Goal: Information Seeking & Learning: Learn about a topic

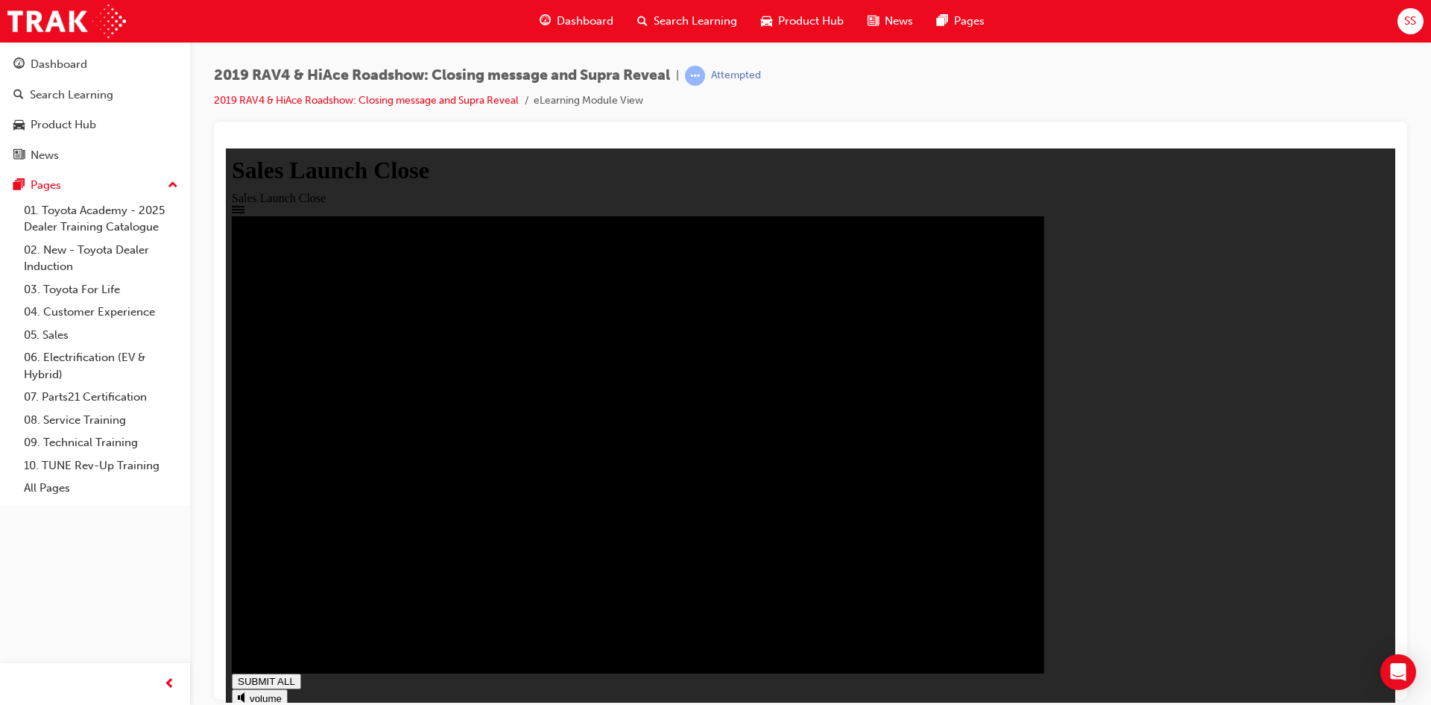
type input "1"
click at [256, 103] on link "2019 RAV4 & HiAce Roadshow: Closing message and Supra Reveal" at bounding box center [366, 100] width 305 height 13
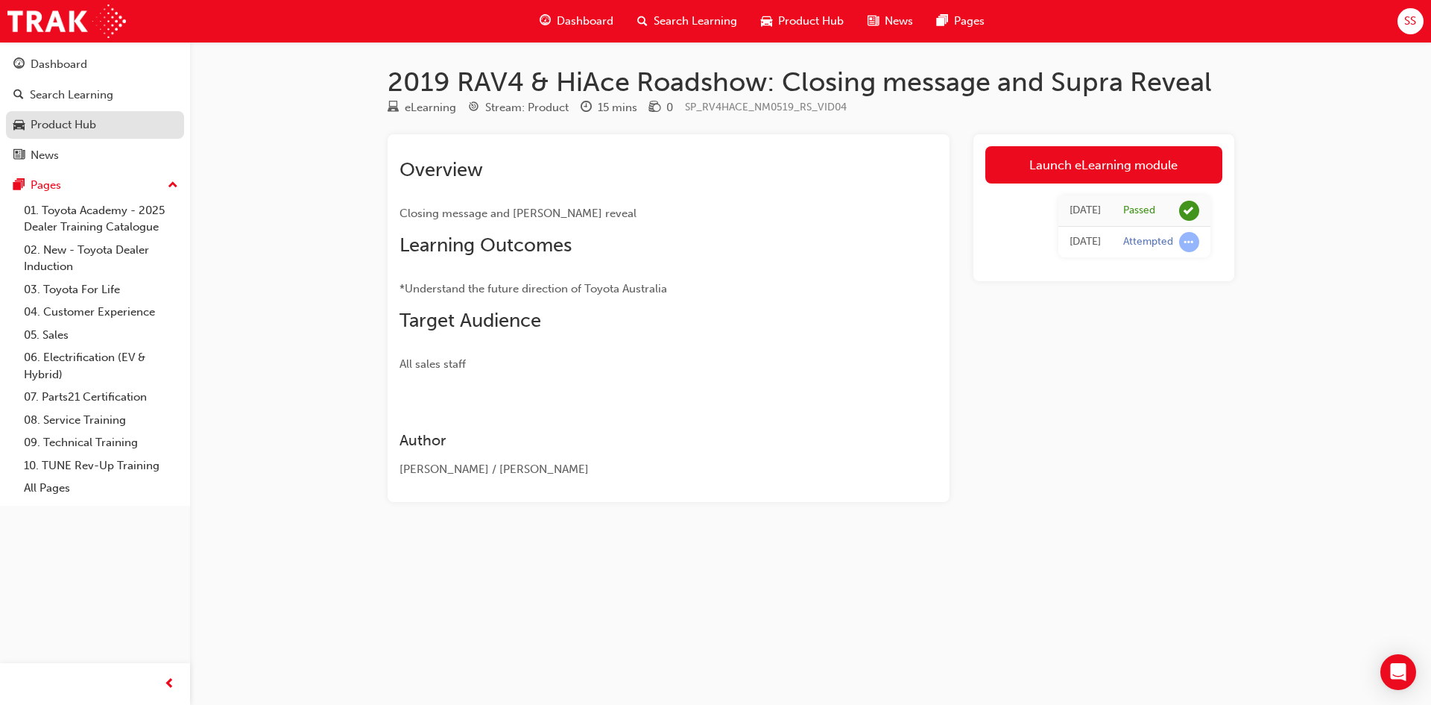
click at [147, 138] on link "Product Hub" at bounding box center [95, 125] width 178 height 28
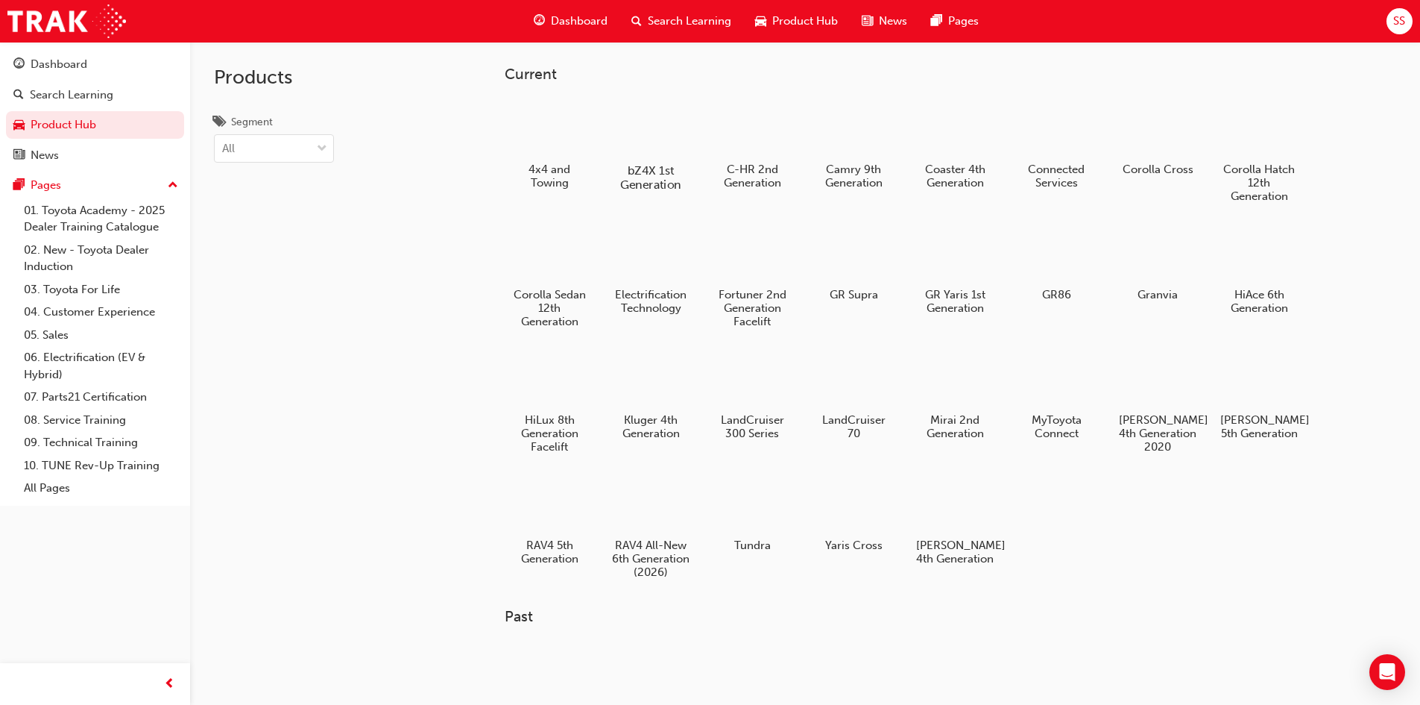
click at [649, 127] on div at bounding box center [650, 127] width 83 height 59
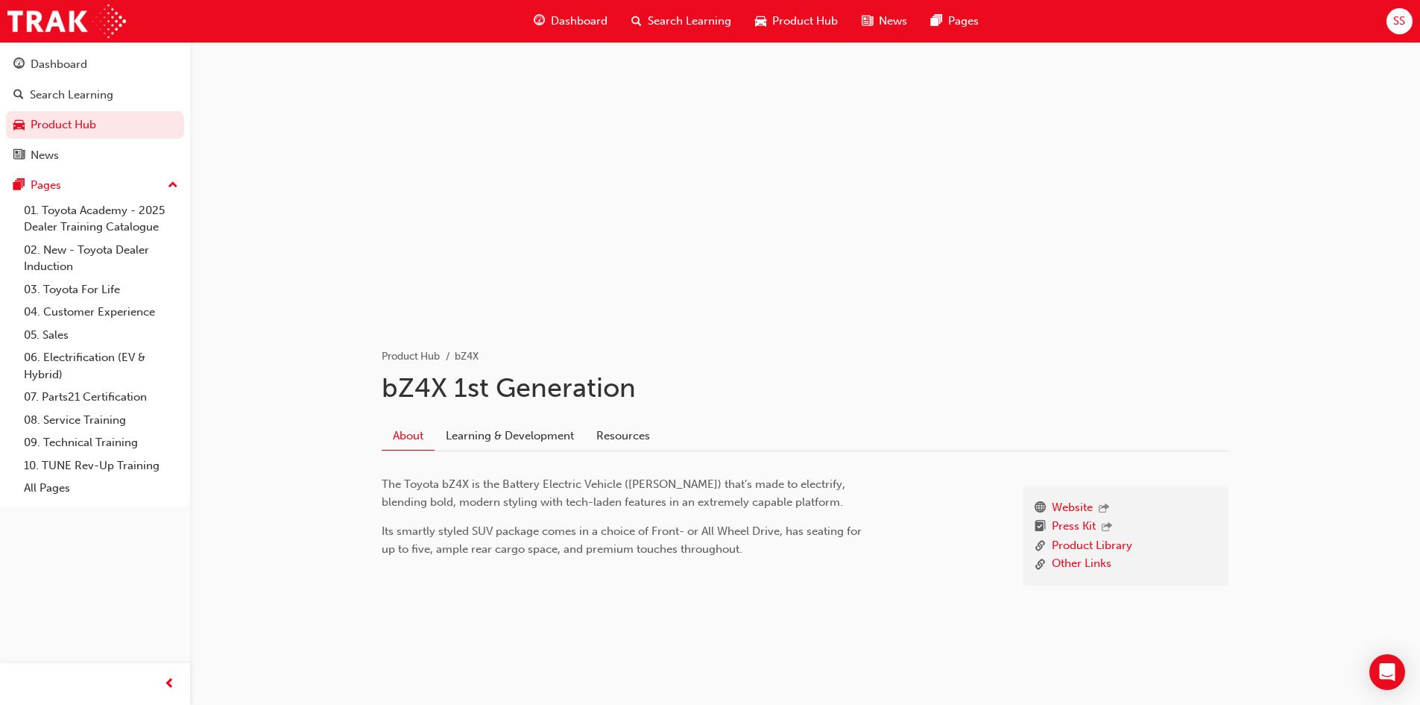
scroll to position [30, 0]
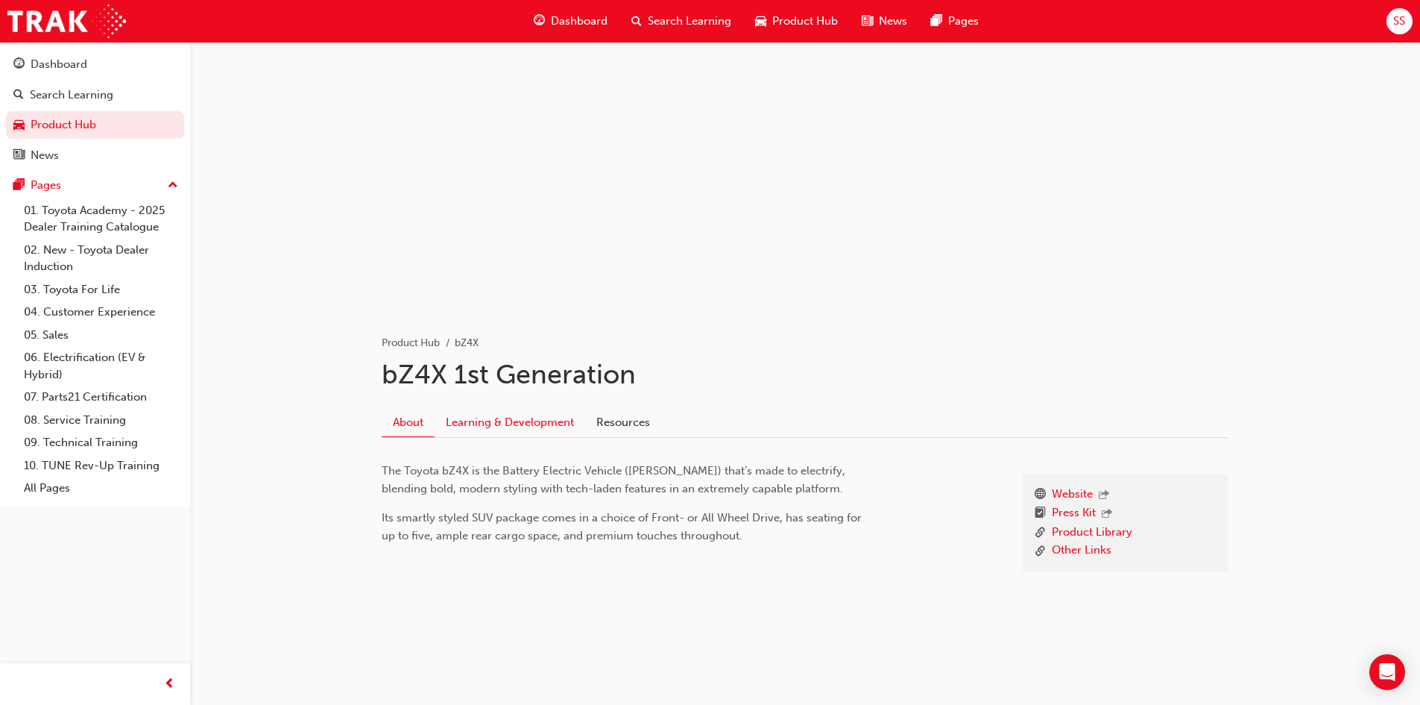
click at [495, 419] on link "Learning & Development" at bounding box center [510, 422] width 151 height 28
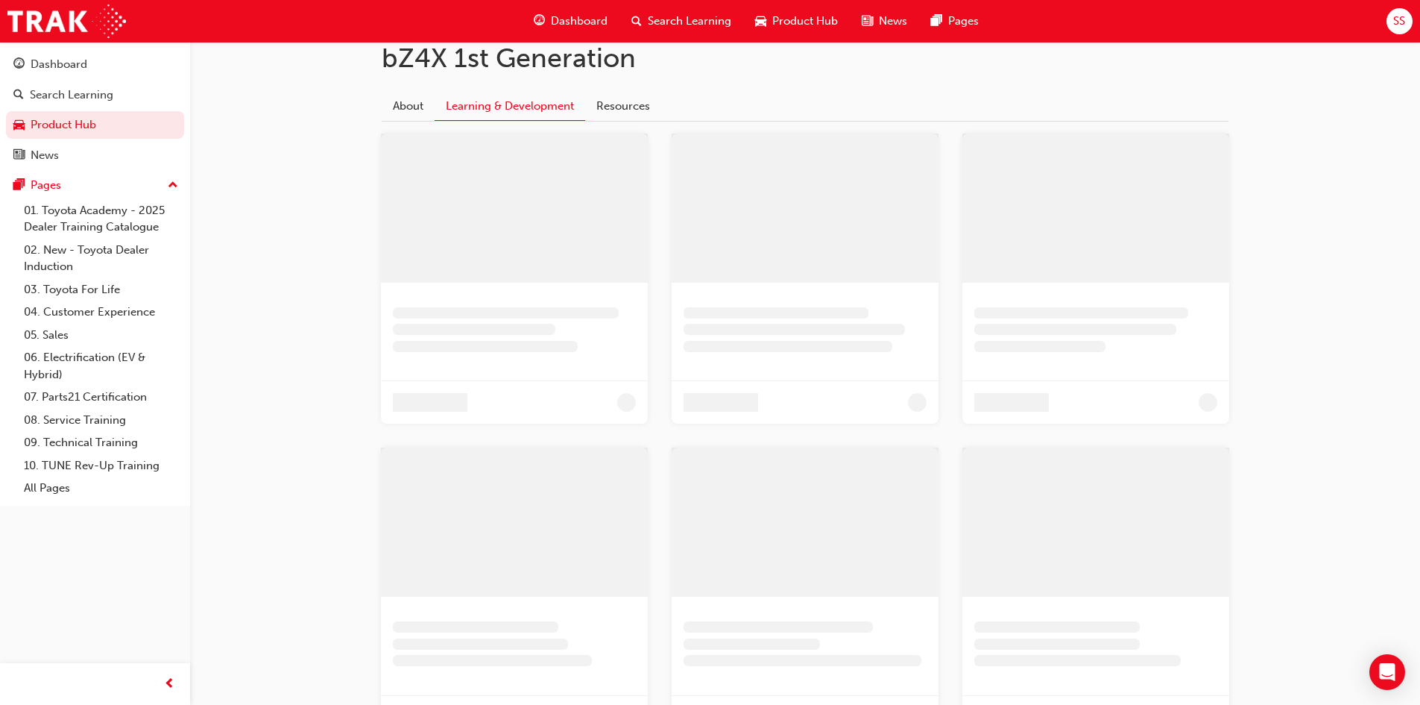
scroll to position [373, 0]
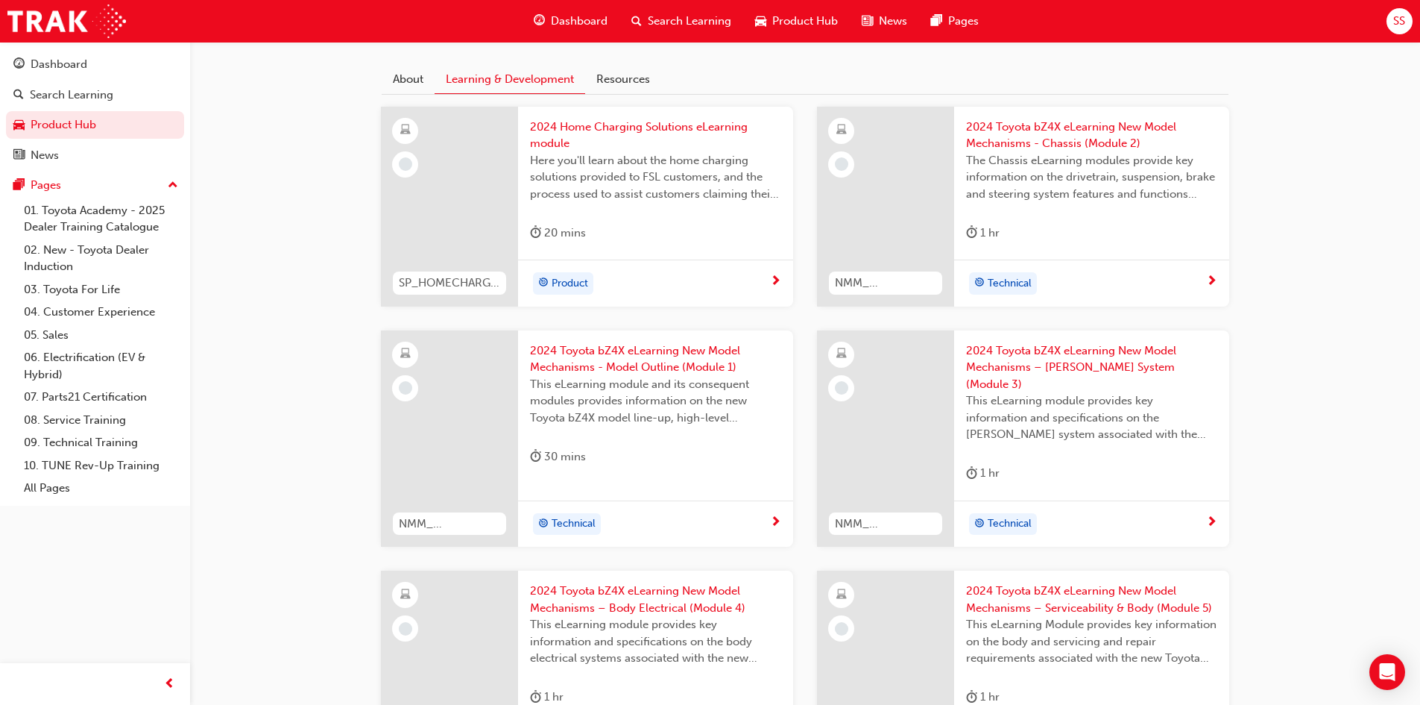
click at [654, 274] on div "Product" at bounding box center [650, 283] width 240 height 22
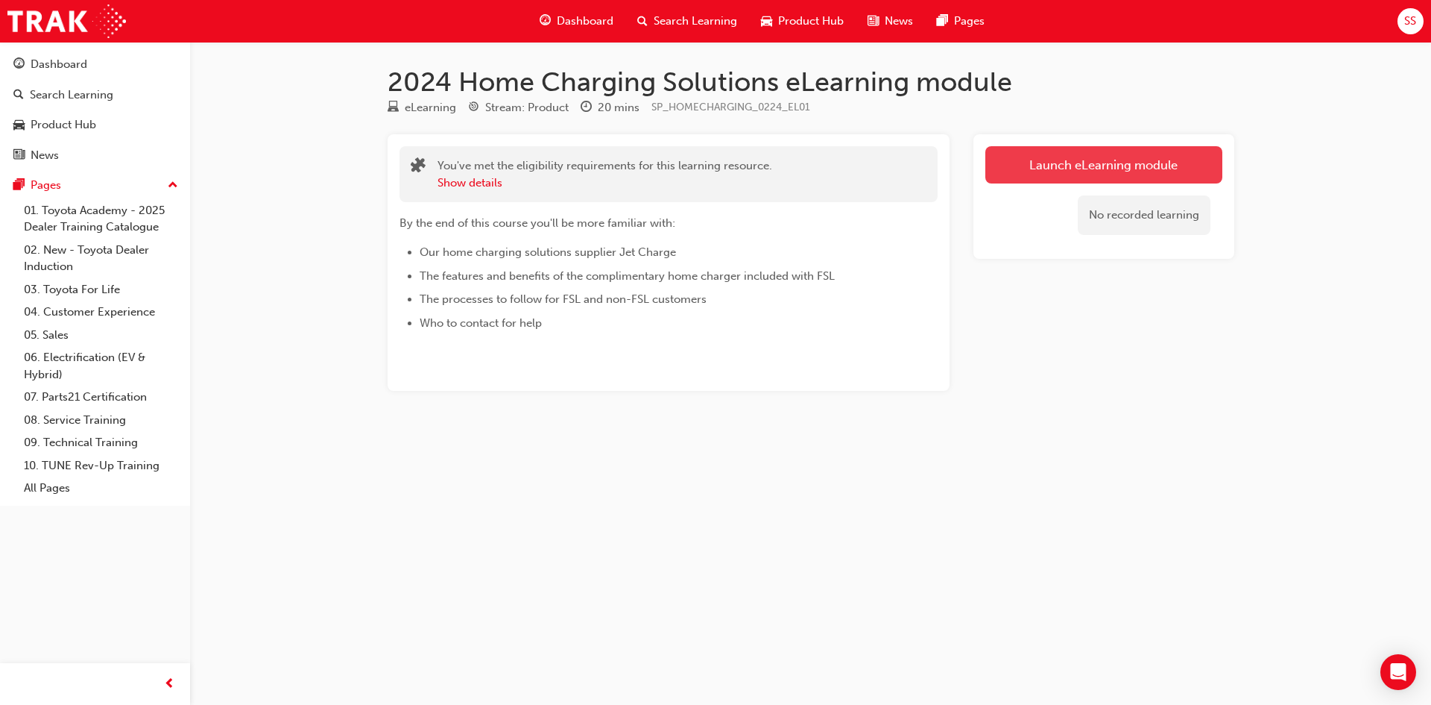
click at [1063, 160] on link "Launch eLearning module" at bounding box center [1104, 164] width 237 height 37
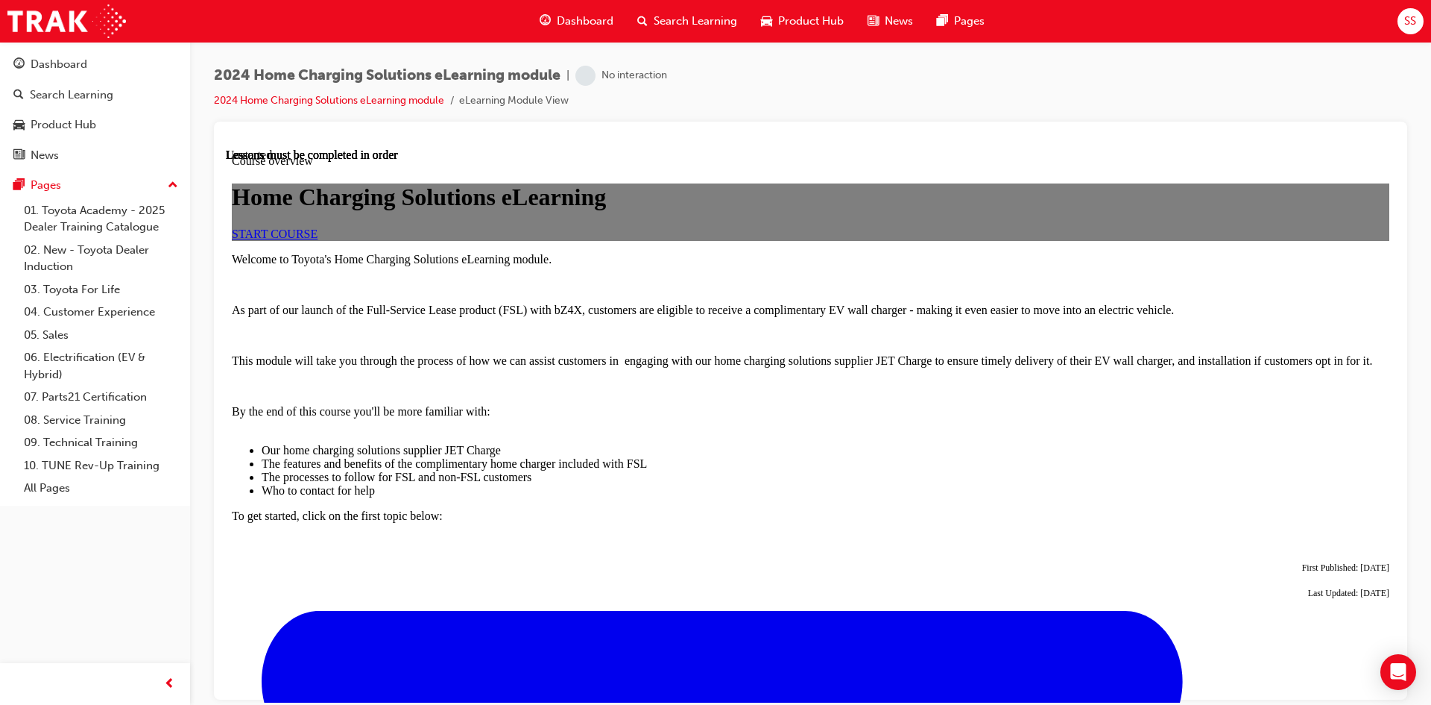
scroll to position [75, 0]
click at [318, 239] on link "START COURSE" at bounding box center [275, 233] width 86 height 13
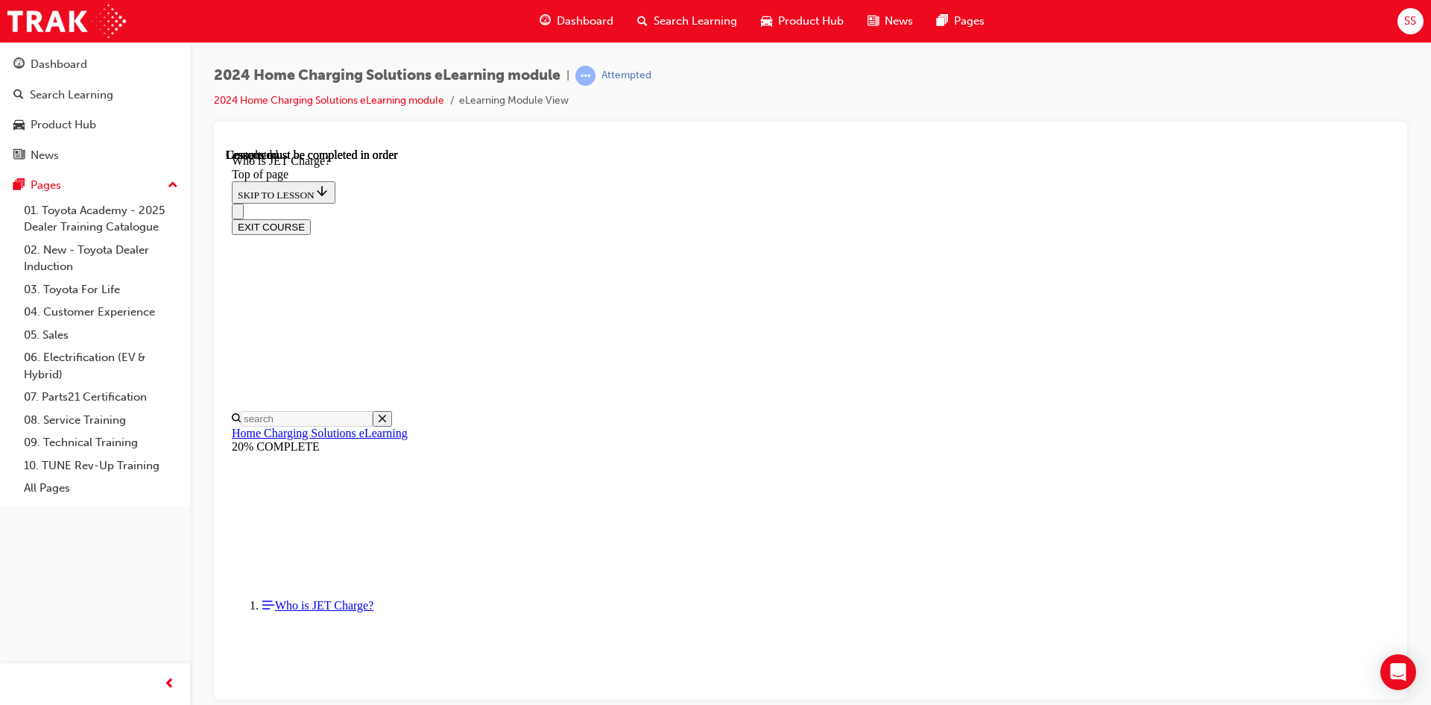
scroll to position [194, 0]
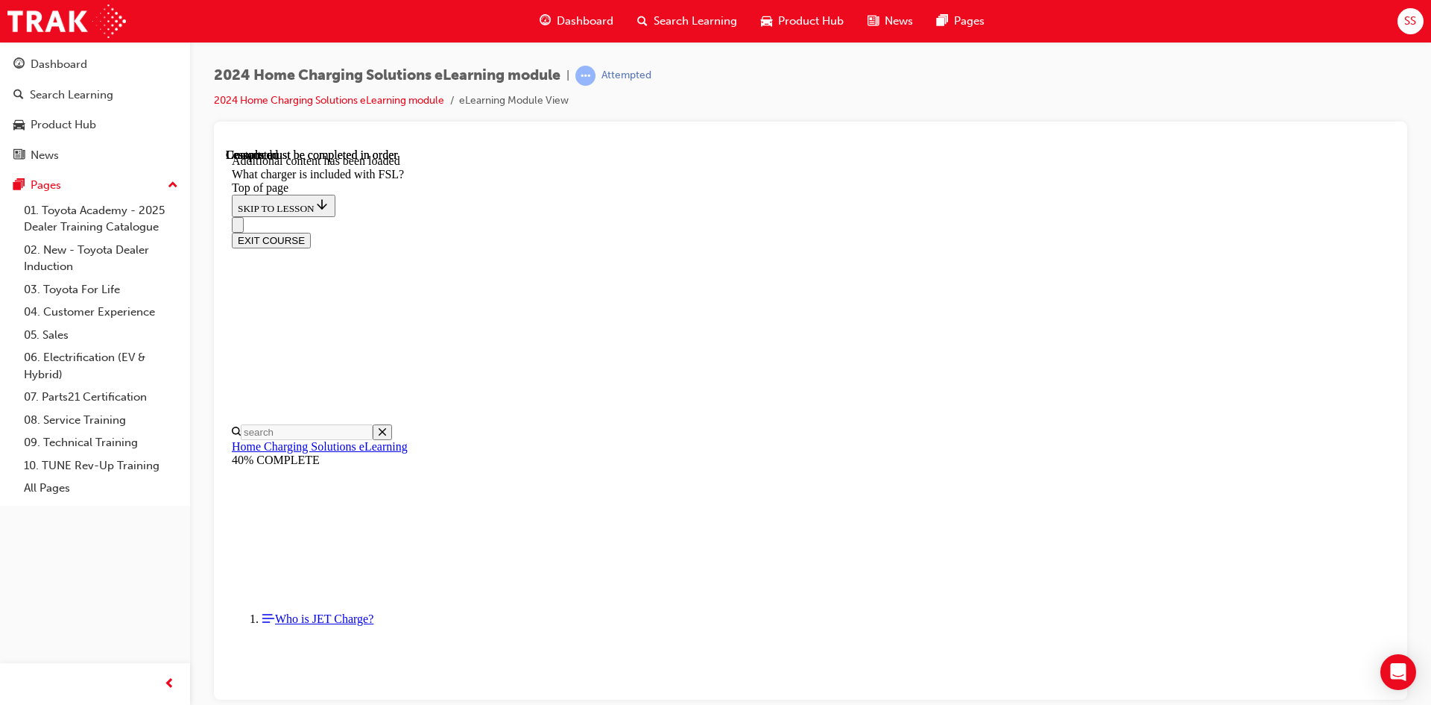
scroll to position [1934, 0]
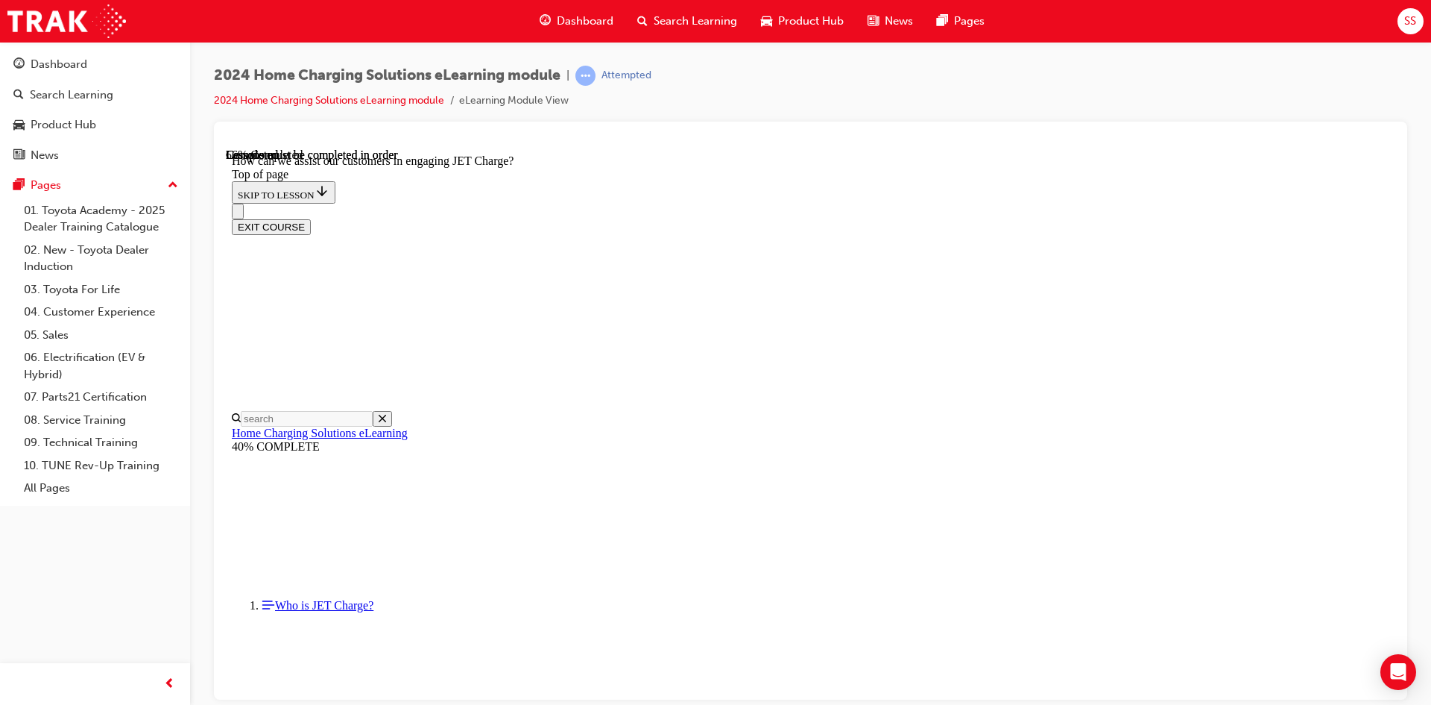
scroll to position [96, 0]
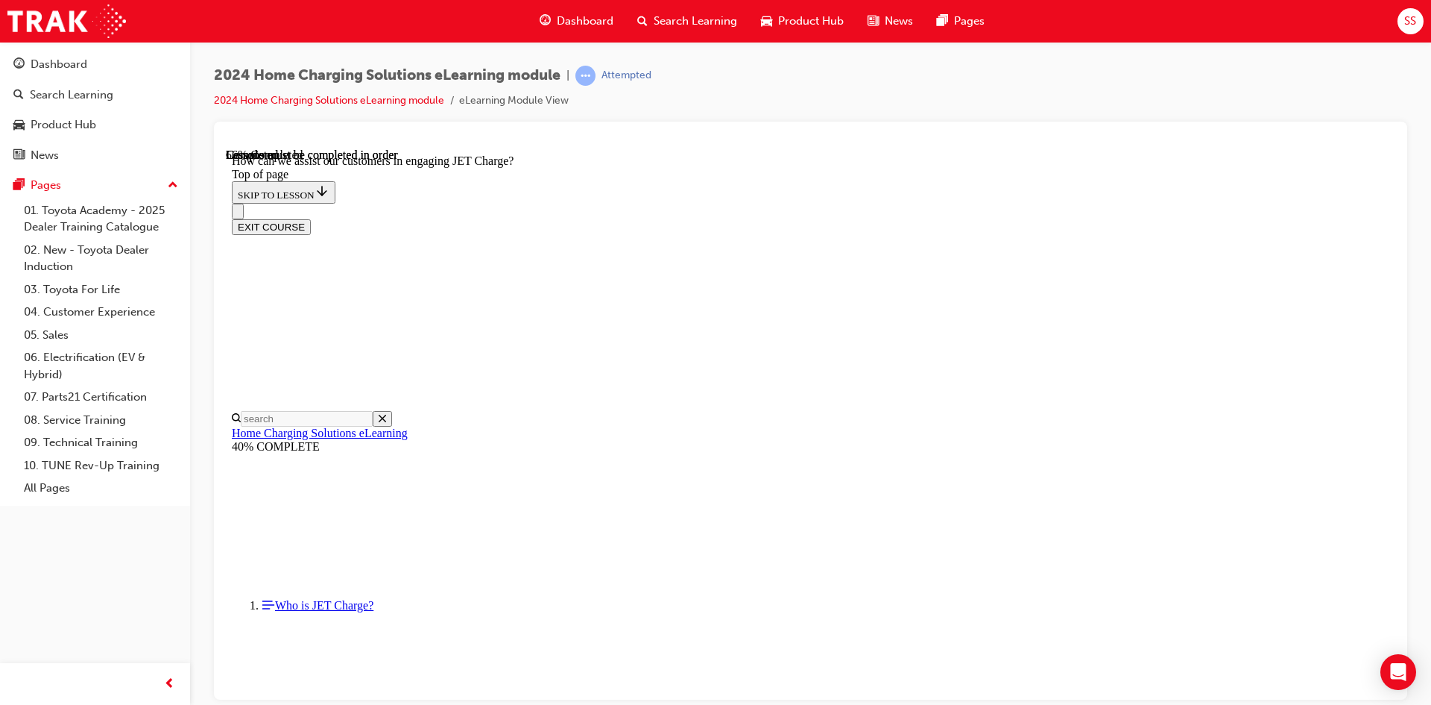
scroll to position [1587, 0]
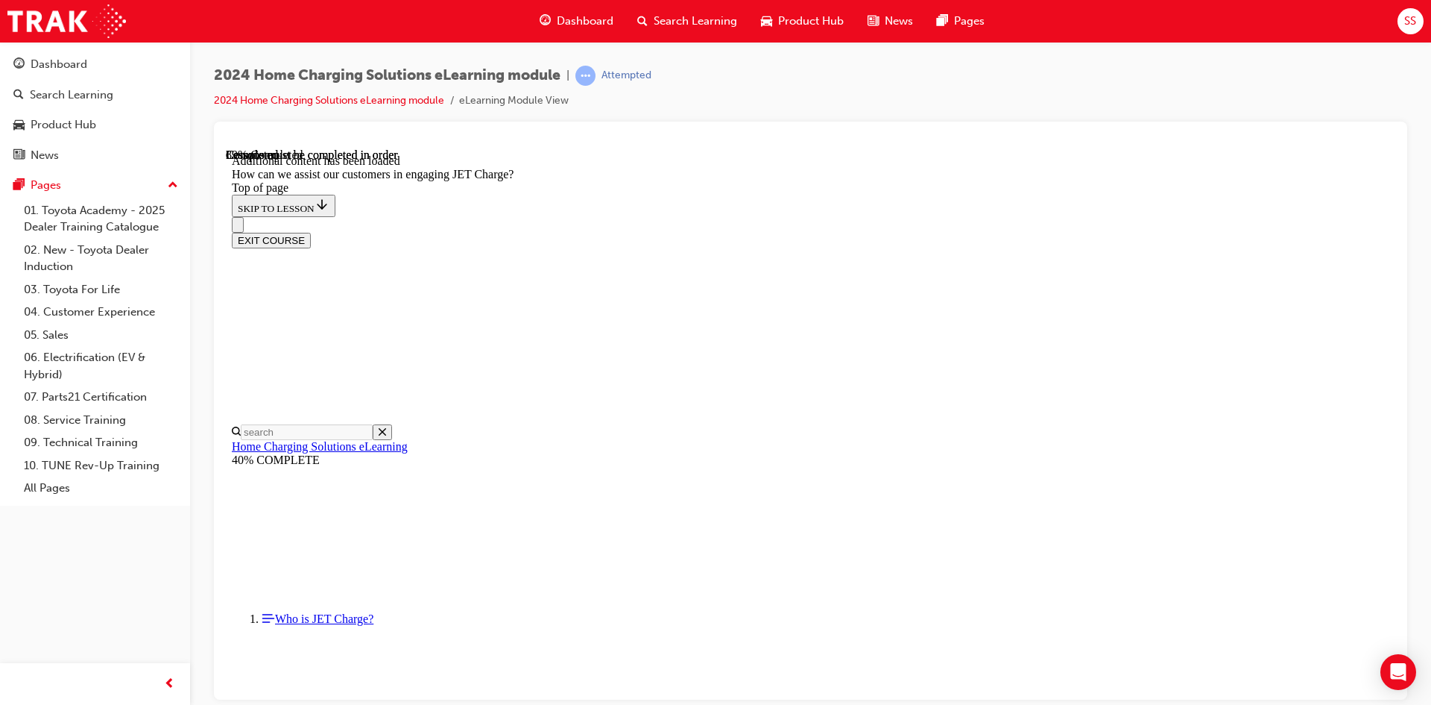
scroll to position [3221, 0]
drag, startPoint x: 857, startPoint y: 476, endPoint x: 904, endPoint y: 479, distance: 47.9
drag, startPoint x: 849, startPoint y: 459, endPoint x: 839, endPoint y: 387, distance: 73.0
drag, startPoint x: 797, startPoint y: 599, endPoint x: 857, endPoint y: 461, distance: 149.6
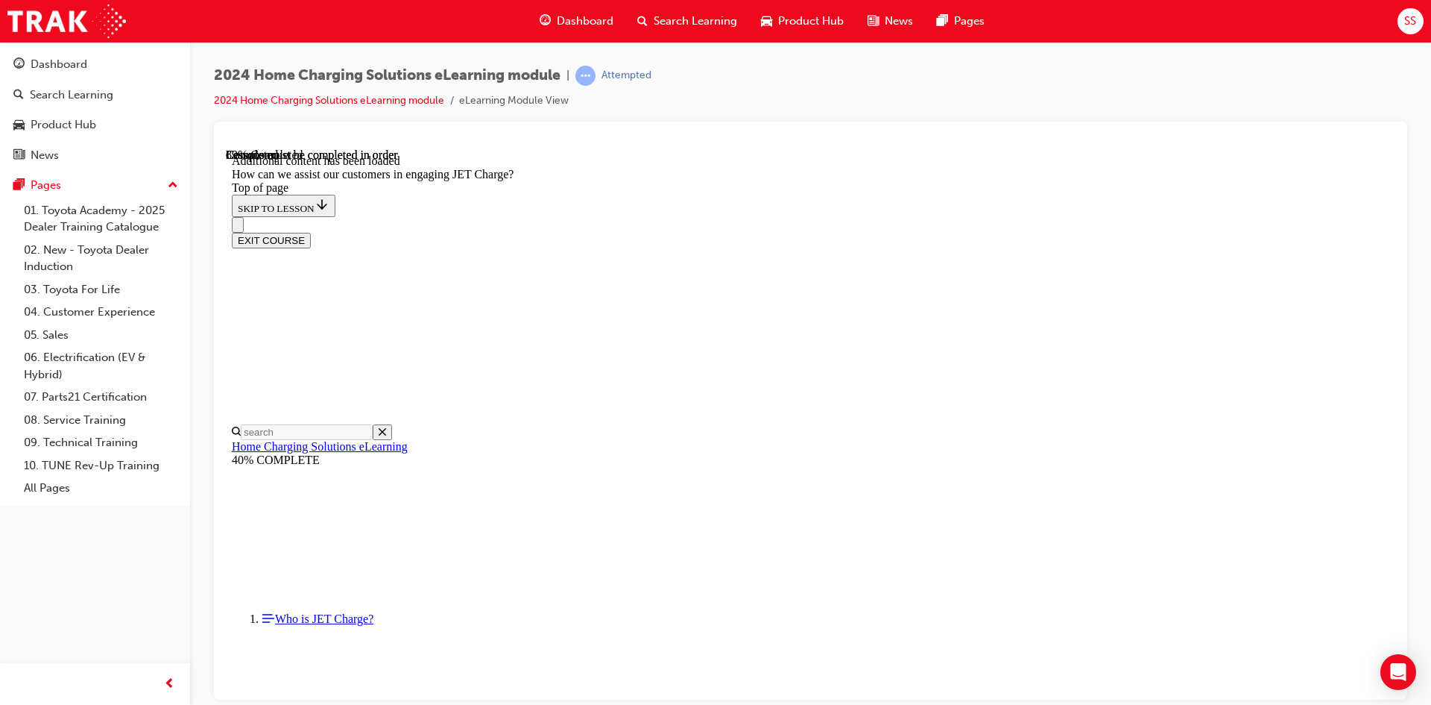
drag, startPoint x: 825, startPoint y: 592, endPoint x: 886, endPoint y: 316, distance: 282.5
drag, startPoint x: 790, startPoint y: 537, endPoint x: 854, endPoint y: 535, distance: 64.9
drag, startPoint x: 819, startPoint y: 471, endPoint x: 831, endPoint y: 471, distance: 11.9
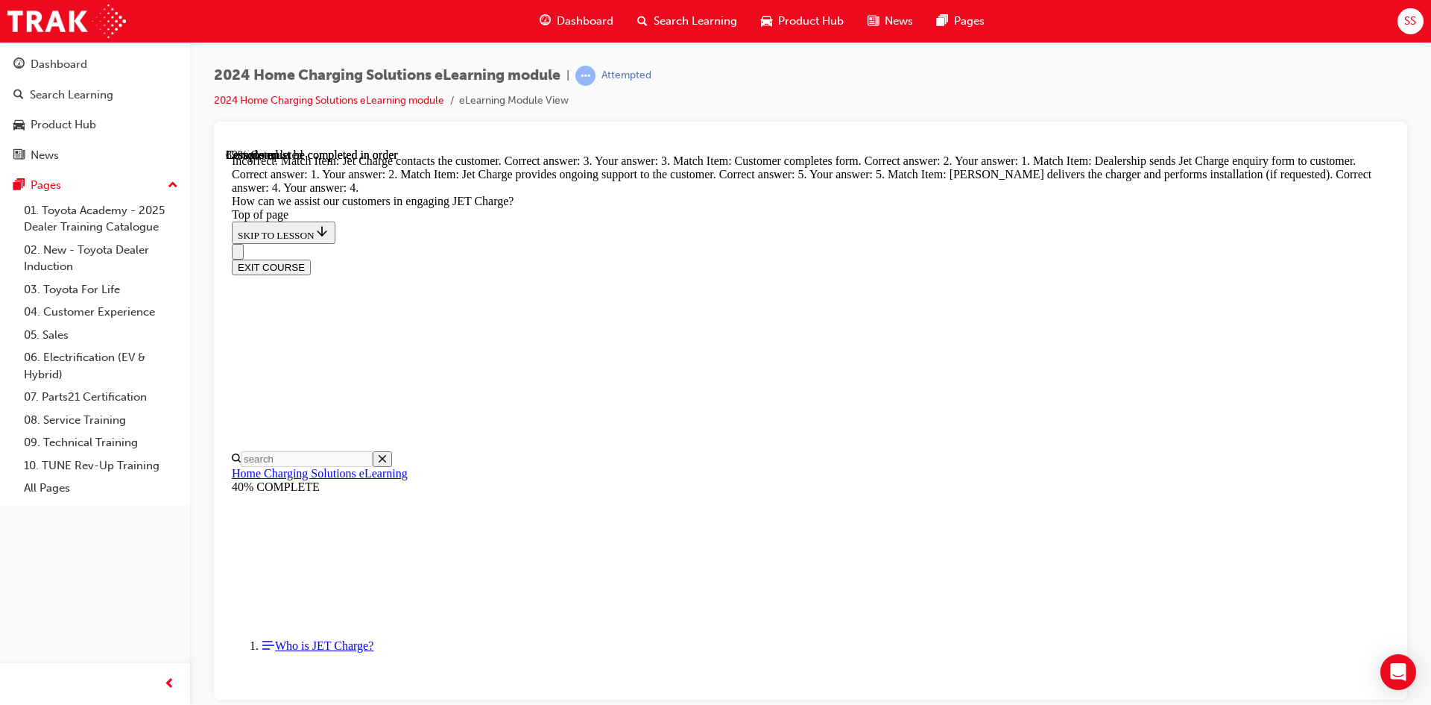
scroll to position [3444, 0]
drag, startPoint x: 854, startPoint y: 412, endPoint x: 898, endPoint y: 409, distance: 44.9
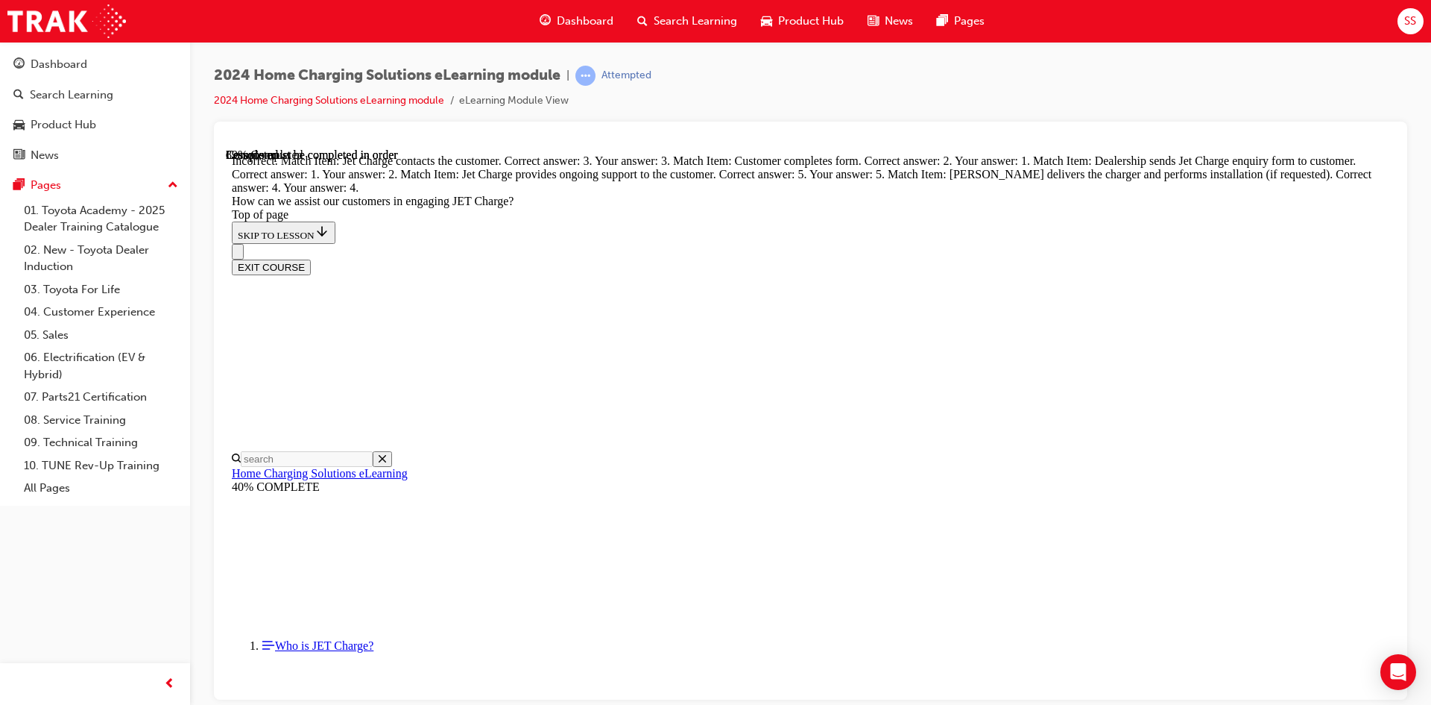
drag, startPoint x: 792, startPoint y: 573, endPoint x: 842, endPoint y: 362, distance: 216.8
drag, startPoint x: 804, startPoint y: 448, endPoint x: 850, endPoint y: 259, distance: 194.2
drag, startPoint x: 839, startPoint y: 563, endPoint x: 853, endPoint y: 485, distance: 79.4
drag, startPoint x: 842, startPoint y: 561, endPoint x: 877, endPoint y: 562, distance: 35.0
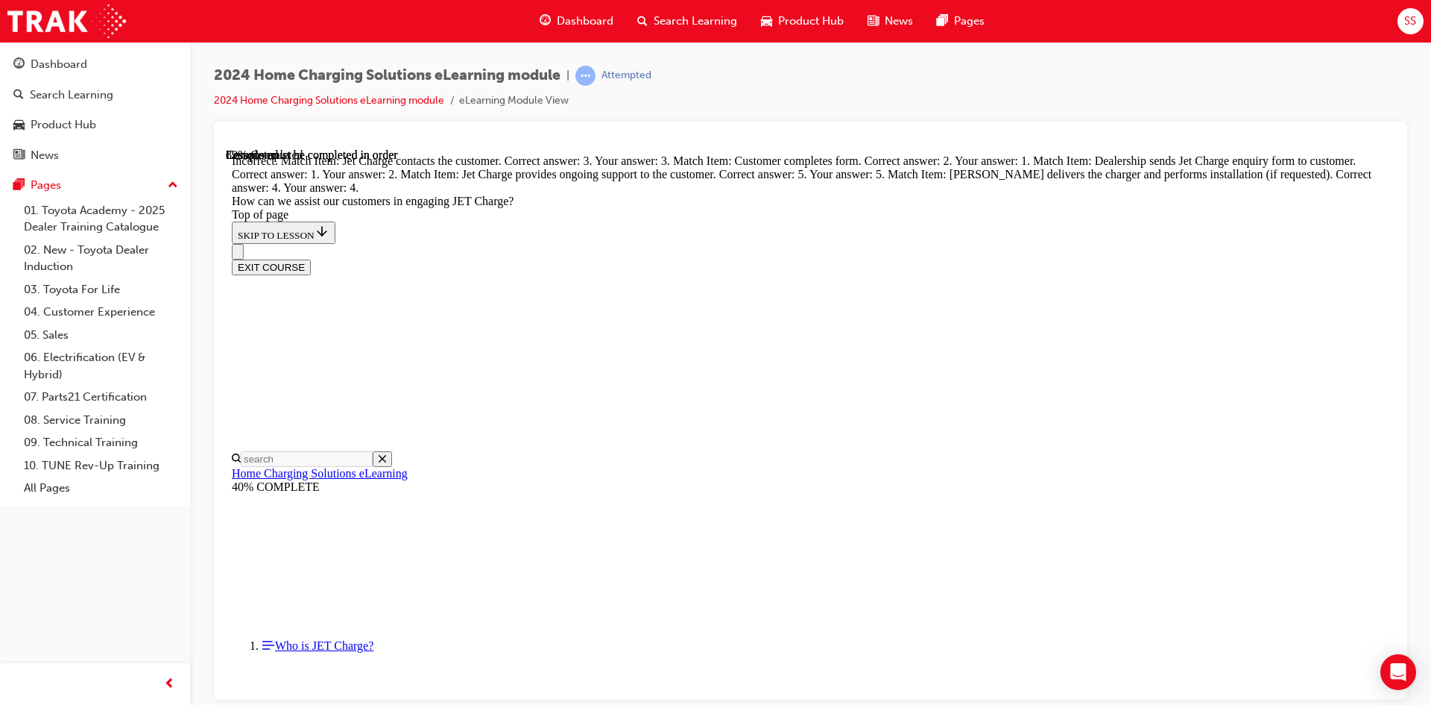
drag, startPoint x: 854, startPoint y: 513, endPoint x: 878, endPoint y: 567, distance: 59.4
drag, startPoint x: 887, startPoint y: 568, endPoint x: 884, endPoint y: 492, distance: 76.1
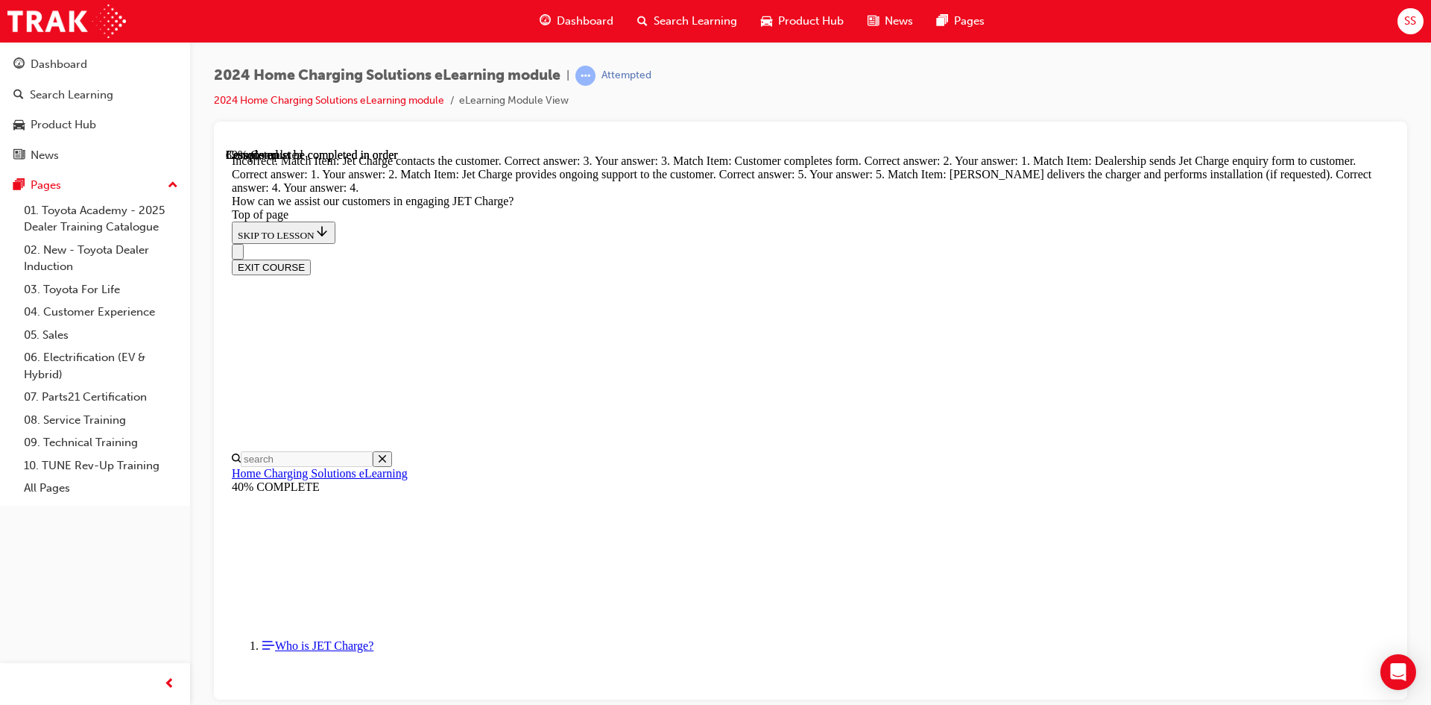
drag, startPoint x: 863, startPoint y: 374, endPoint x: 890, endPoint y: 409, distance: 44.7
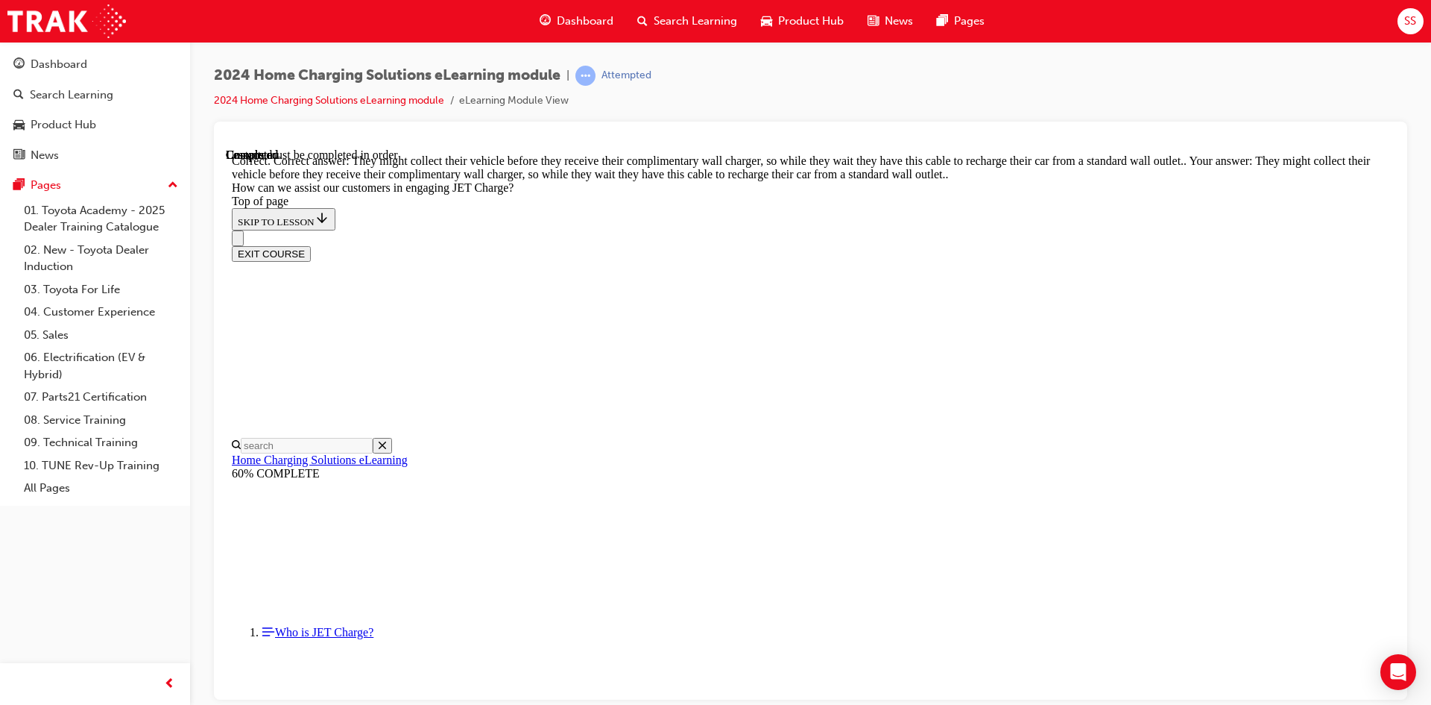
scroll to position [4088, 0]
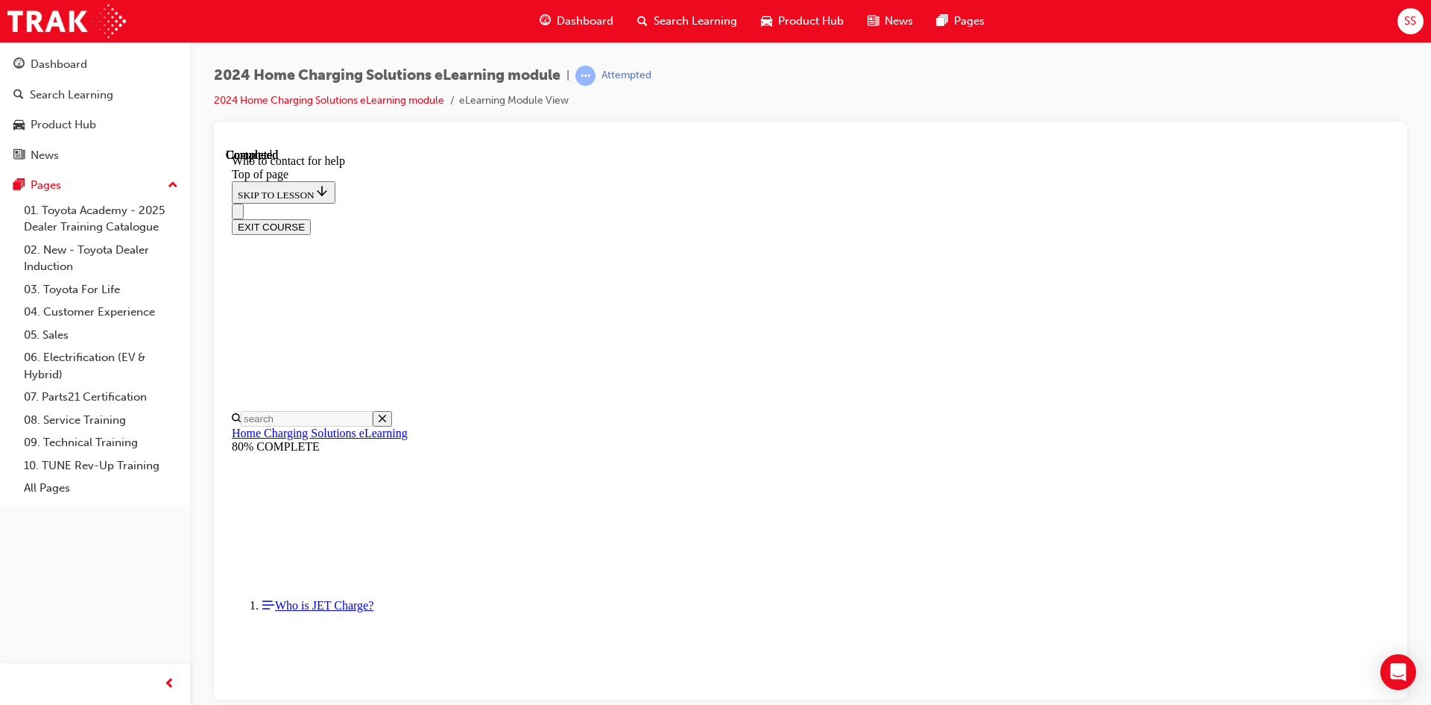
scroll to position [1711, 0]
click at [311, 218] on button "EXIT COURSE" at bounding box center [271, 226] width 79 height 16
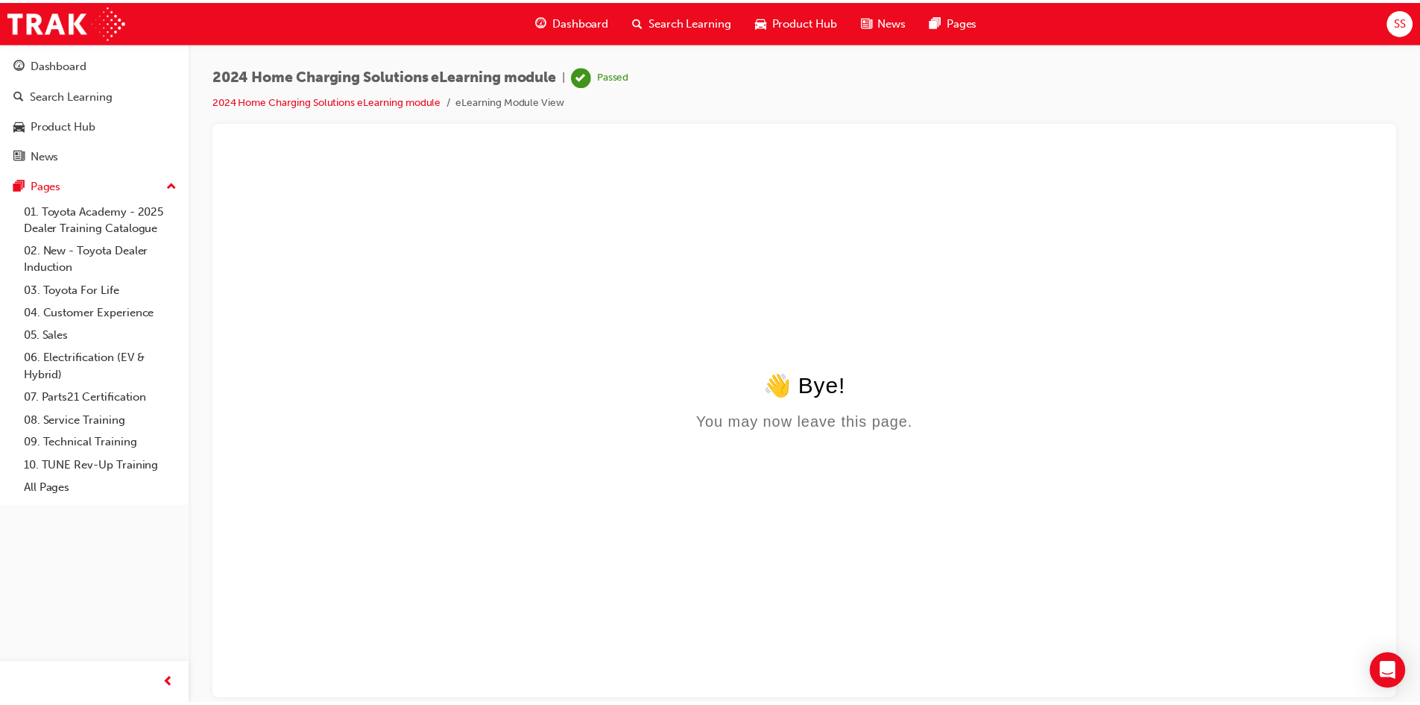
scroll to position [0, 0]
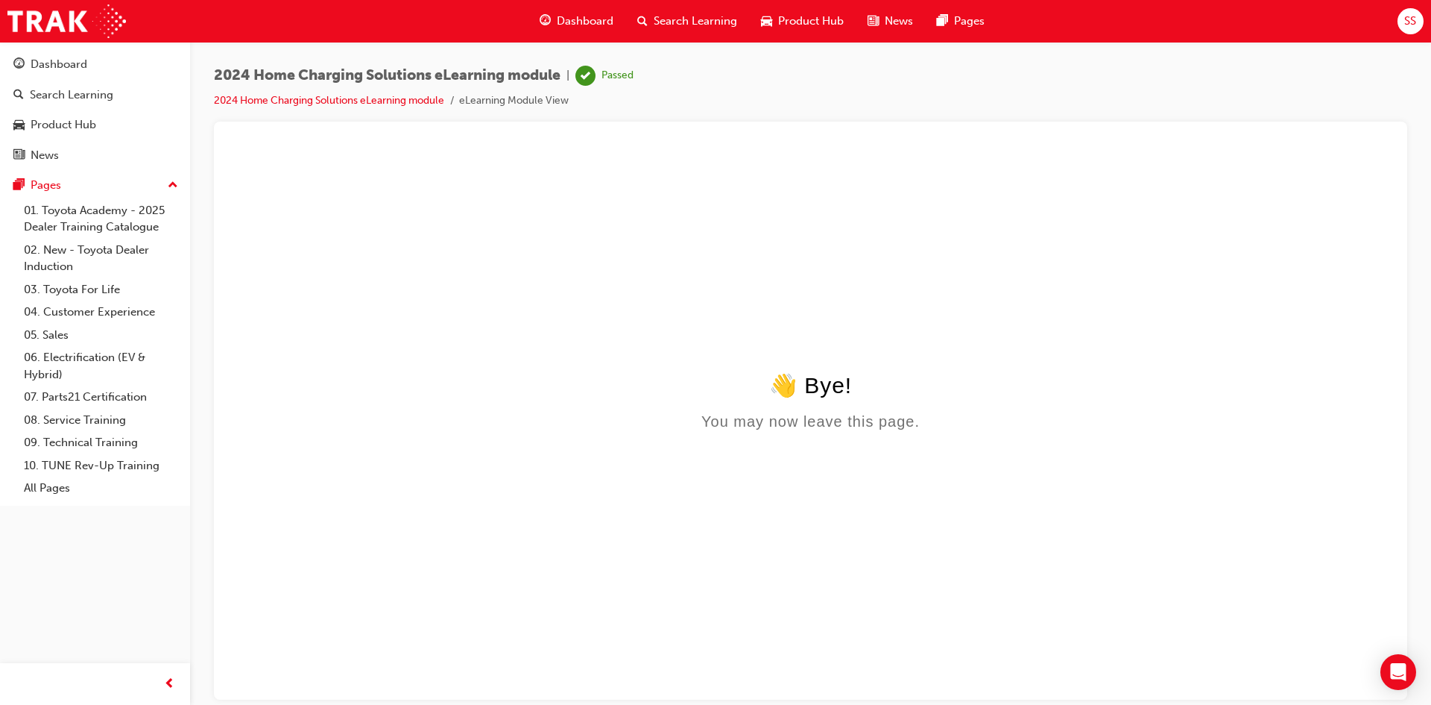
click at [290, 92] on li "2024 Home Charging Solutions eLearning module" at bounding box center [336, 100] width 245 height 17
click at [290, 97] on link "2024 Home Charging Solutions eLearning module" at bounding box center [329, 100] width 230 height 13
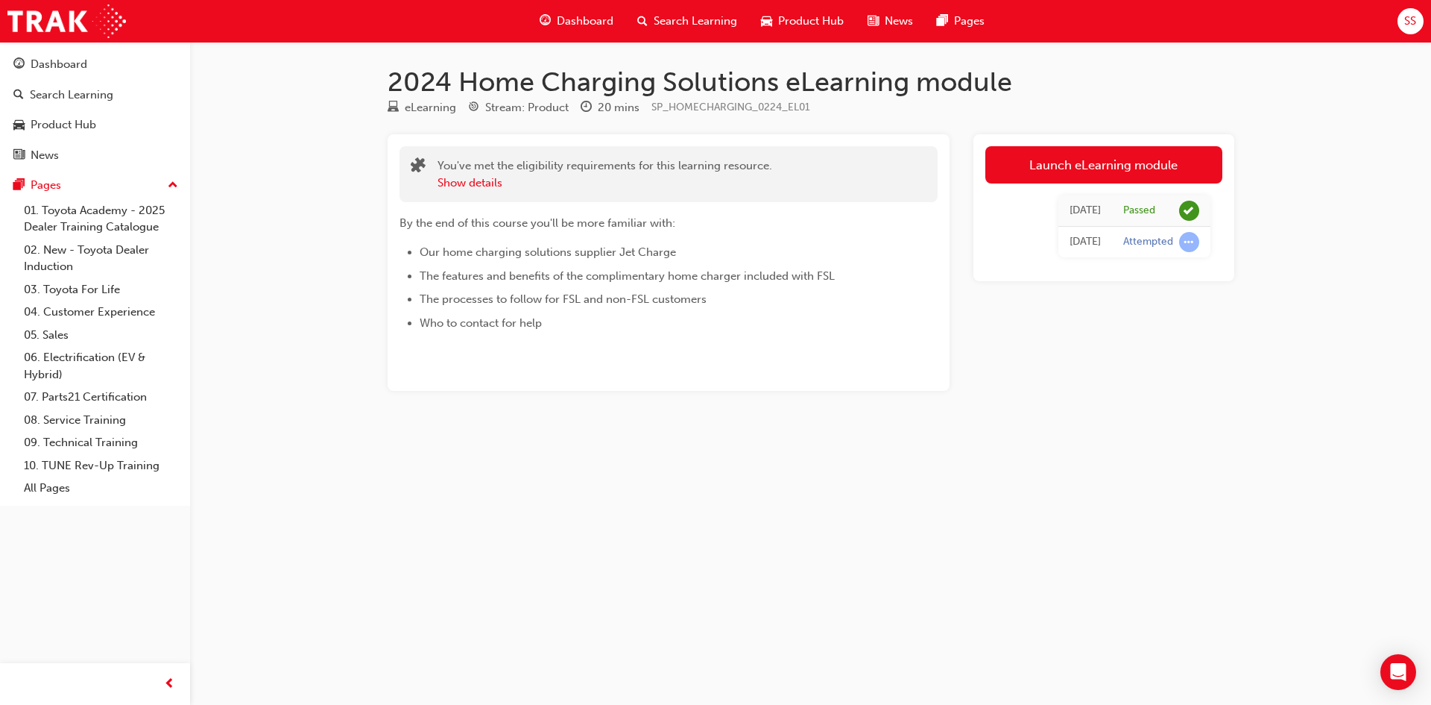
click at [800, 7] on div "Product Hub" at bounding box center [802, 21] width 107 height 31
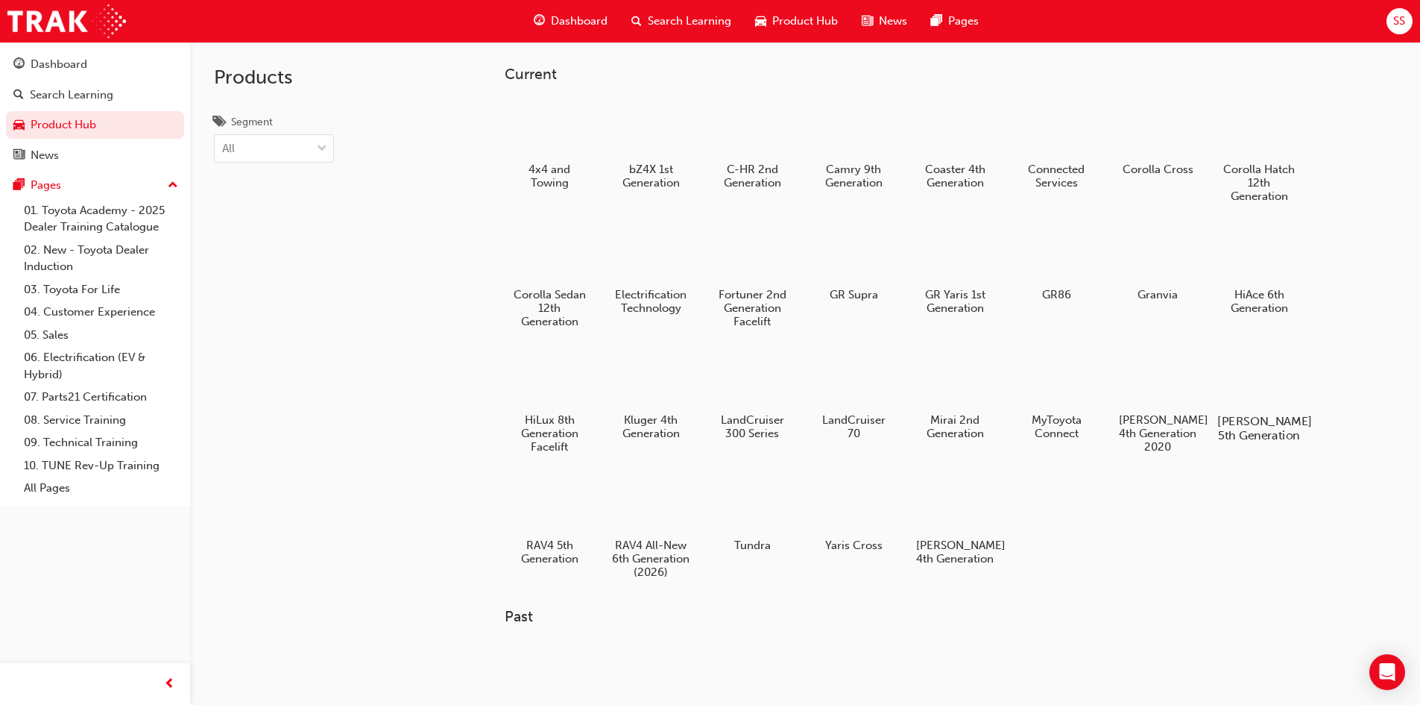
click at [1294, 381] on div at bounding box center [1258, 378] width 83 height 60
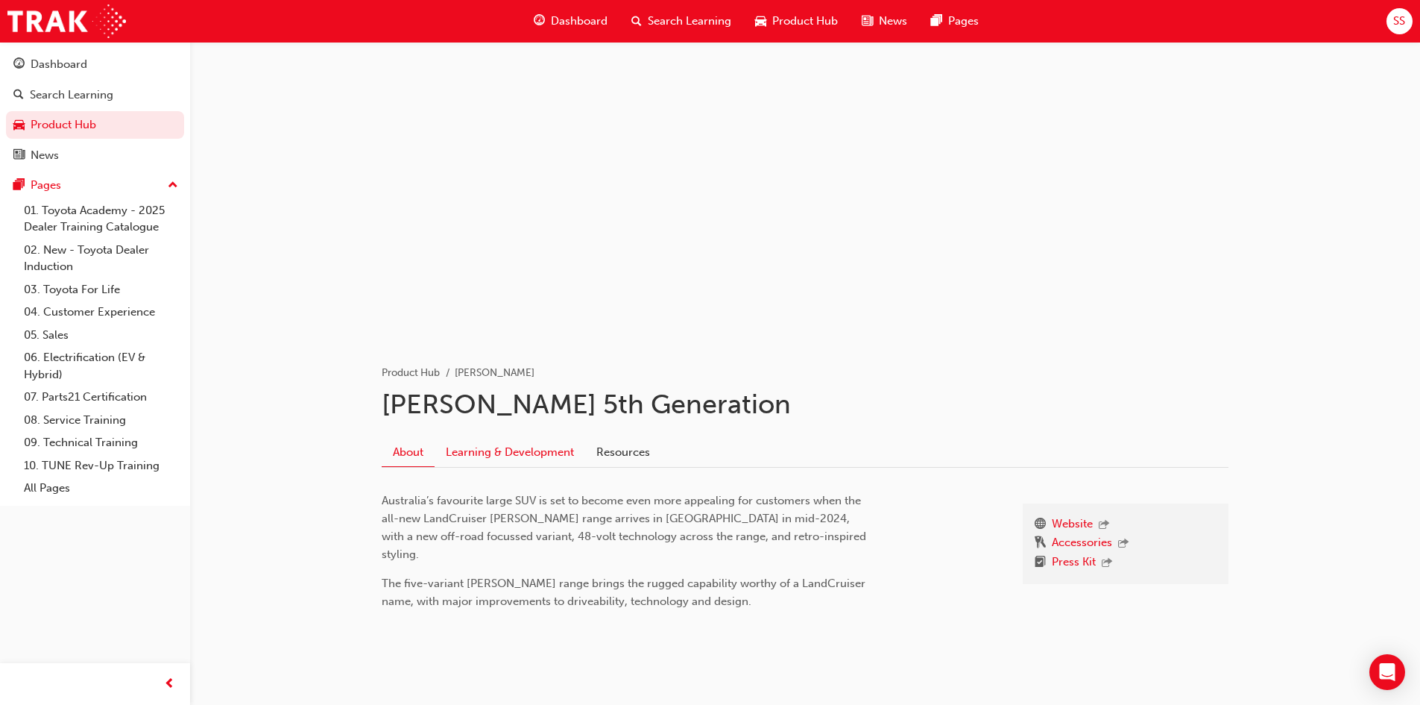
click at [538, 444] on link "Learning & Development" at bounding box center [510, 452] width 151 height 28
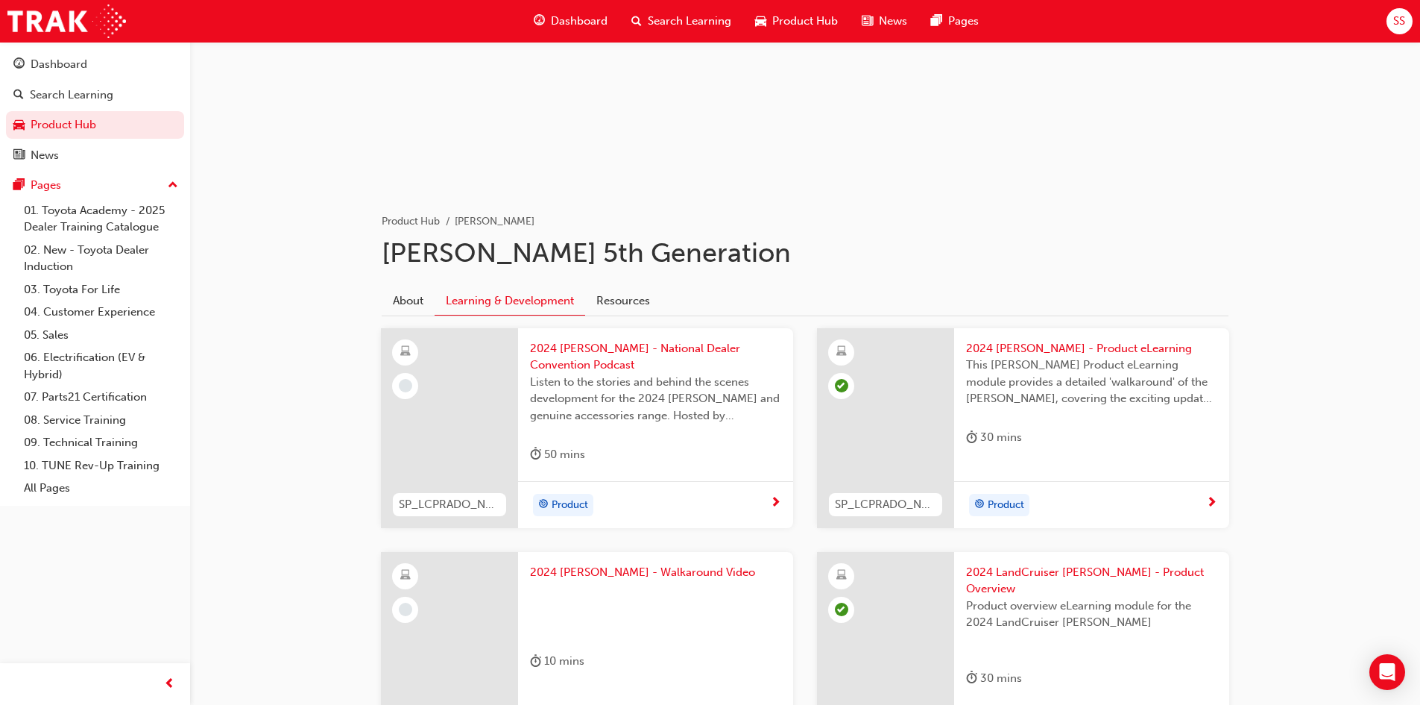
scroll to position [298, 0]
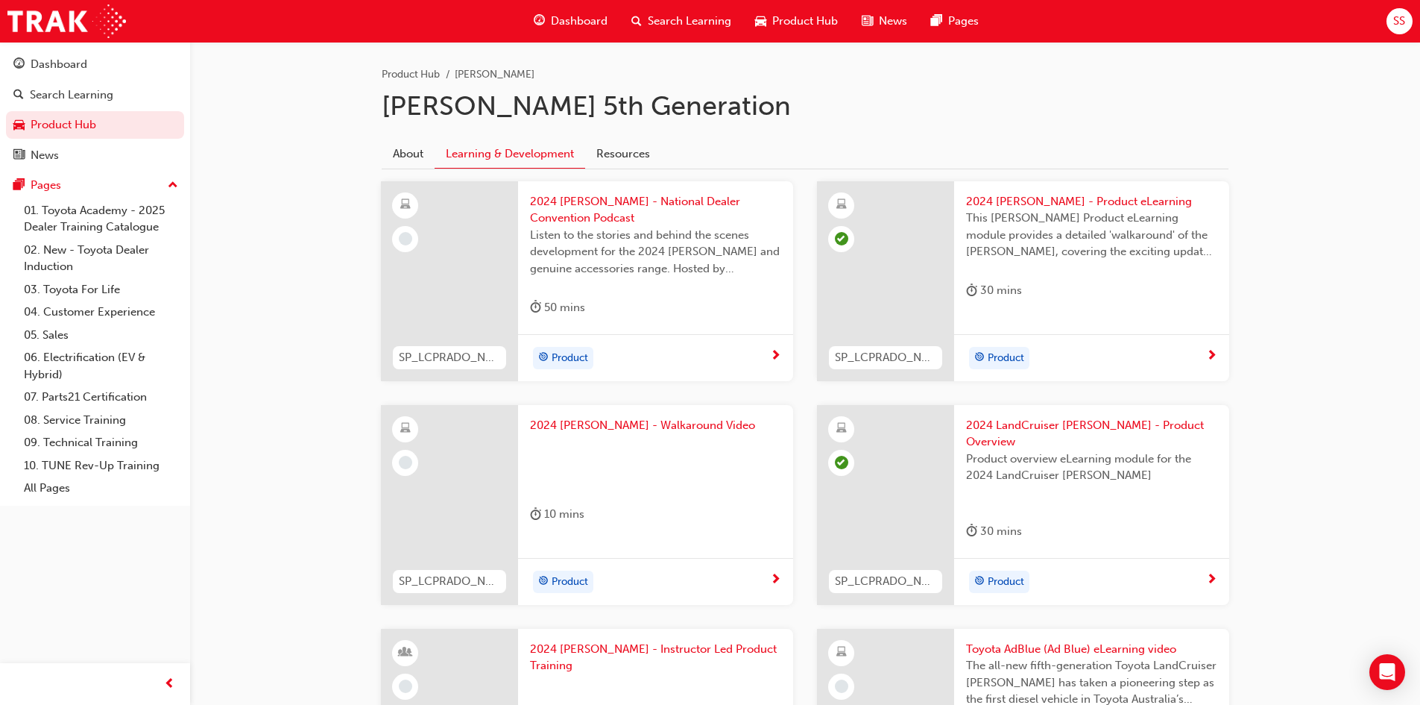
click at [661, 348] on div "Product" at bounding box center [650, 358] width 240 height 22
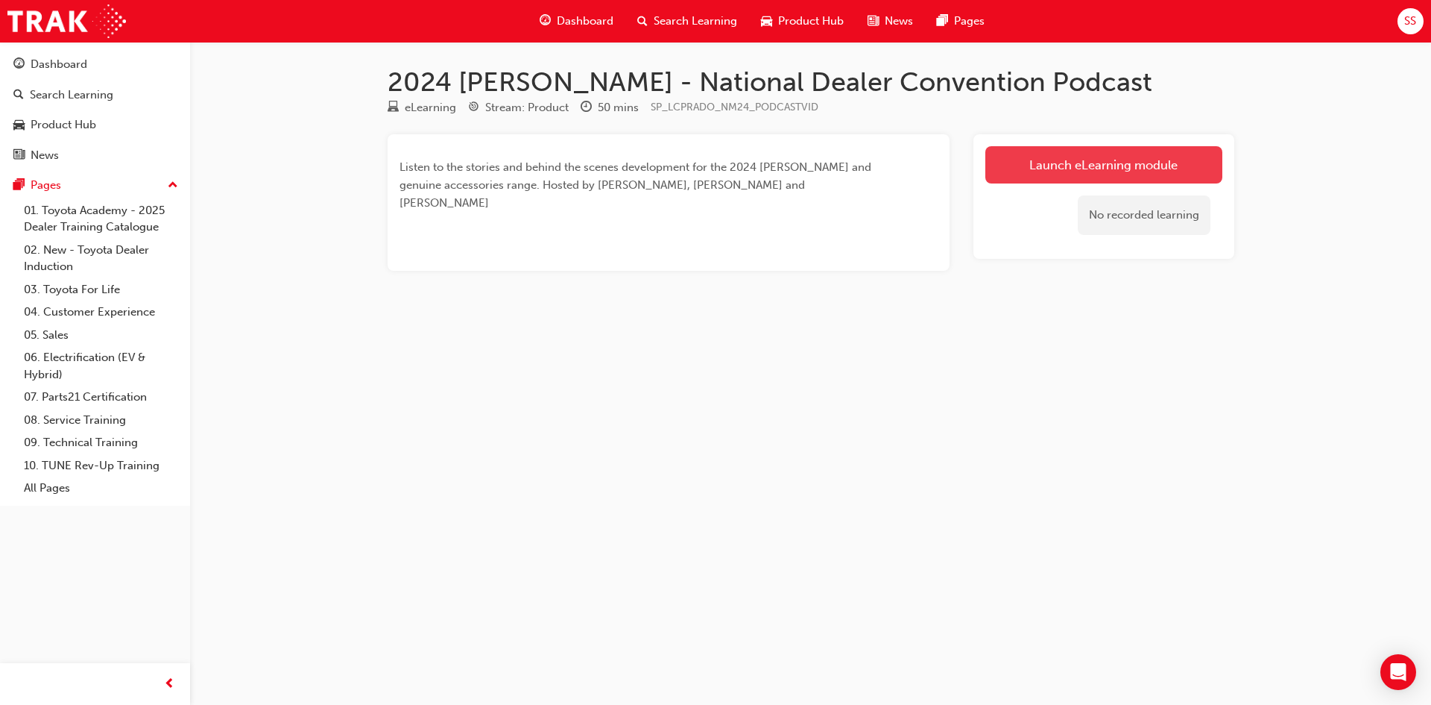
click at [1156, 155] on link "Launch eLearning module" at bounding box center [1104, 164] width 237 height 37
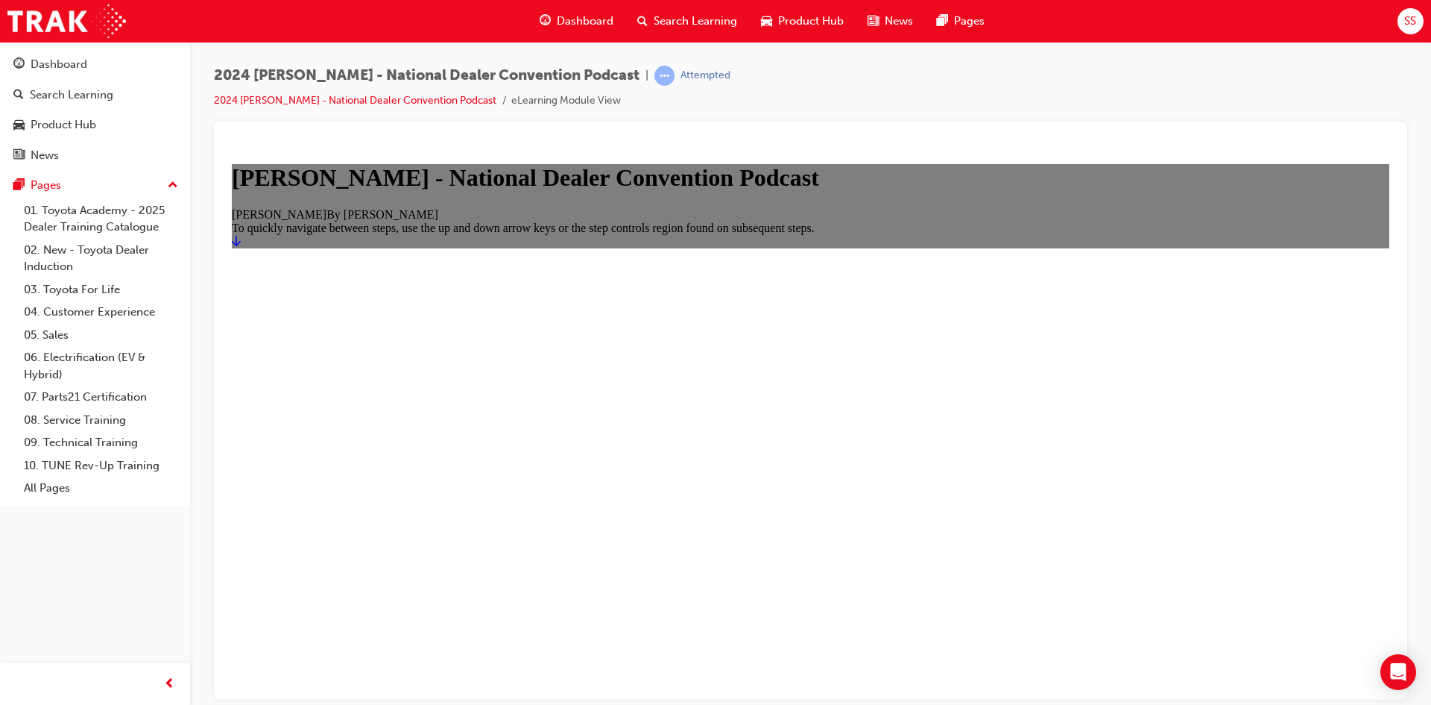
click at [792, 247] on main "[PERSON_NAME] - National Dealer Convention Podcast [PERSON_NAME] By [PERSON_NAM…" at bounding box center [811, 204] width 1158 height 83
drag, startPoint x: 813, startPoint y: 631, endPoint x: 819, endPoint y: 662, distance: 31.1
click at [819, 247] on main "[PERSON_NAME] - National Dealer Convention Podcast [PERSON_NAME] By [PERSON_NAM…" at bounding box center [811, 204] width 1158 height 83
click at [241, 246] on icon "Start" at bounding box center [236, 240] width 9 height 12
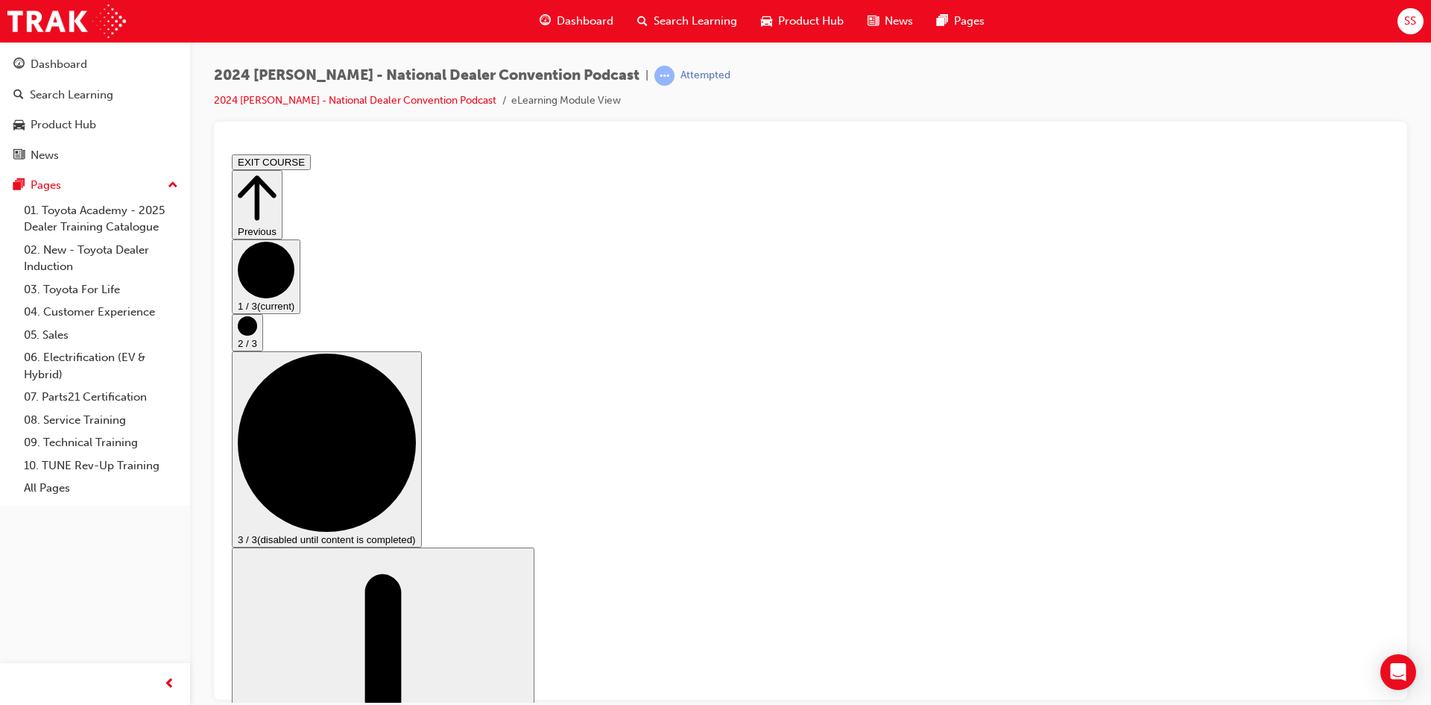
click at [257, 335] on circle "Step controls" at bounding box center [247, 324] width 19 height 19
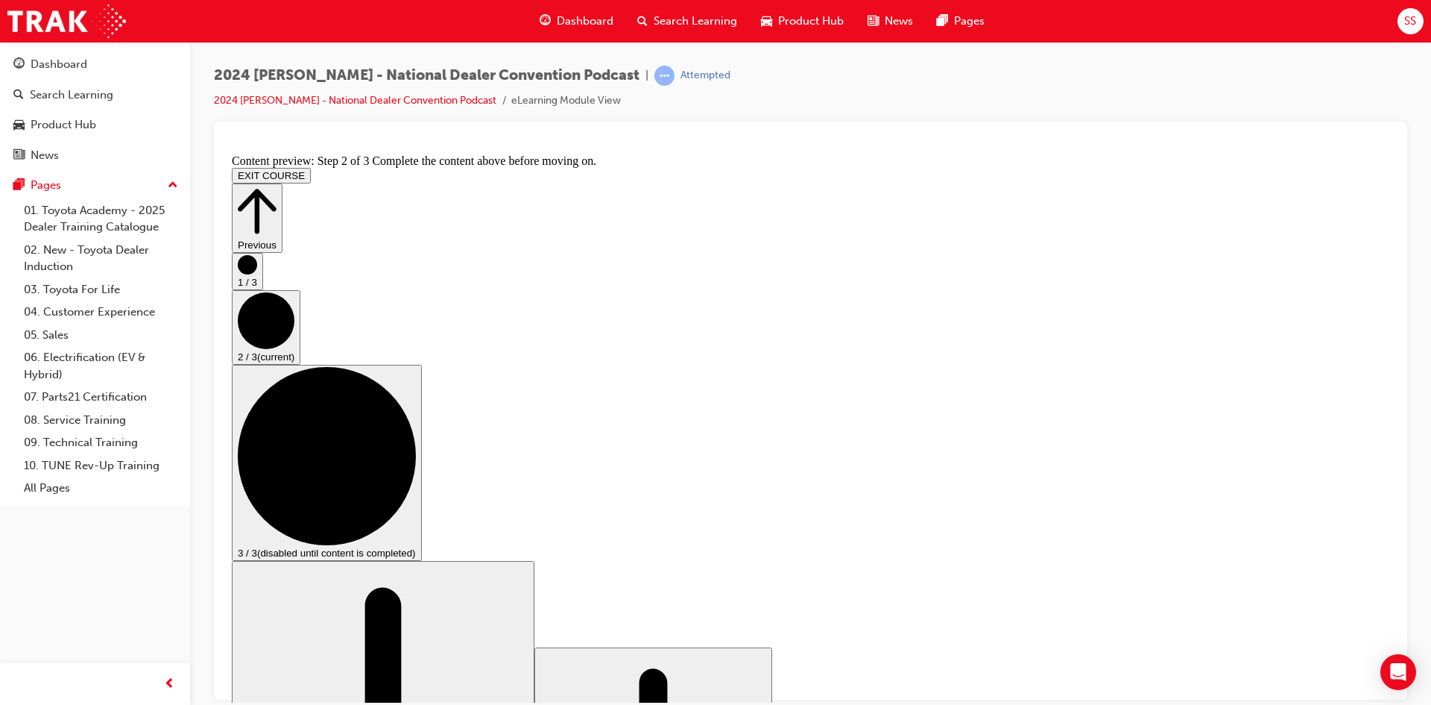
click at [1346, 448] on div "3 / 3 (disabled until content is completed)" at bounding box center [811, 462] width 1158 height 196
click at [416, 443] on circle "Step controls" at bounding box center [327, 455] width 178 height 178
drag, startPoint x: 759, startPoint y: 587, endPoint x: 763, endPoint y: 614, distance: 27.1
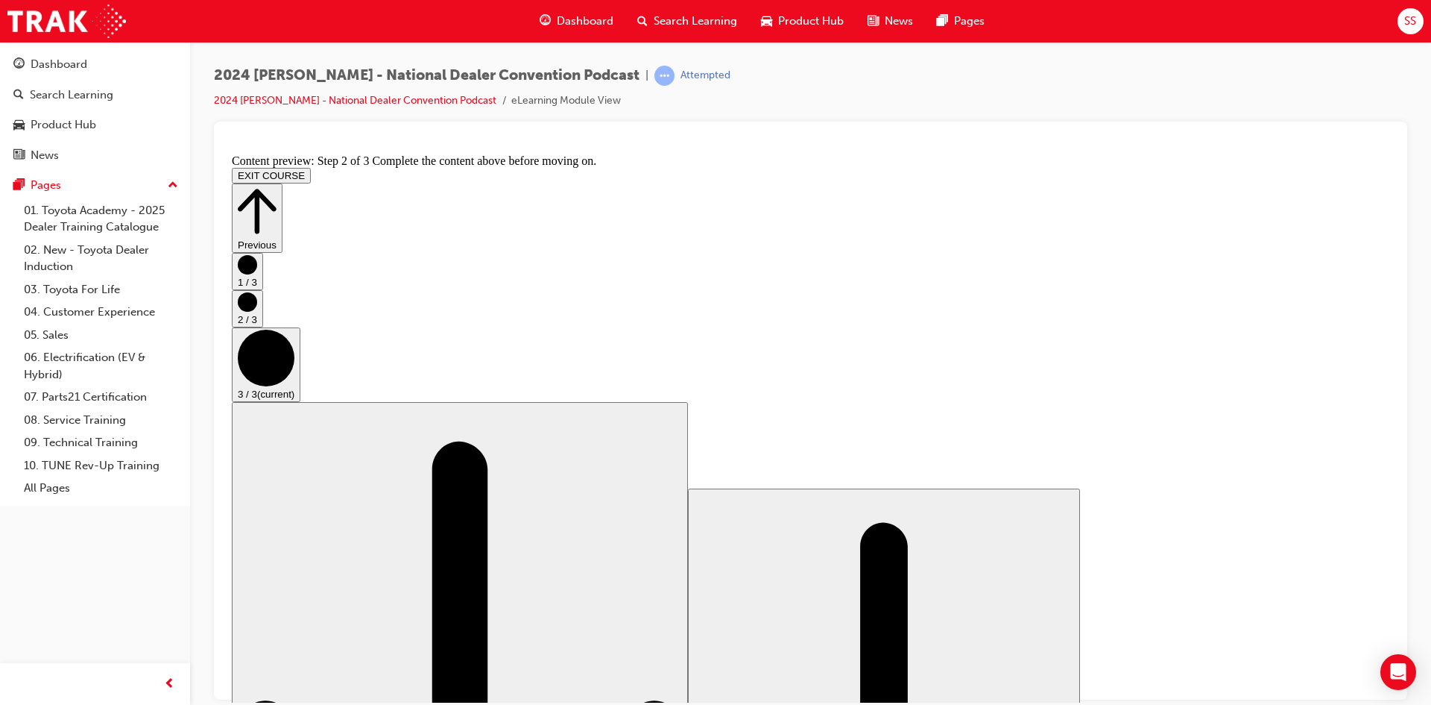
click at [283, 183] on button "Previous" at bounding box center [257, 217] width 51 height 69
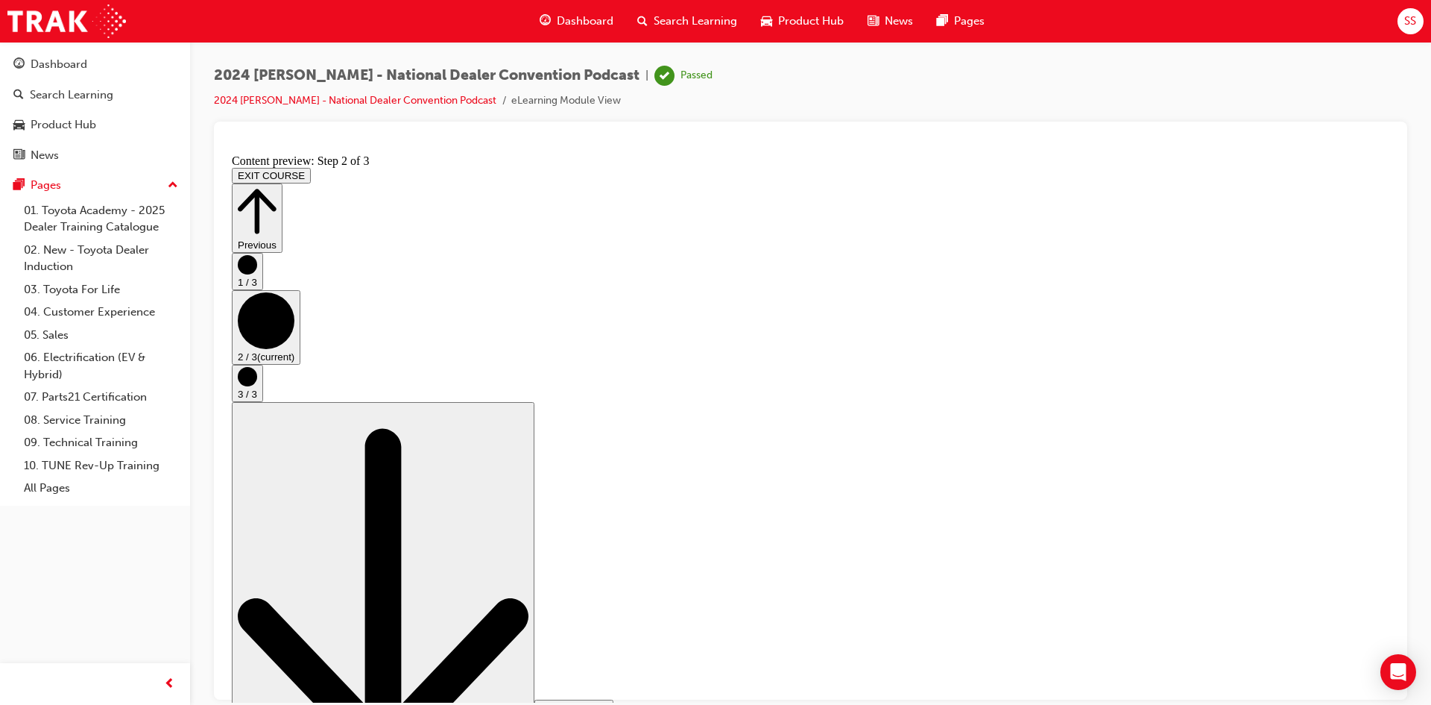
click at [311, 167] on button "EXIT COURSE" at bounding box center [271, 175] width 79 height 16
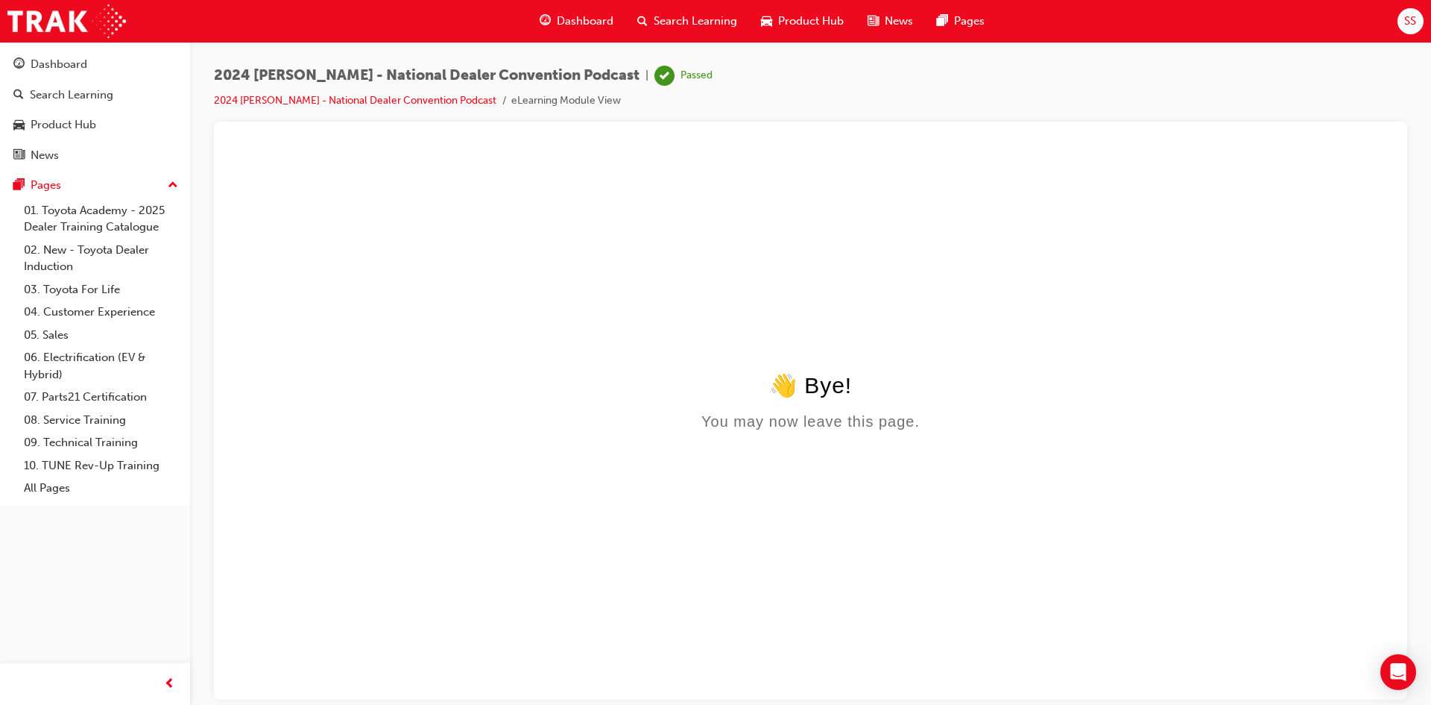
click at [779, 22] on span "Product Hub" at bounding box center [811, 21] width 66 height 17
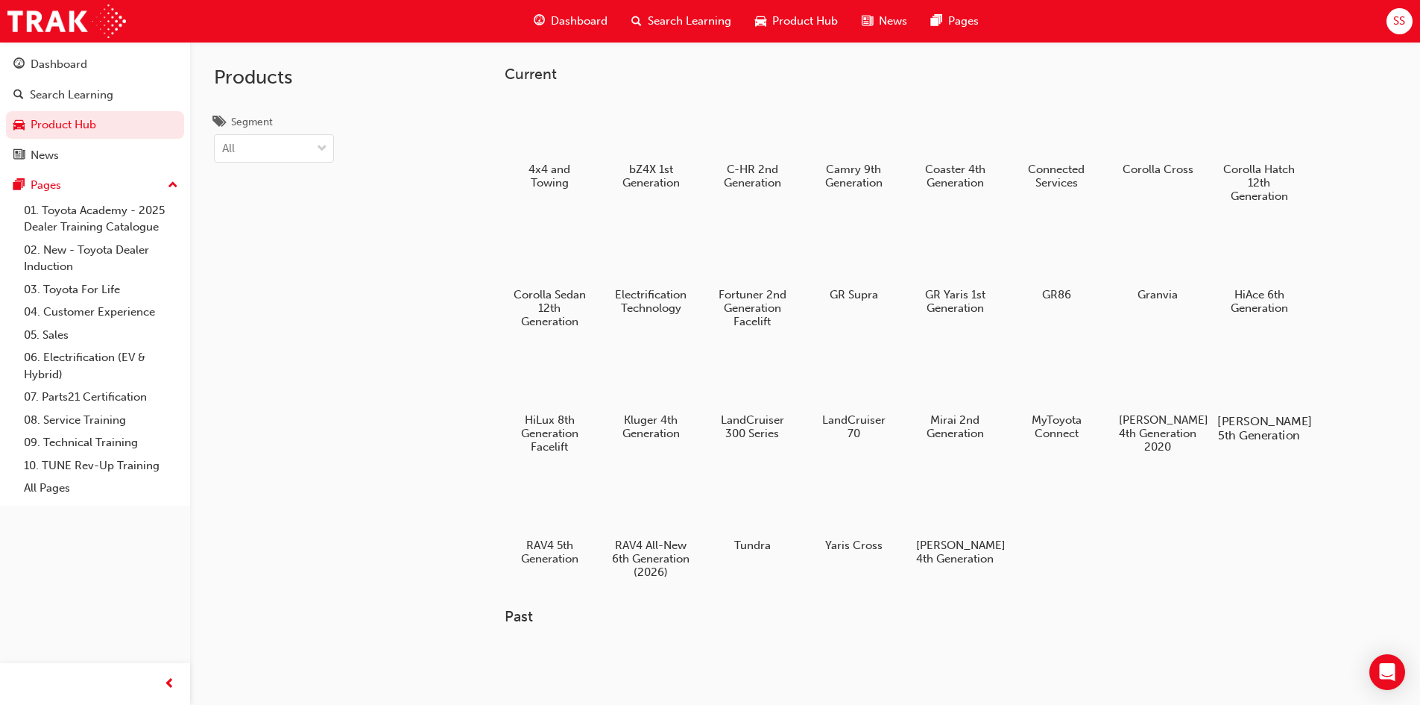
click at [1236, 385] on div at bounding box center [1258, 378] width 83 height 60
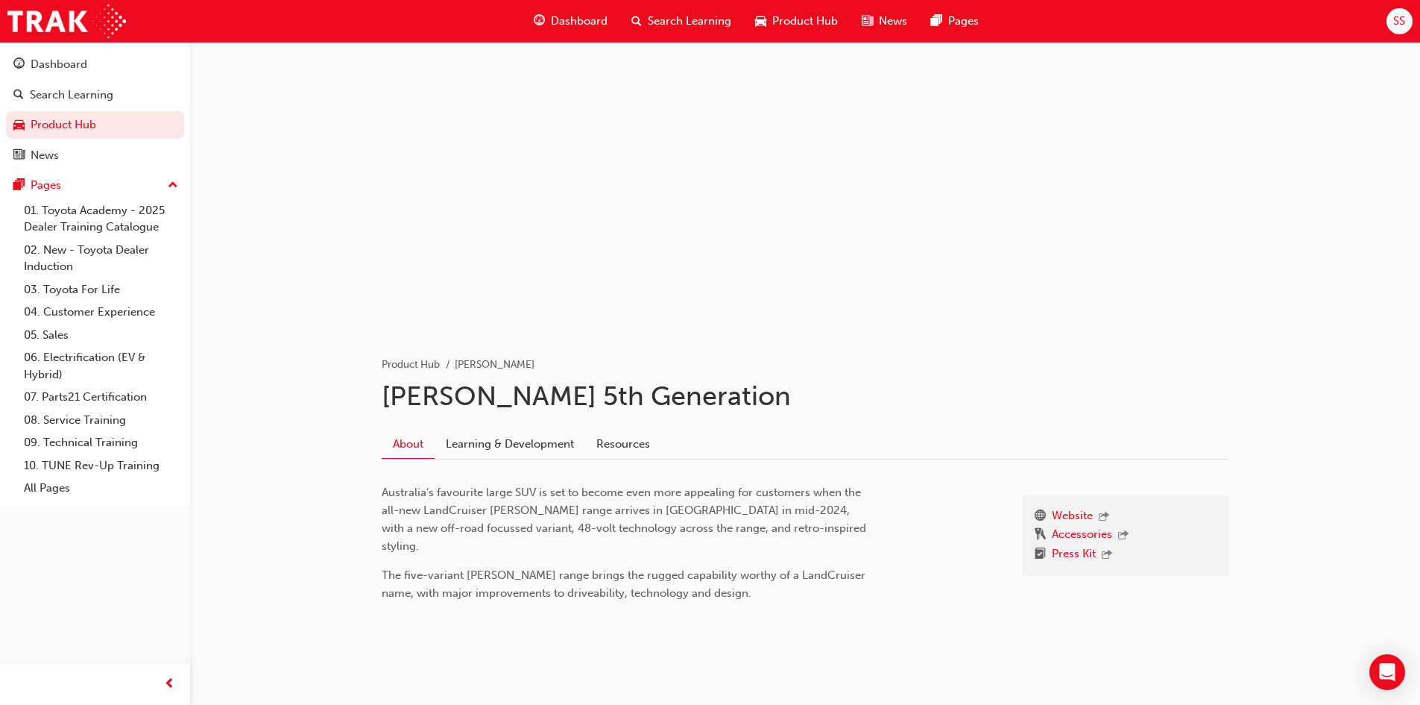
scroll to position [12, 0]
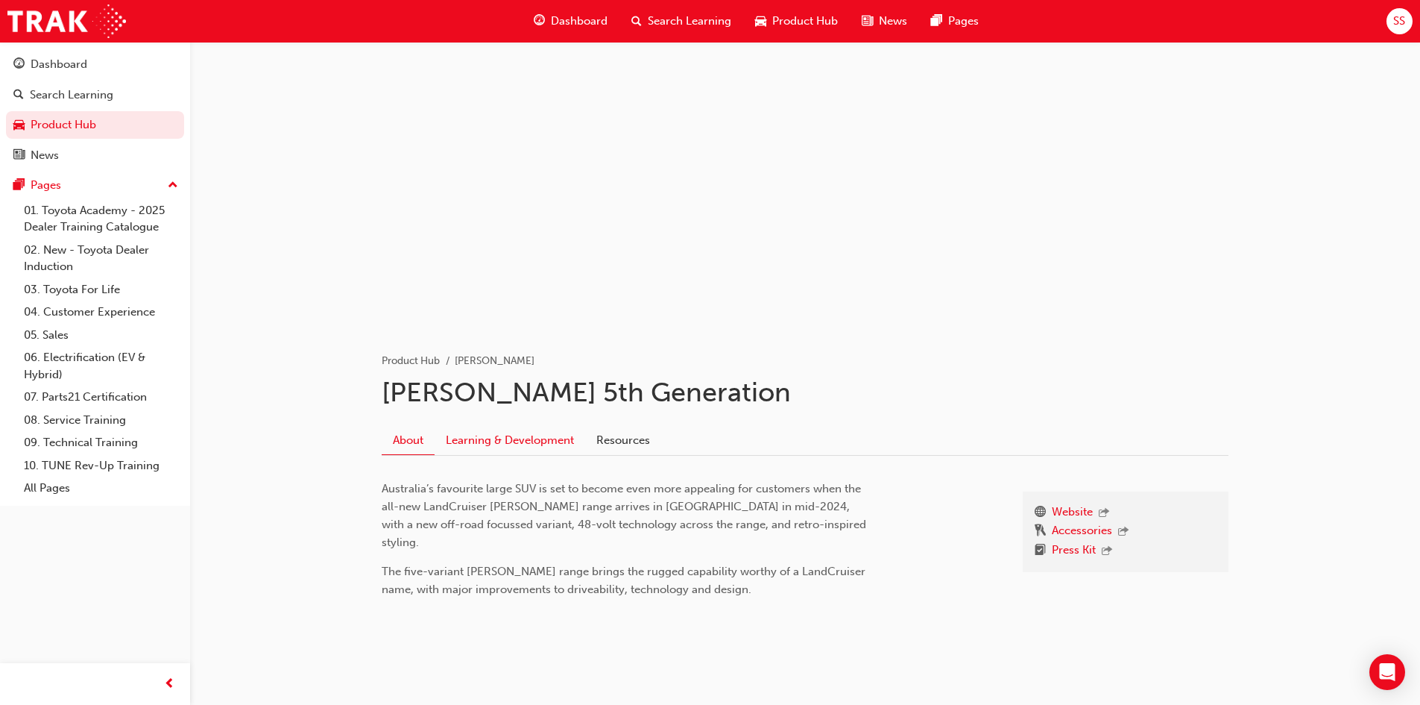
click at [459, 440] on link "Learning & Development" at bounding box center [510, 440] width 151 height 28
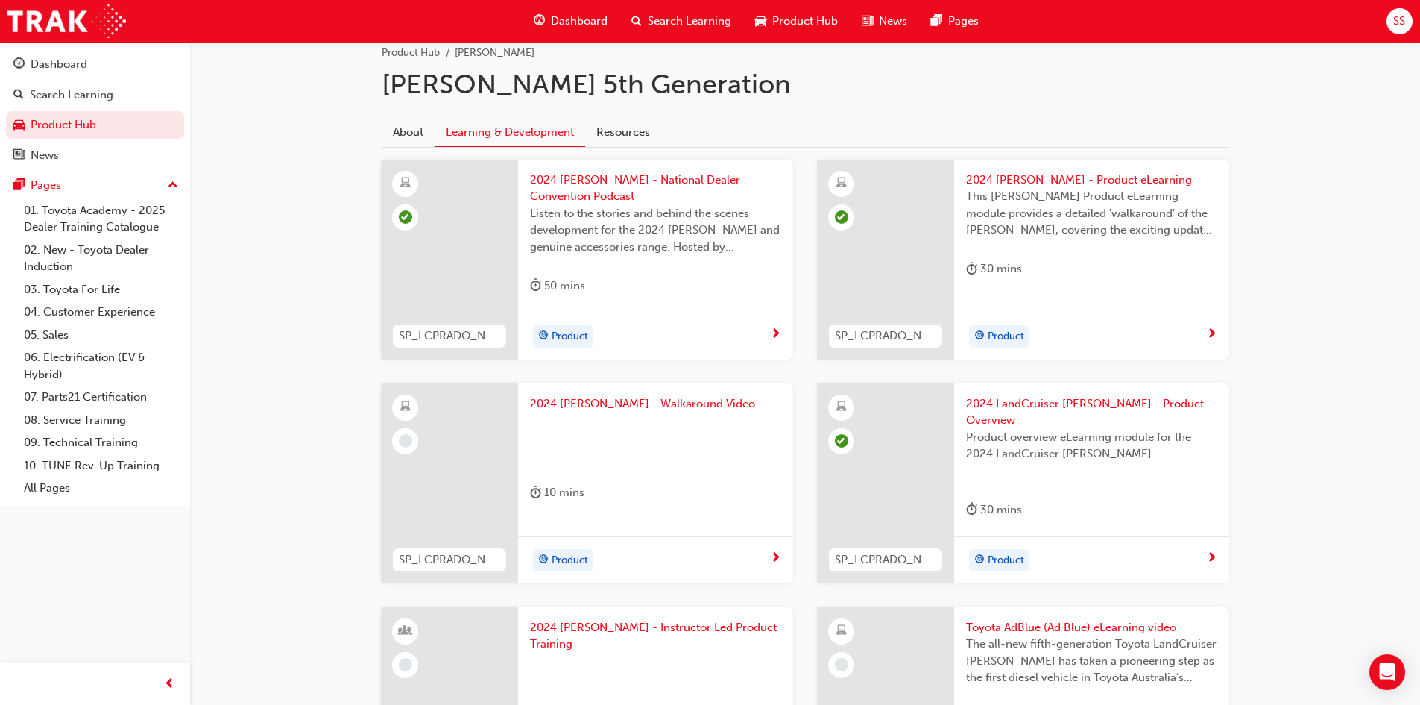
scroll to position [385, 0]
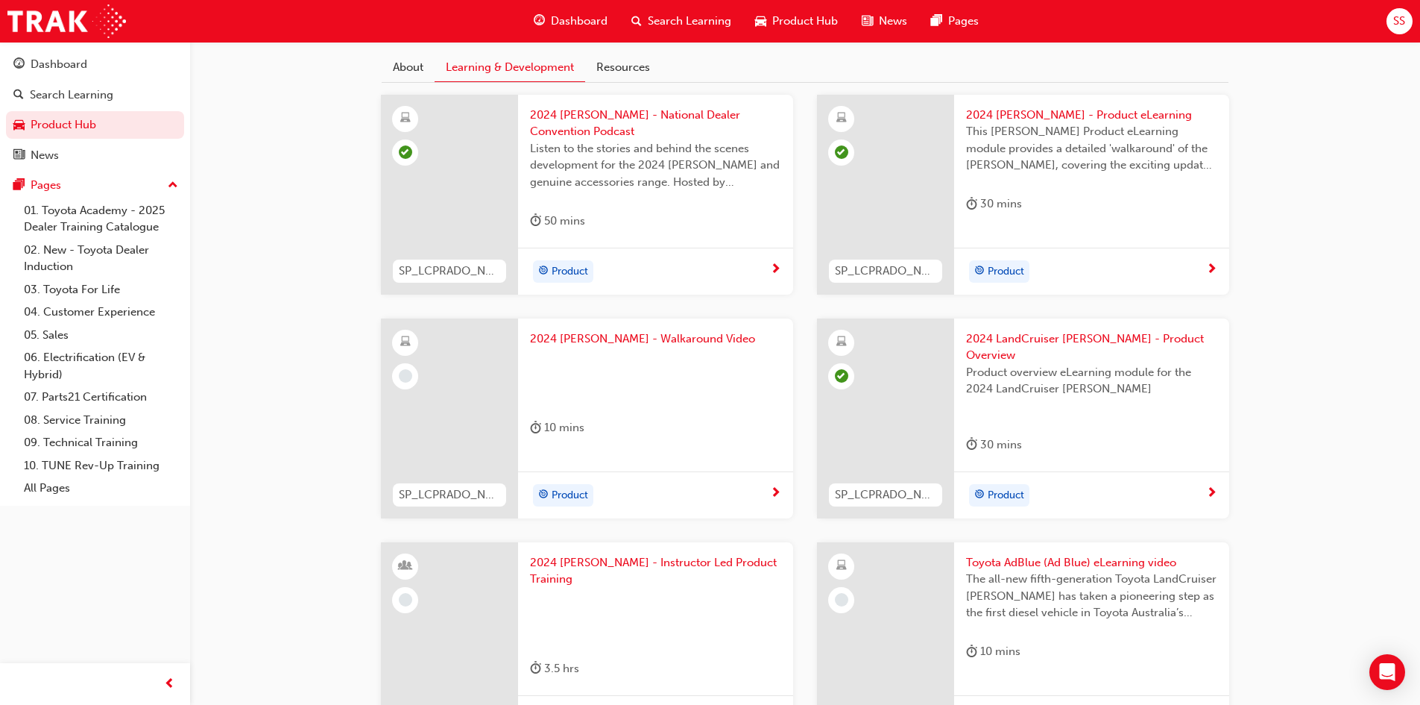
click at [569, 487] on span "Product" at bounding box center [570, 495] width 37 height 17
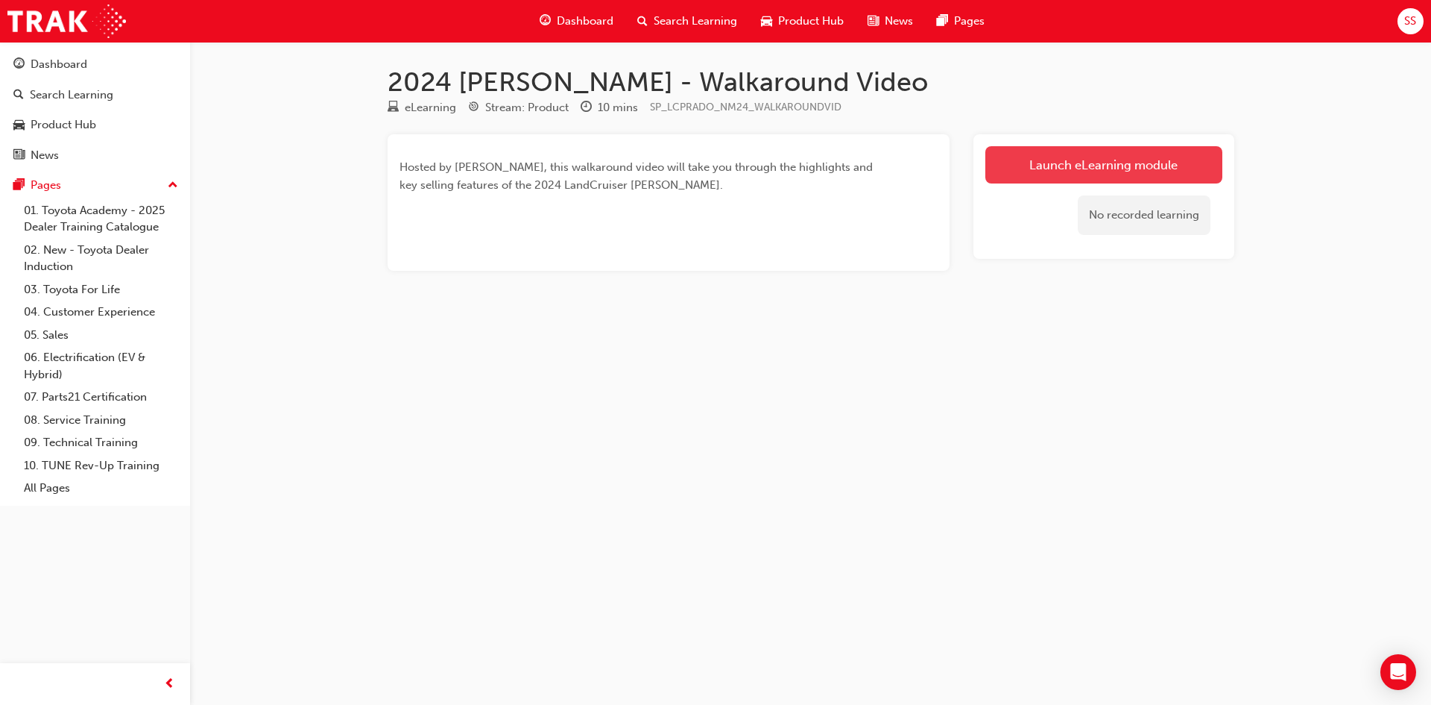
click at [1047, 168] on link "Launch eLearning module" at bounding box center [1104, 164] width 237 height 37
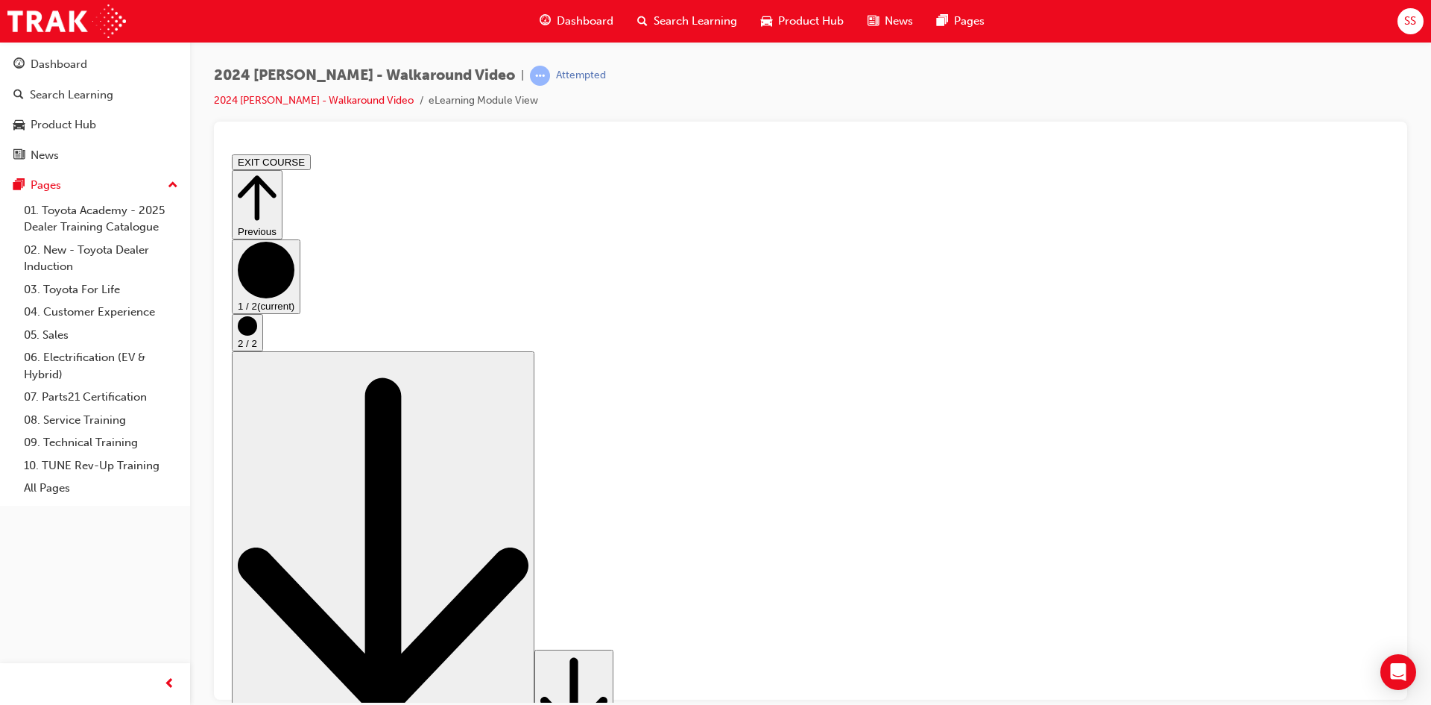
click at [257, 335] on circle "Step controls" at bounding box center [247, 324] width 19 height 19
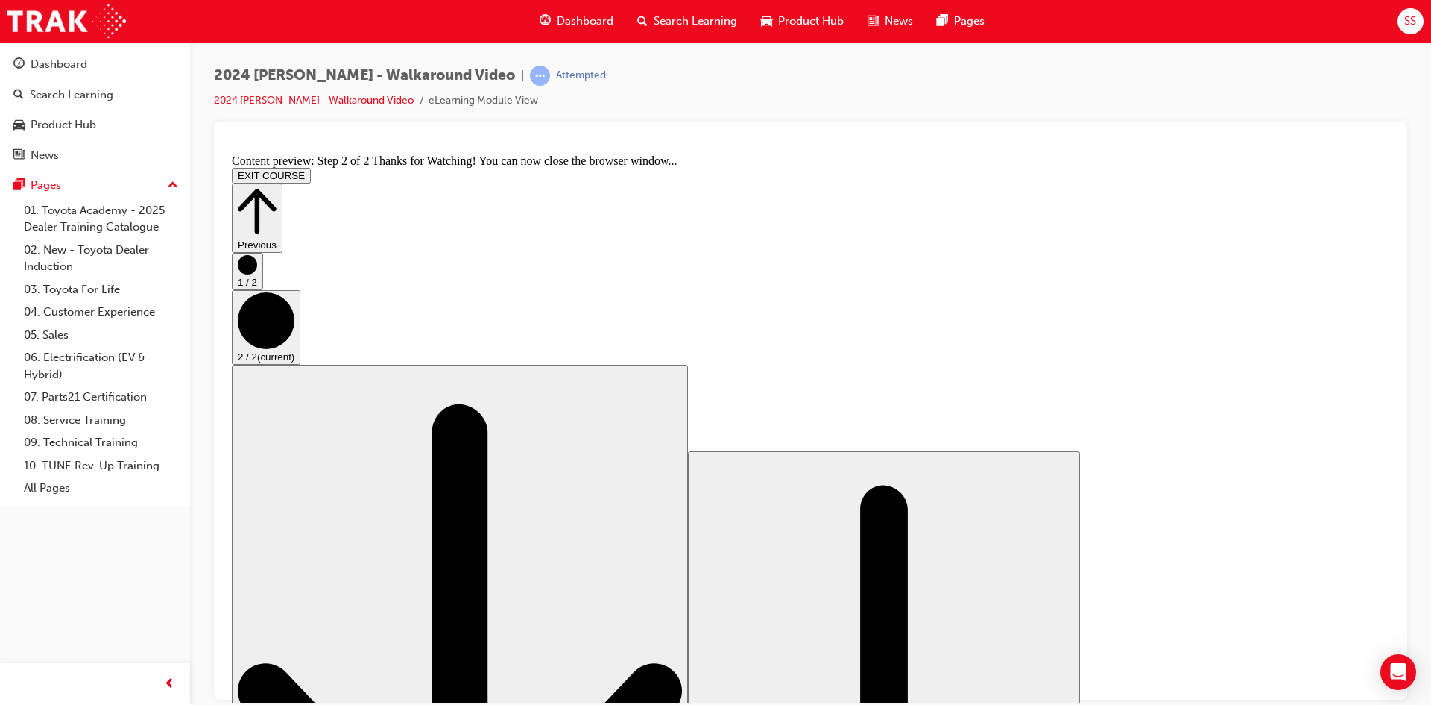
click at [311, 167] on button "EXIT COURSE" at bounding box center [271, 175] width 79 height 16
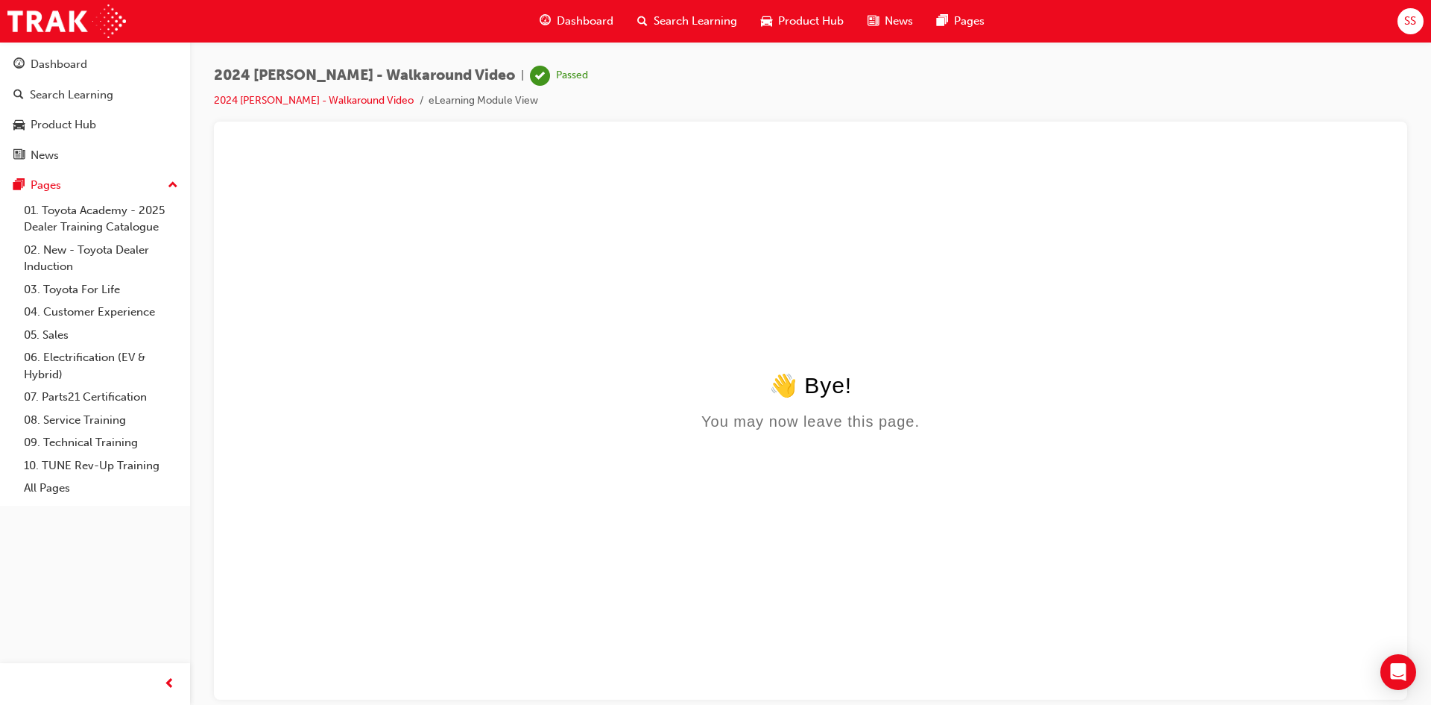
click at [790, 21] on span "Product Hub" at bounding box center [811, 21] width 66 height 17
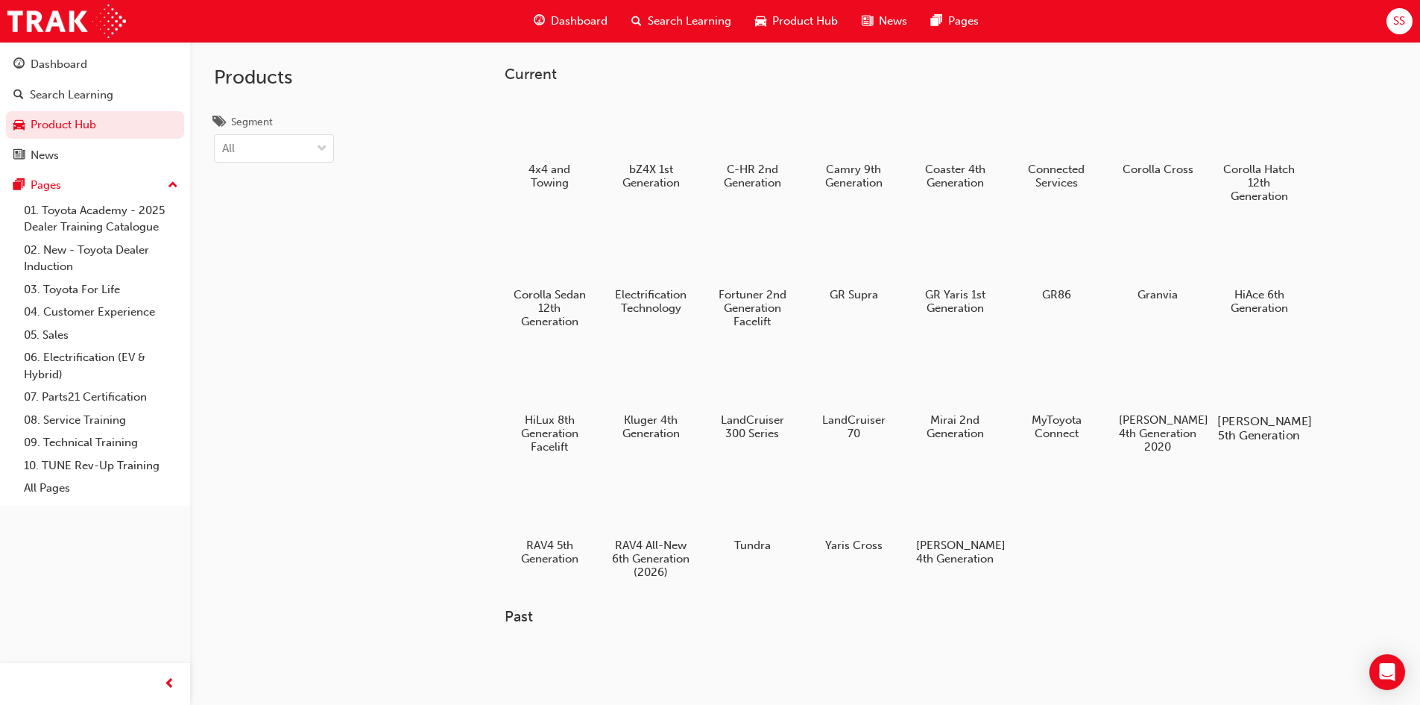
click at [1305, 409] on div "[PERSON_NAME] 5th Generation" at bounding box center [1258, 395] width 95 height 106
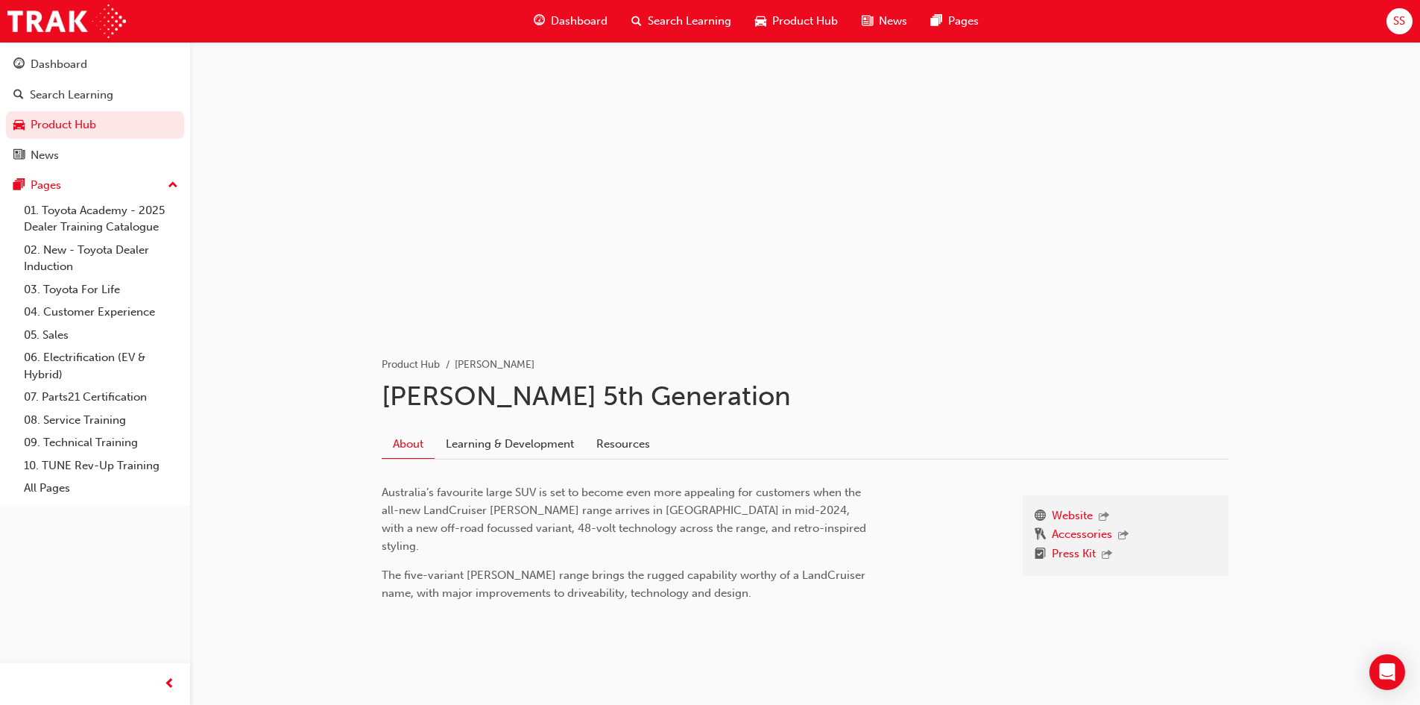
scroll to position [12, 0]
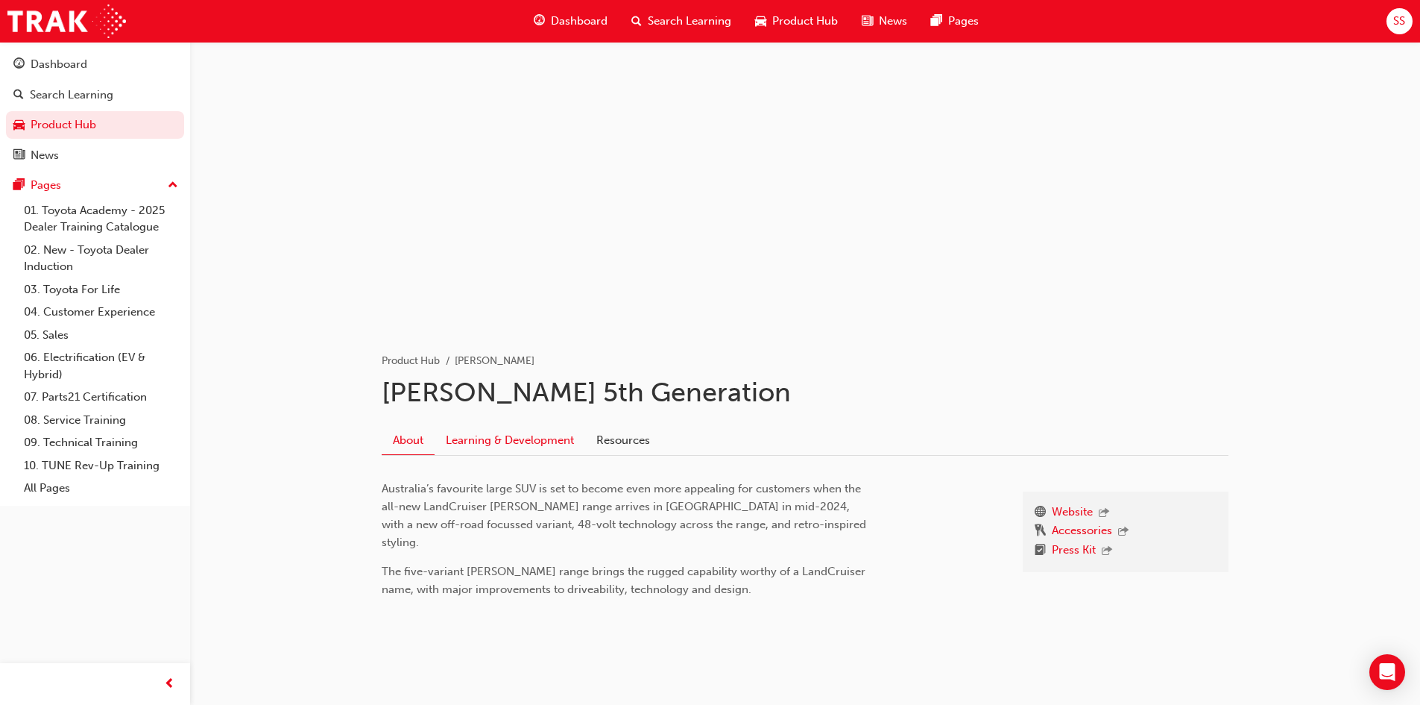
click at [577, 438] on link "Learning & Development" at bounding box center [510, 440] width 151 height 28
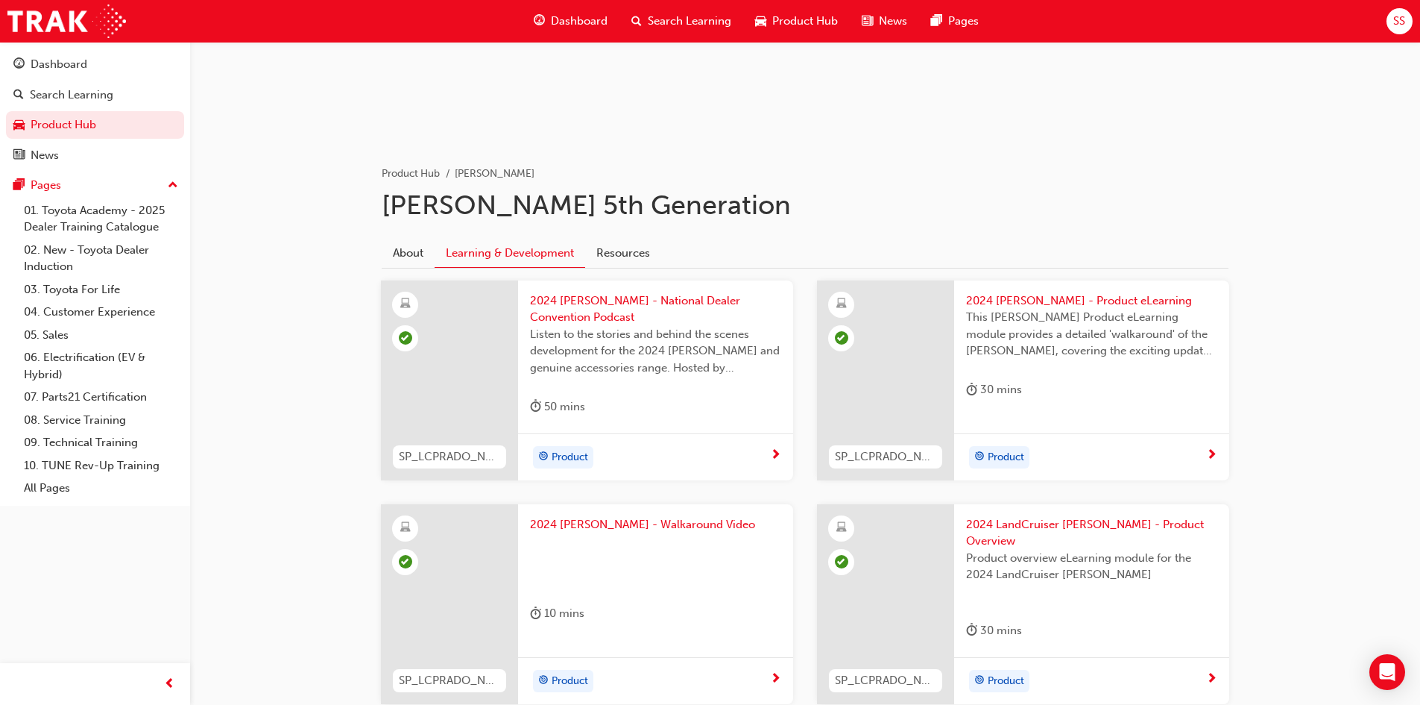
scroll to position [497, 0]
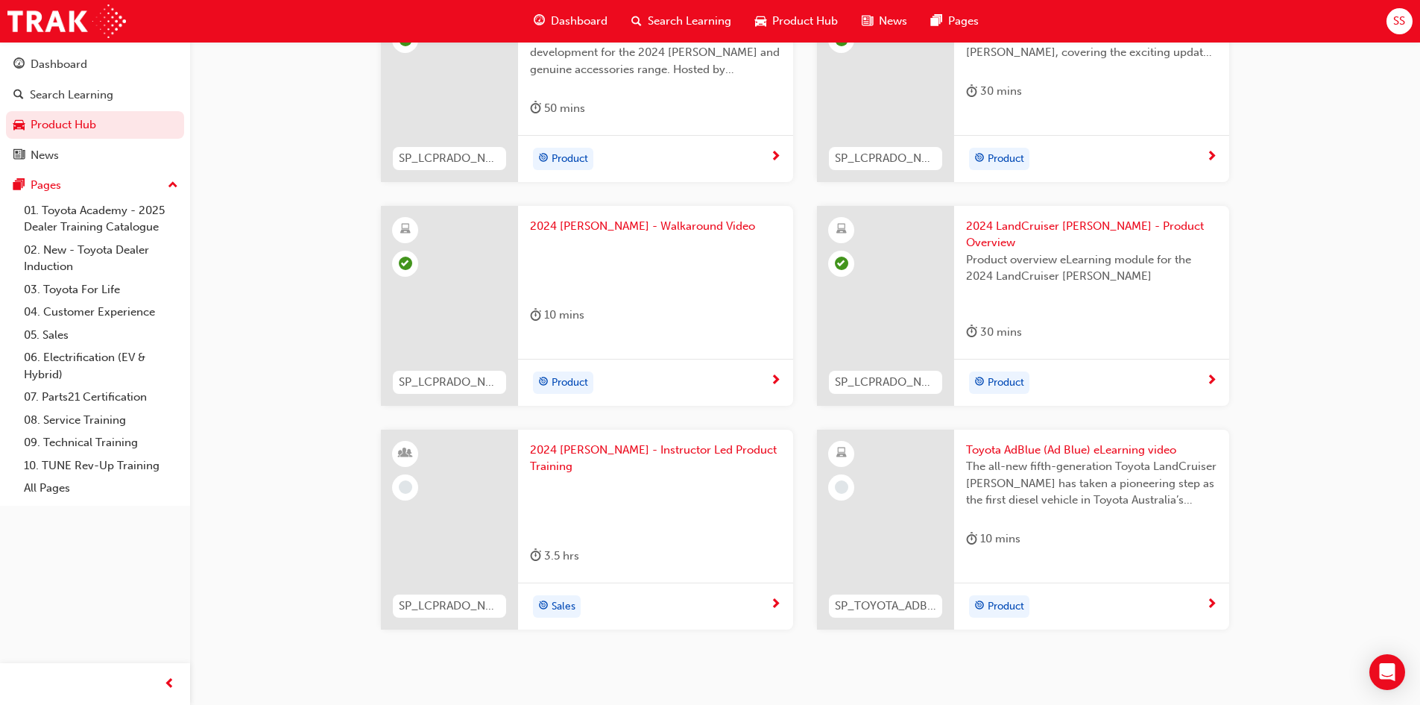
click at [1028, 477] on span "The all-new fifth-generation Toyota LandCruiser [PERSON_NAME] has taken a pione…" at bounding box center [1091, 483] width 251 height 51
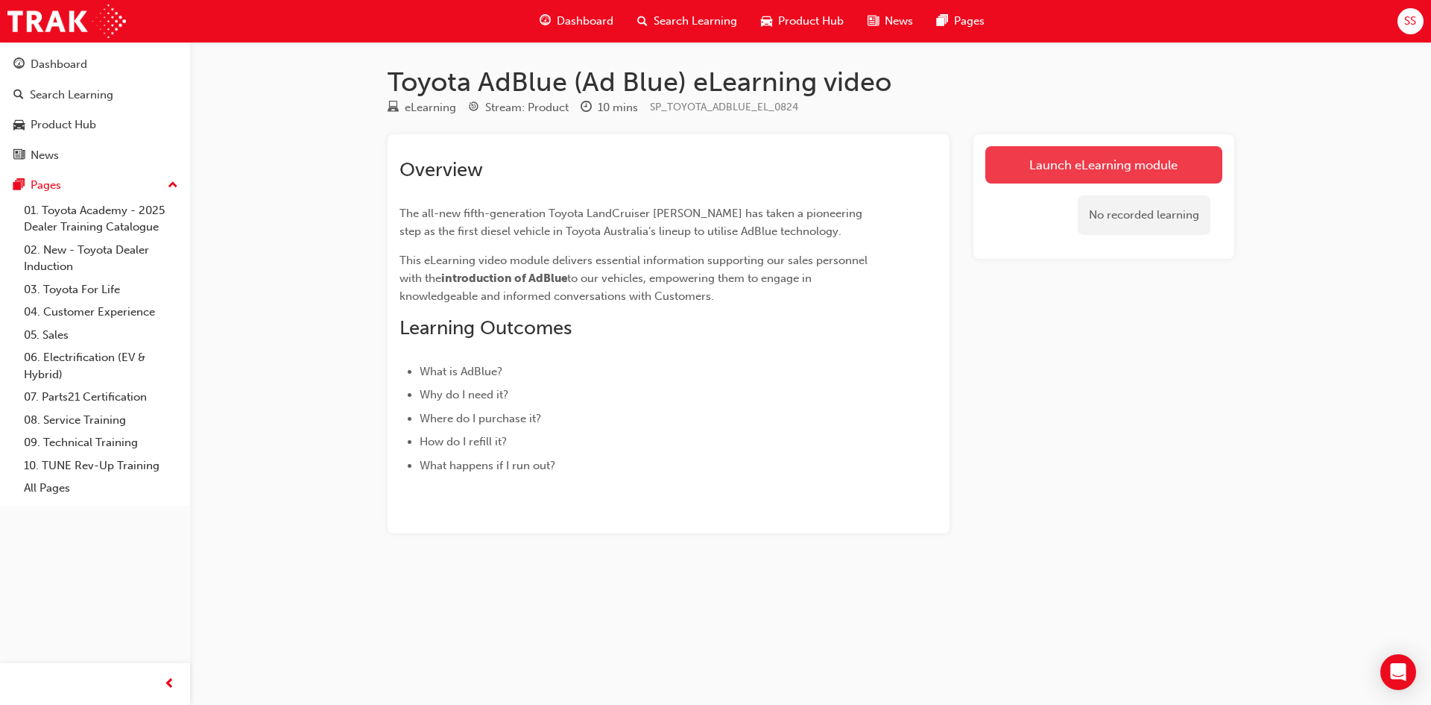
click at [1135, 160] on link "Launch eLearning module" at bounding box center [1104, 164] width 237 height 37
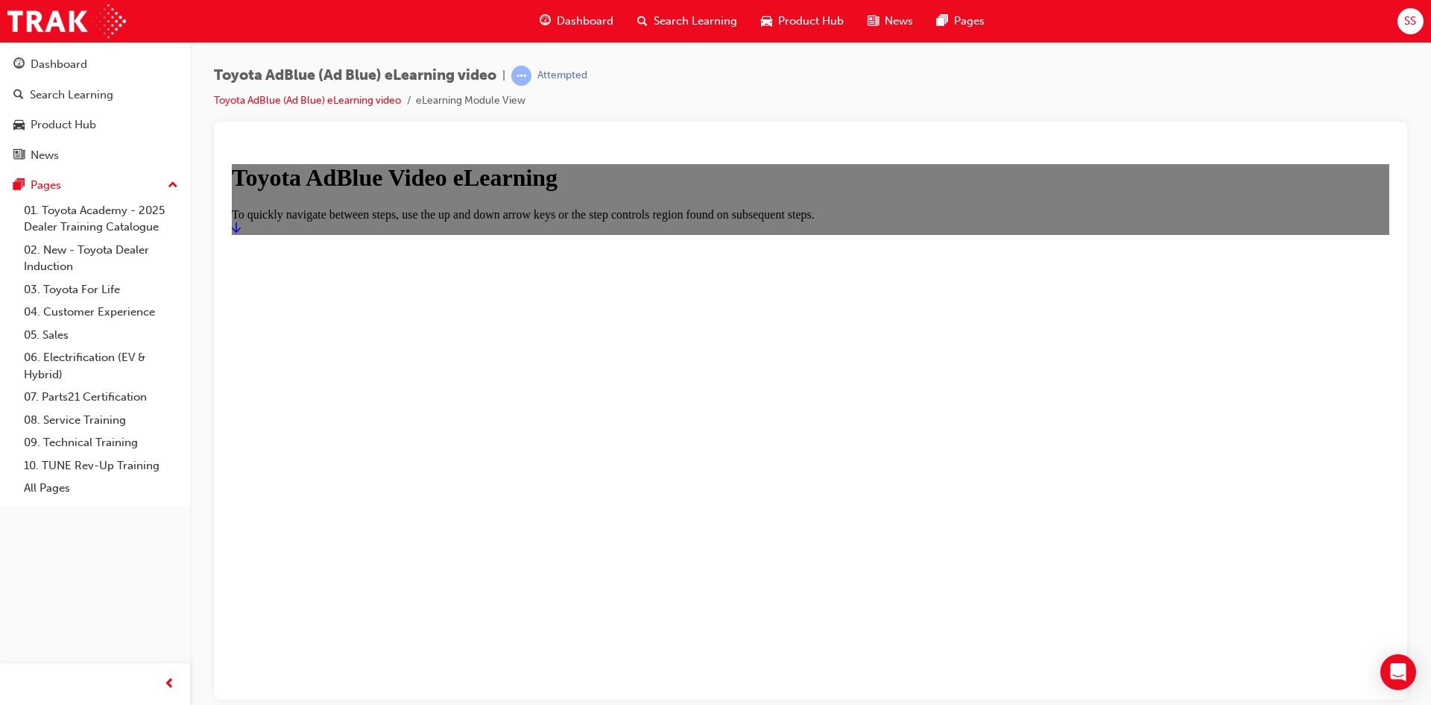
click at [241, 233] on link "Start" at bounding box center [236, 227] width 9 height 13
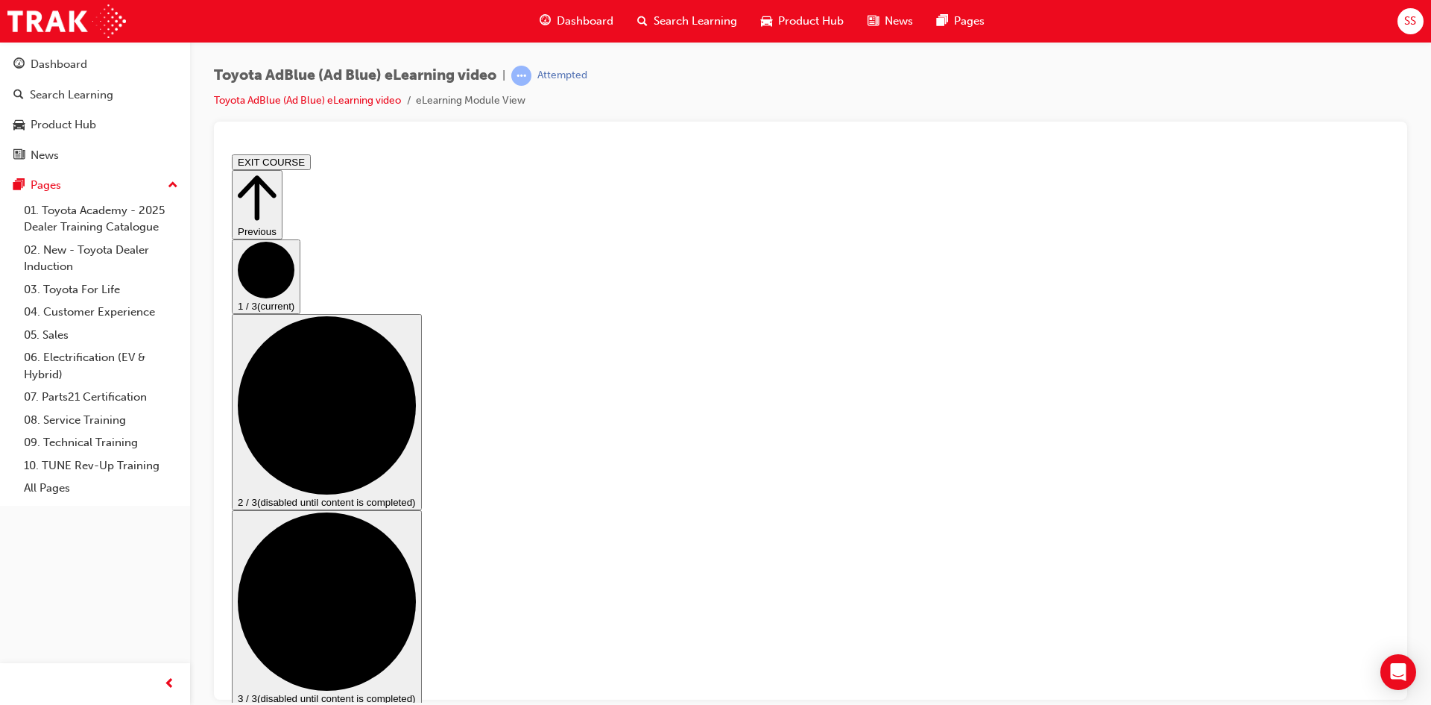
drag, startPoint x: 963, startPoint y: 621, endPoint x: 983, endPoint y: 611, distance: 22.3
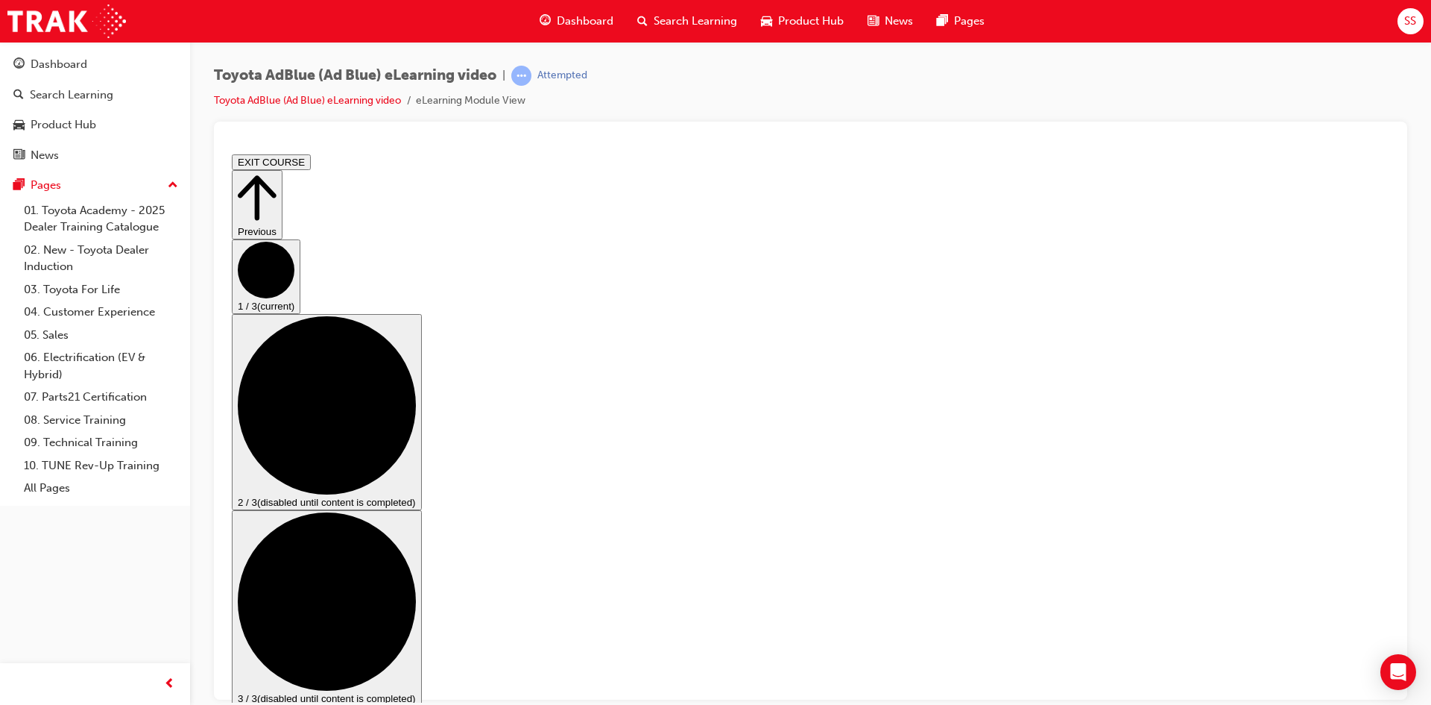
drag, startPoint x: 450, startPoint y: 620, endPoint x: 708, endPoint y: 617, distance: 258.7
drag, startPoint x: 784, startPoint y: 607, endPoint x: 1018, endPoint y: 635, distance: 235.8
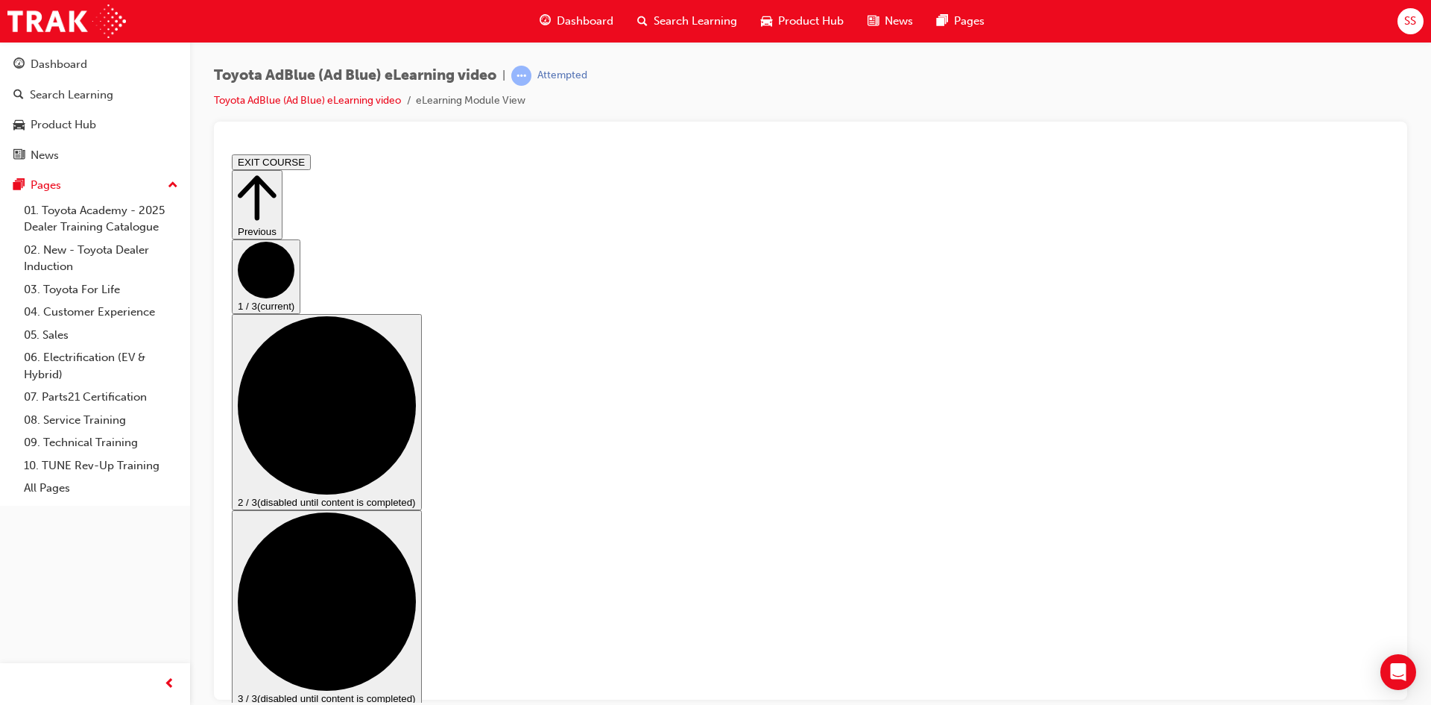
drag, startPoint x: 1354, startPoint y: 423, endPoint x: 1354, endPoint y: 447, distance: 23.9
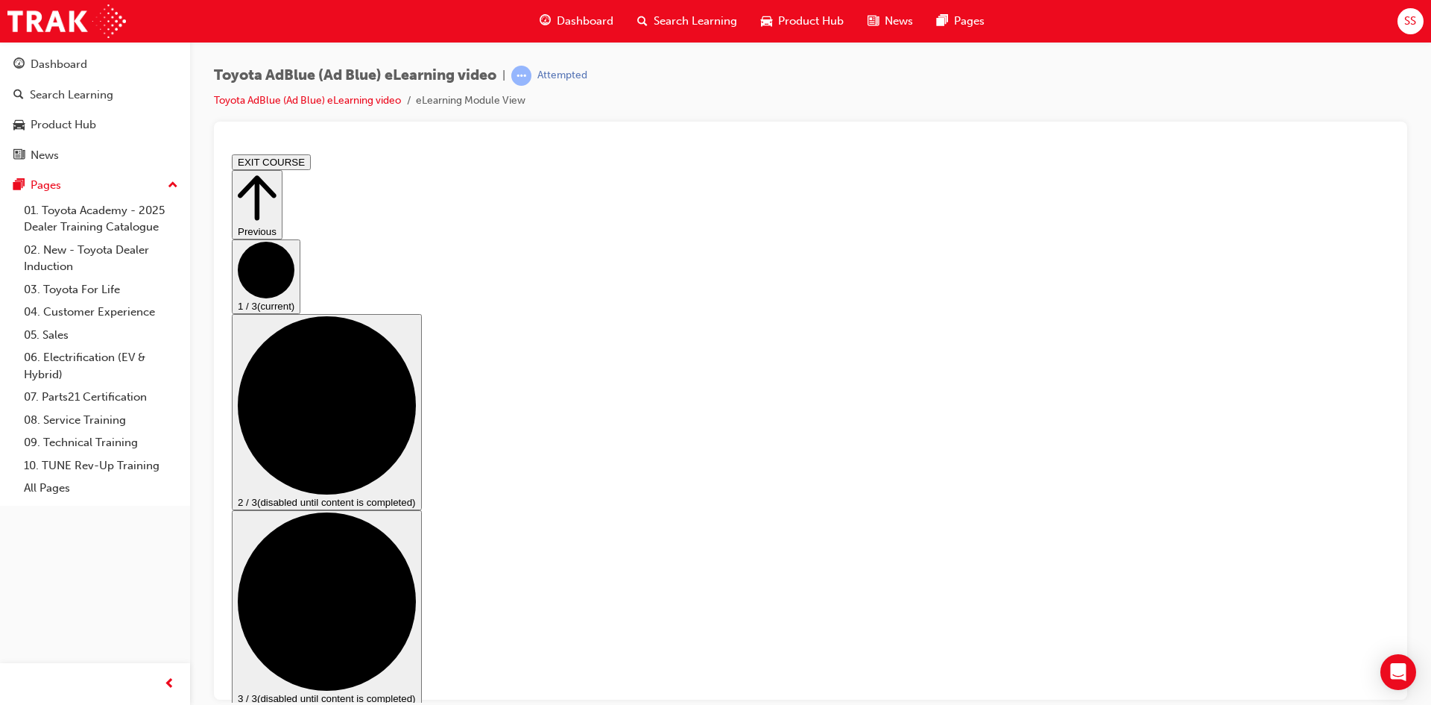
click at [422, 431] on button "2 / 3 (disabled until content is completed)" at bounding box center [327, 411] width 190 height 196
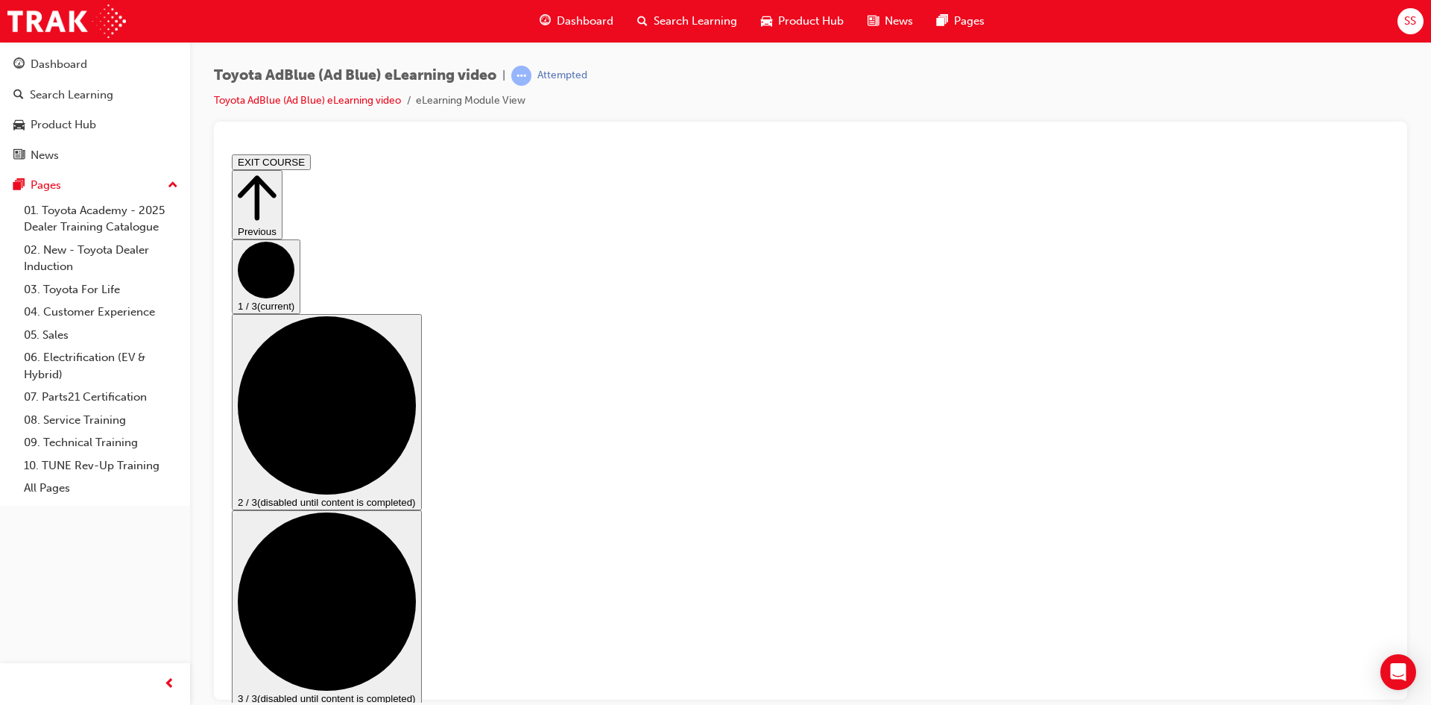
drag, startPoint x: 1019, startPoint y: 614, endPoint x: 1033, endPoint y: 624, distance: 17.6
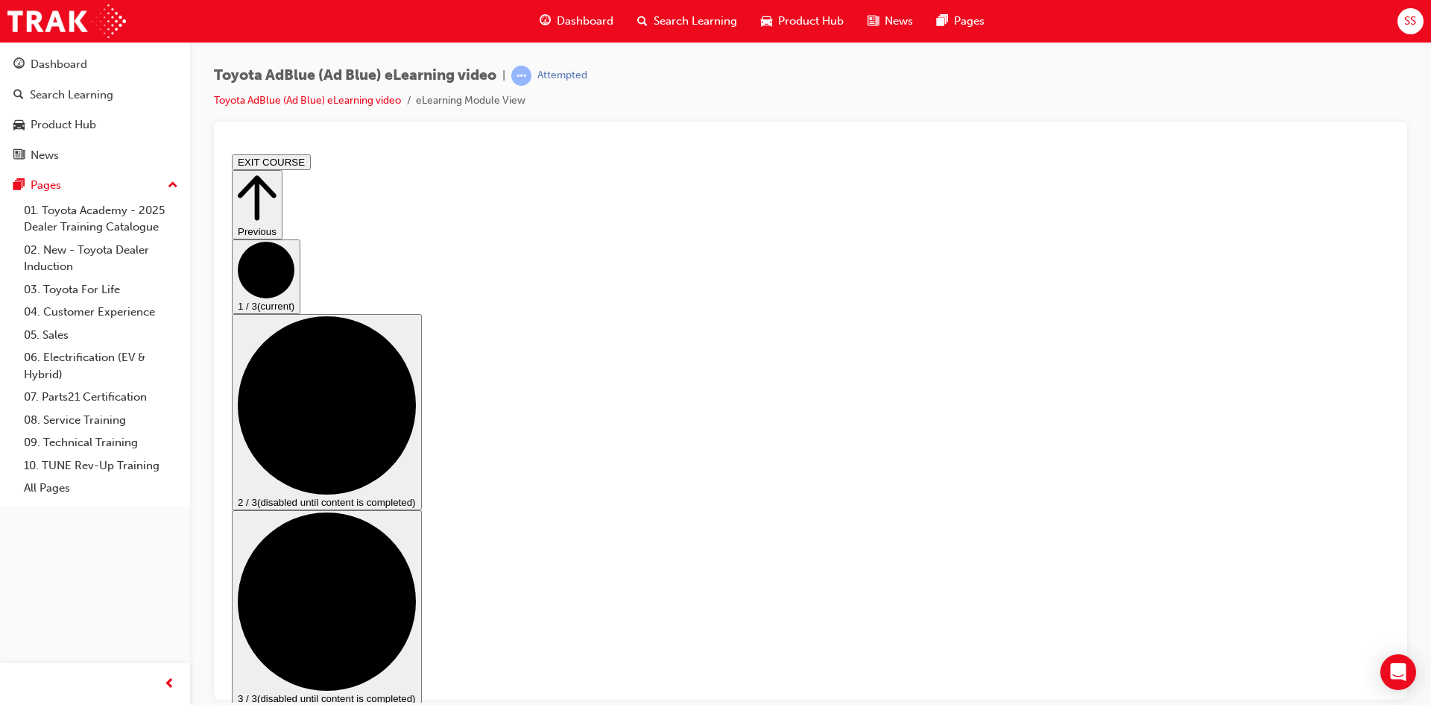
scroll to position [78, 0]
drag, startPoint x: 957, startPoint y: 543, endPoint x: 989, endPoint y: 540, distance: 31.5
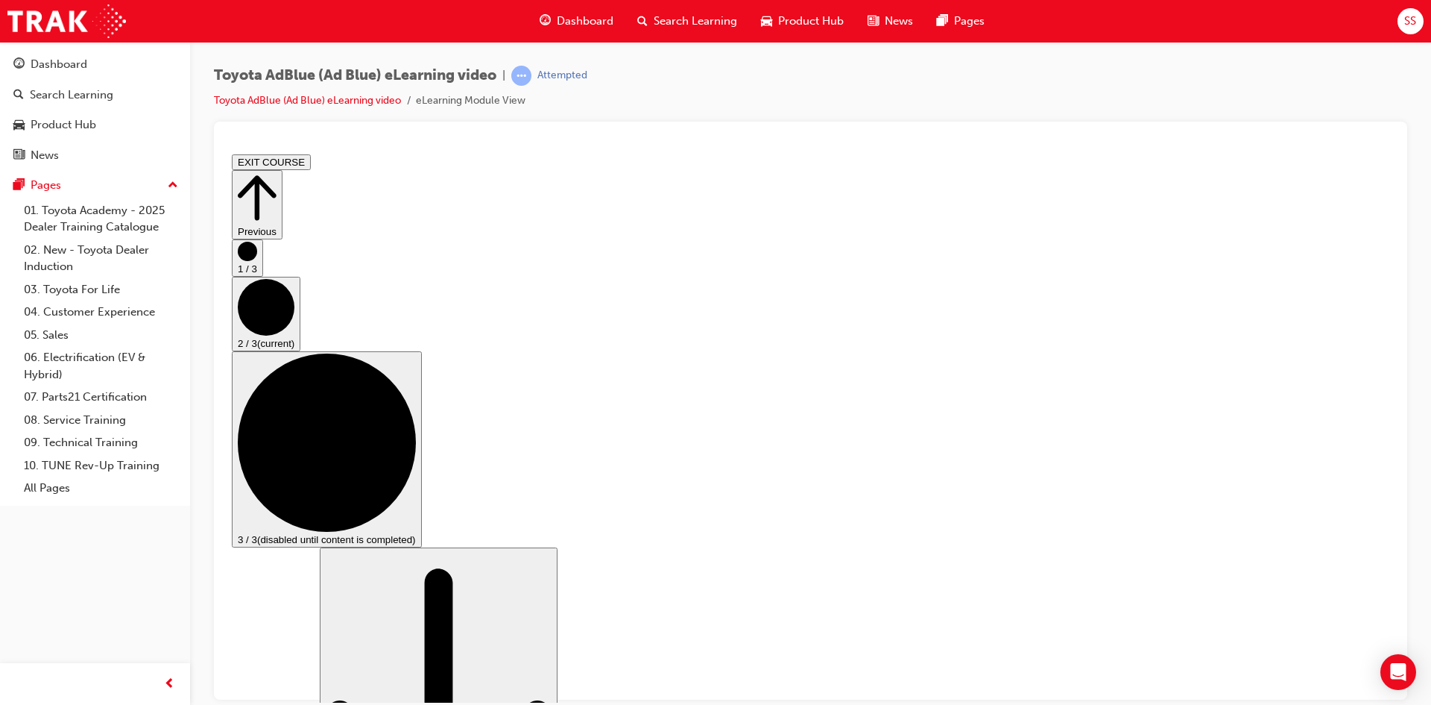
scroll to position [149, 0]
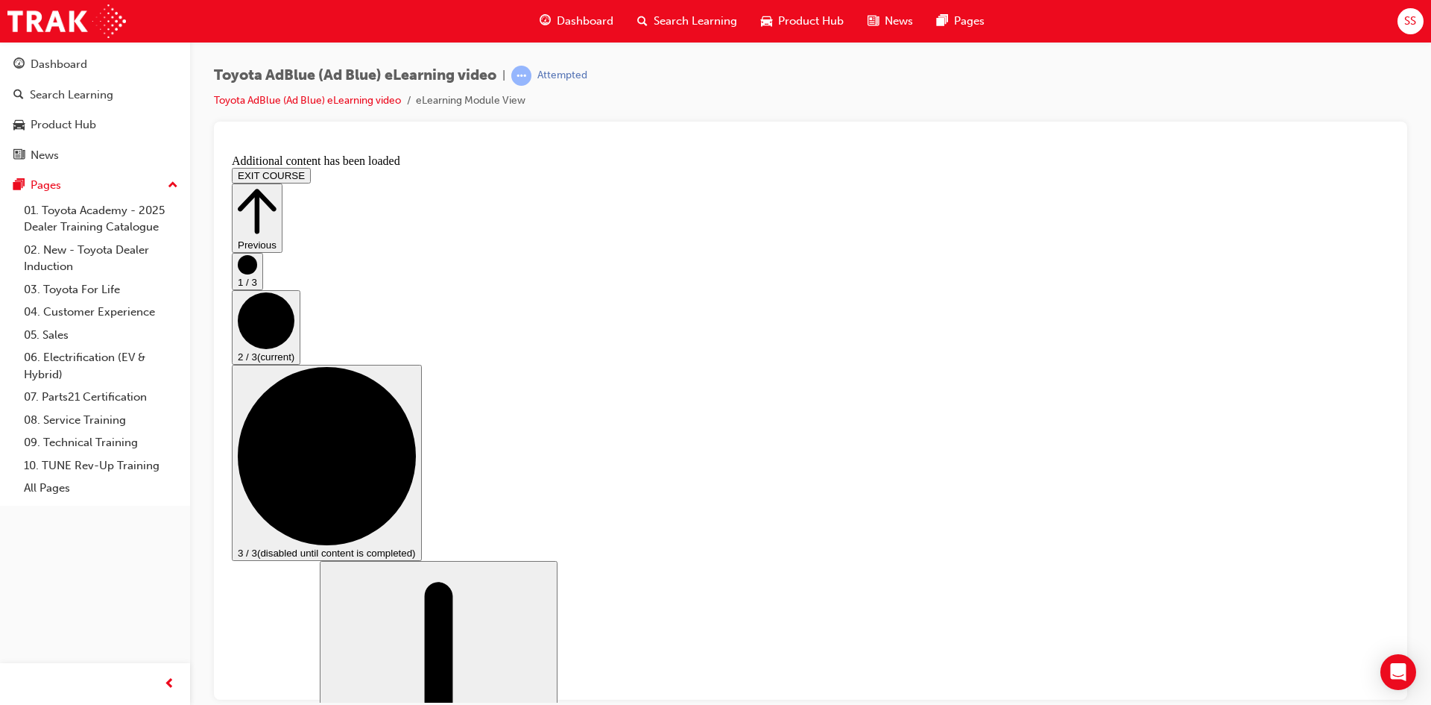
scroll to position [1142, 0]
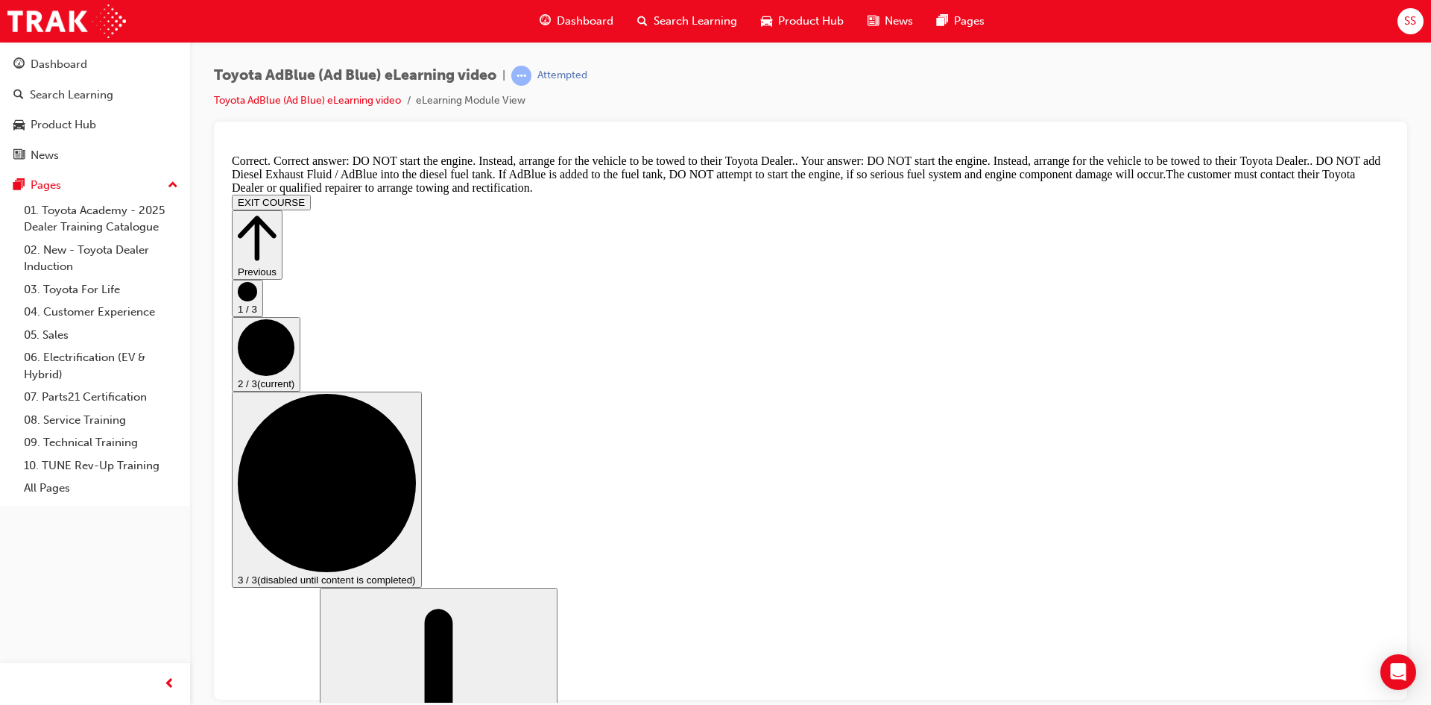
scroll to position [1654, 0]
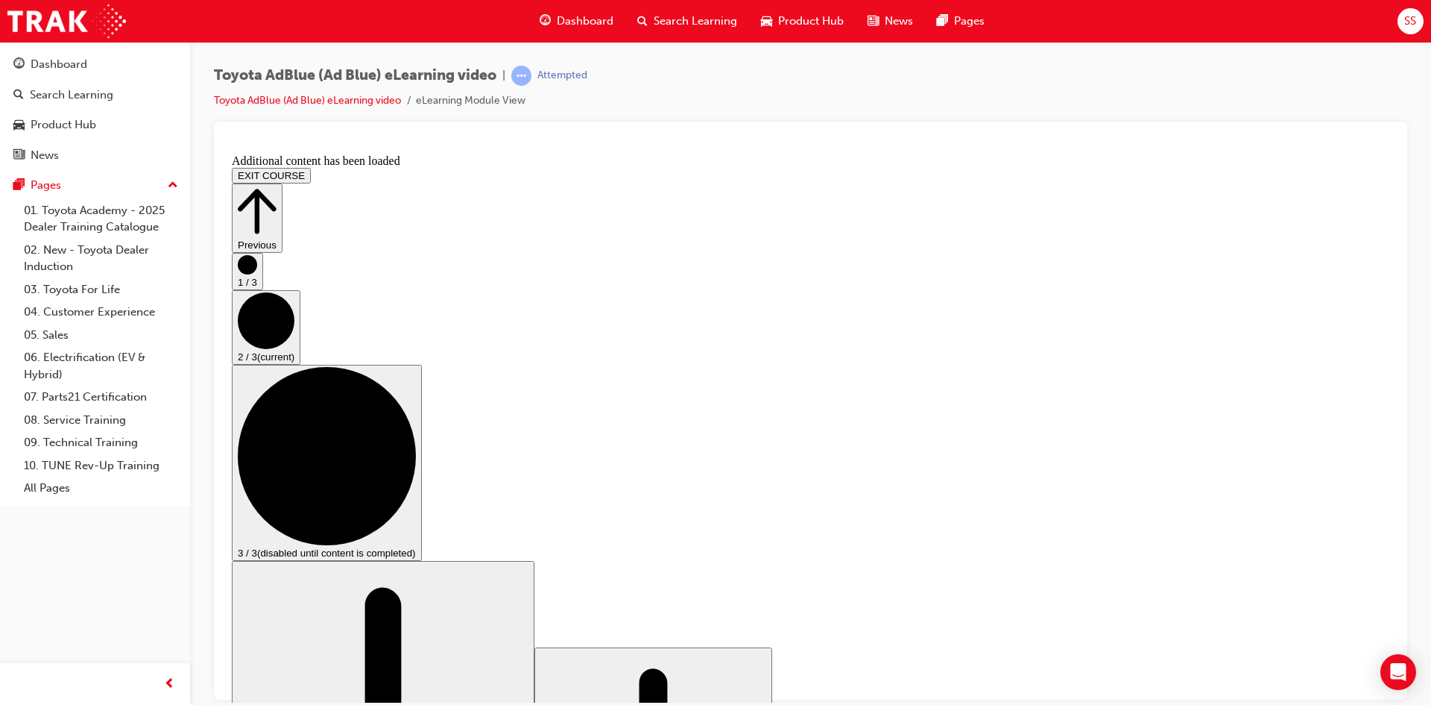
scroll to position [2149, 0]
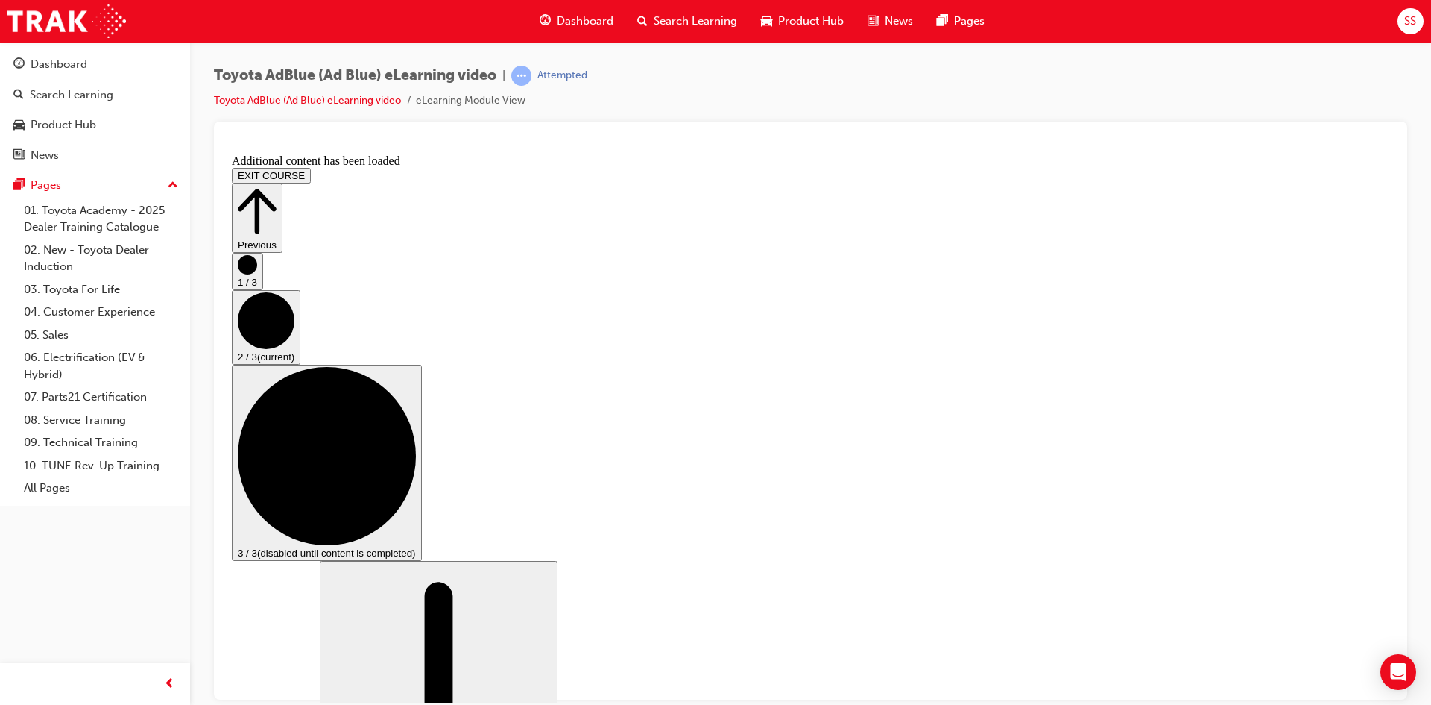
drag, startPoint x: 572, startPoint y: 206, endPoint x: 908, endPoint y: 193, distance: 336.5
drag, startPoint x: 1119, startPoint y: 306, endPoint x: 1119, endPoint y: 315, distance: 8.9
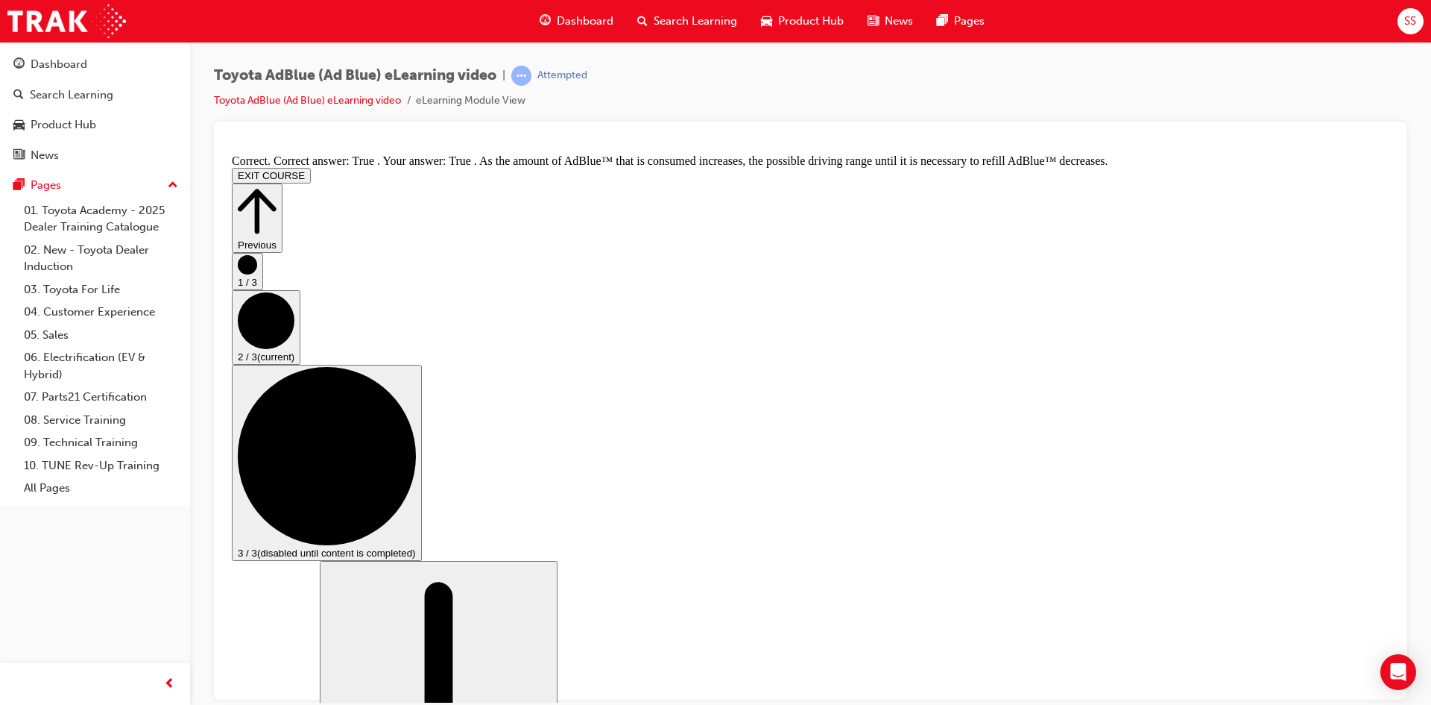
scroll to position [2577, 0]
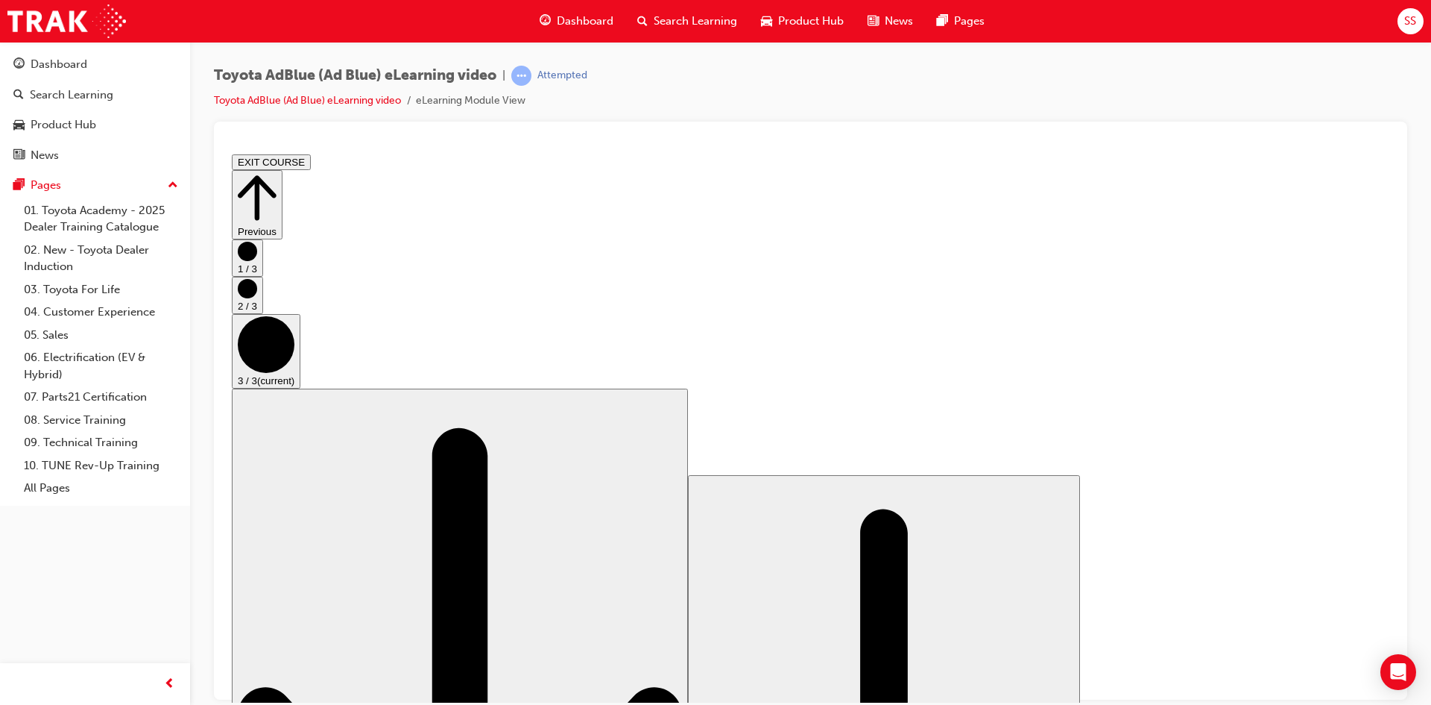
click at [311, 157] on button "EXIT COURSE" at bounding box center [271, 162] width 79 height 16
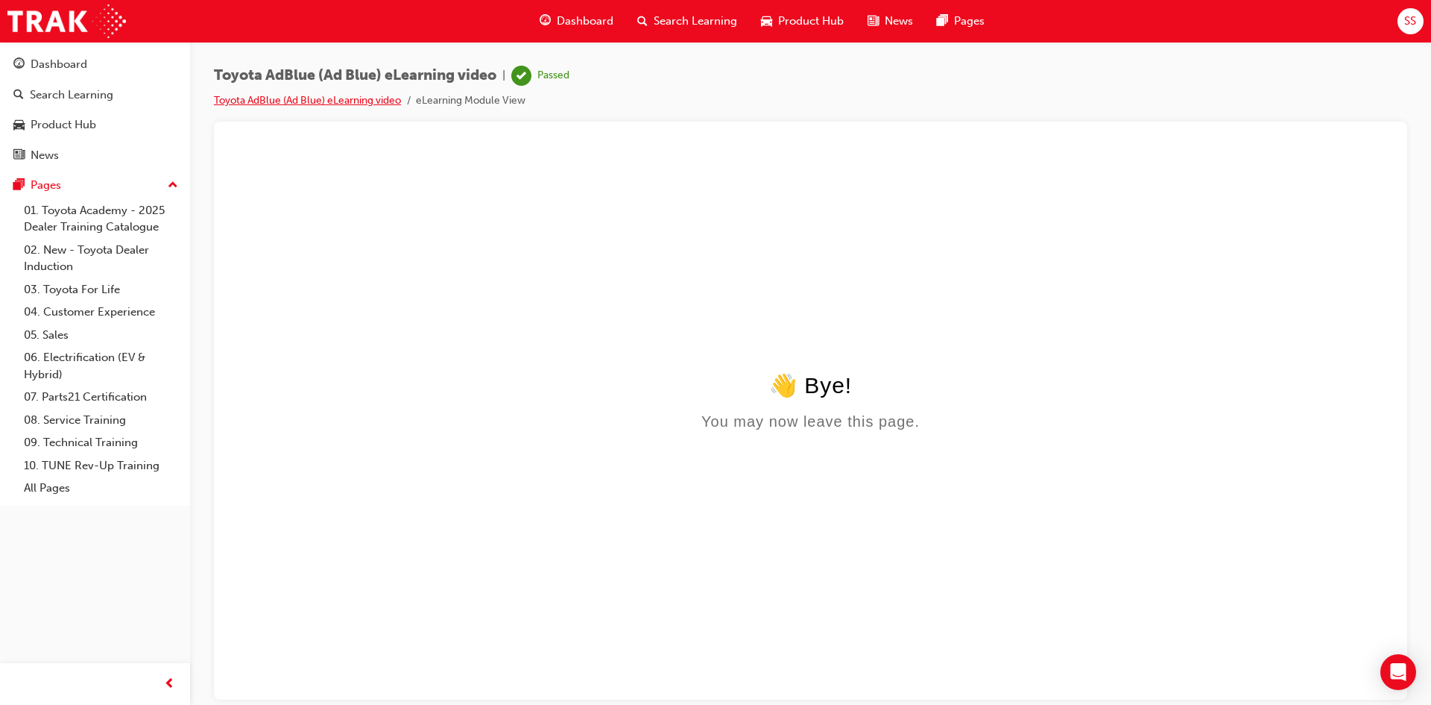
click at [274, 103] on link "Toyota AdBlue (Ad Blue) eLearning video" at bounding box center [307, 100] width 187 height 13
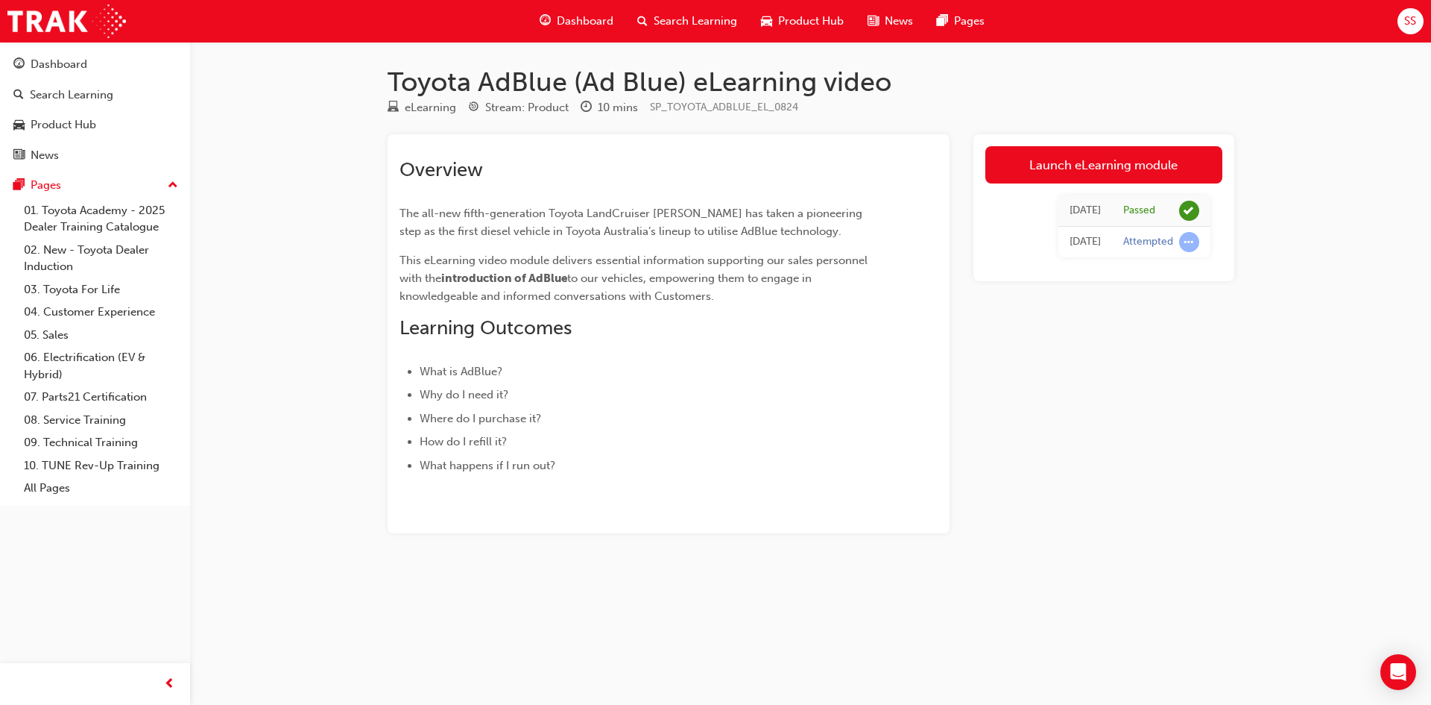
click at [830, 33] on div "Product Hub" at bounding box center [802, 21] width 107 height 31
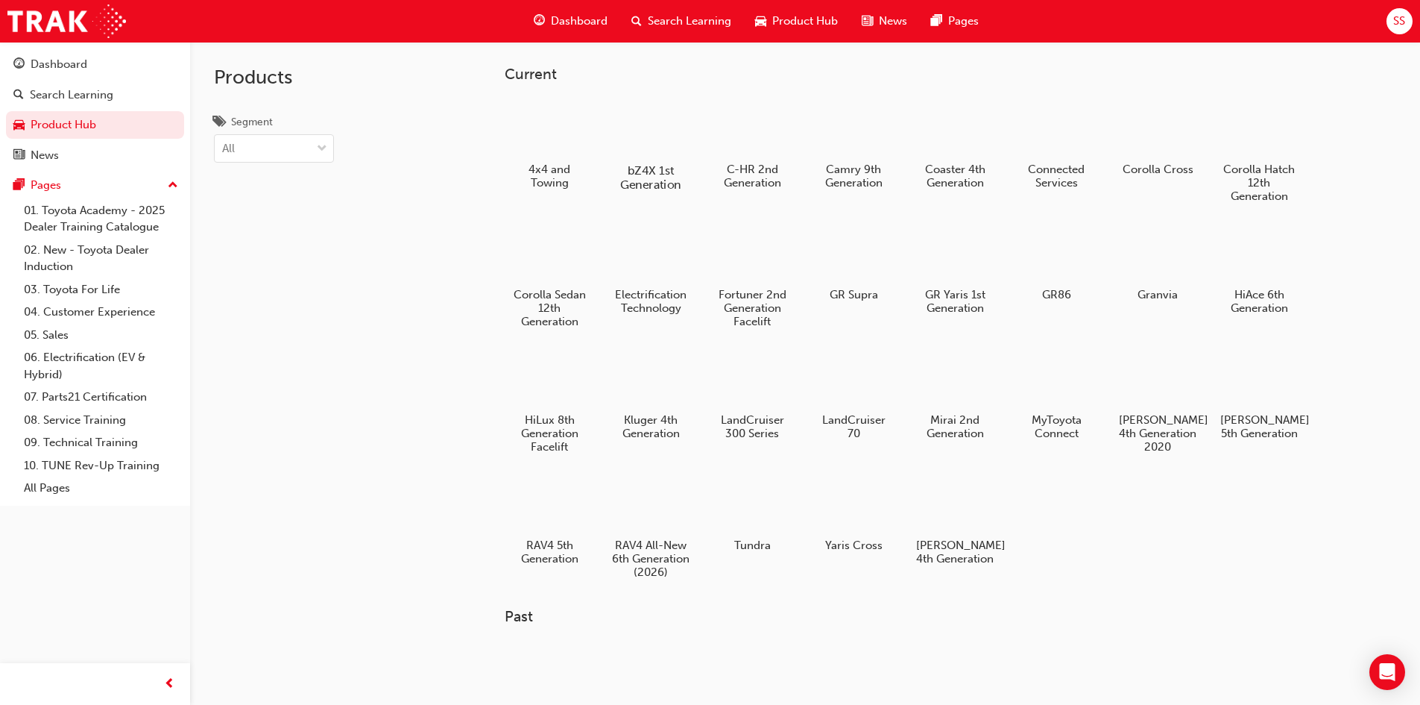
click at [678, 125] on div at bounding box center [650, 127] width 83 height 59
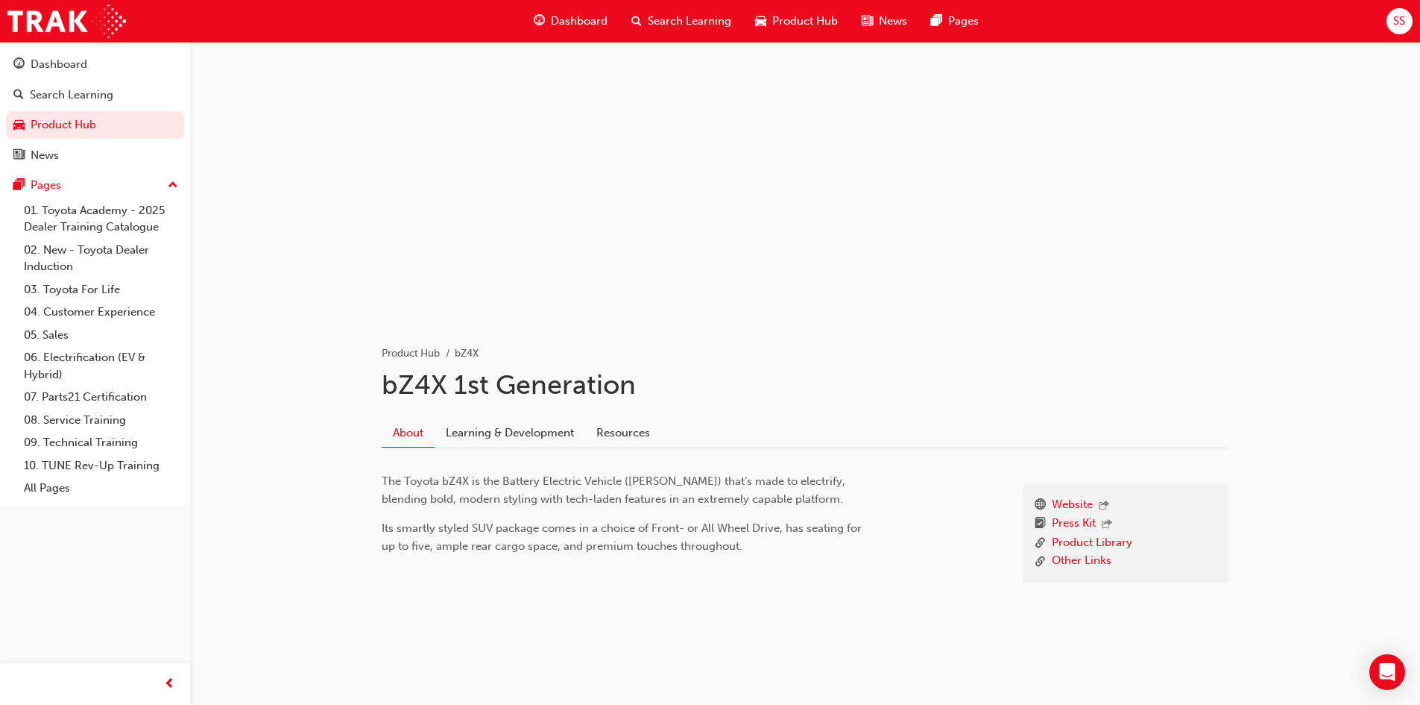
scroll to position [30, 0]
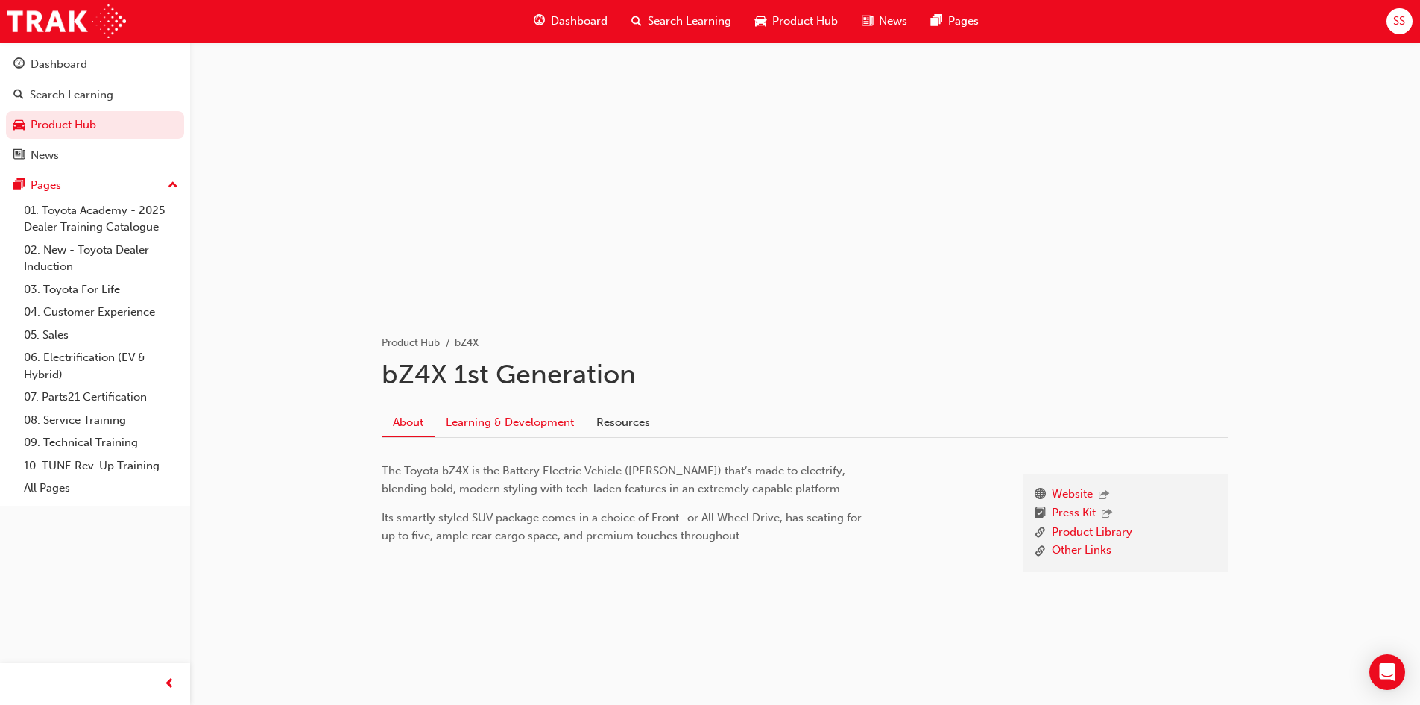
click at [579, 413] on link "Learning & Development" at bounding box center [510, 422] width 151 height 28
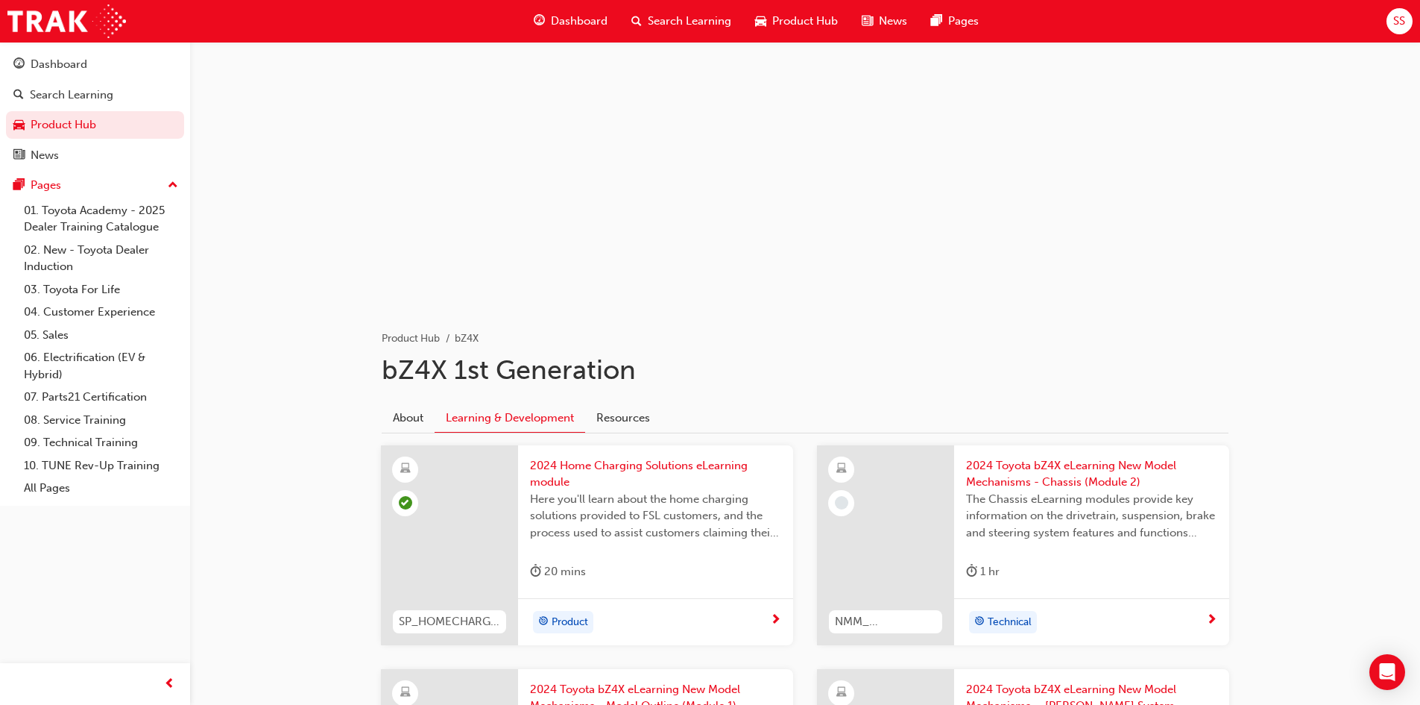
scroll to position [403, 0]
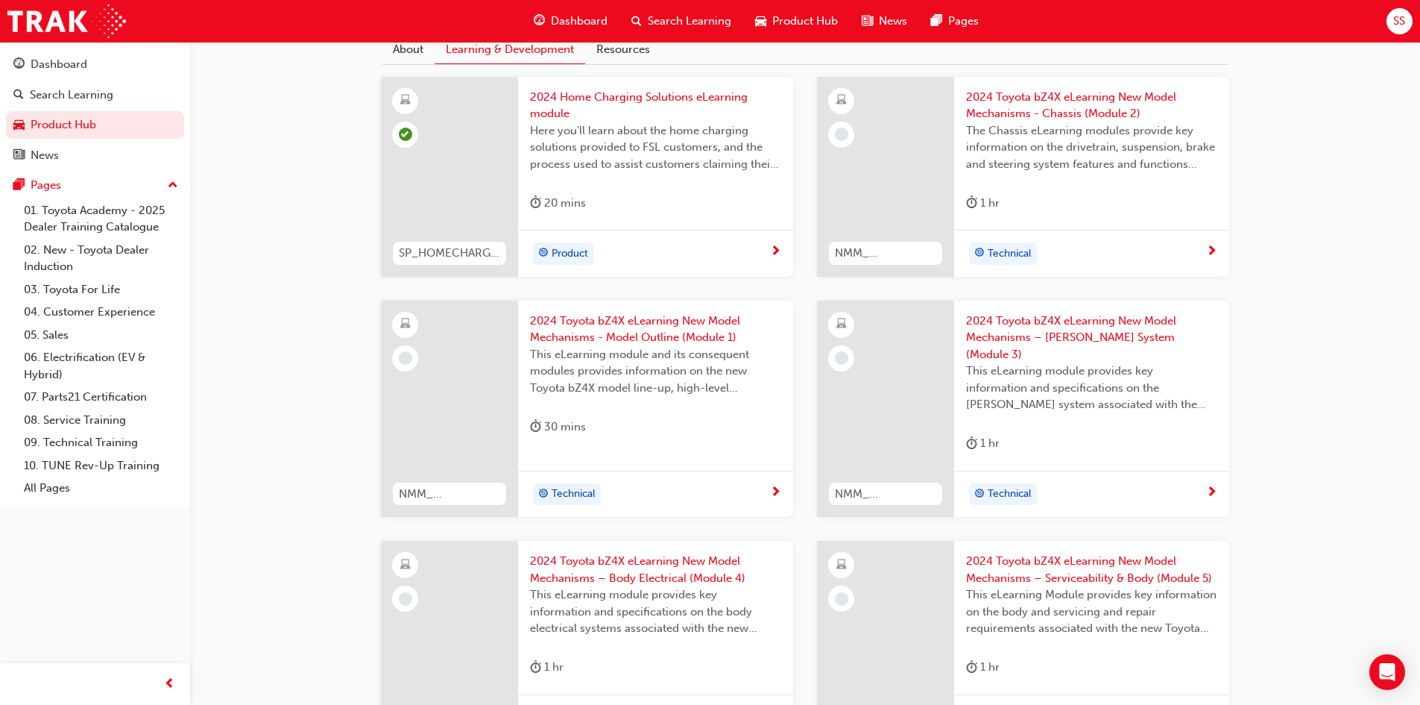
click at [1113, 224] on div "2024 Toyota bZ4X eLearning New Model Mechanisms - Chassis (Module 2) The Chassi…" at bounding box center [1091, 154] width 275 height 154
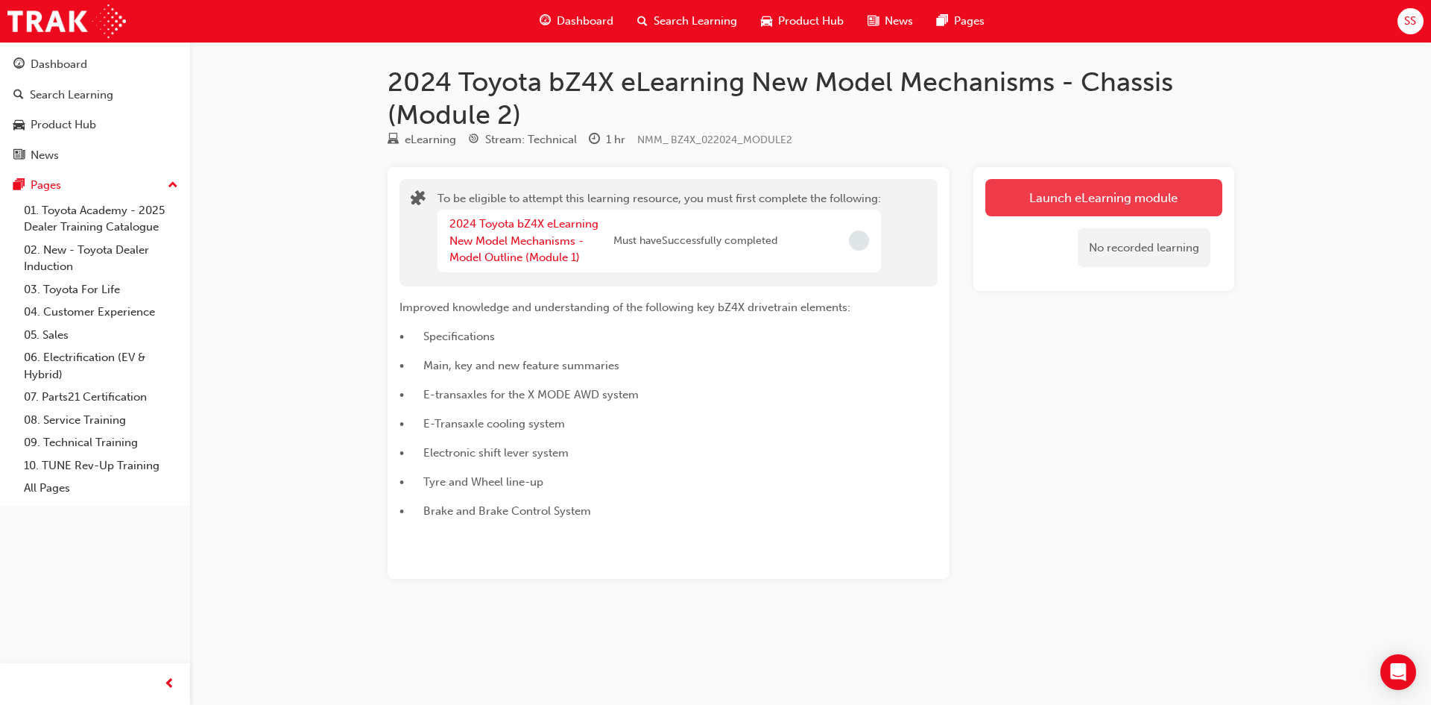
click at [1094, 184] on button "Launch eLearning module" at bounding box center [1104, 197] width 237 height 37
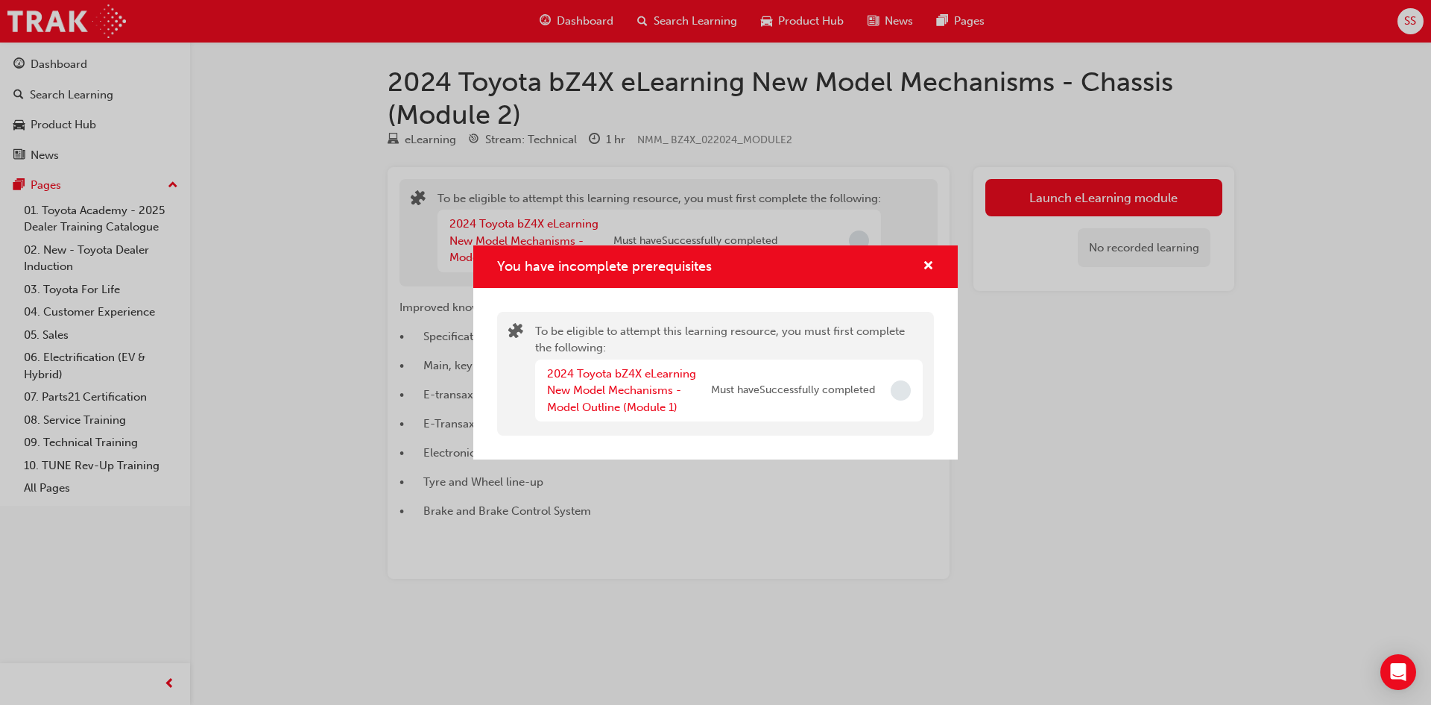
drag, startPoint x: 528, startPoint y: 349, endPoint x: 573, endPoint y: 387, distance: 58.7
click at [525, 349] on div "You have incomplete prerequisites" at bounding box center [521, 374] width 27 height 102
click at [574, 388] on link "2024 Toyota bZ4X eLearning New Model Mechanisms - Model Outline (Module 1)" at bounding box center [621, 390] width 149 height 47
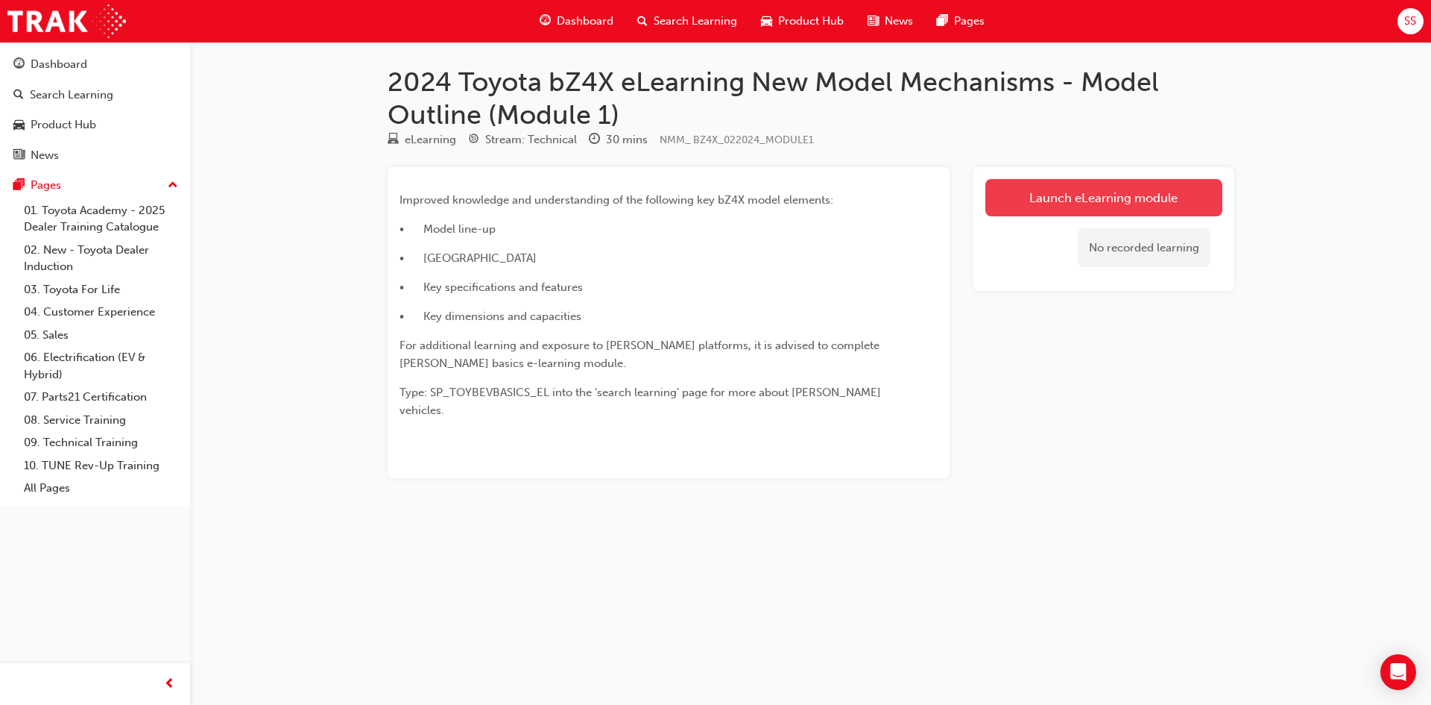
click at [1110, 206] on link "Launch eLearning module" at bounding box center [1104, 197] width 237 height 37
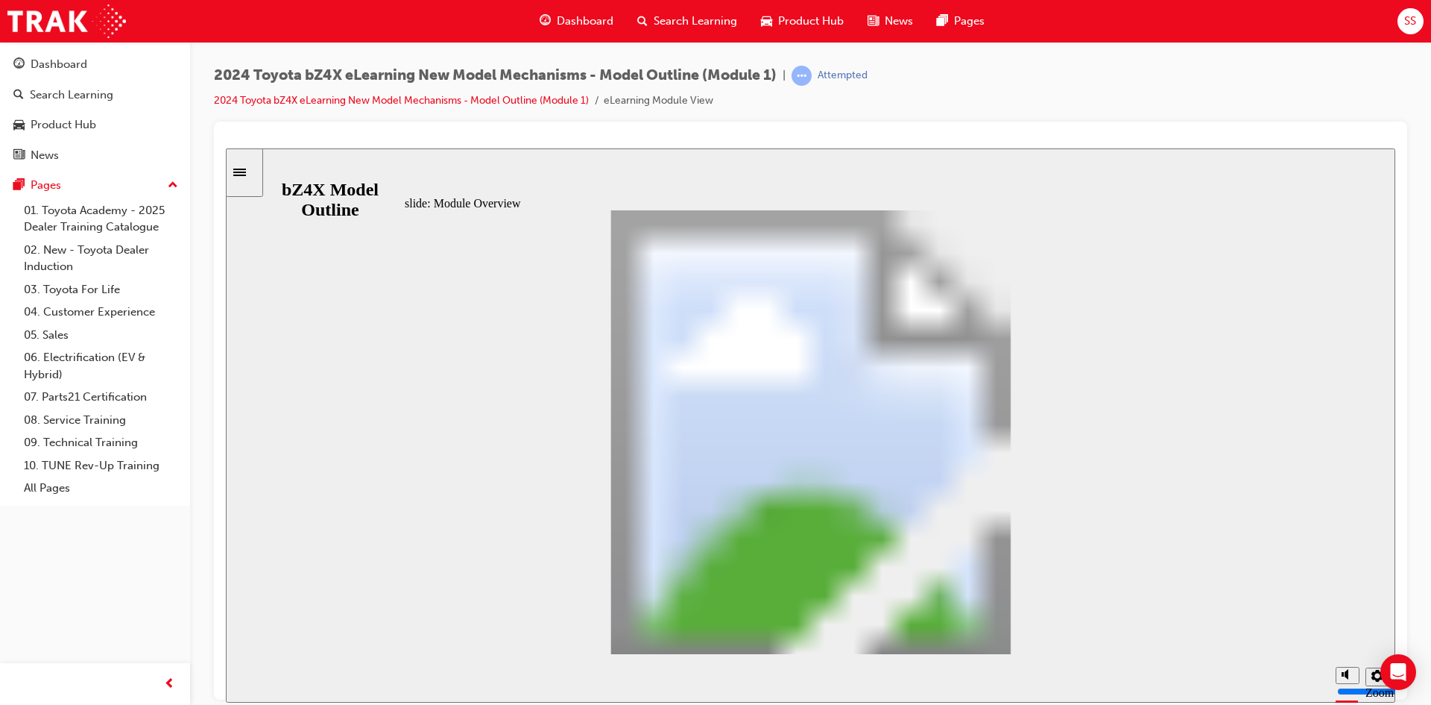
drag, startPoint x: 866, startPoint y: 444, endPoint x: 851, endPoint y: 446, distance: 14.3
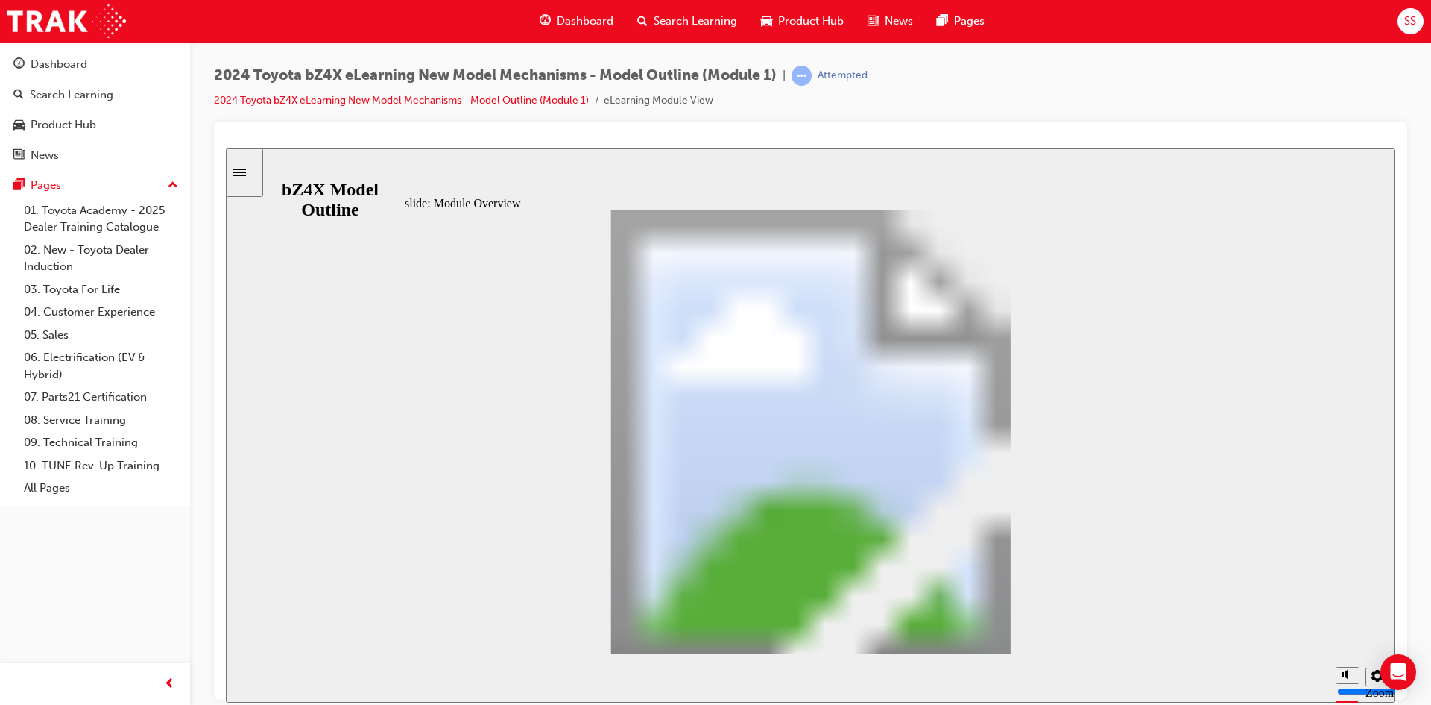
drag, startPoint x: 613, startPoint y: 354, endPoint x: 750, endPoint y: 397, distance: 143.8
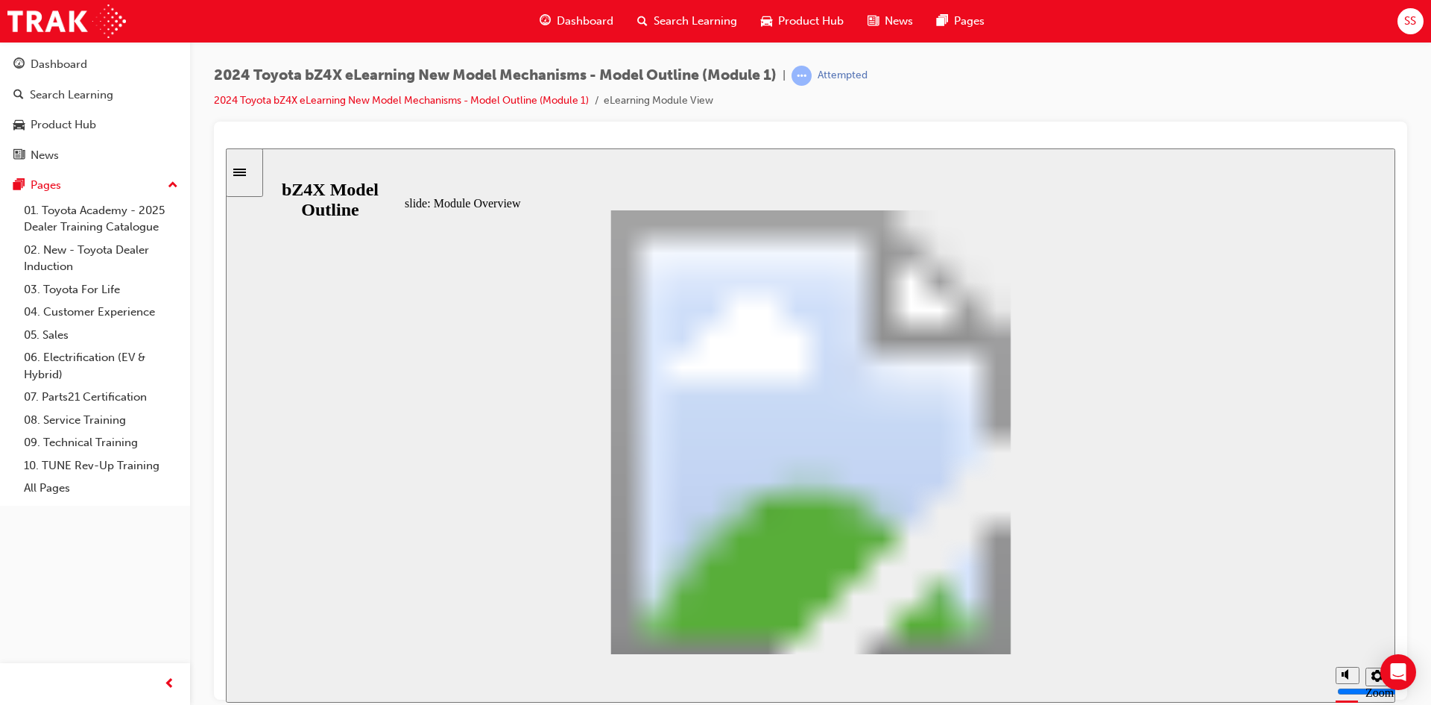
drag, startPoint x: 484, startPoint y: 403, endPoint x: 477, endPoint y: 395, distance: 10.0
drag, startPoint x: 477, startPoint y: 395, endPoint x: 932, endPoint y: 587, distance: 493.8
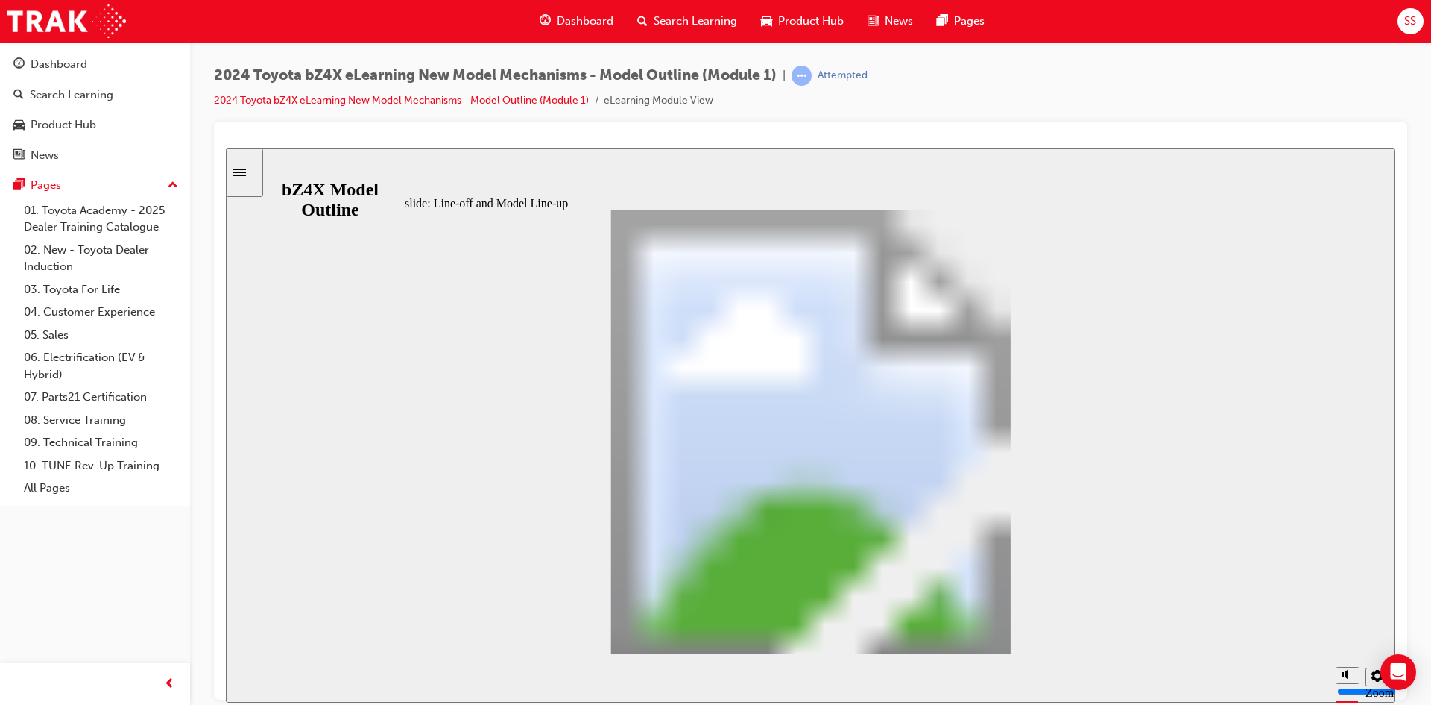
drag, startPoint x: 1031, startPoint y: 637, endPoint x: 1022, endPoint y: 634, distance: 9.2
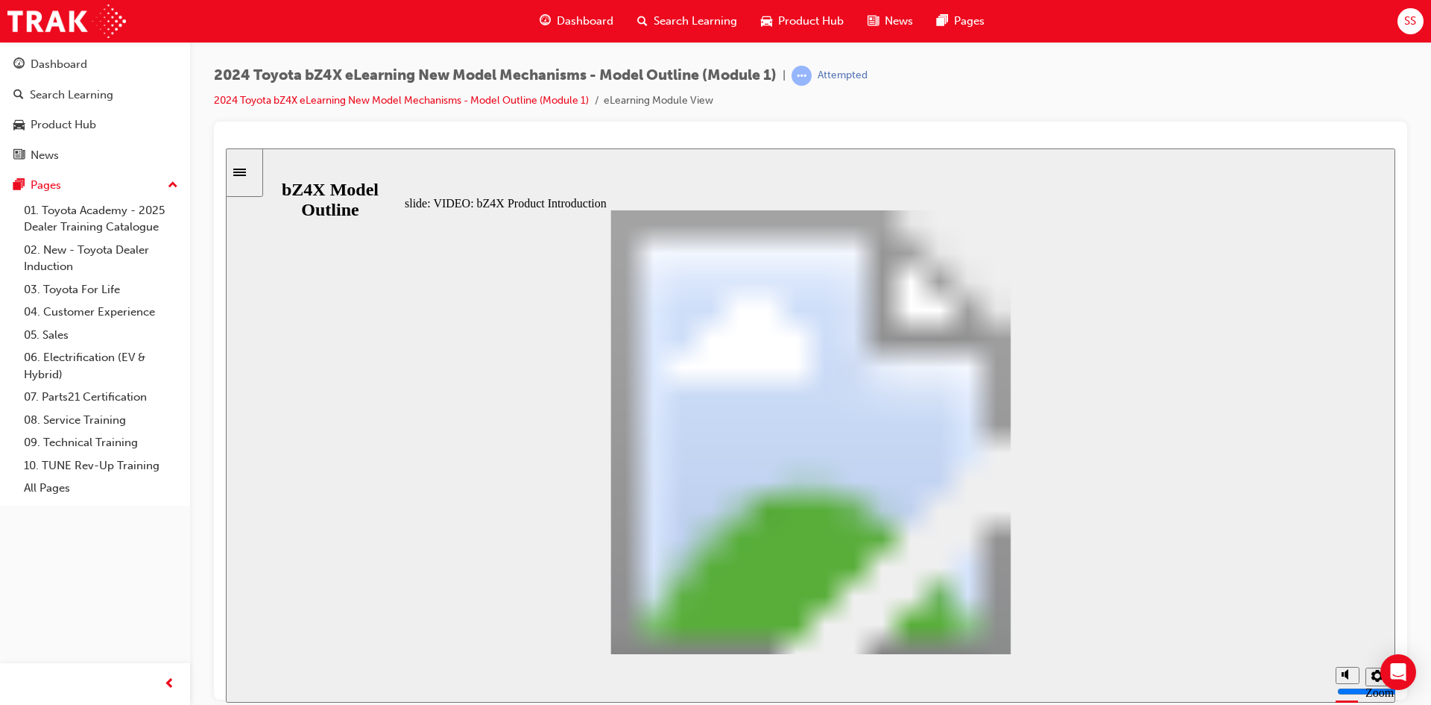
drag, startPoint x: 813, startPoint y: 468, endPoint x: 635, endPoint y: 458, distance: 178.4
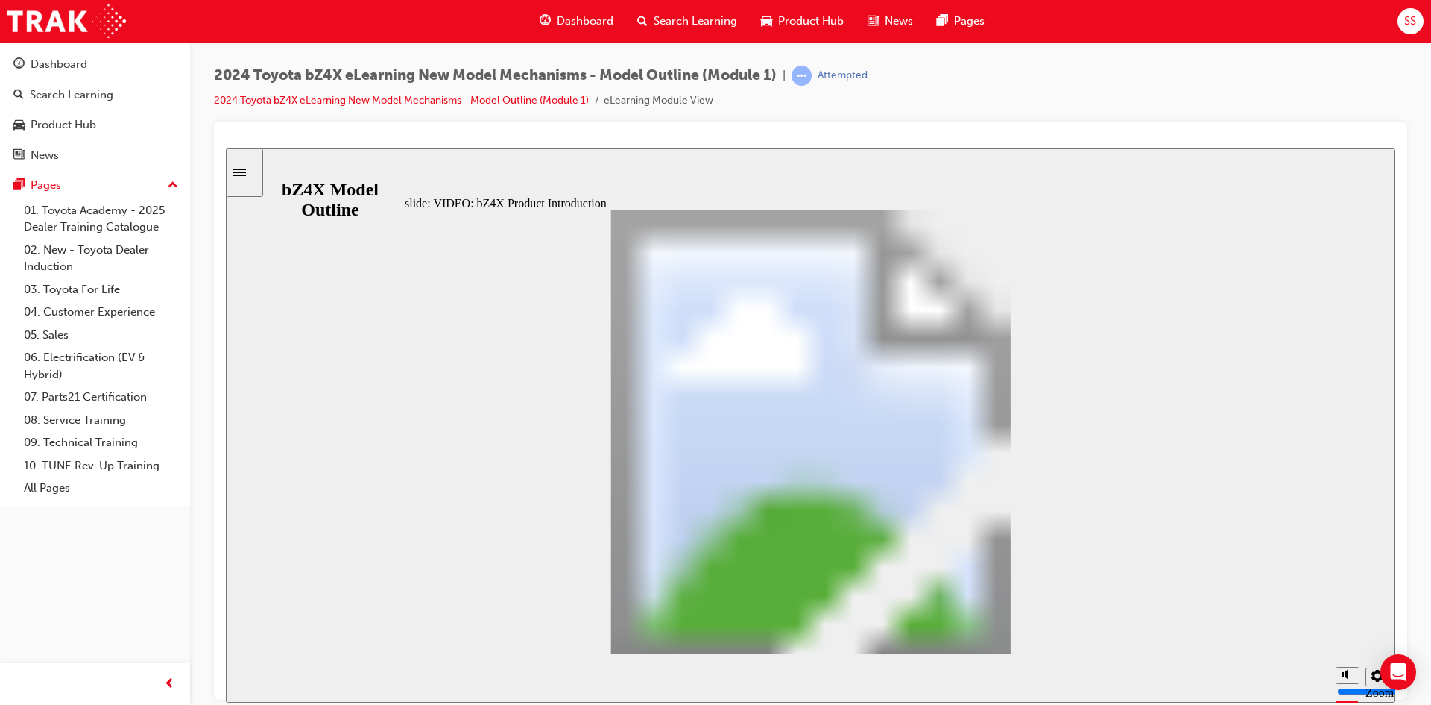
click at [792, 20] on span "Product Hub" at bounding box center [811, 21] width 66 height 17
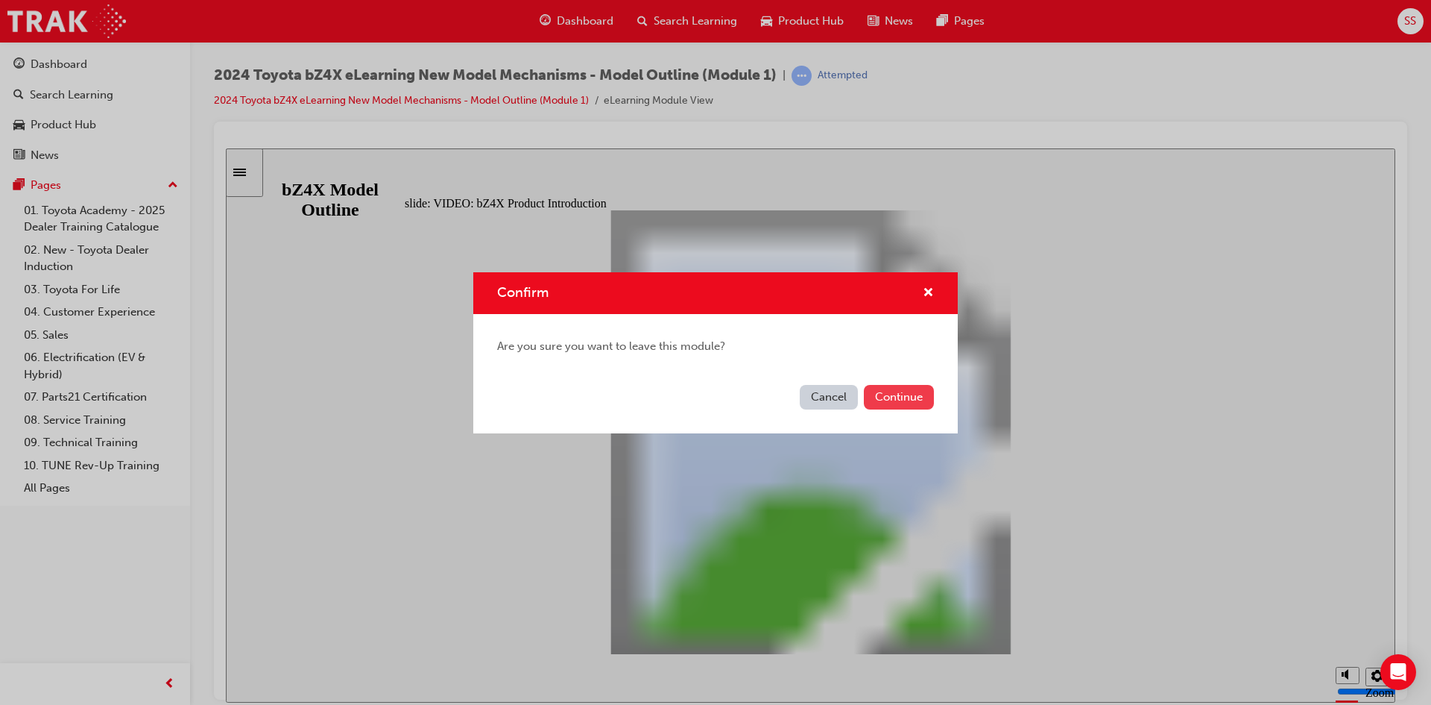
click at [913, 388] on button "Continue" at bounding box center [899, 397] width 70 height 25
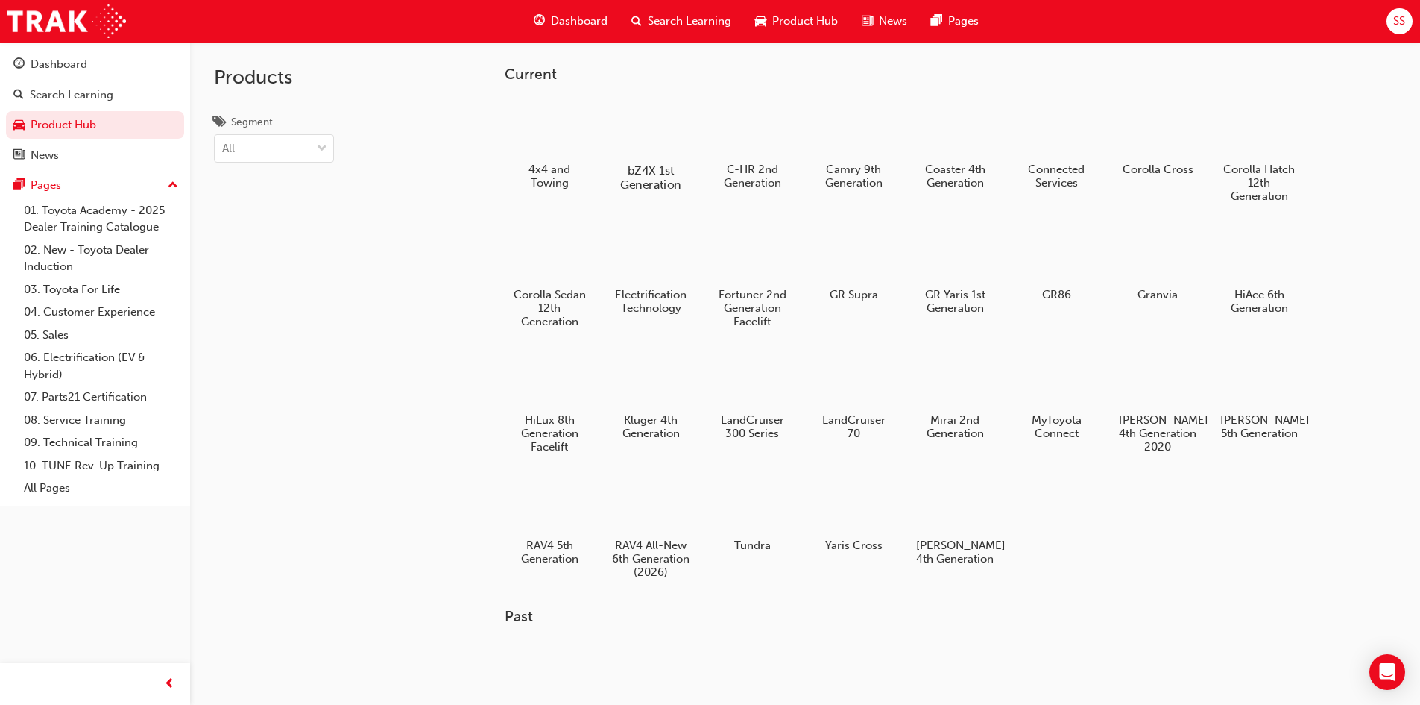
click at [672, 111] on div at bounding box center [650, 127] width 83 height 59
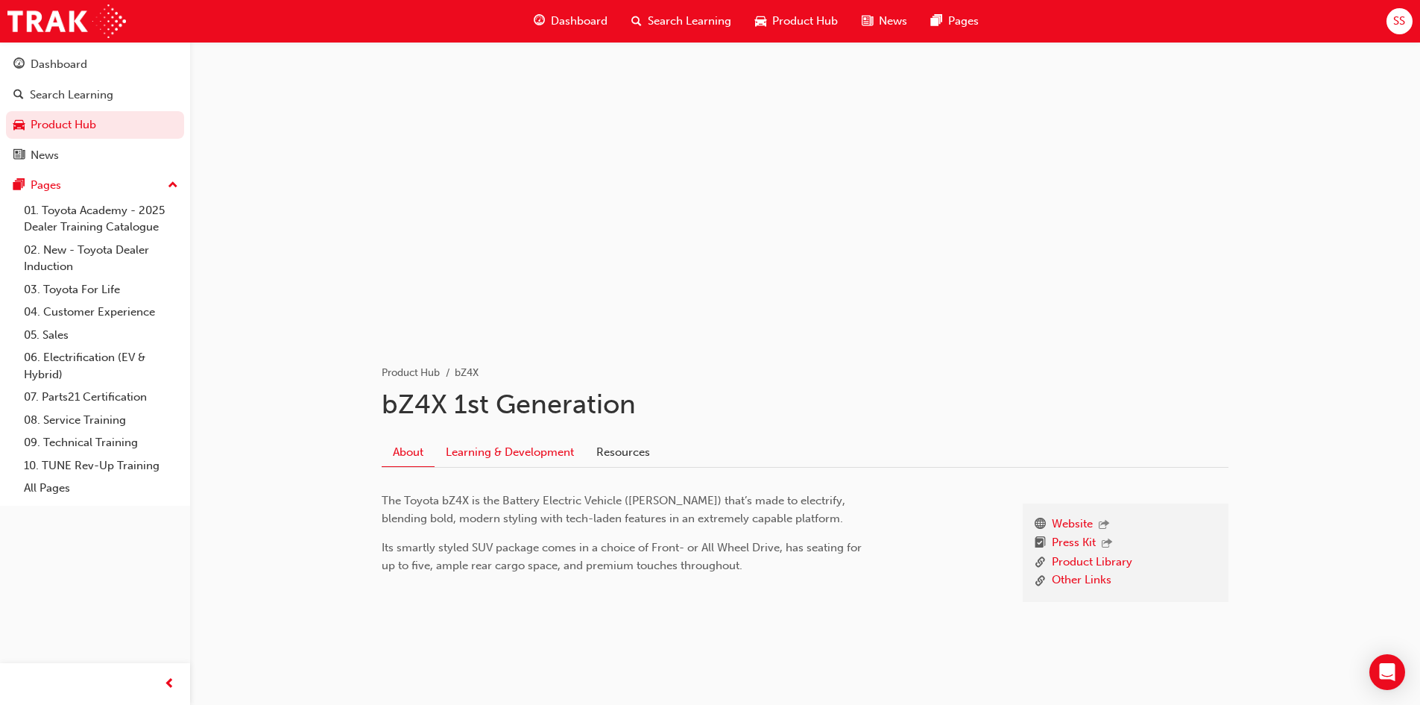
click at [477, 460] on link "Learning & Development" at bounding box center [510, 452] width 151 height 28
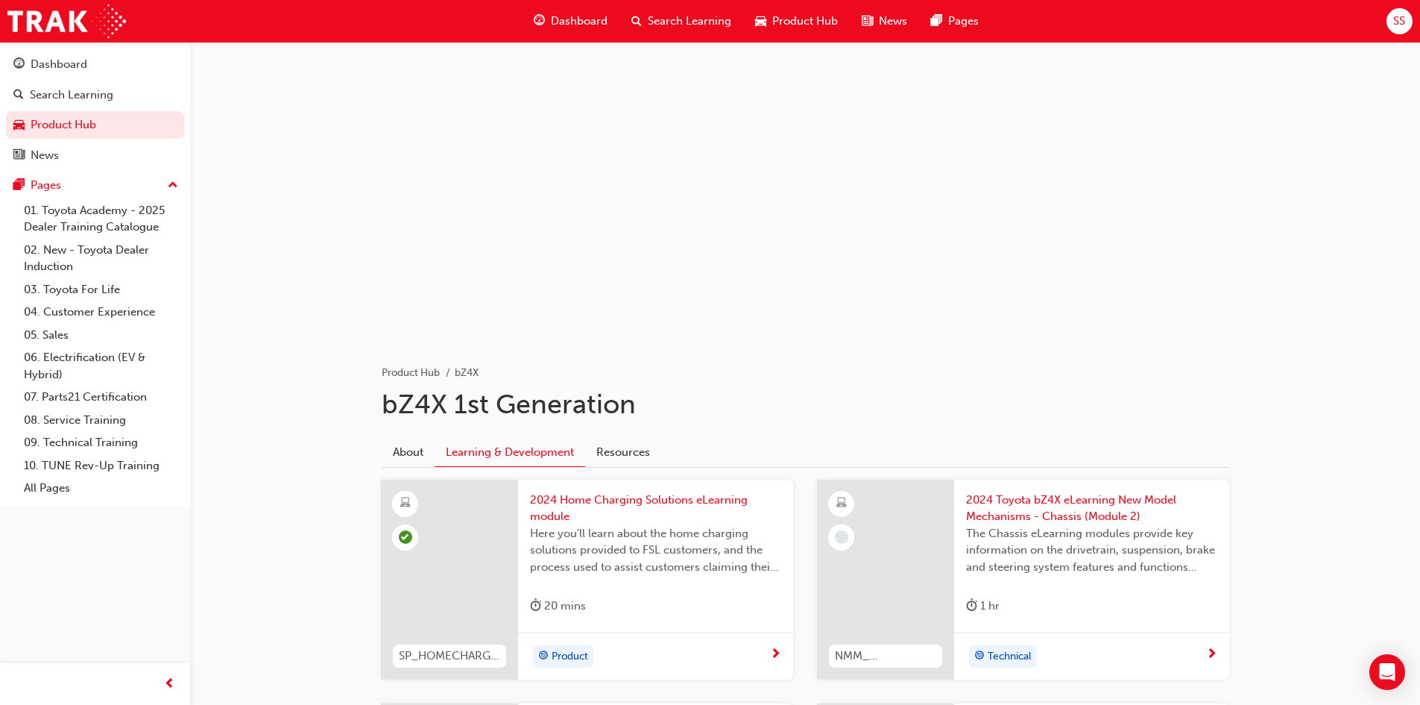
scroll to position [298, 0]
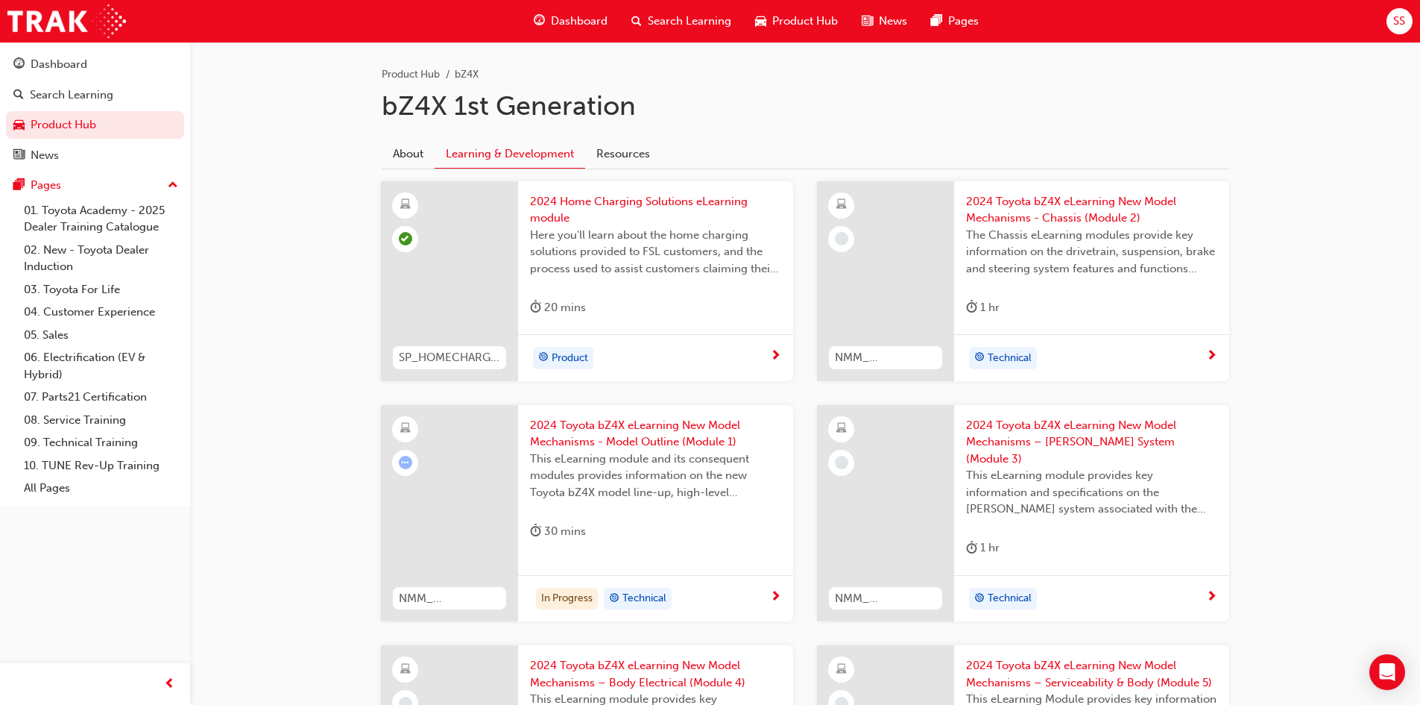
click at [1015, 353] on span "Technical" at bounding box center [1010, 358] width 44 height 17
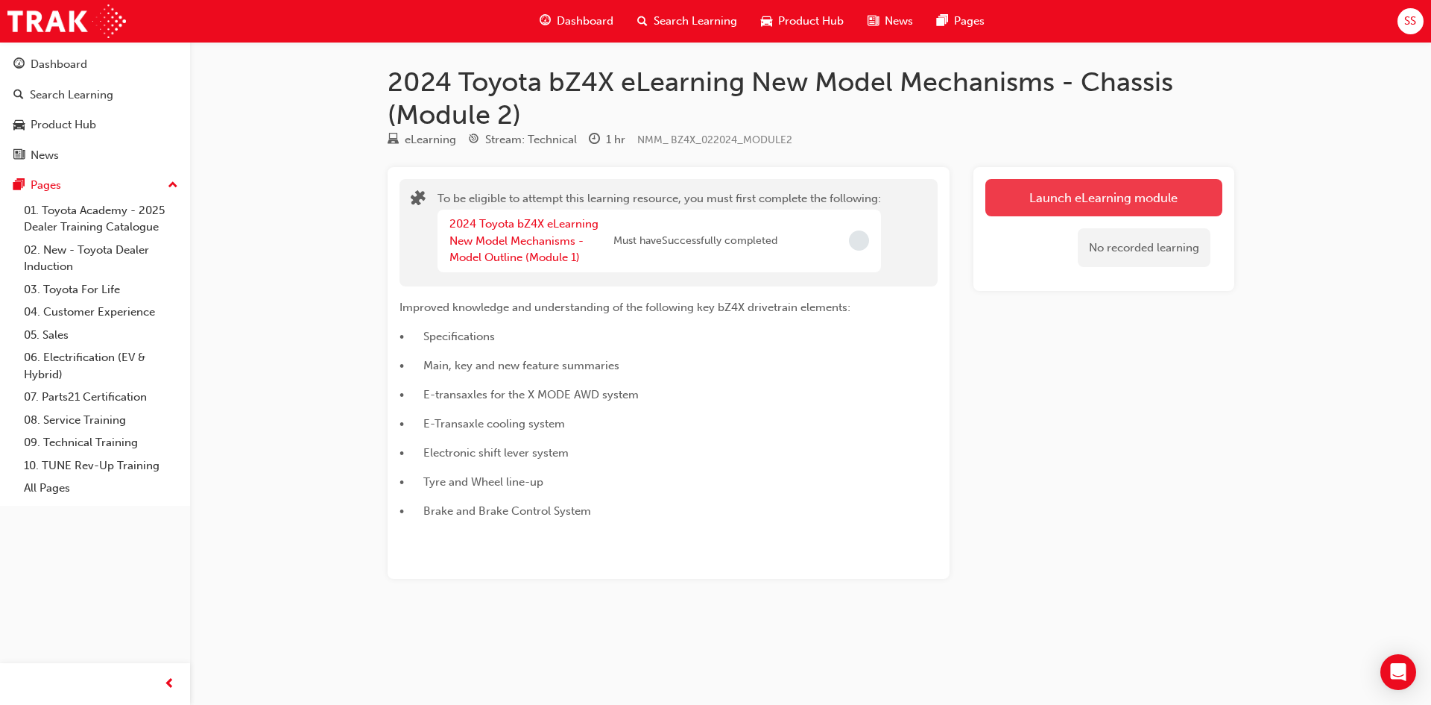
click at [1032, 181] on button "Launch eLearning module" at bounding box center [1104, 197] width 237 height 37
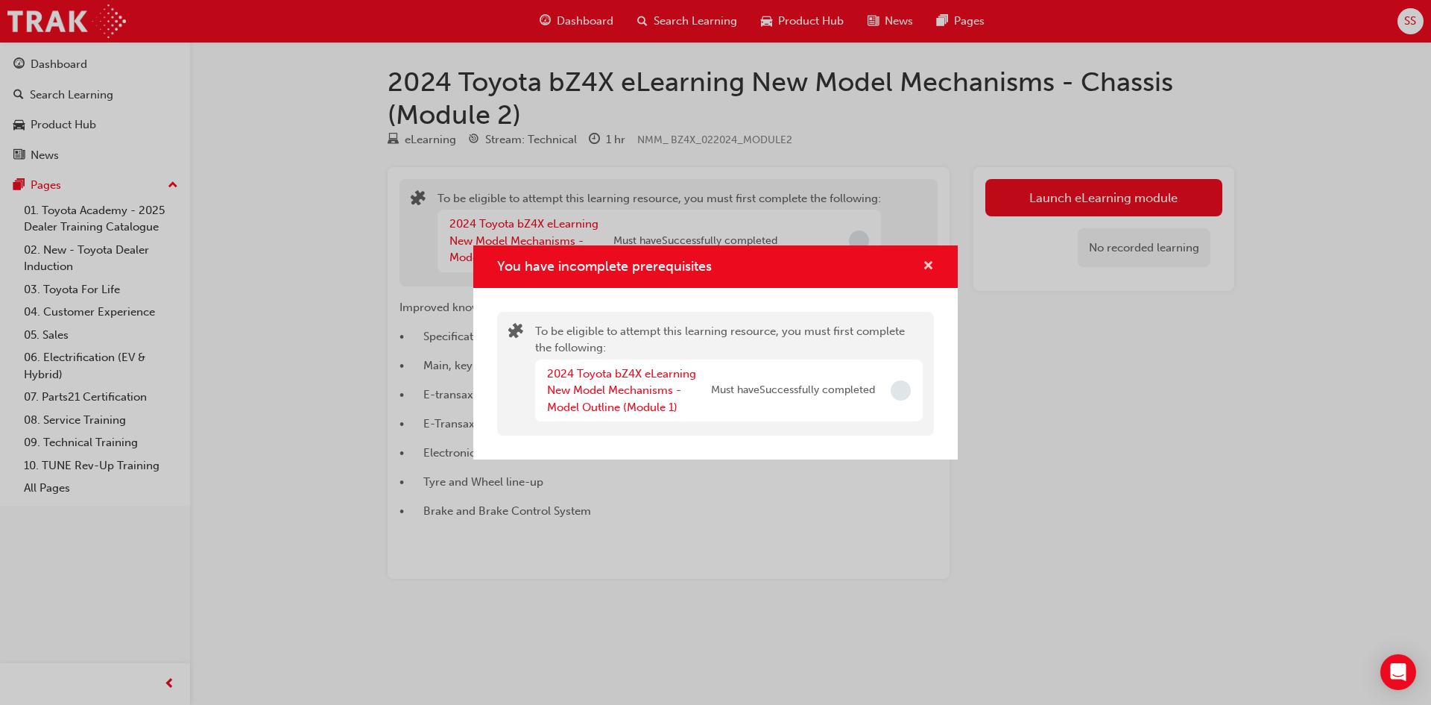
click at [930, 270] on span "cross-icon" at bounding box center [928, 266] width 11 height 13
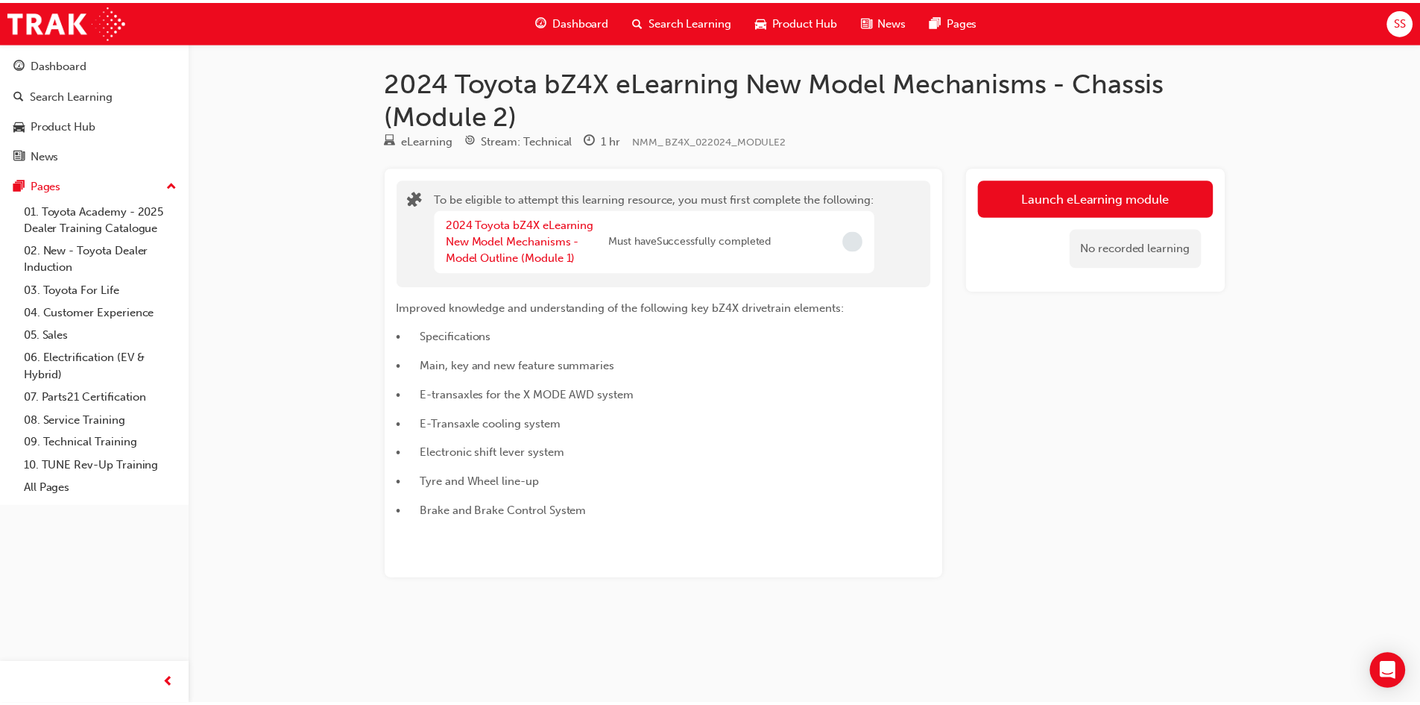
scroll to position [298, 0]
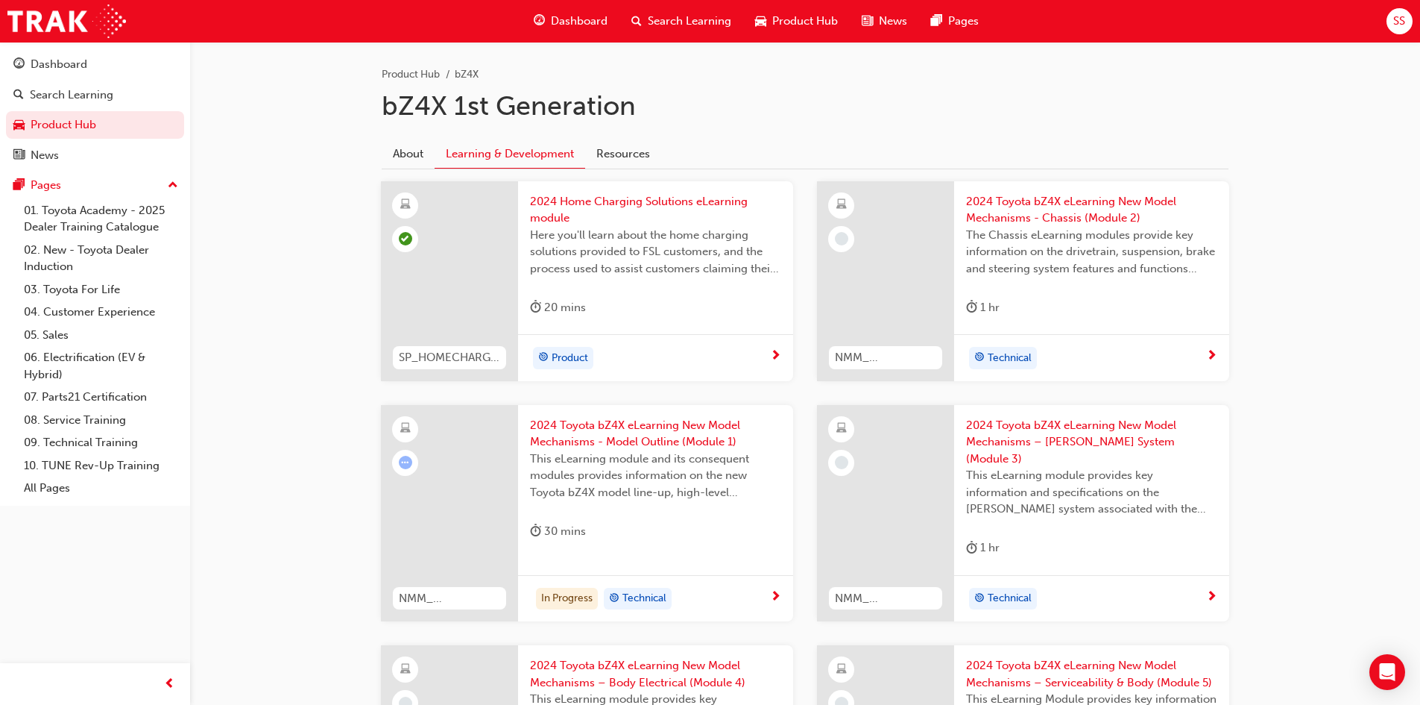
click at [612, 491] on span "This eLearning module and its consequent modules provides information on the ne…" at bounding box center [655, 475] width 251 height 51
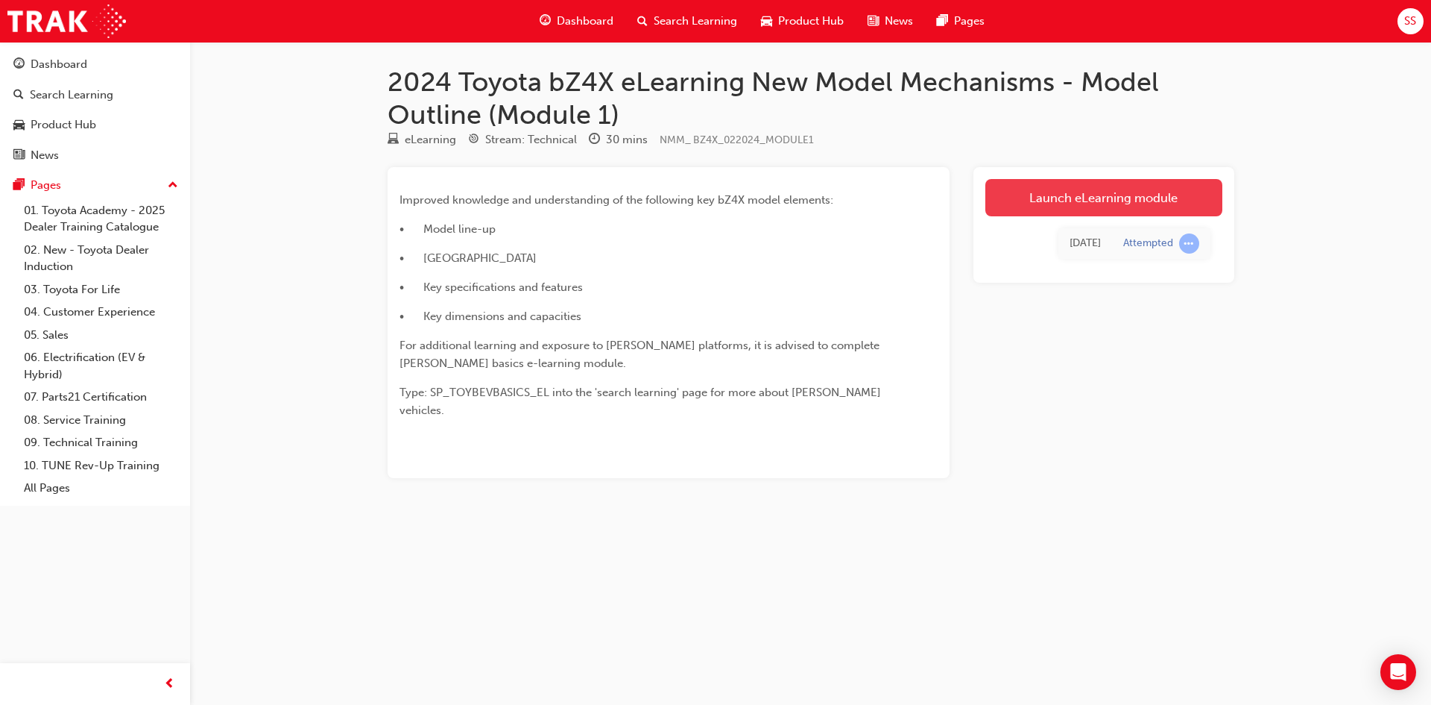
click at [1106, 209] on link "Launch eLearning module" at bounding box center [1104, 197] width 237 height 37
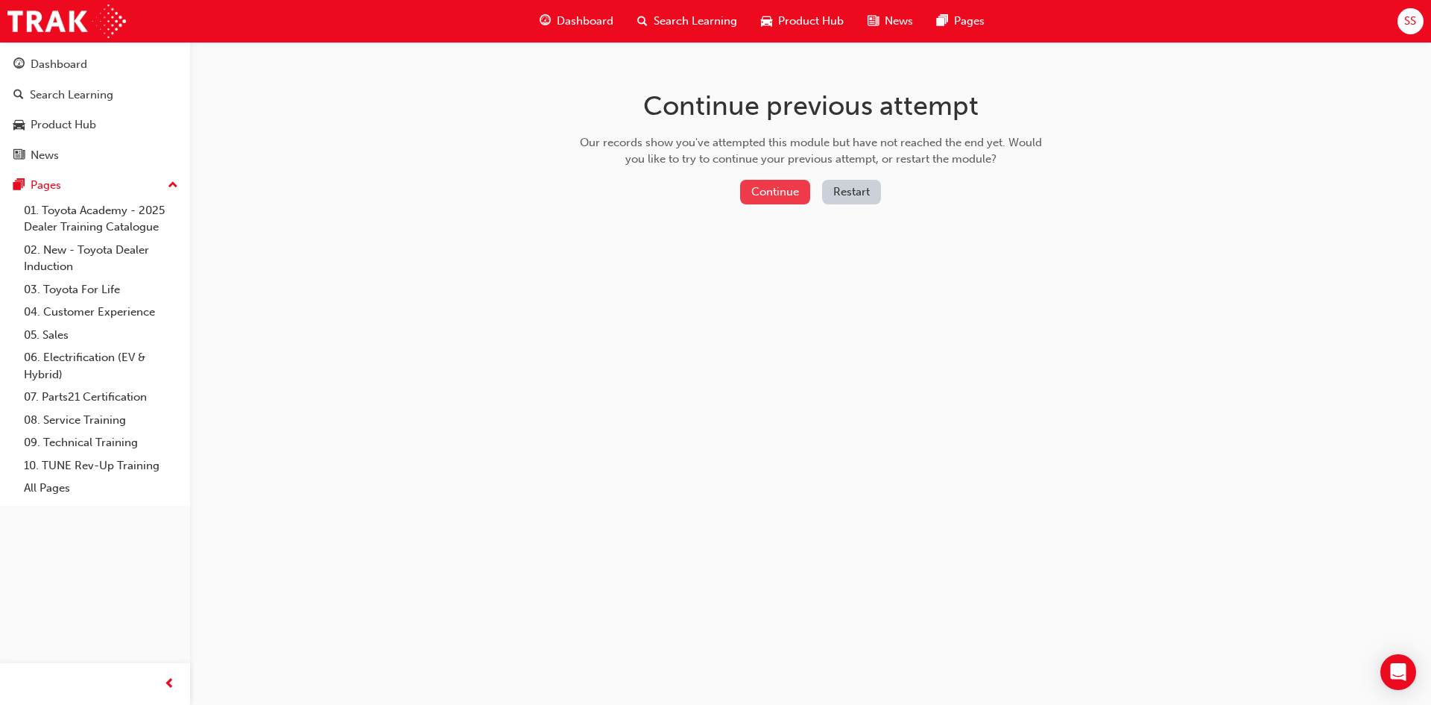
click at [785, 201] on button "Continue" at bounding box center [775, 192] width 70 height 25
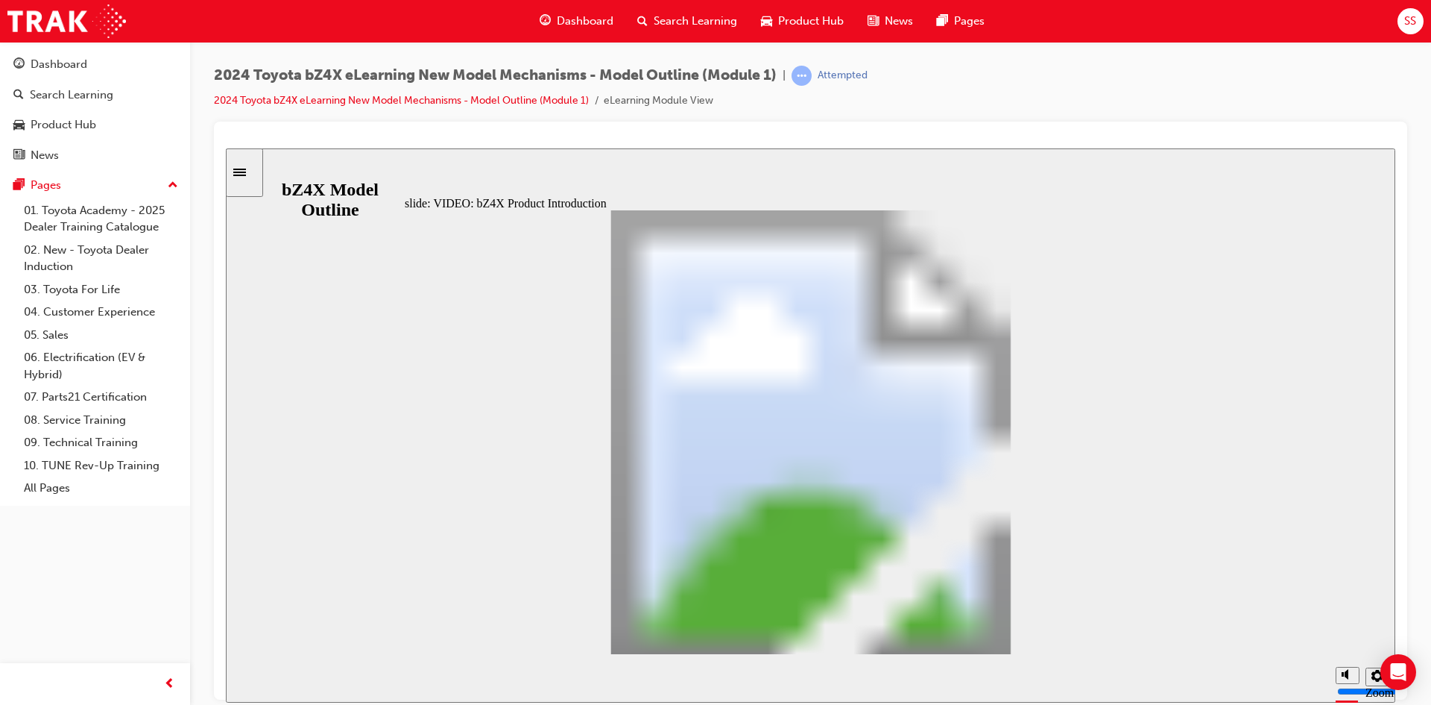
click at [775, 25] on div "Product Hub" at bounding box center [802, 21] width 107 height 31
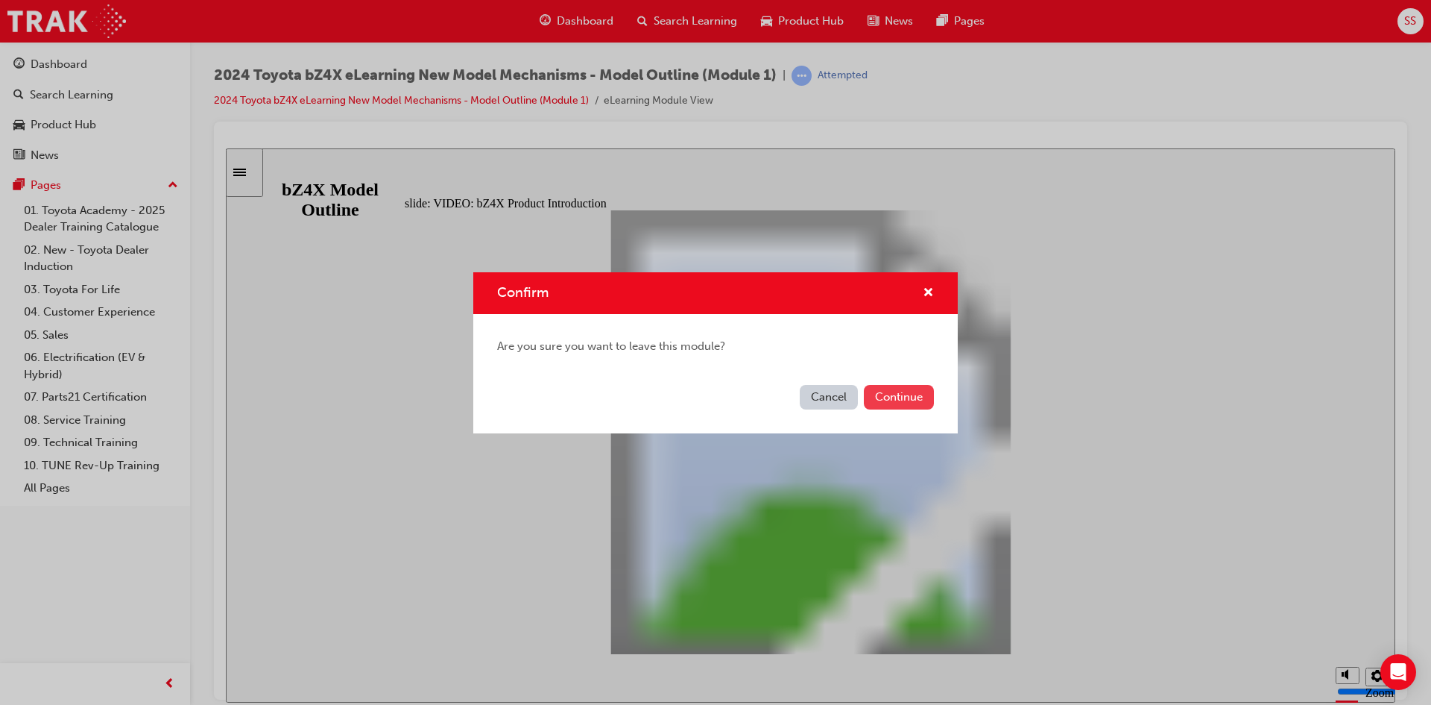
click at [904, 387] on button "Continue" at bounding box center [899, 397] width 70 height 25
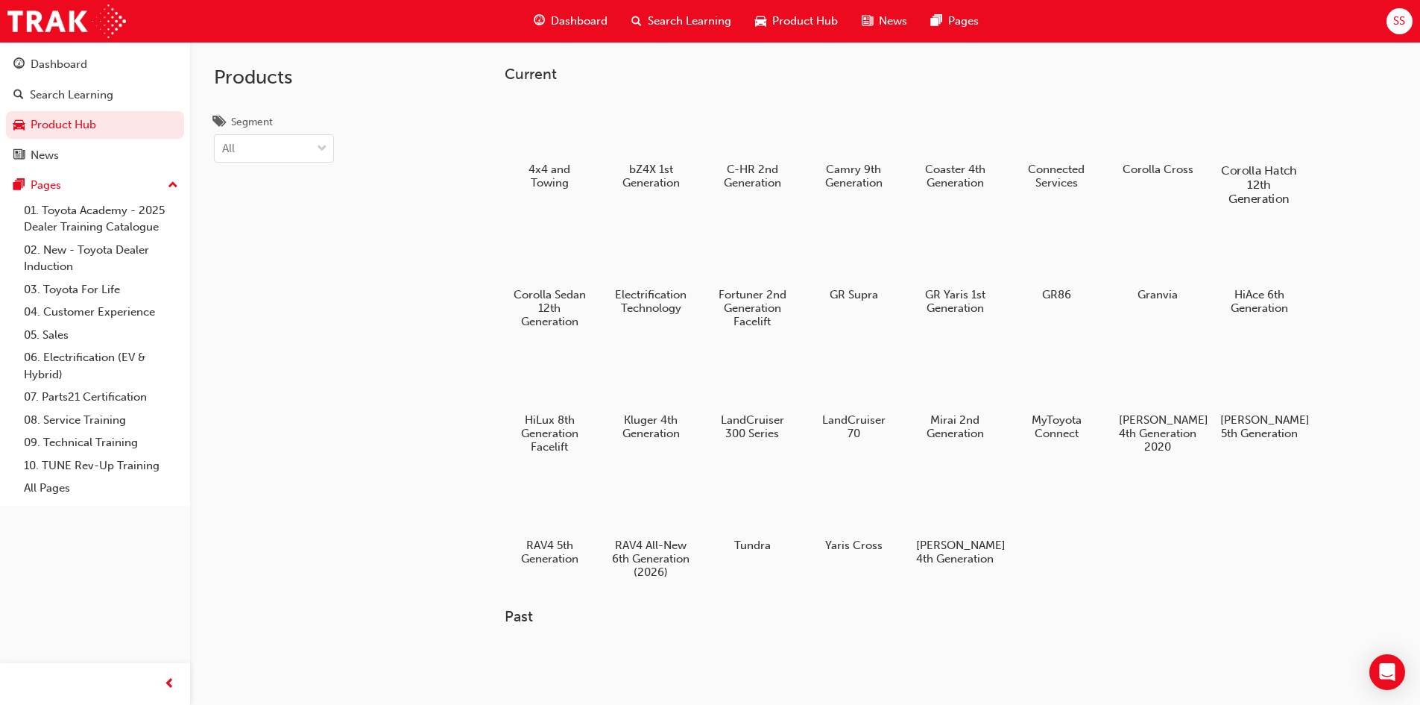
click at [1247, 151] on div at bounding box center [1258, 128] width 83 height 60
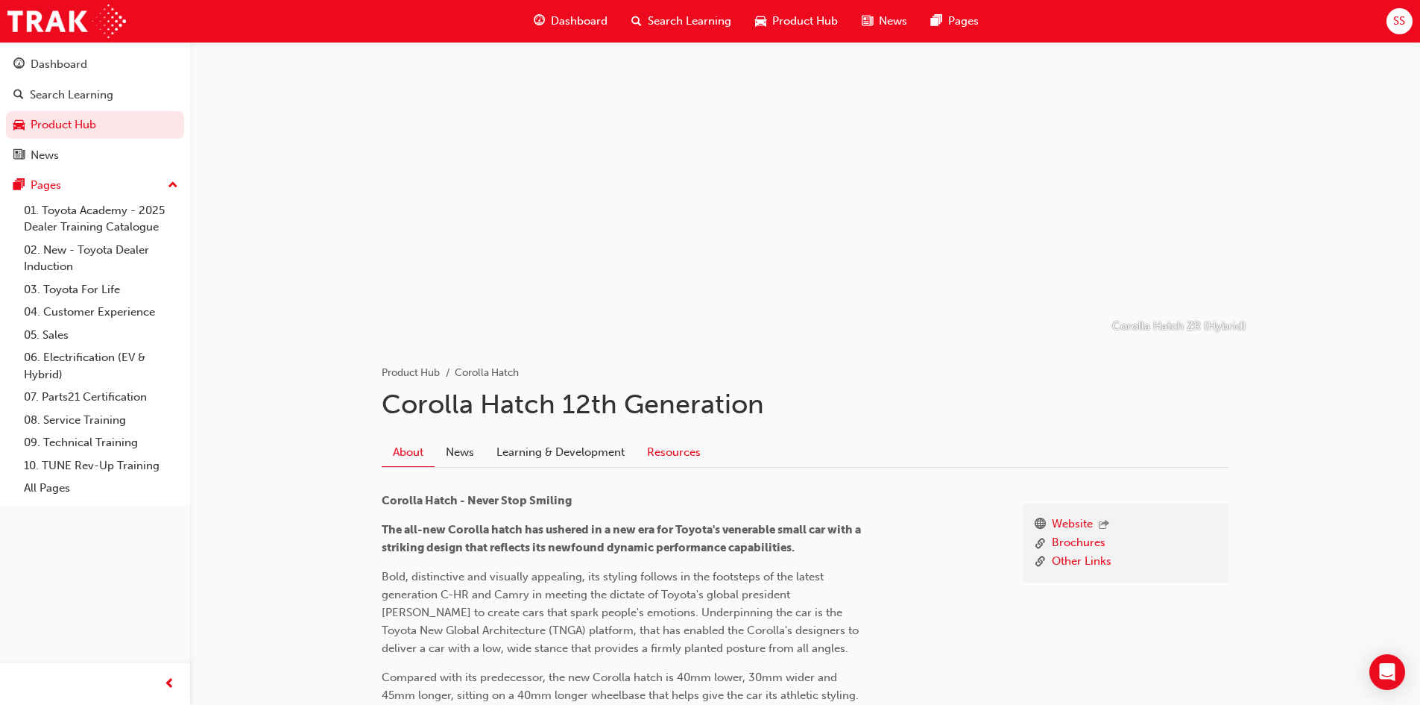
click at [670, 458] on link "Resources" at bounding box center [674, 452] width 76 height 28
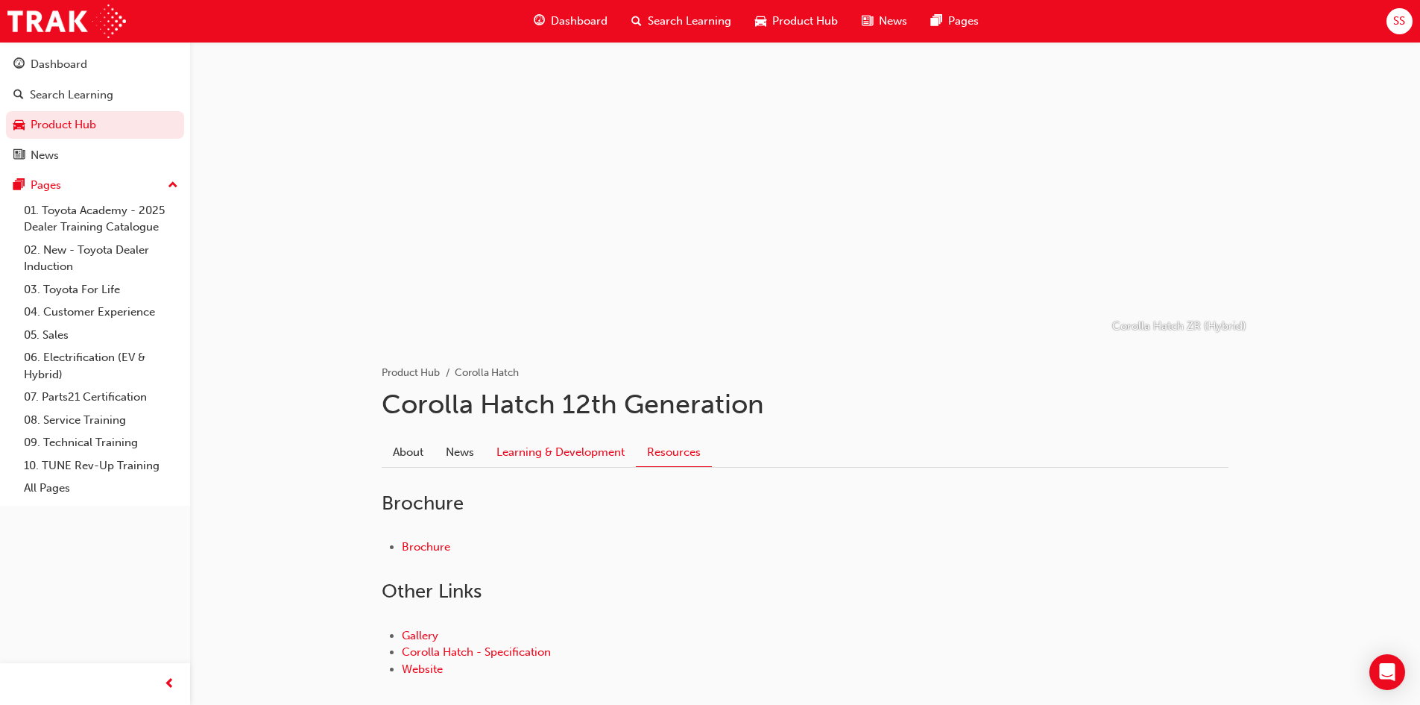
click at [538, 441] on link "Learning & Development" at bounding box center [560, 452] width 151 height 28
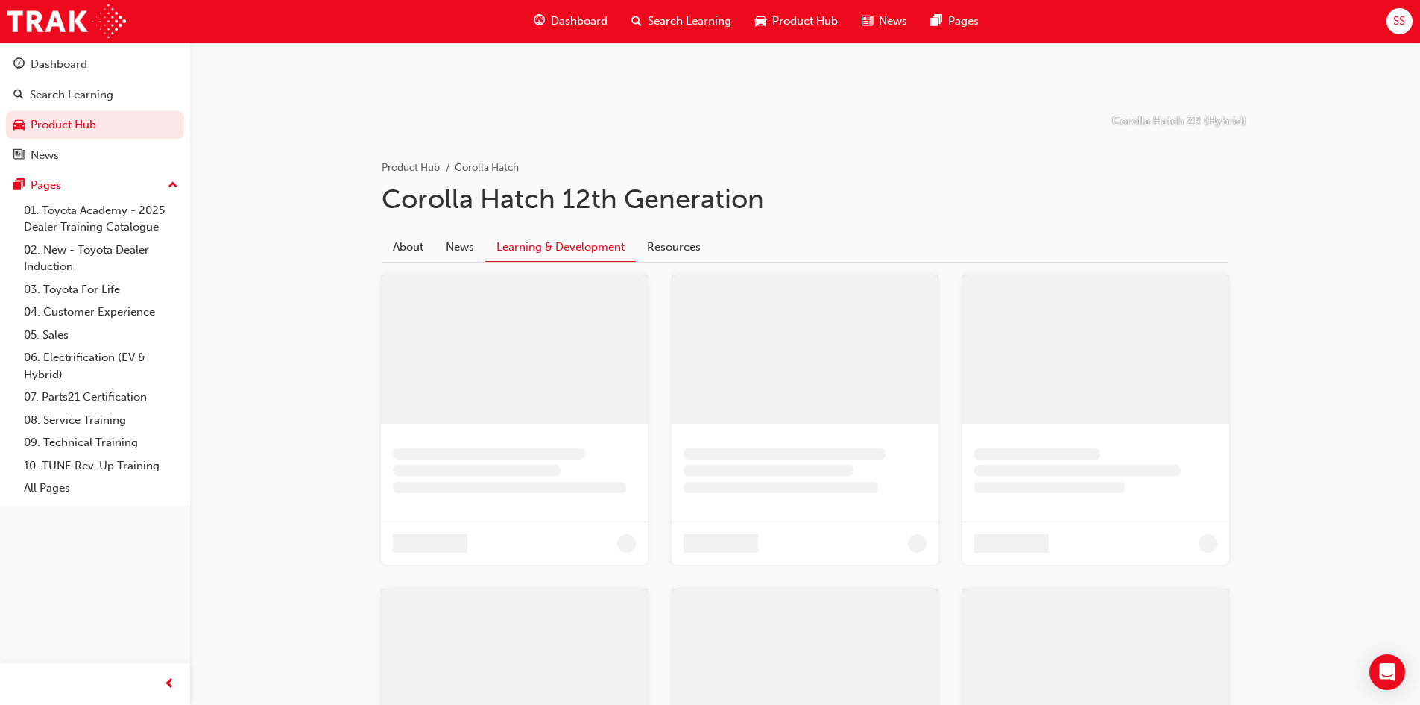
scroll to position [224, 0]
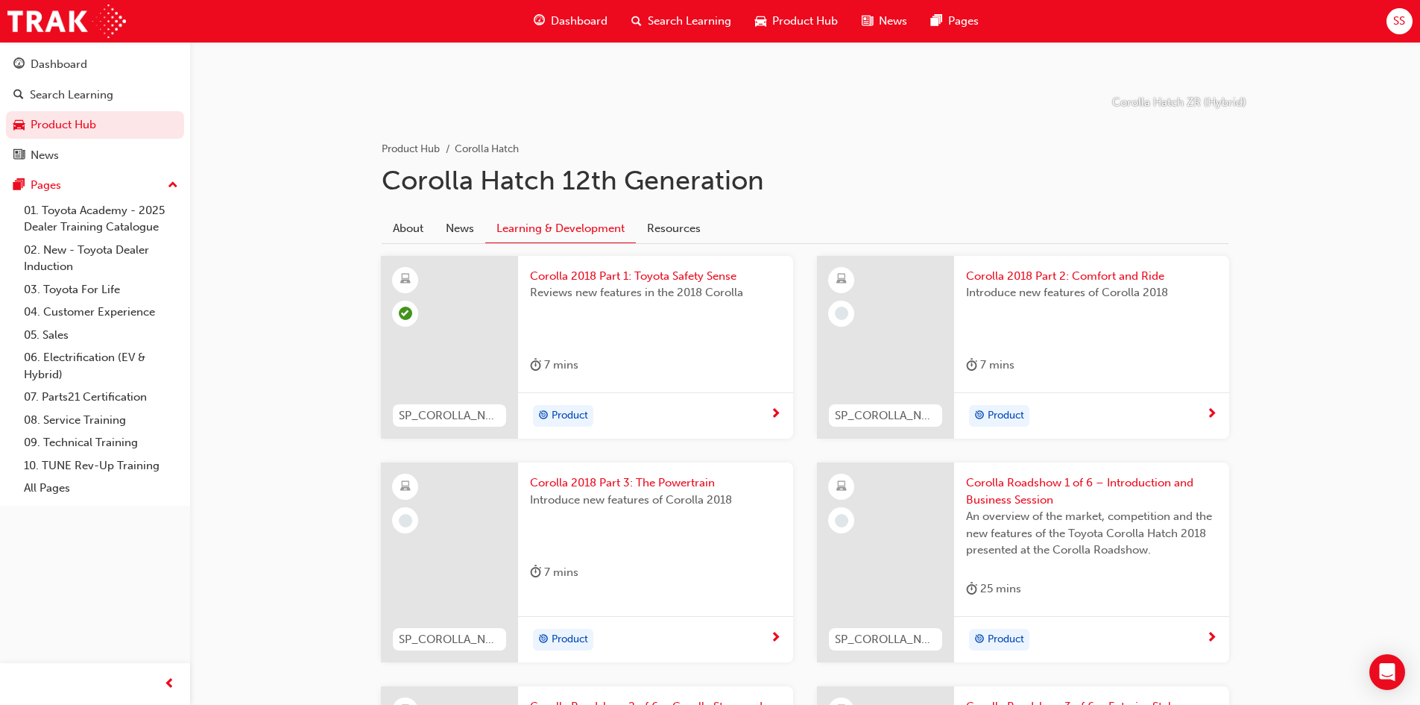
click at [1012, 325] on div "Introduce new features of Corolla 2018" at bounding box center [1091, 314] width 251 height 60
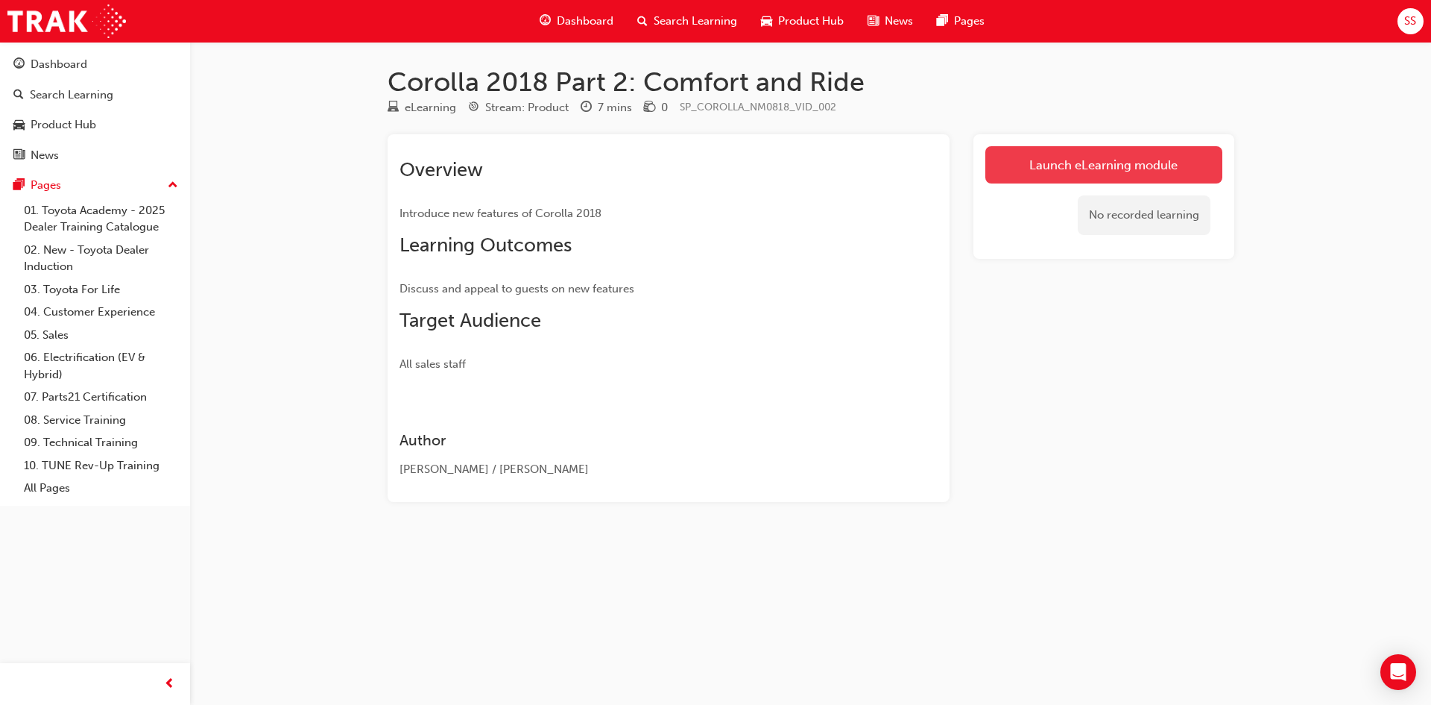
click at [1109, 162] on link "Launch eLearning module" at bounding box center [1104, 164] width 237 height 37
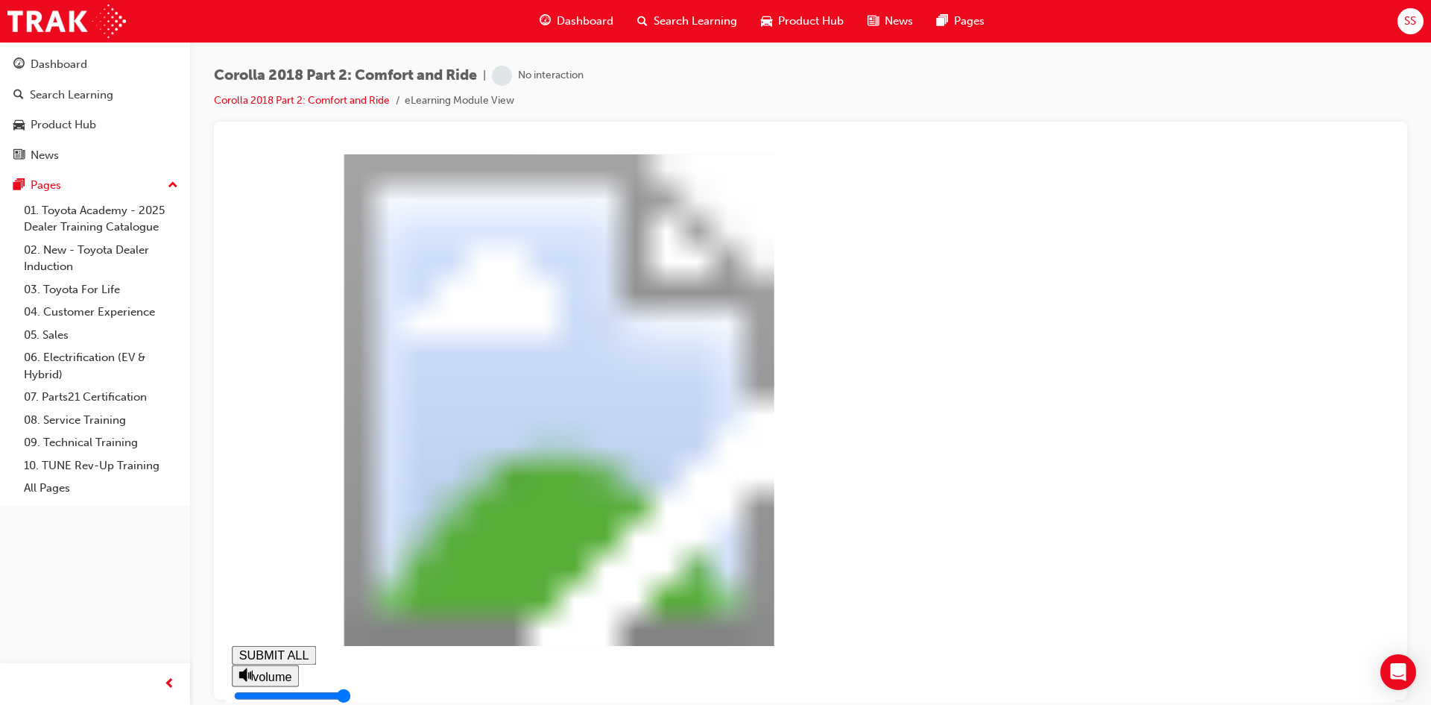
drag, startPoint x: 696, startPoint y: 681, endPoint x: 939, endPoint y: 681, distance: 243.0
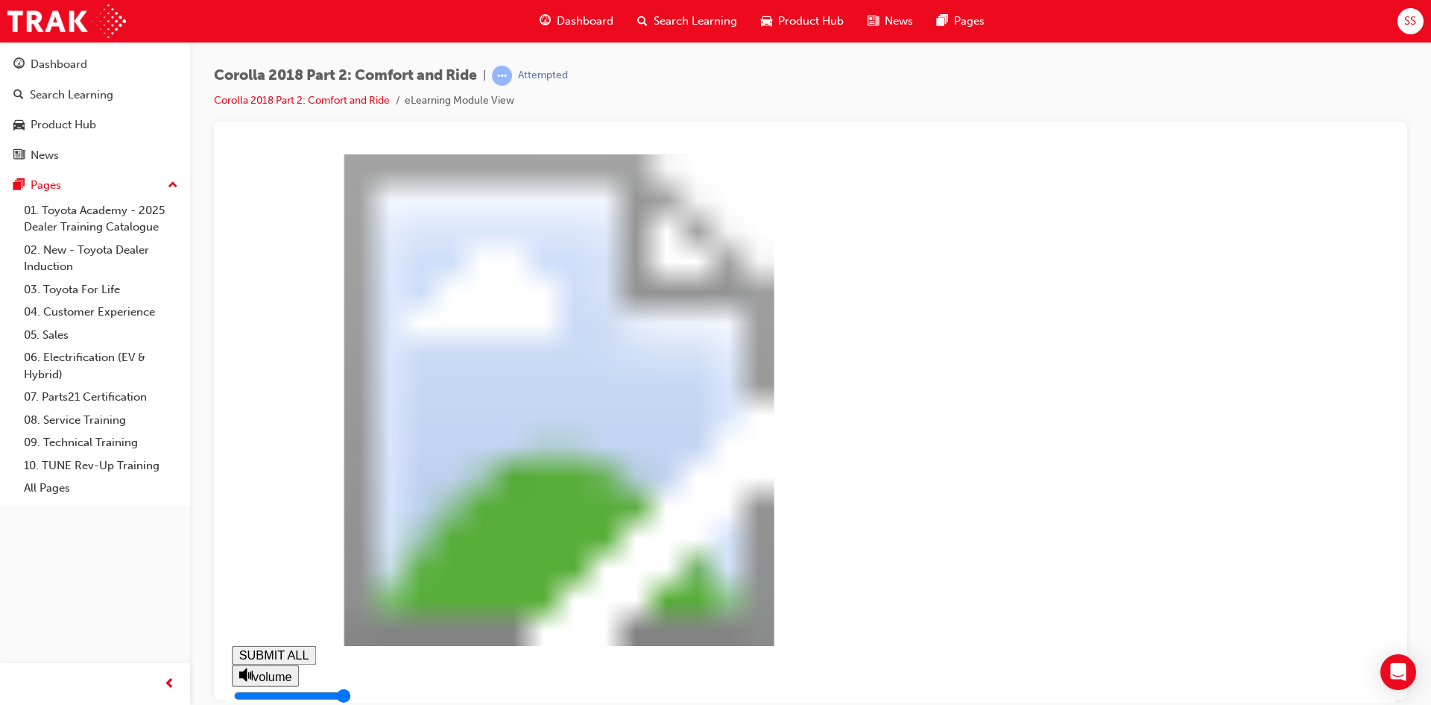
drag, startPoint x: 545, startPoint y: 228, endPoint x: 751, endPoint y: 274, distance: 210.7
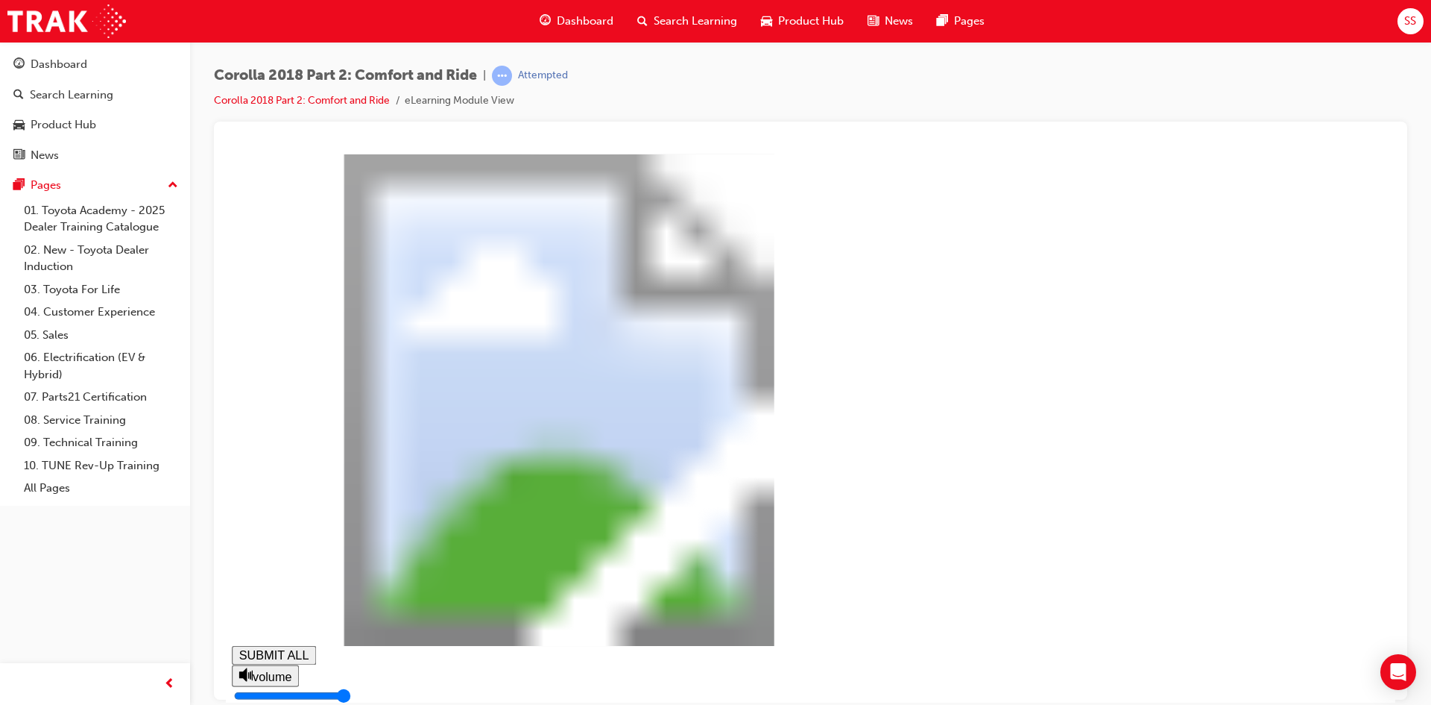
drag, startPoint x: 603, startPoint y: 252, endPoint x: 713, endPoint y: 235, distance: 110.9
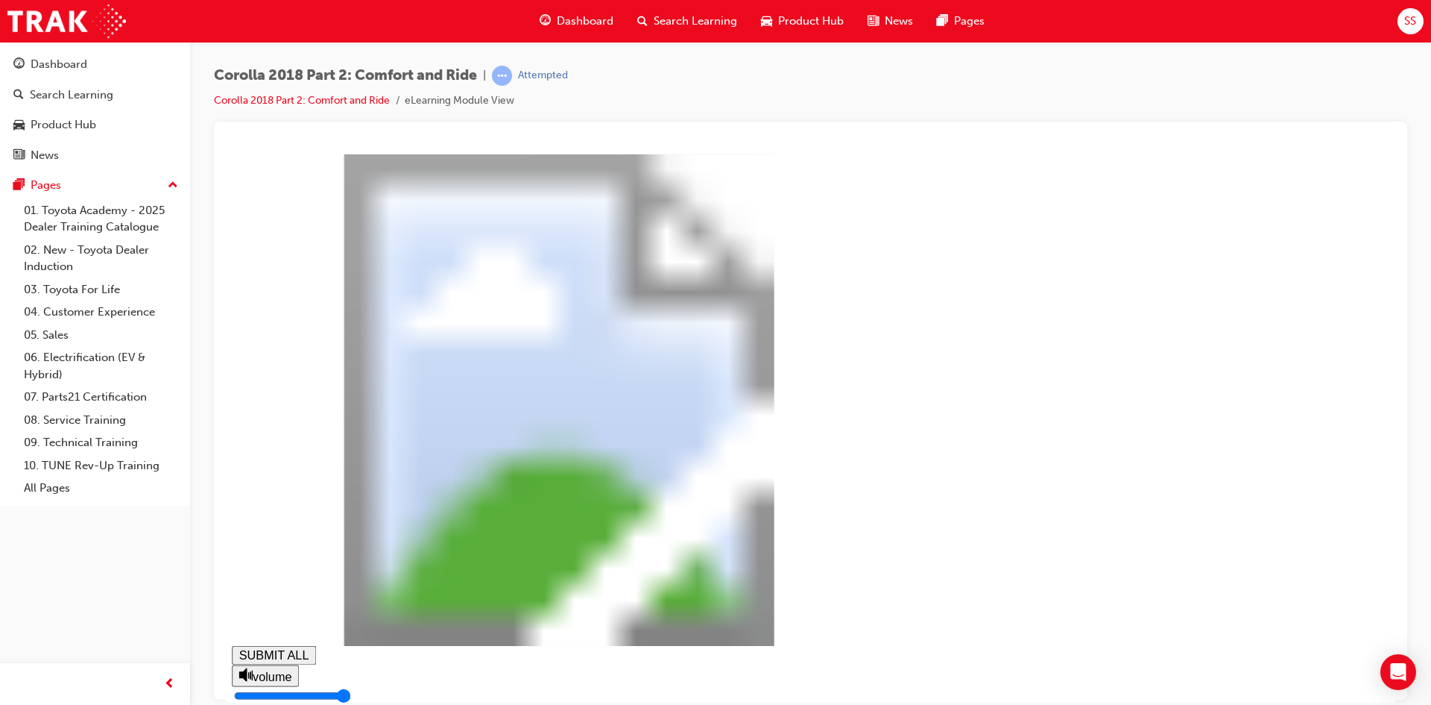
drag, startPoint x: 800, startPoint y: 508, endPoint x: 805, endPoint y: 493, distance: 15.8
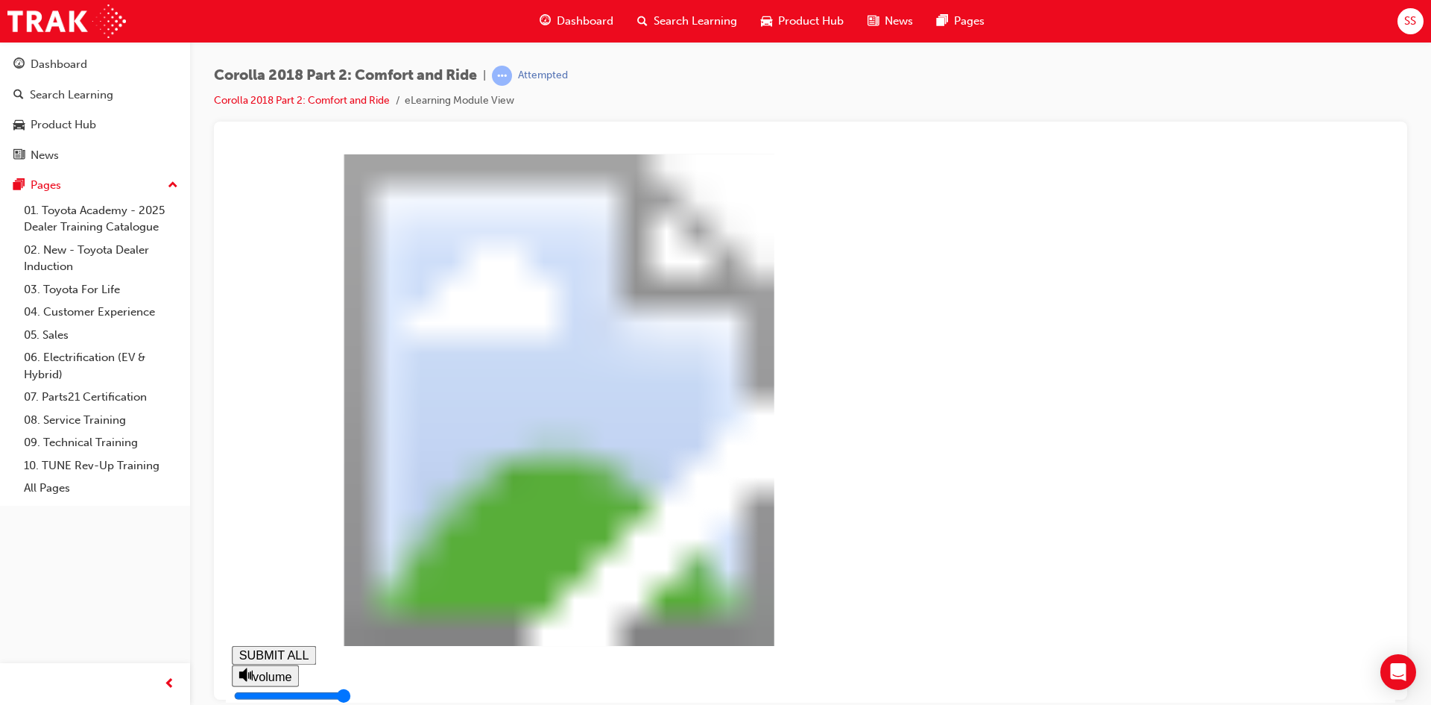
type input "0.18"
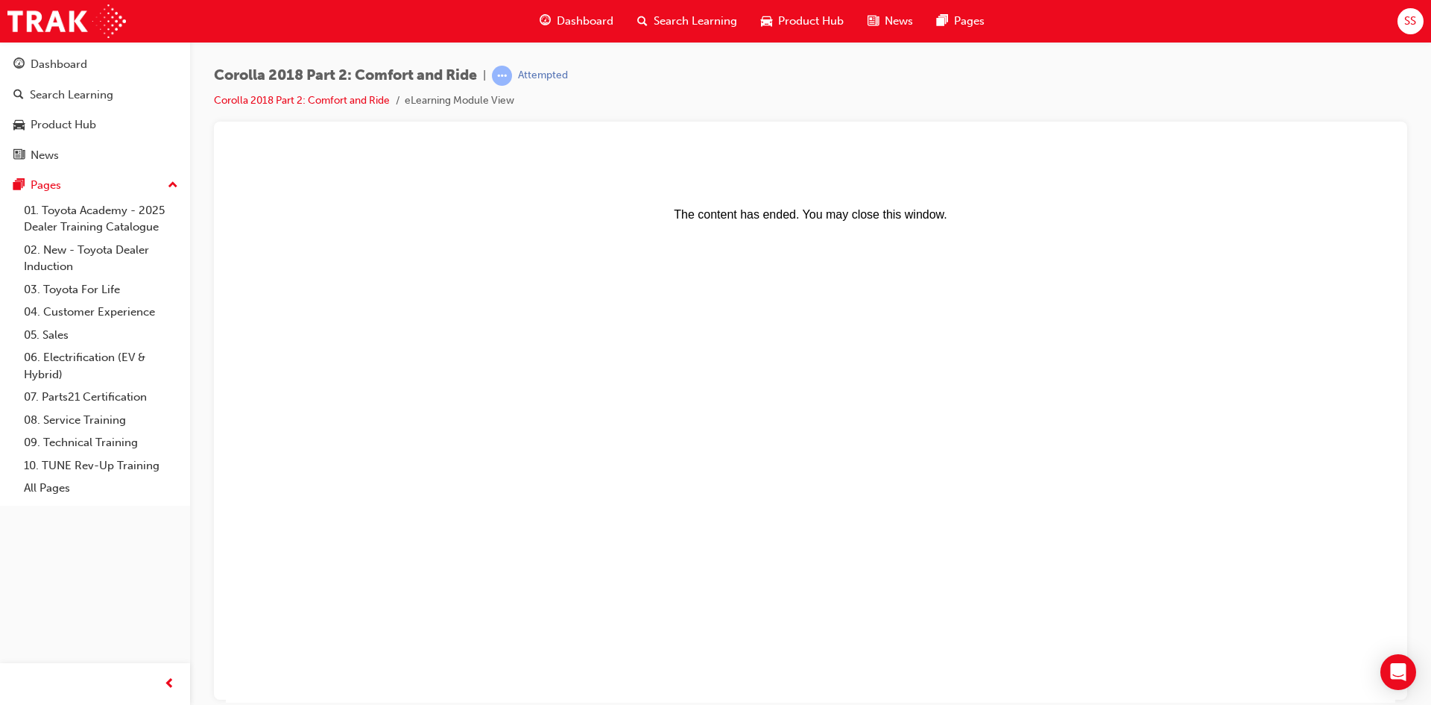
click at [776, 19] on div "Product Hub" at bounding box center [802, 21] width 107 height 31
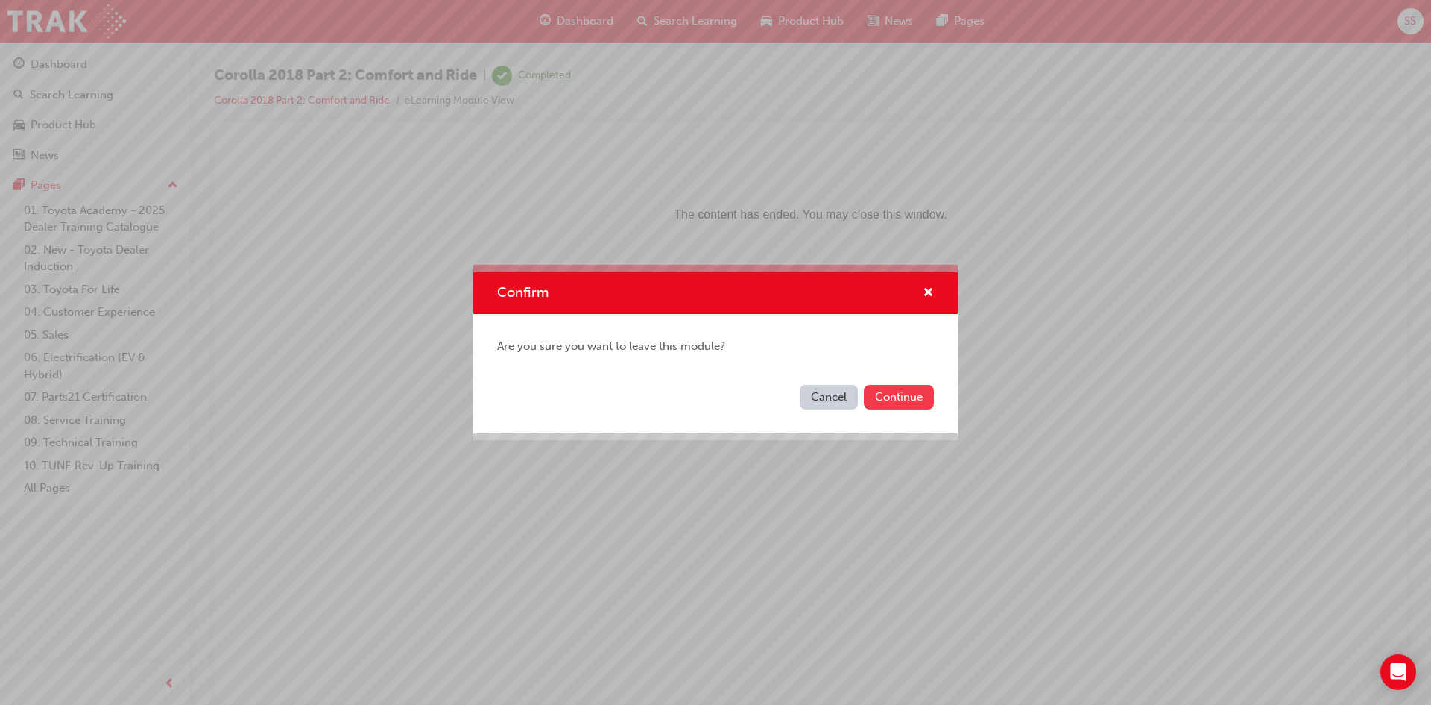
click at [881, 402] on button "Continue" at bounding box center [899, 397] width 70 height 25
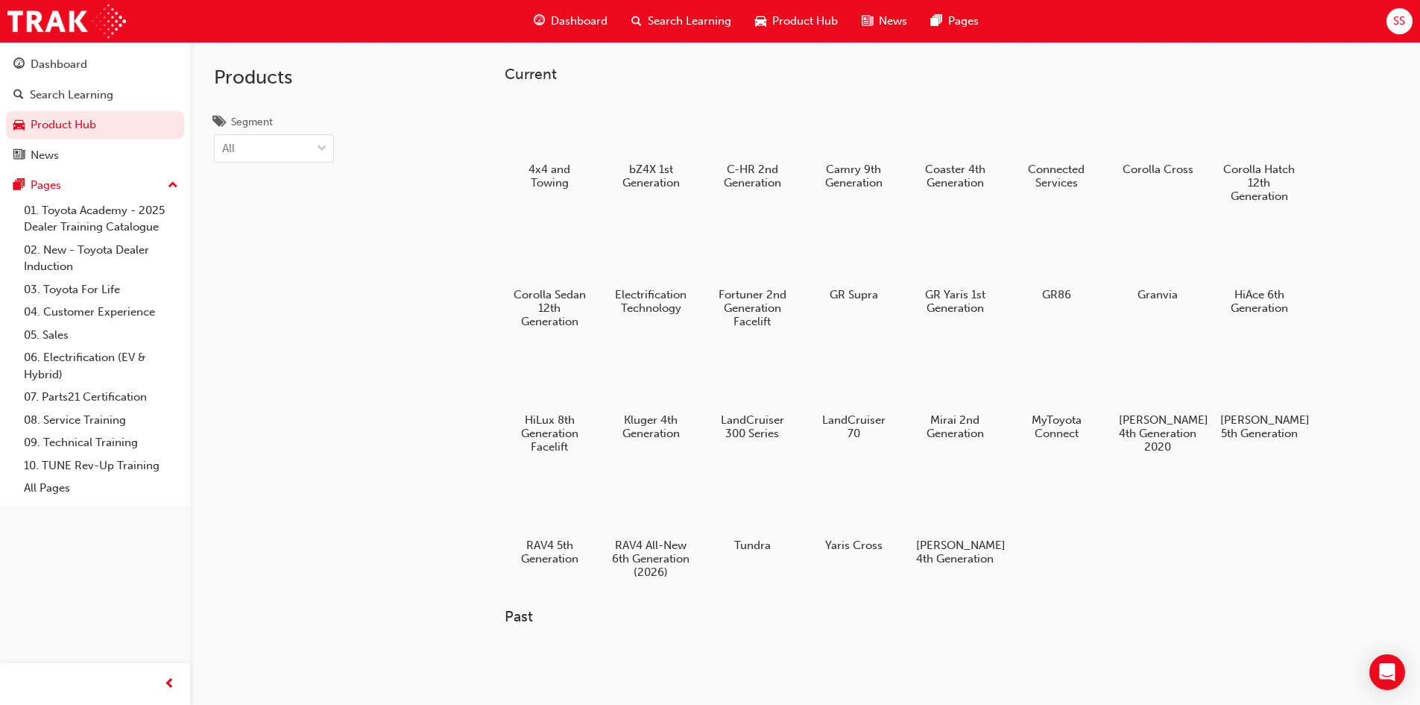
click at [1388, 37] on div "Dashboard Search Learning Product Hub News Pages SS" at bounding box center [710, 21] width 1420 height 42
click at [1419, 19] on div "Dashboard Search Learning Product Hub News Pages SS" at bounding box center [710, 21] width 1420 height 42
click at [1398, 19] on span "SS" at bounding box center [1399, 21] width 12 height 17
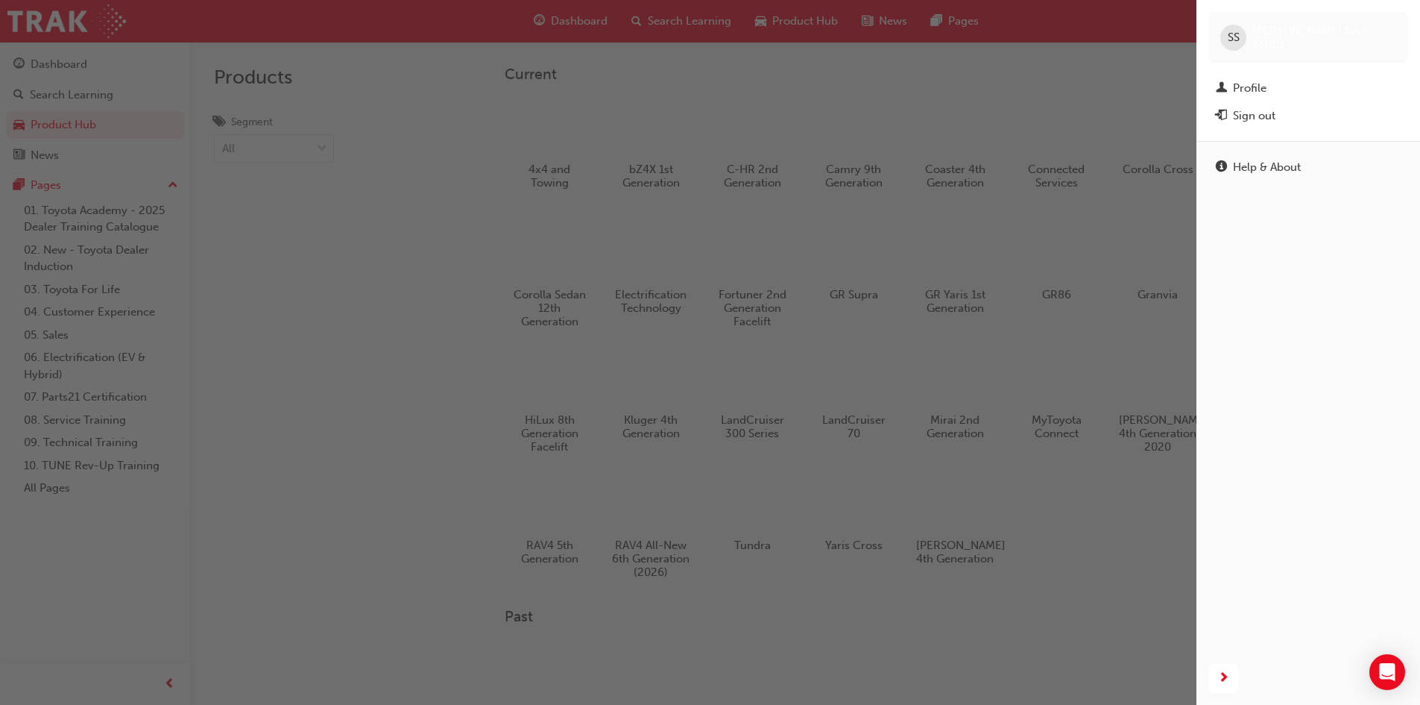
click at [1121, 180] on div "button" at bounding box center [598, 352] width 1197 height 705
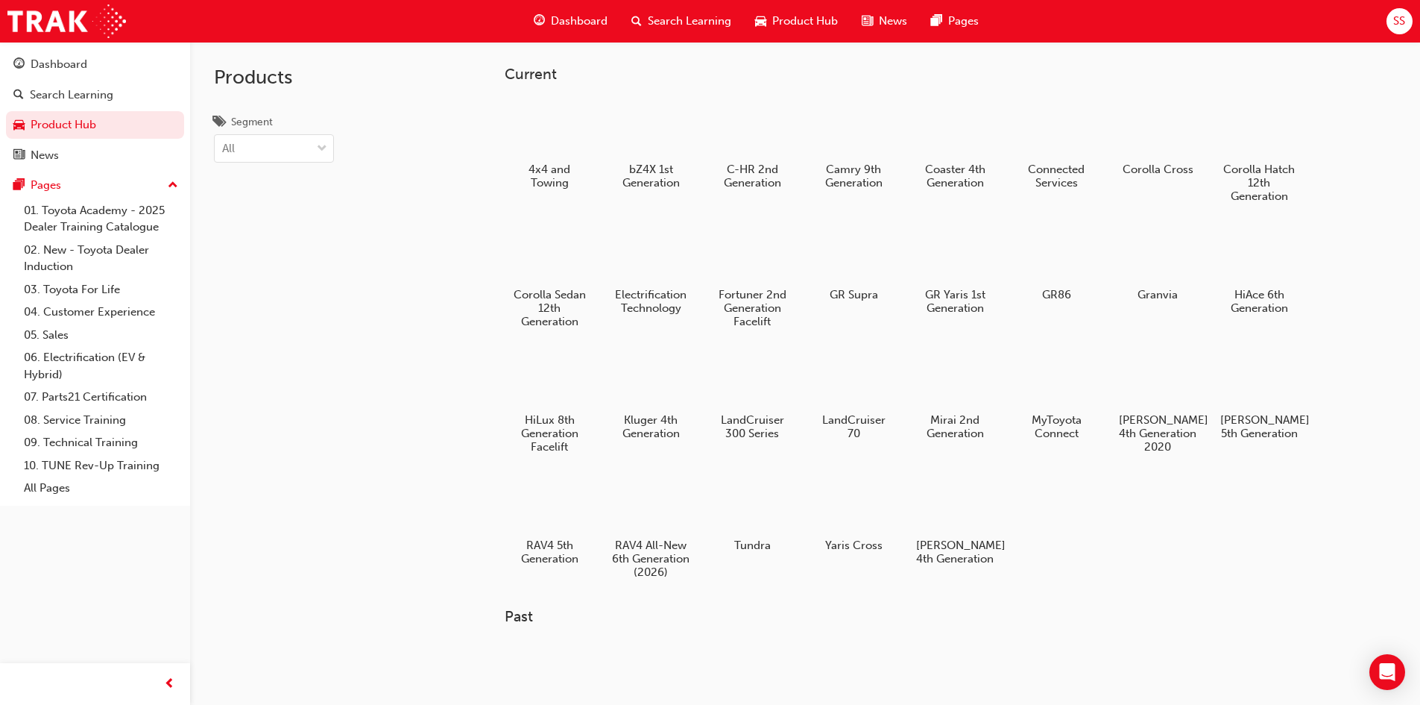
click at [576, 10] on div "Dashboard" at bounding box center [571, 21] width 98 height 31
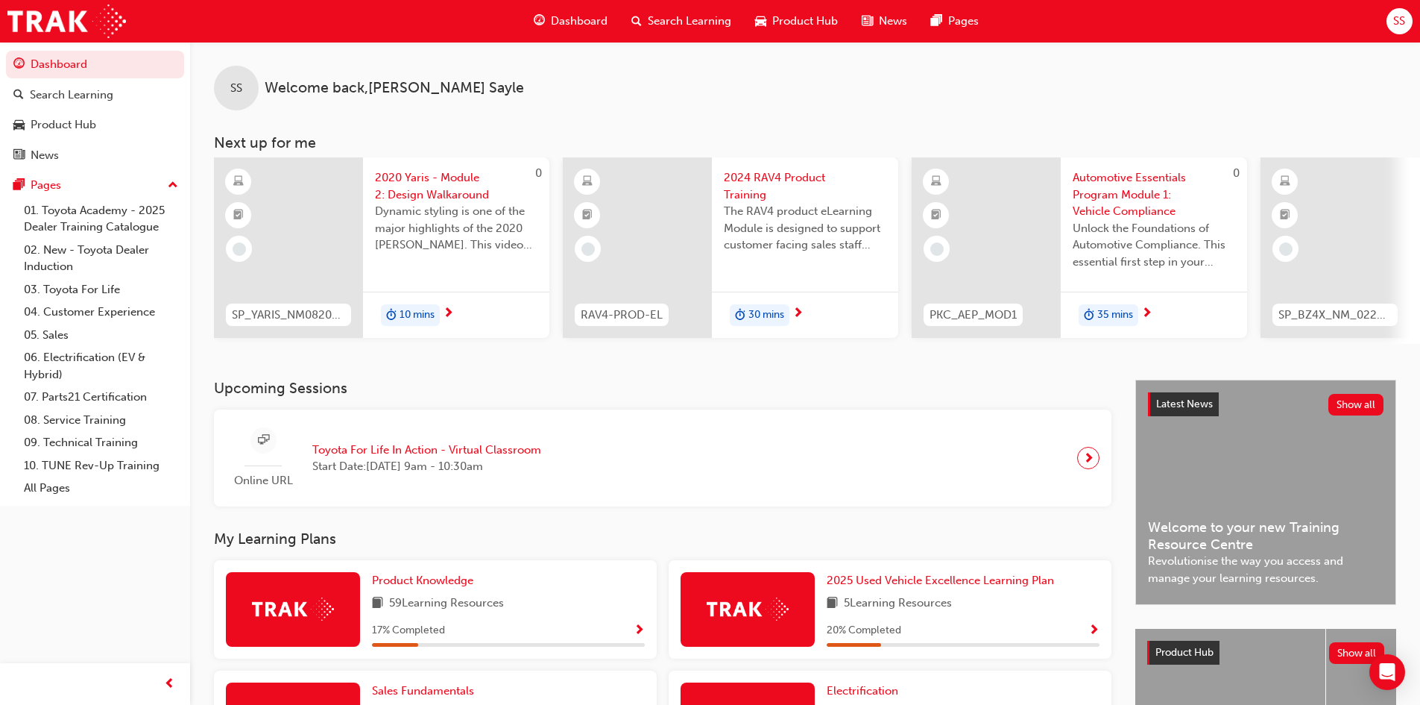
click at [1382, 22] on div "Dashboard Search Learning Product Hub News Pages SS" at bounding box center [710, 21] width 1420 height 42
click at [1396, 22] on span "SS" at bounding box center [1399, 21] width 12 height 17
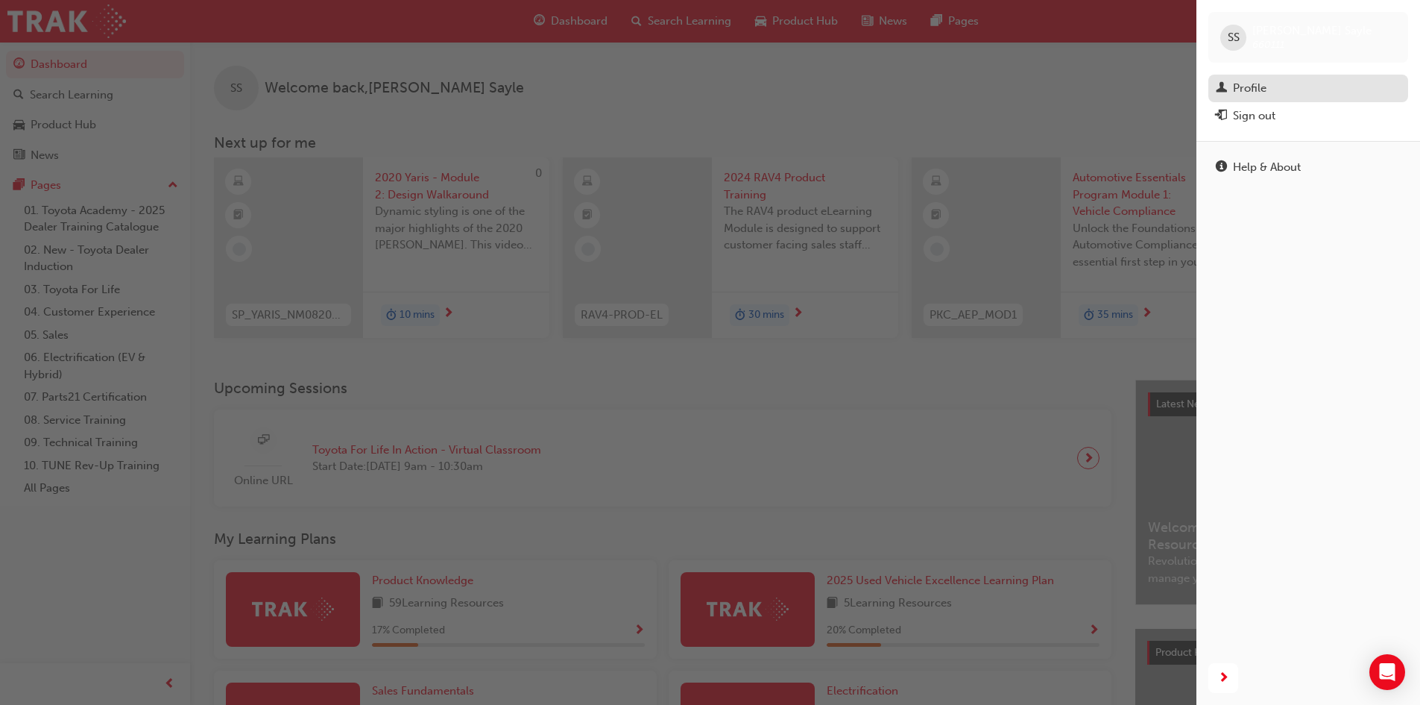
click at [1247, 83] on div "Profile" at bounding box center [1250, 88] width 34 height 17
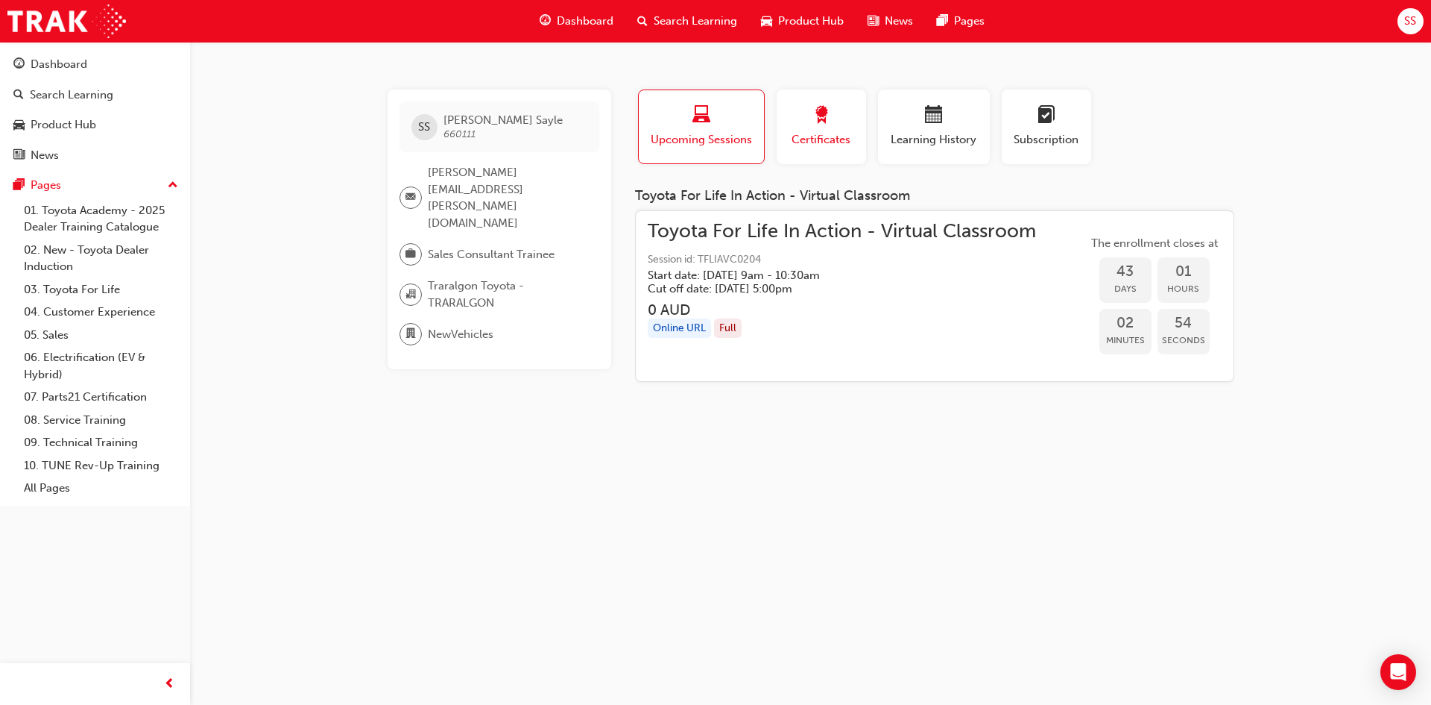
click at [778, 148] on button "Certificates" at bounding box center [821, 126] width 89 height 75
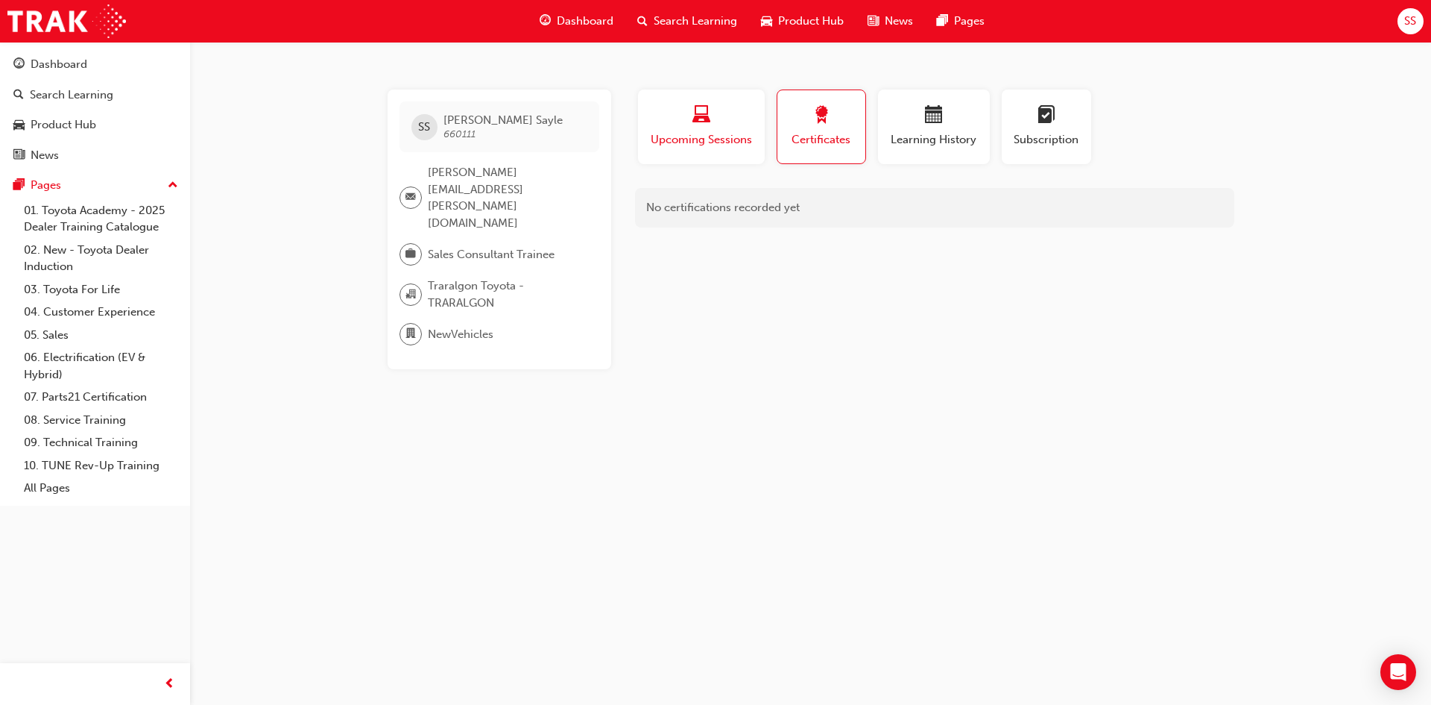
click at [687, 137] on span "Upcoming Sessions" at bounding box center [701, 139] width 104 height 17
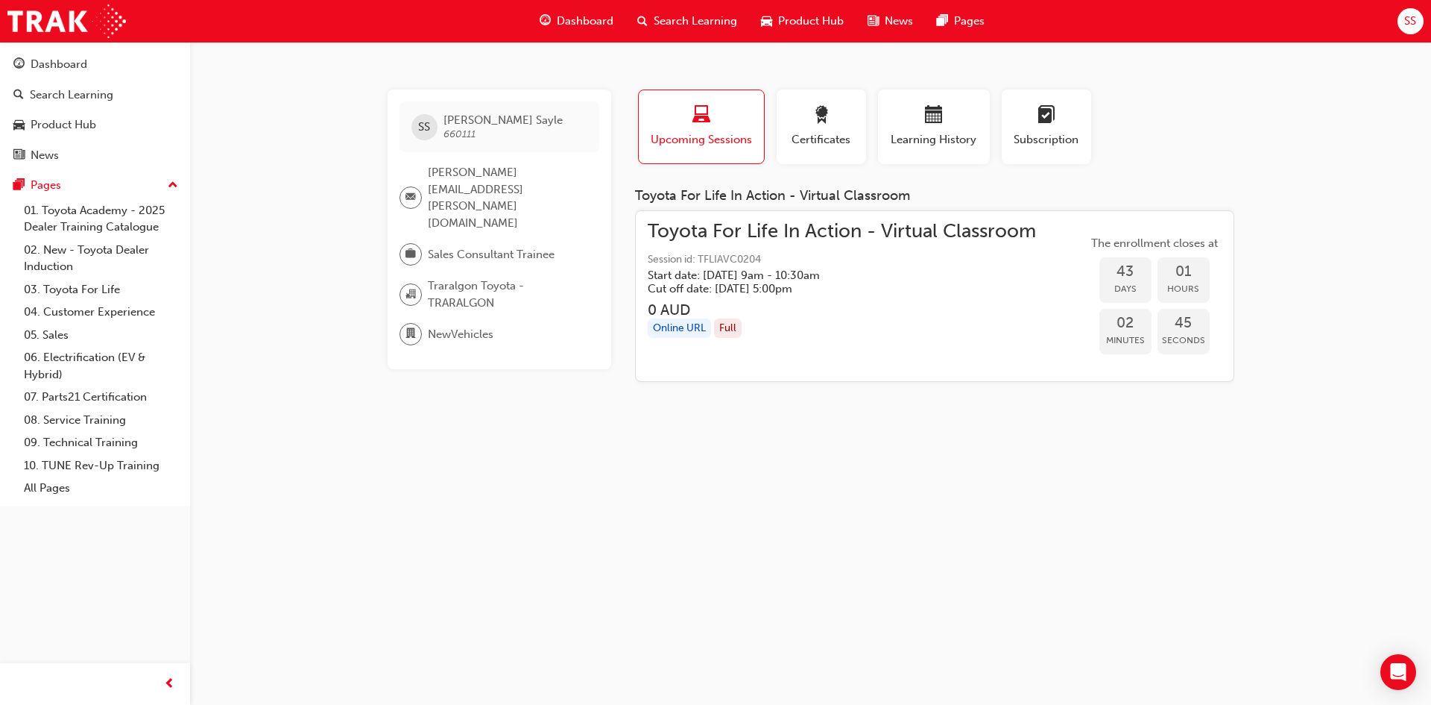
click at [471, 130] on span "660111" at bounding box center [460, 133] width 32 height 13
click at [799, 106] on div "button" at bounding box center [821, 117] width 67 height 23
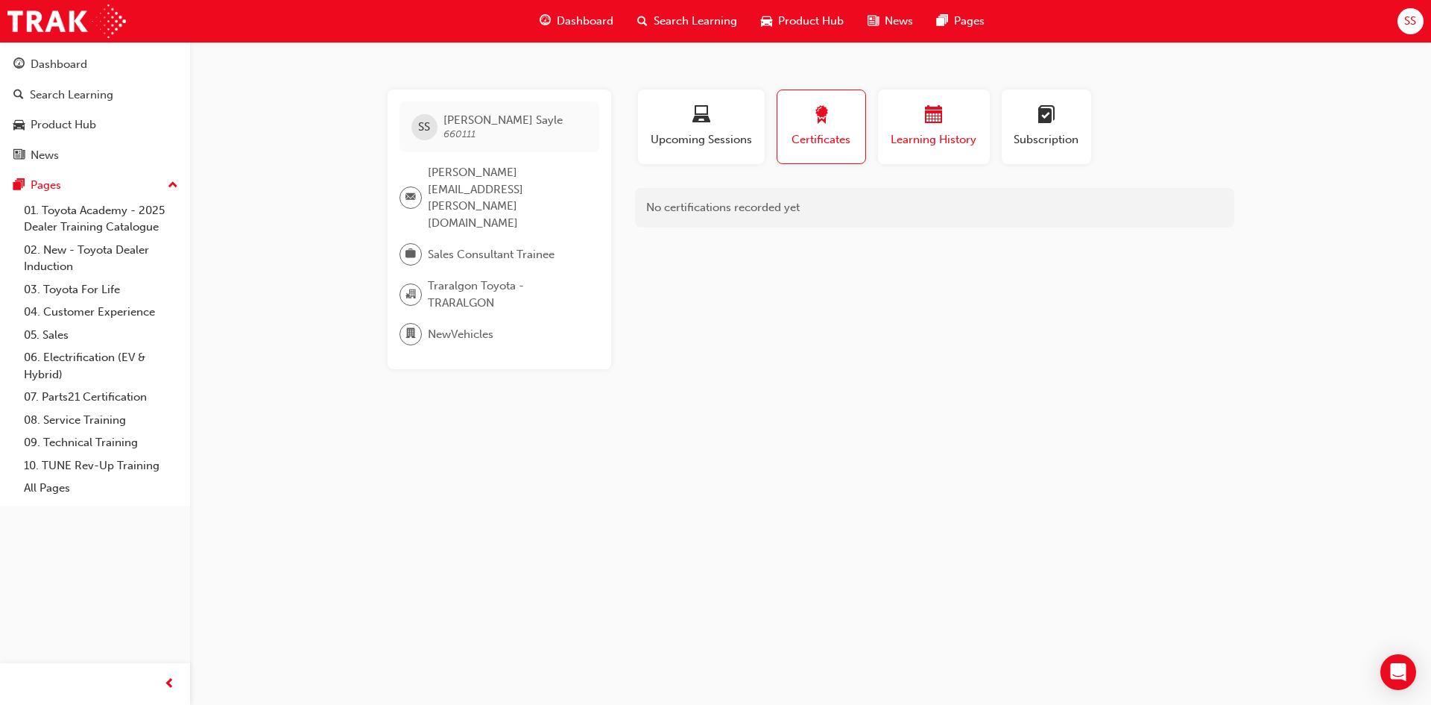
click at [883, 125] on button "Learning History" at bounding box center [934, 126] width 112 height 75
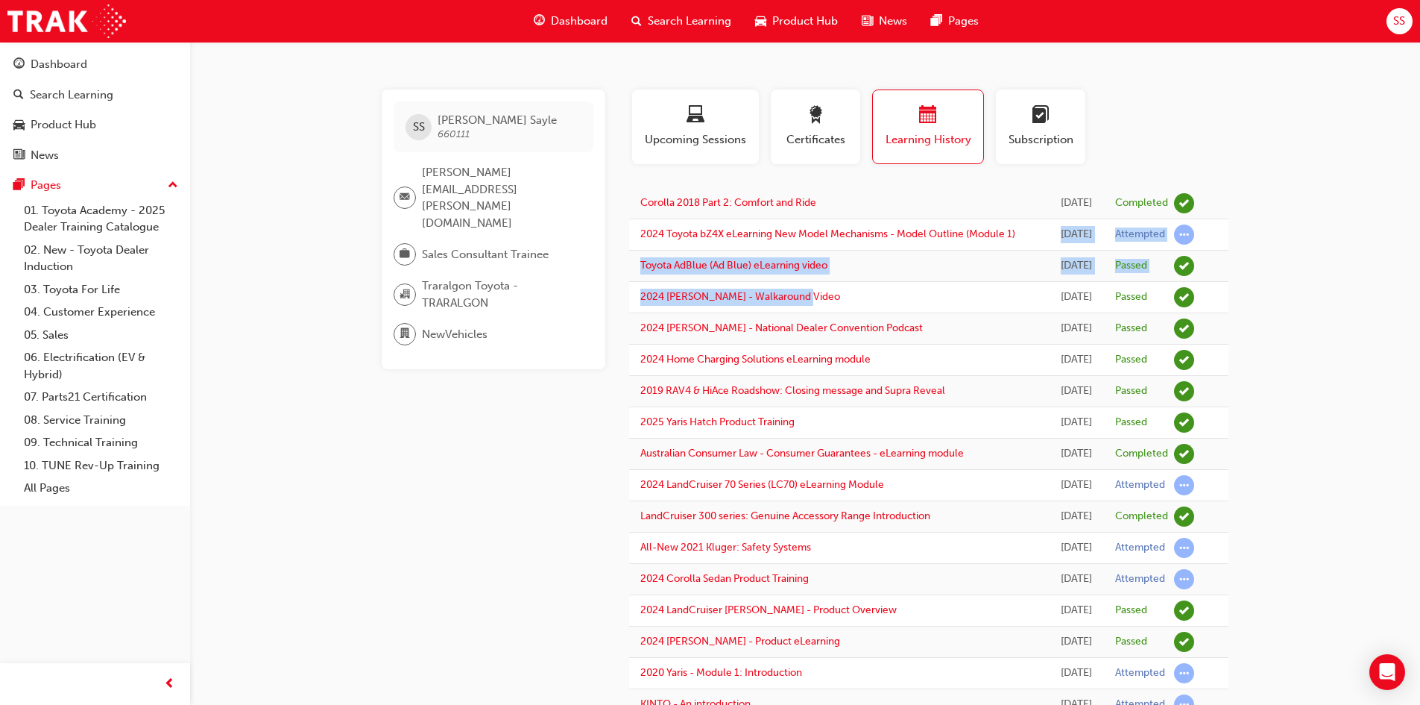
drag, startPoint x: 1015, startPoint y: 259, endPoint x: 992, endPoint y: 312, distance: 57.5
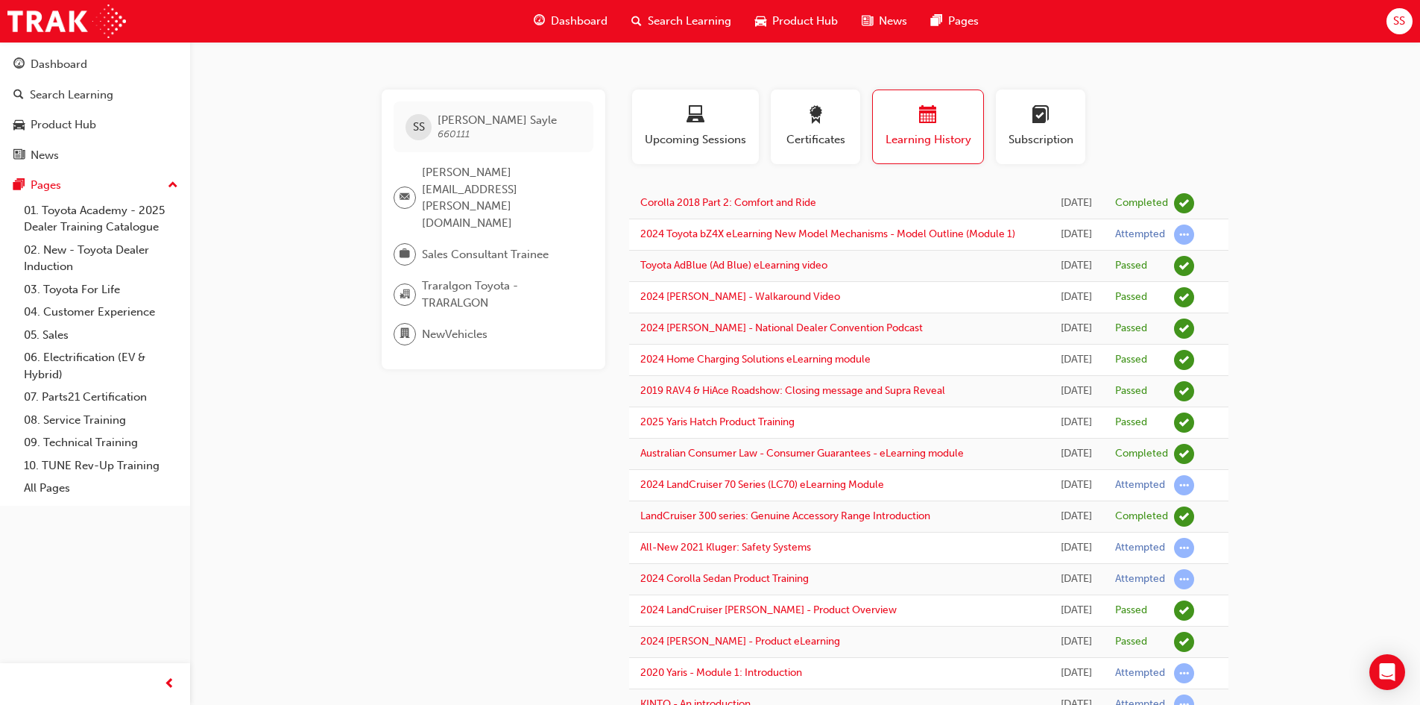
click at [980, 365] on td "2024 Home Charging Solutions eLearning module" at bounding box center [839, 359] width 420 height 31
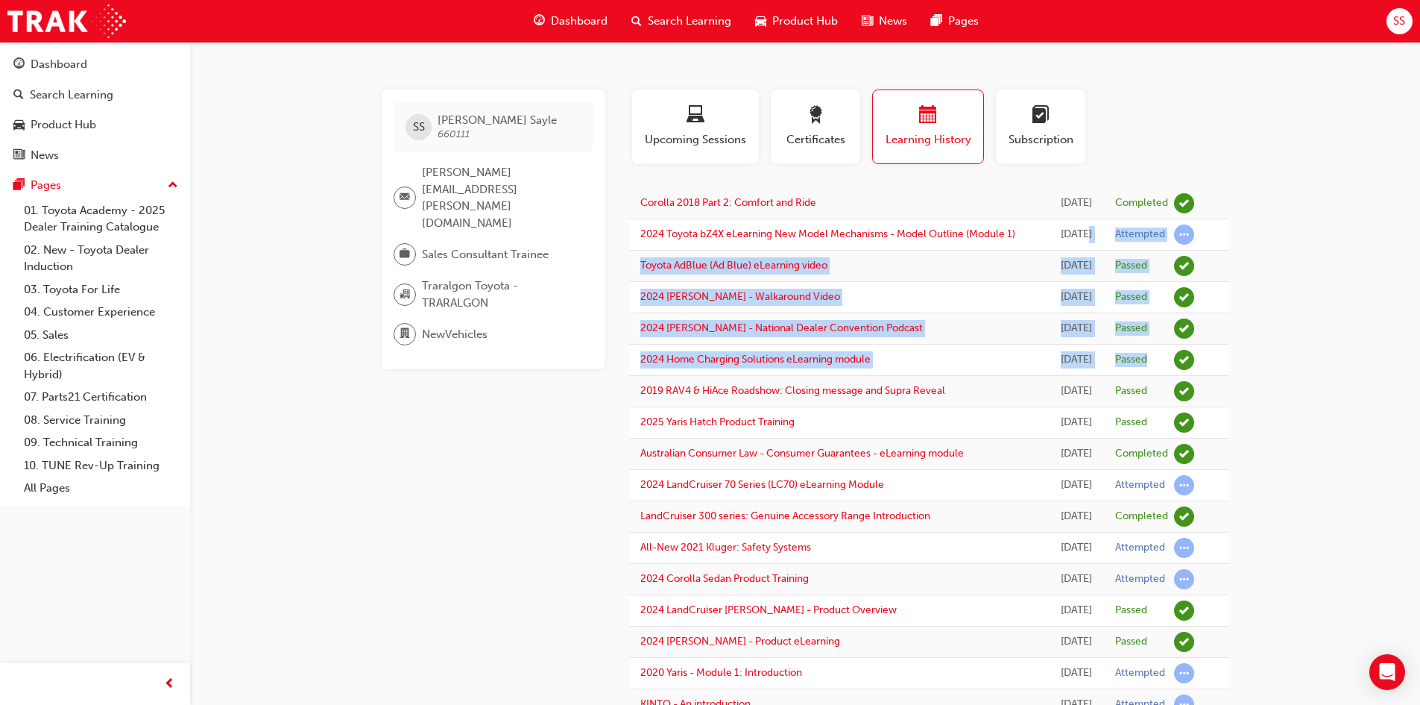
drag, startPoint x: 1120, startPoint y: 342, endPoint x: 1197, endPoint y: 386, distance: 89.1
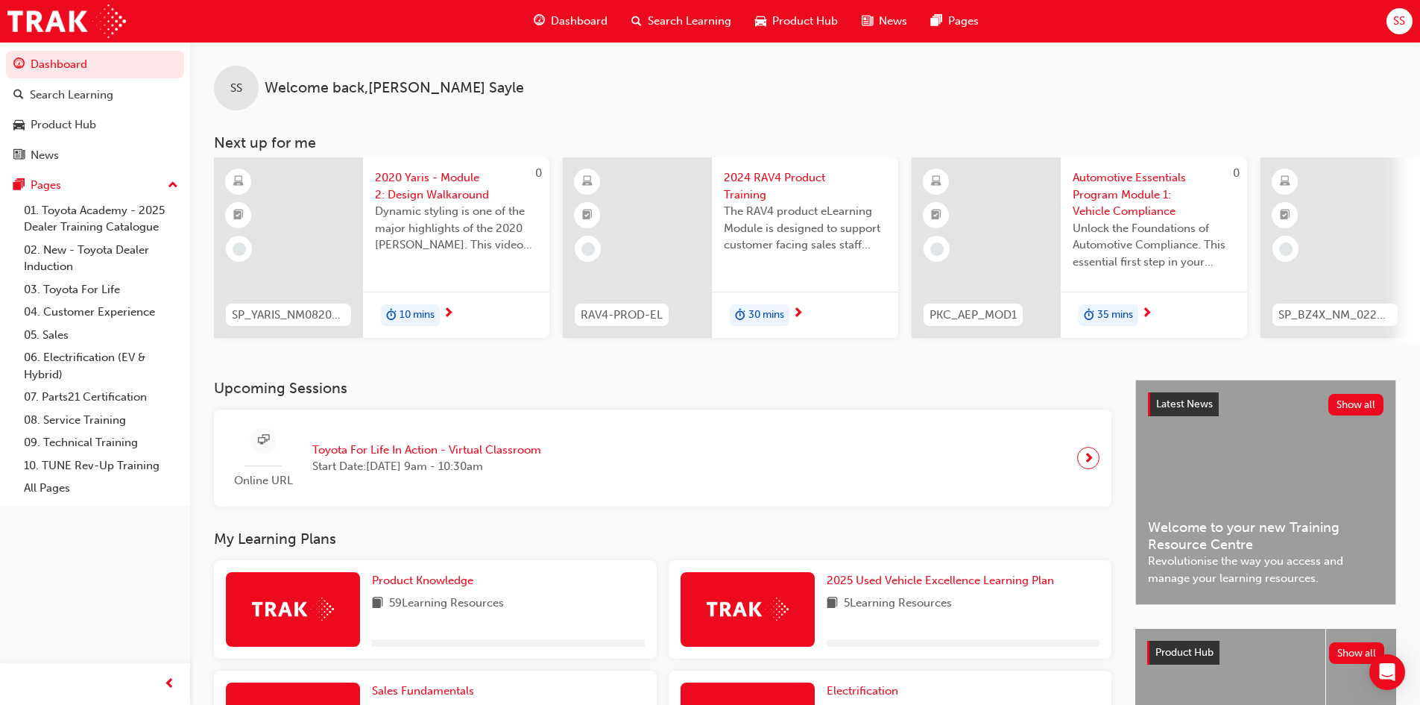
click at [793, 26] on span "Product Hub" at bounding box center [805, 21] width 66 height 17
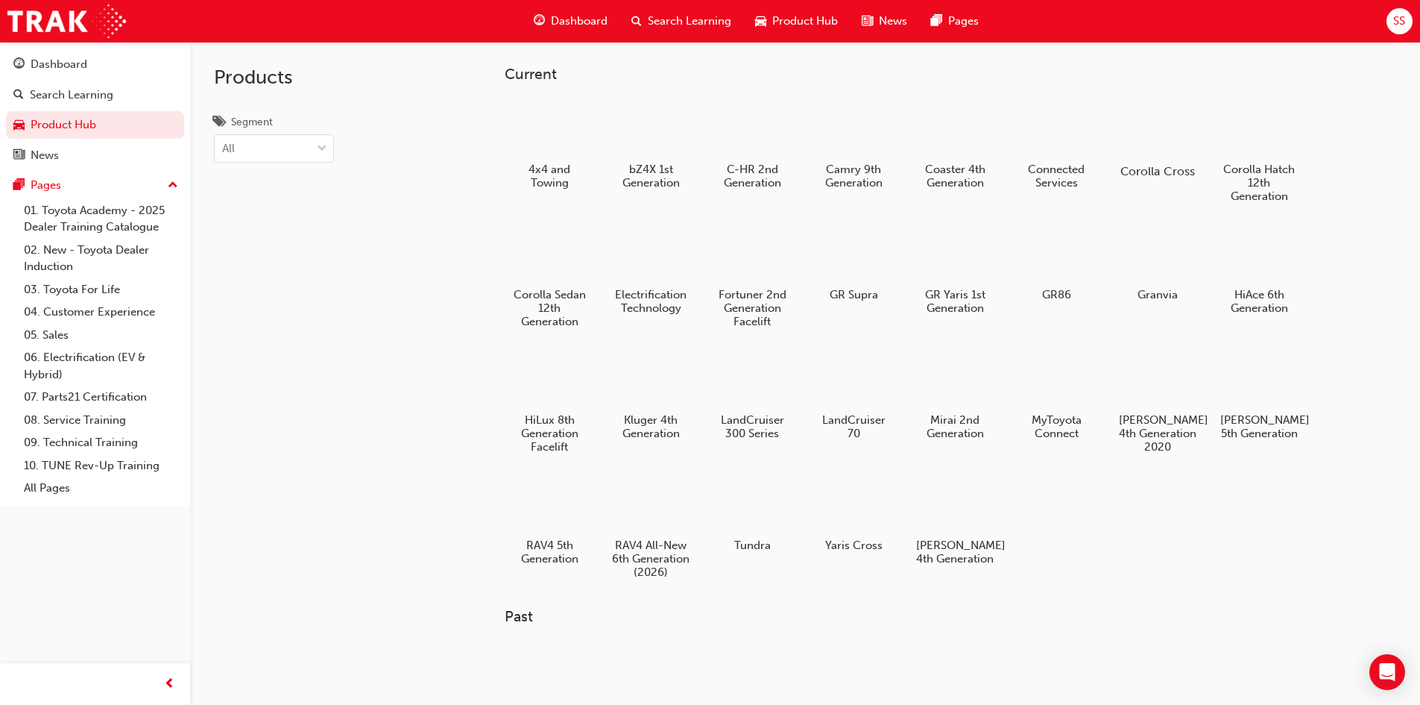
click at [1179, 151] on div at bounding box center [1157, 128] width 83 height 60
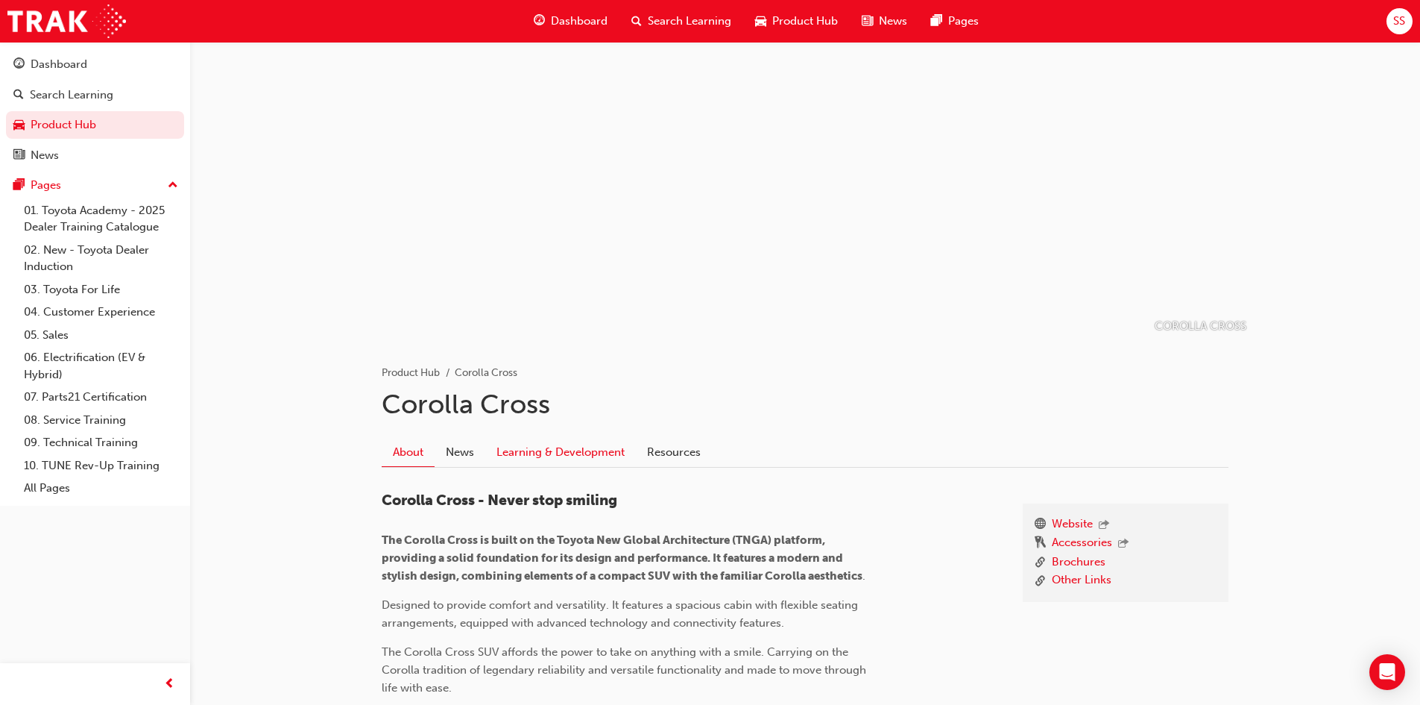
click at [511, 458] on link "Learning & Development" at bounding box center [560, 452] width 151 height 28
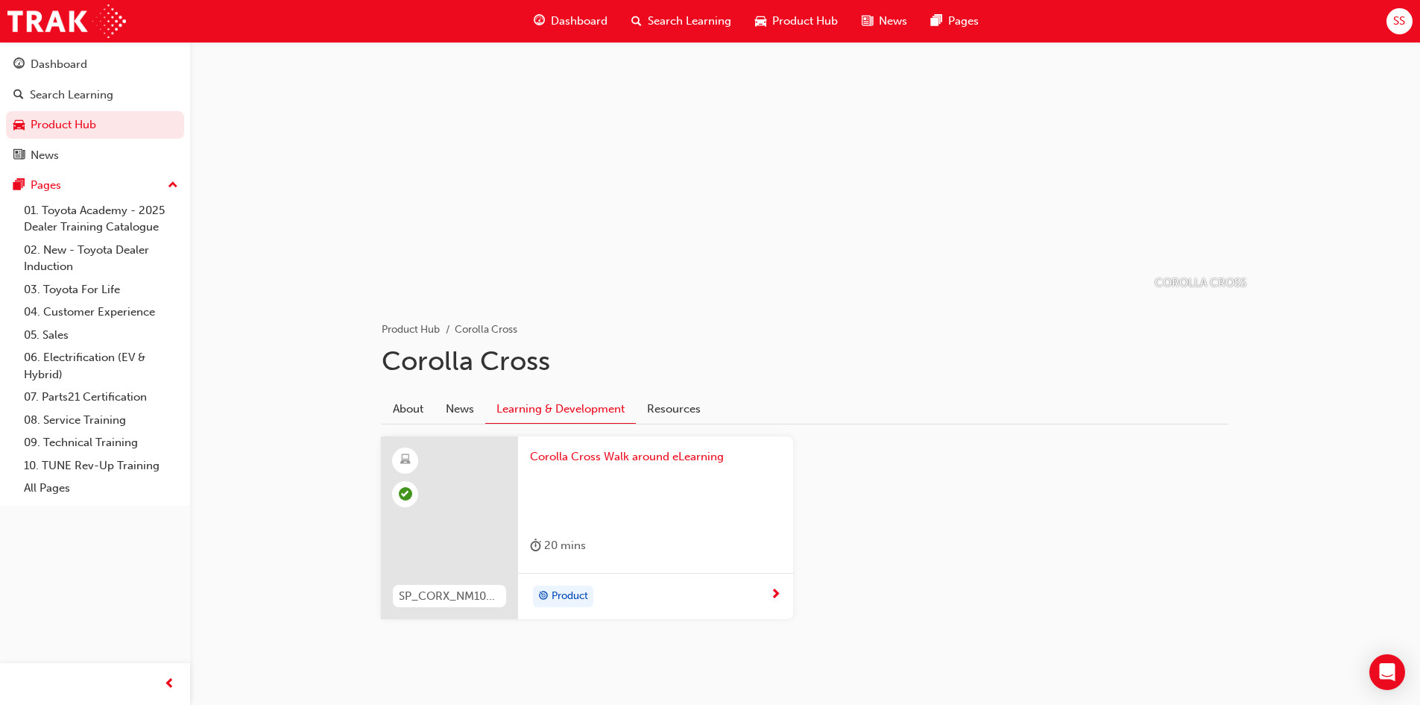
scroll to position [66, 0]
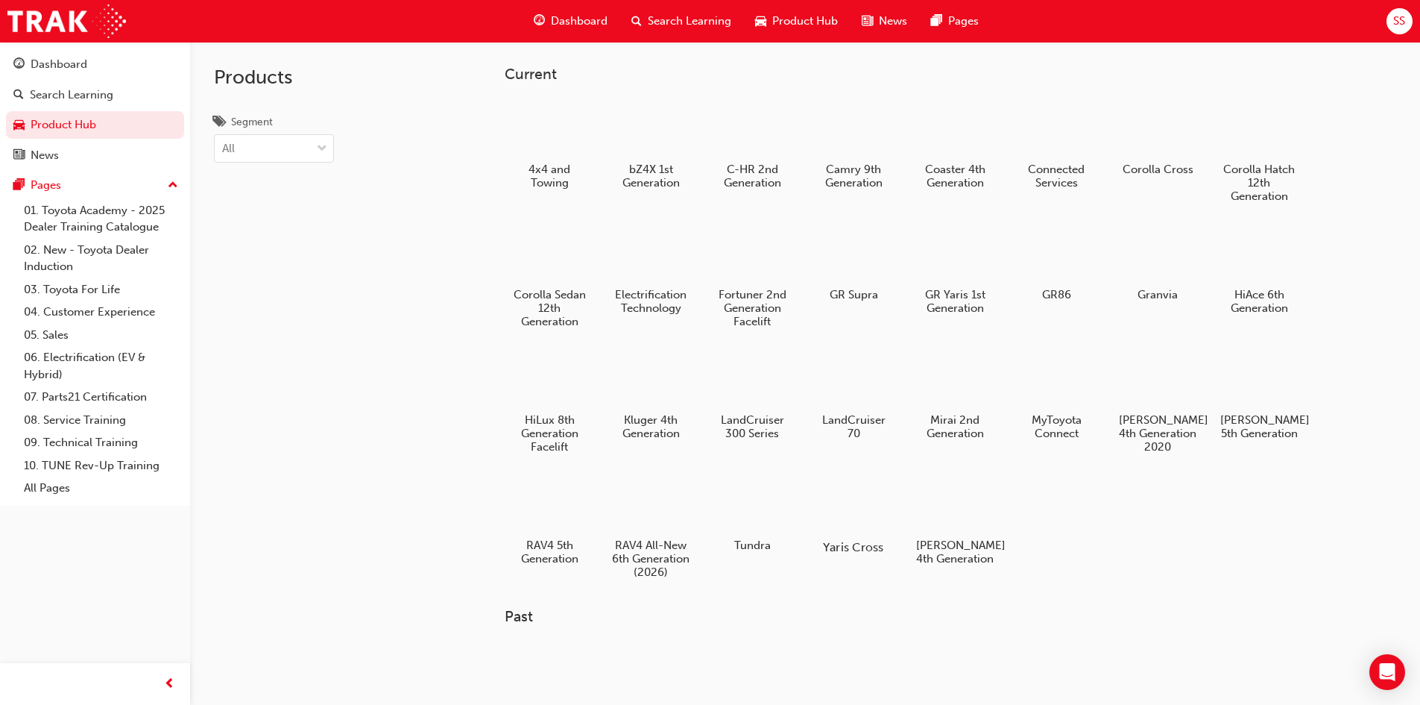
click at [842, 503] on div at bounding box center [853, 503] width 83 height 59
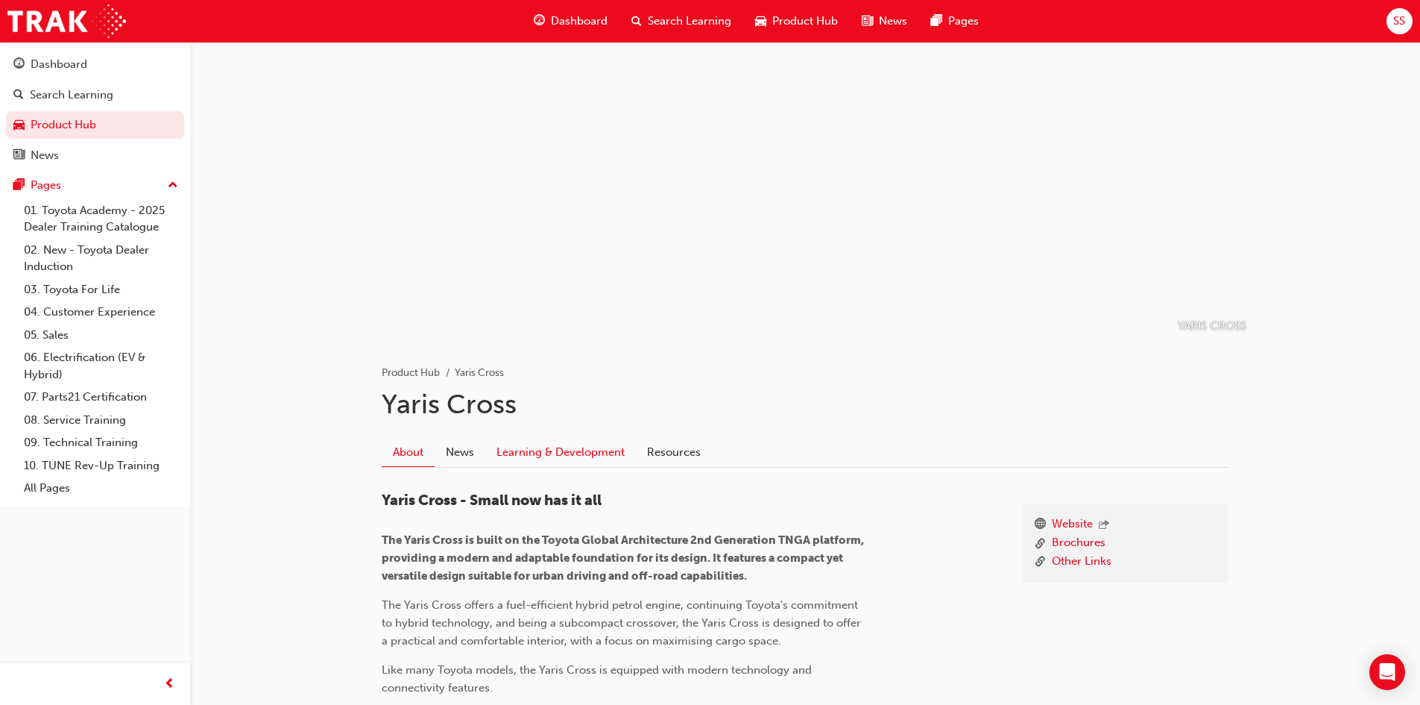
click at [595, 453] on link "Learning & Development" at bounding box center [560, 452] width 151 height 28
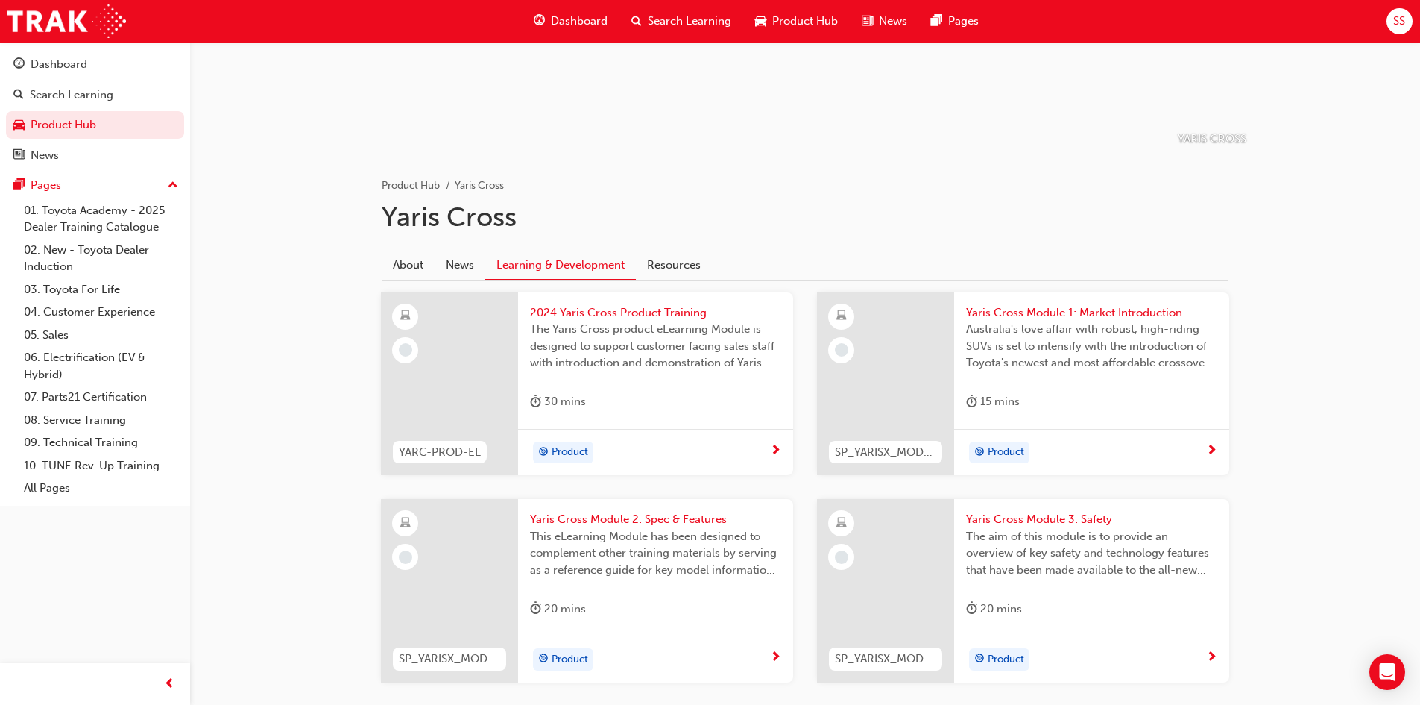
scroll to position [224, 0]
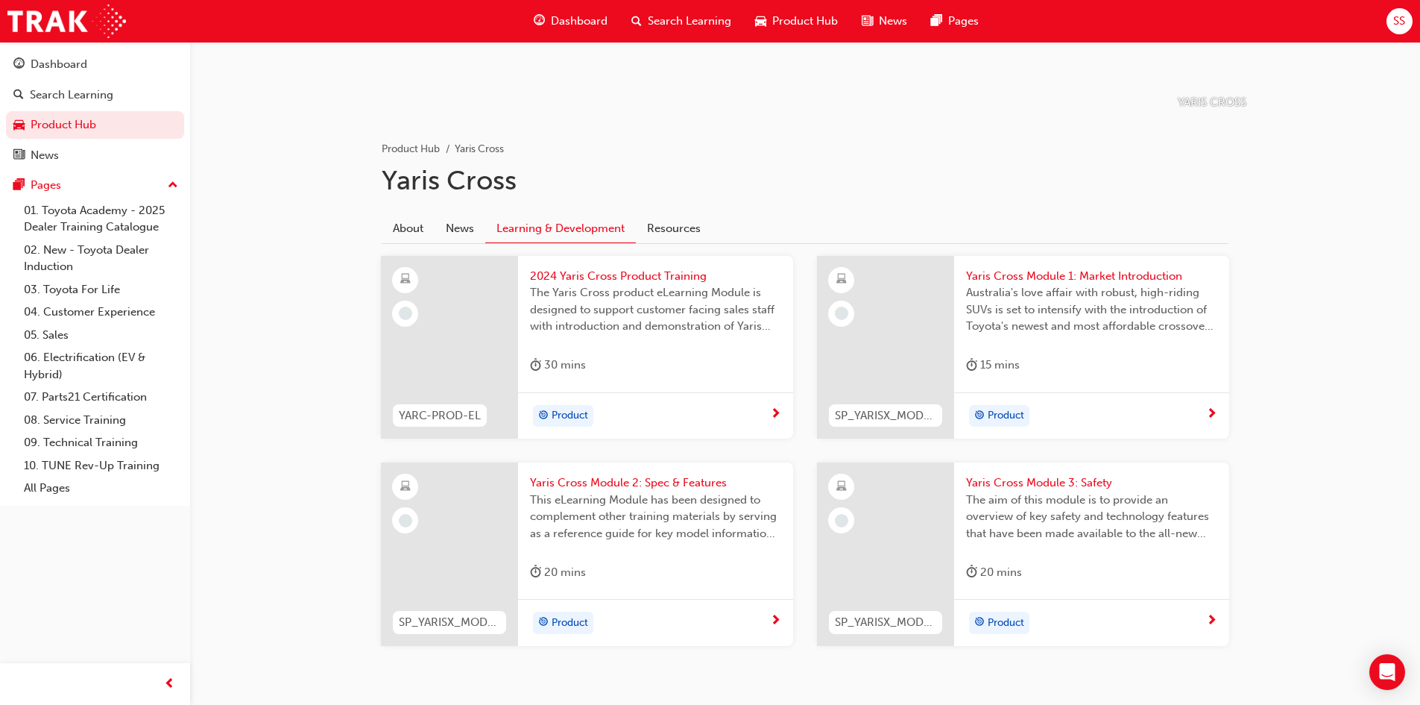
click at [639, 316] on span "The Yaris Cross product eLearning Module is designed to support customer facing…" at bounding box center [655, 309] width 251 height 51
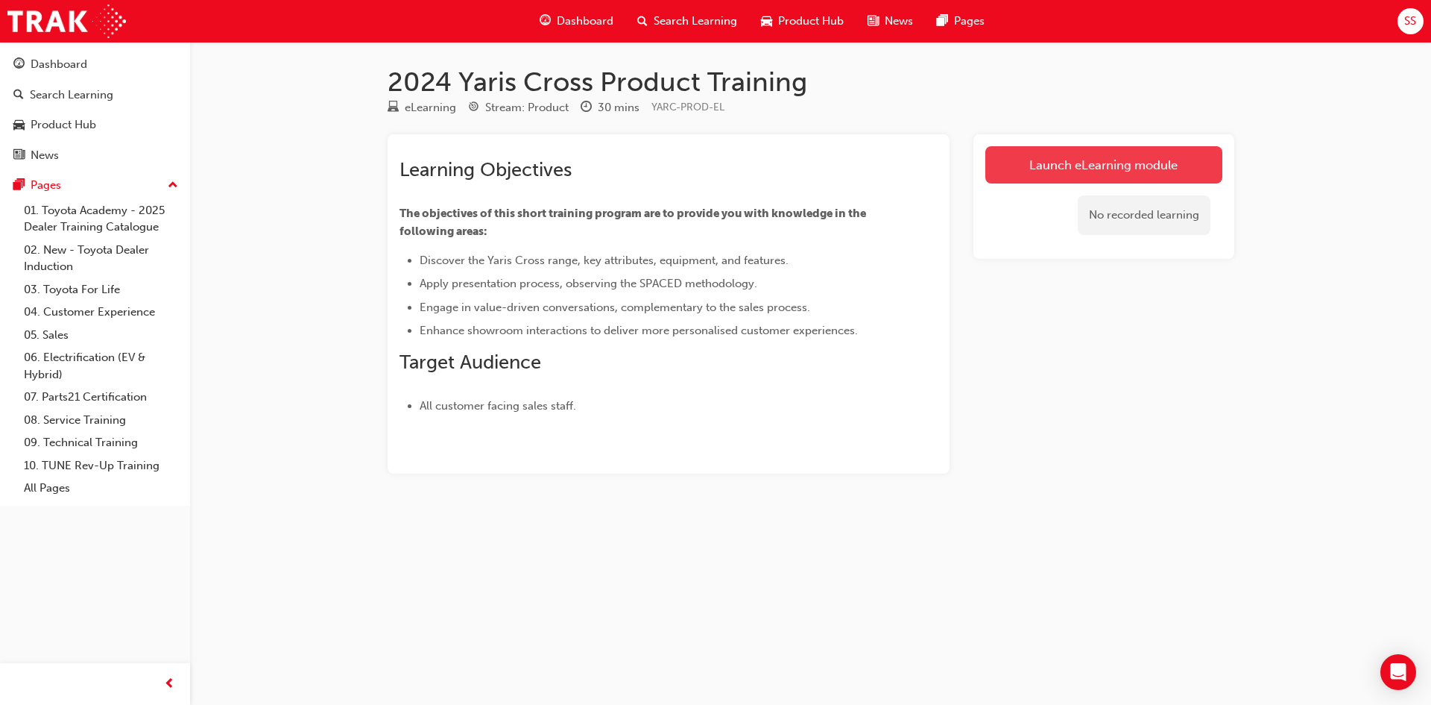
click at [1062, 172] on link "Launch eLearning module" at bounding box center [1104, 164] width 237 height 37
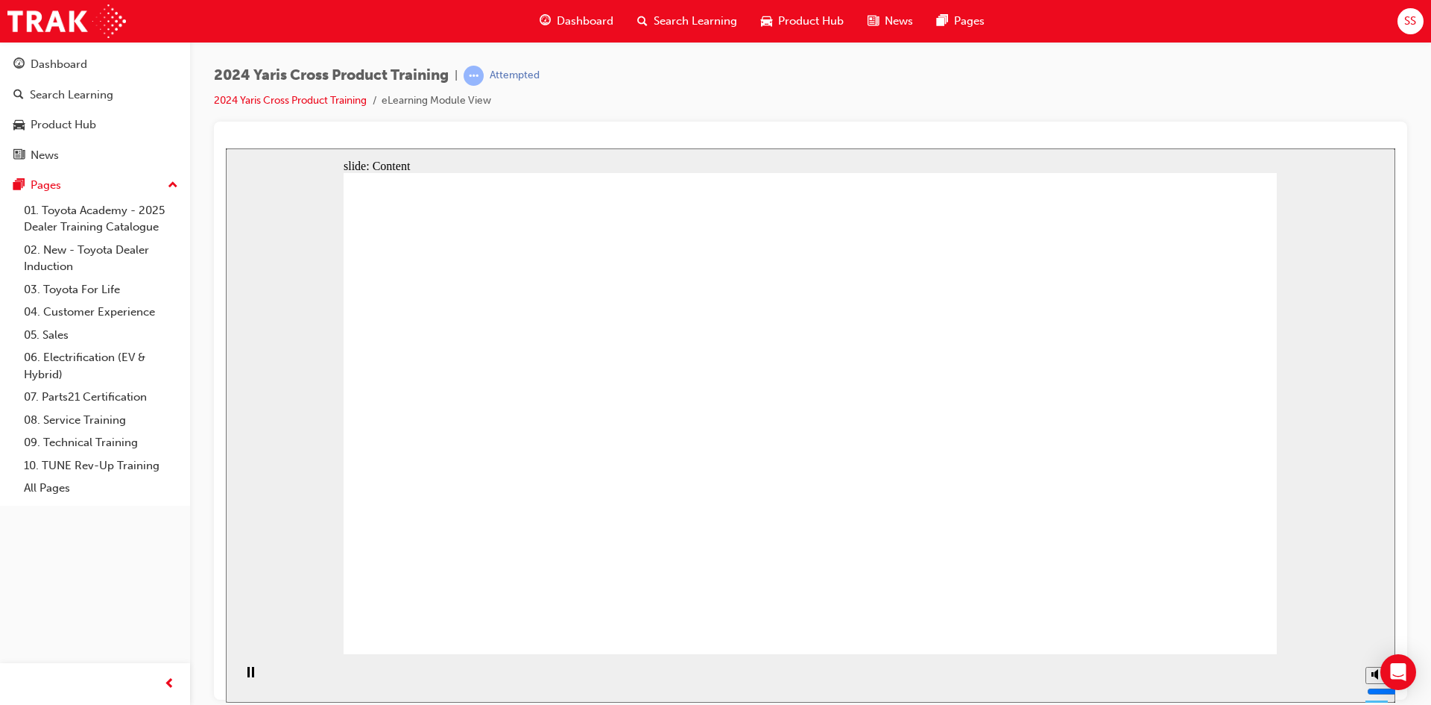
drag, startPoint x: 498, startPoint y: 420, endPoint x: 565, endPoint y: 430, distance: 67.8
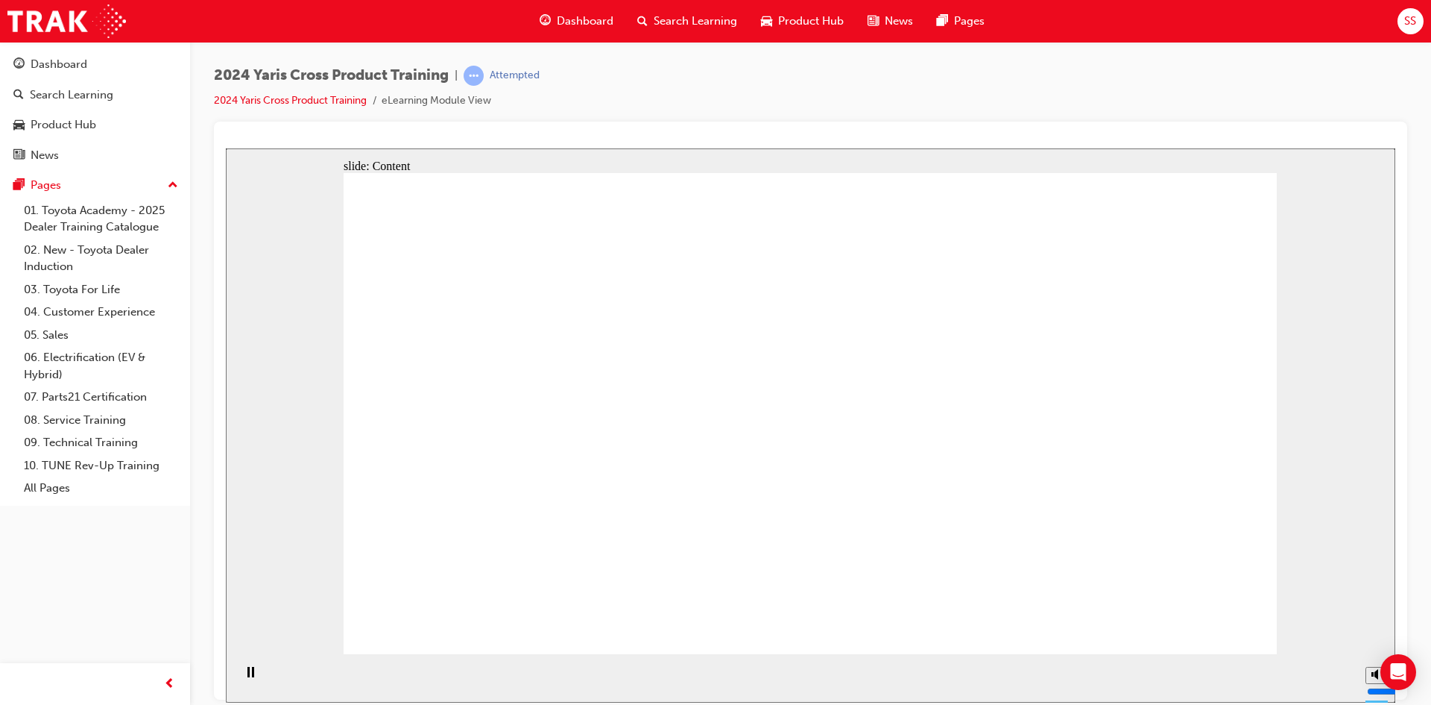
drag, startPoint x: 657, startPoint y: 473, endPoint x: 594, endPoint y: 421, distance: 81.5
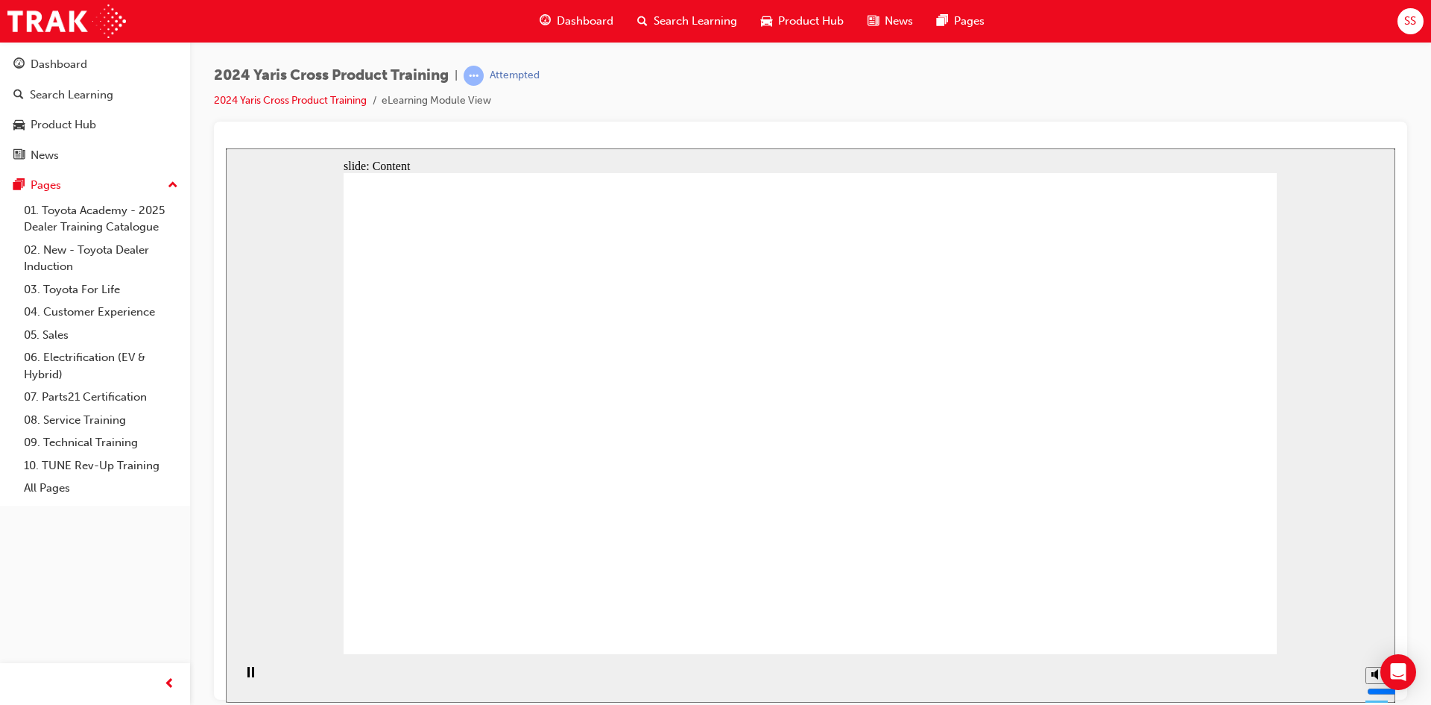
drag, startPoint x: 698, startPoint y: 496, endPoint x: 726, endPoint y: 538, distance: 50.5
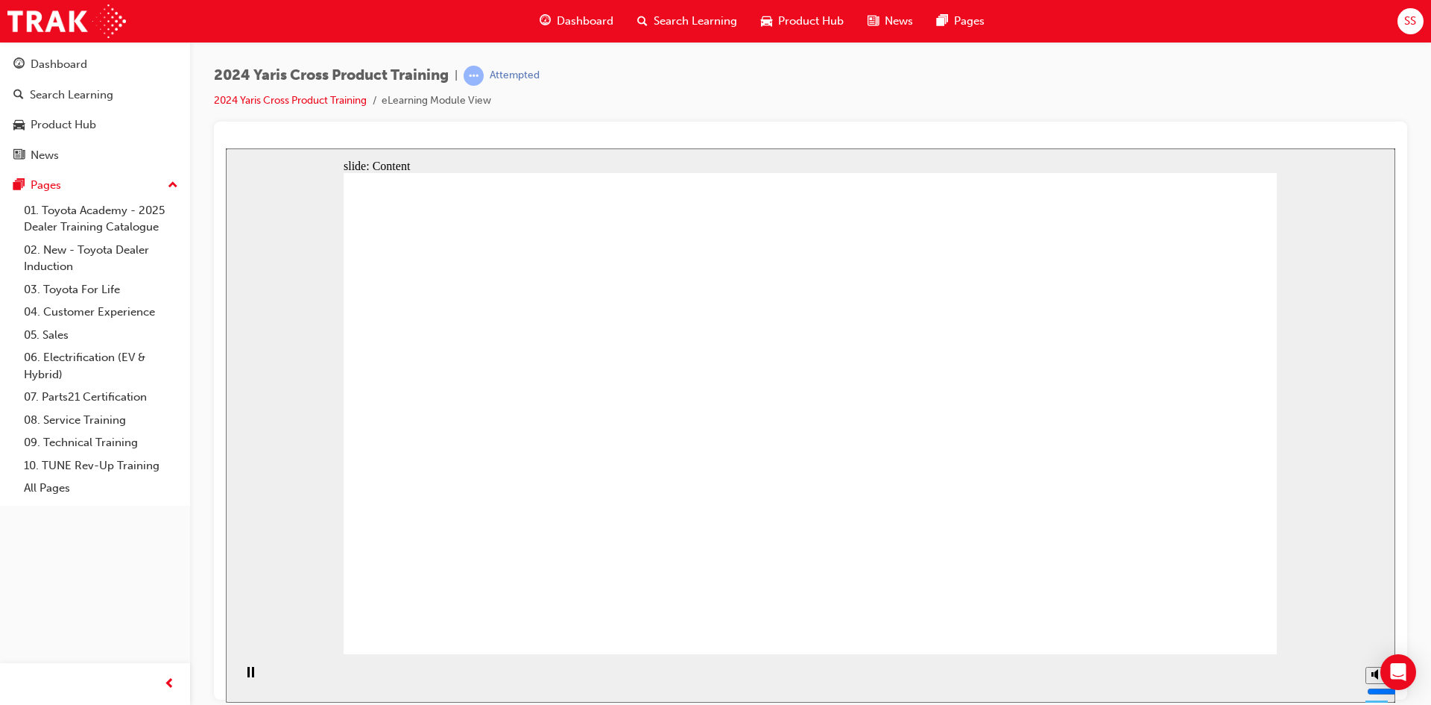
drag, startPoint x: 961, startPoint y: 429, endPoint x: 915, endPoint y: 531, distance: 111.4
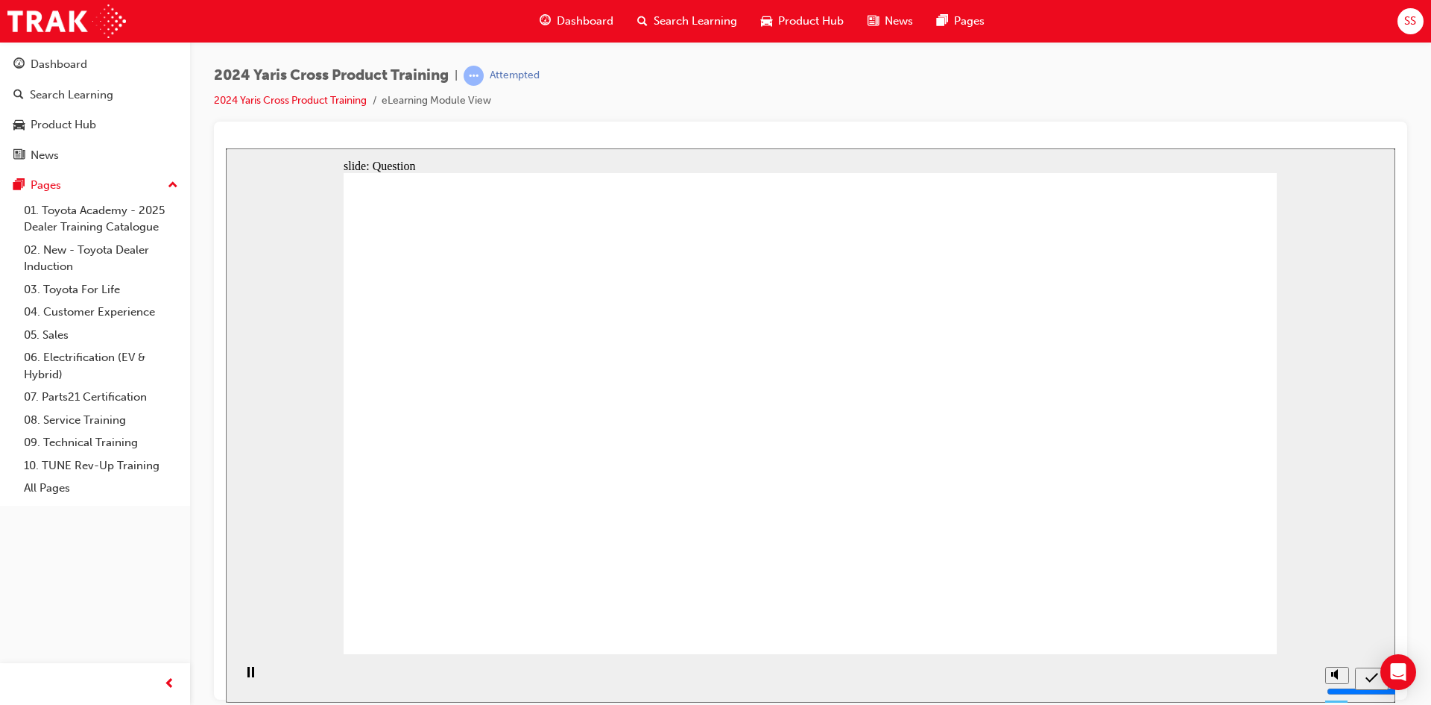
radio input "true"
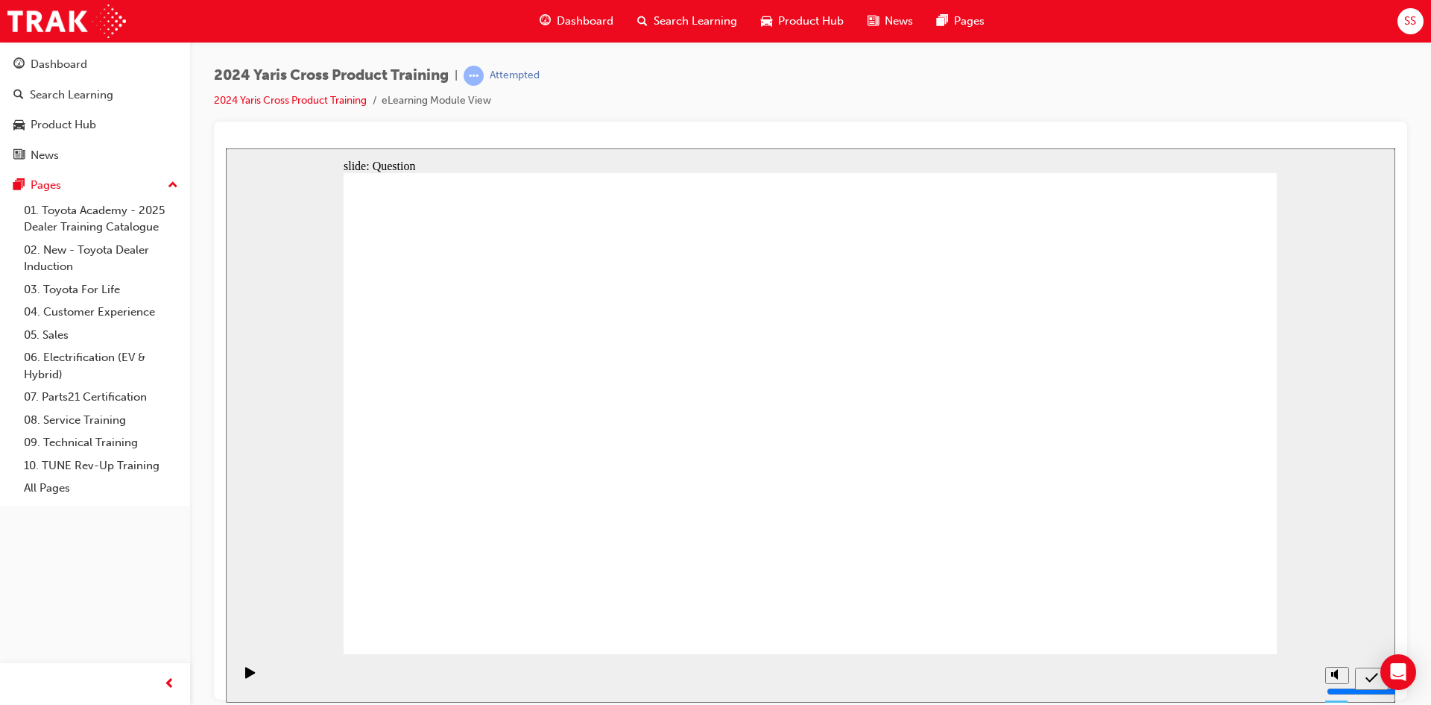
radio input "true"
drag, startPoint x: 760, startPoint y: 530, endPoint x: 769, endPoint y: 531, distance: 9.0
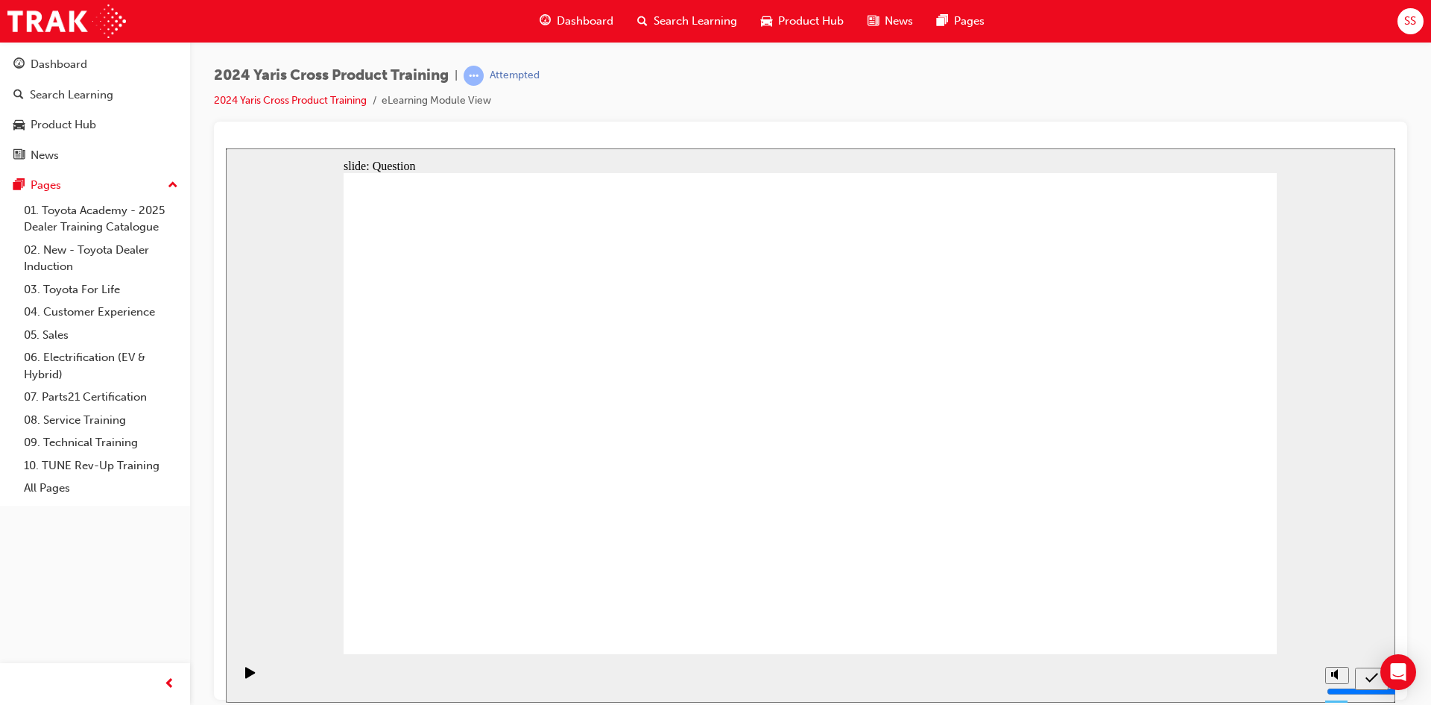
checkbox input "true"
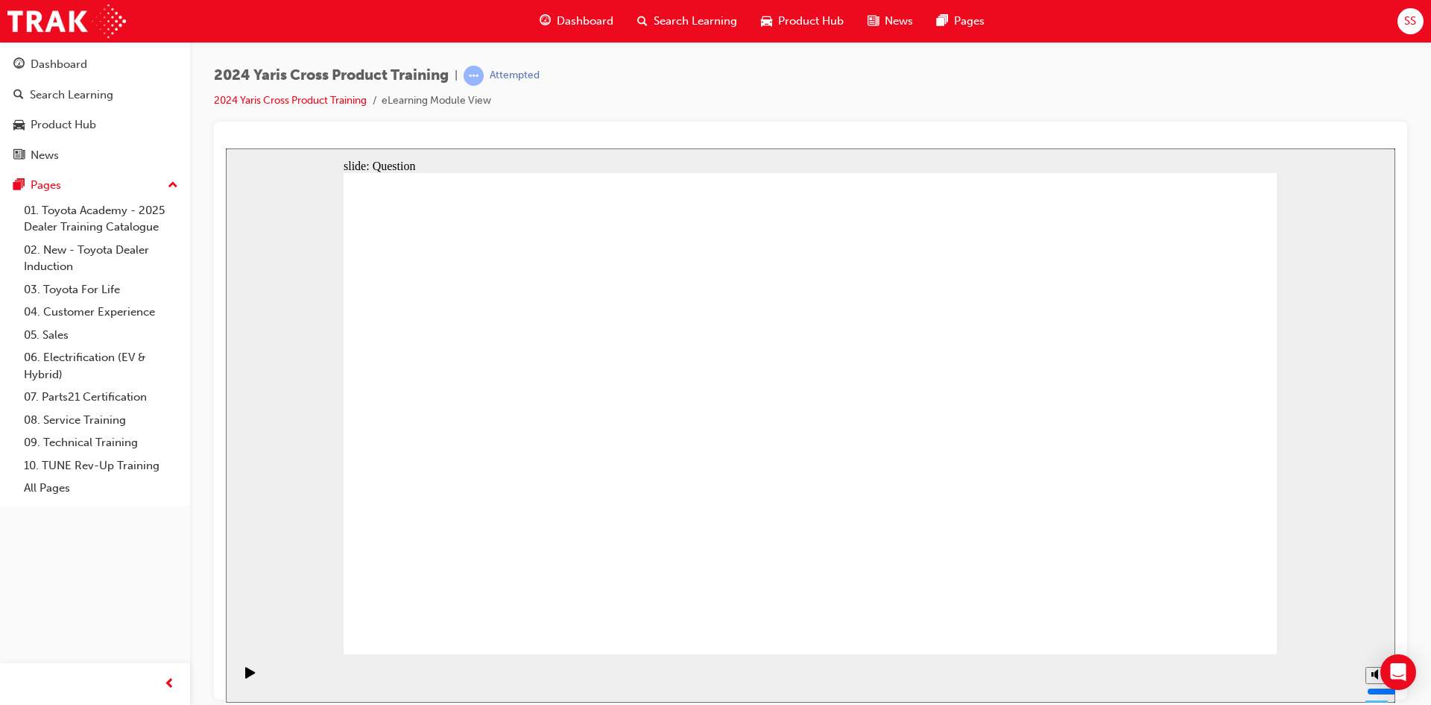
checkbox input "true"
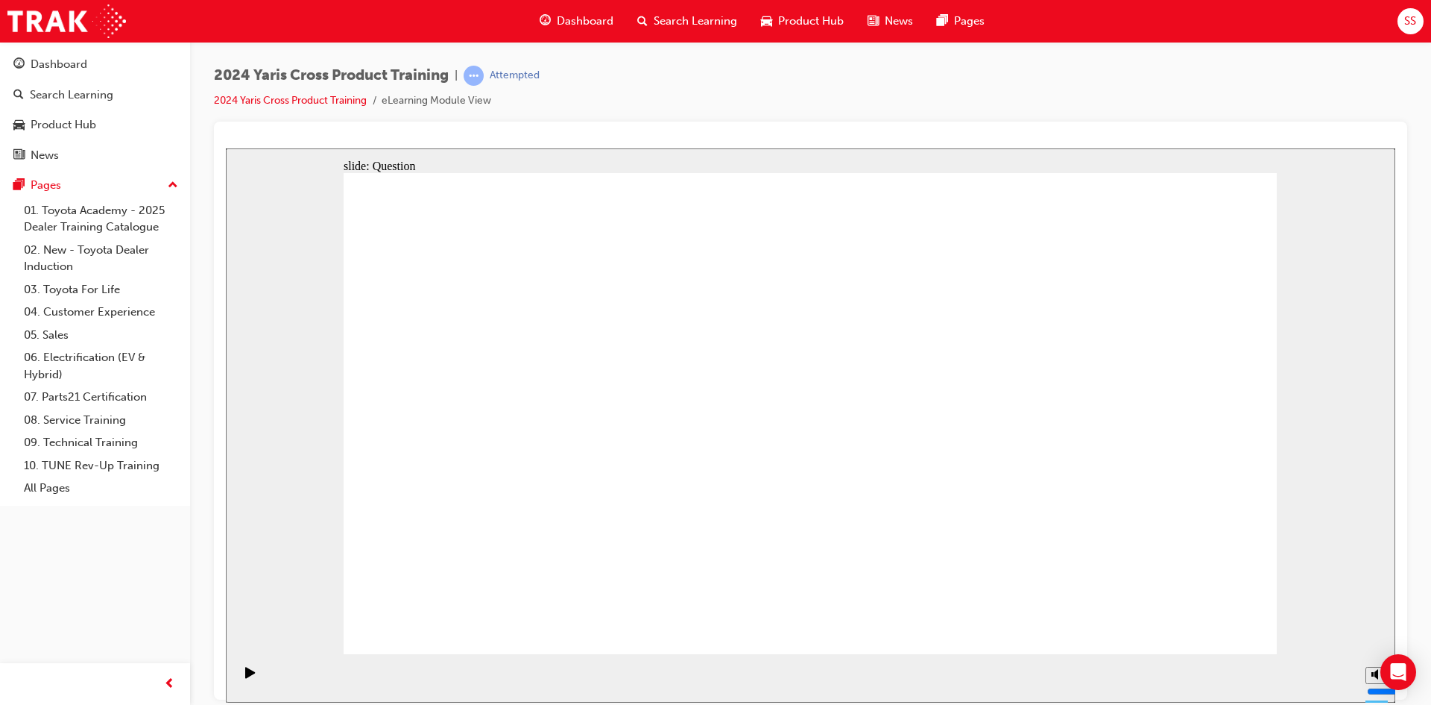
checkbox input "false"
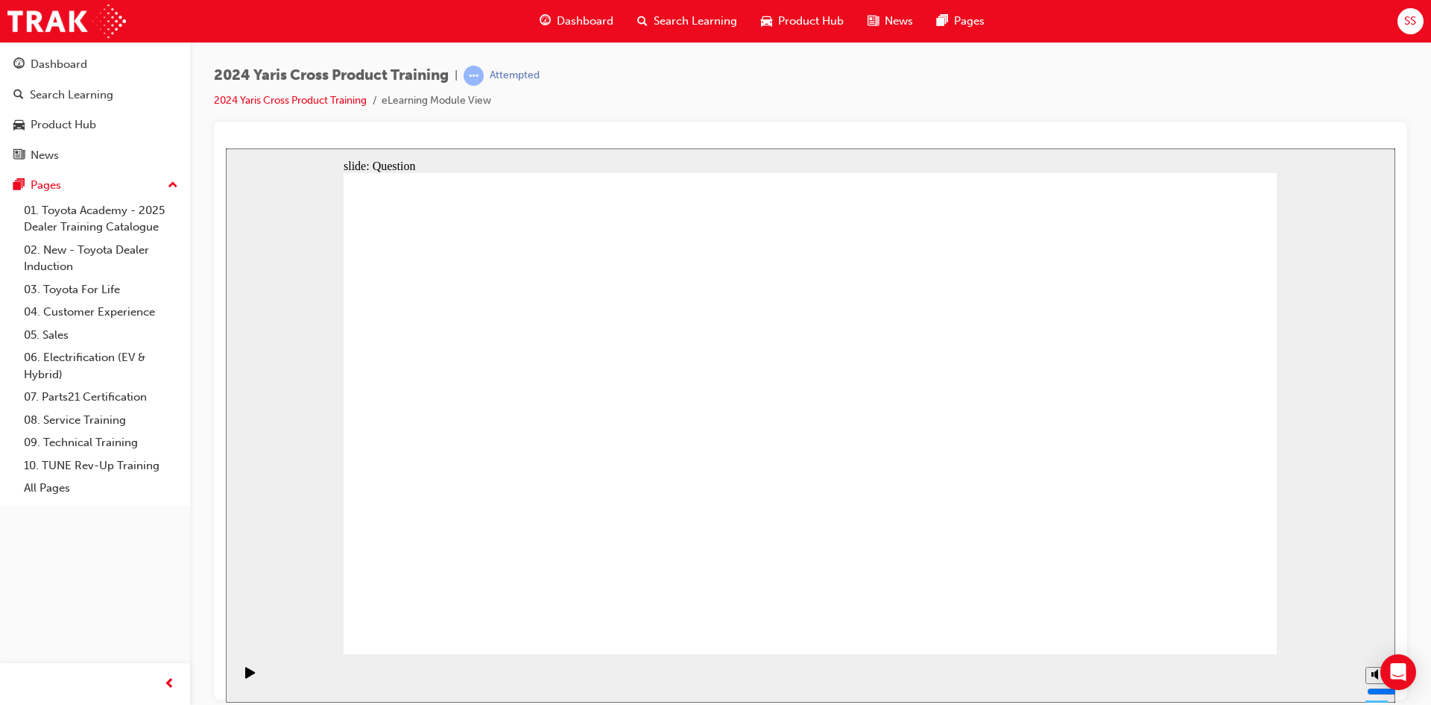
checkbox input "true"
checkbox input "false"
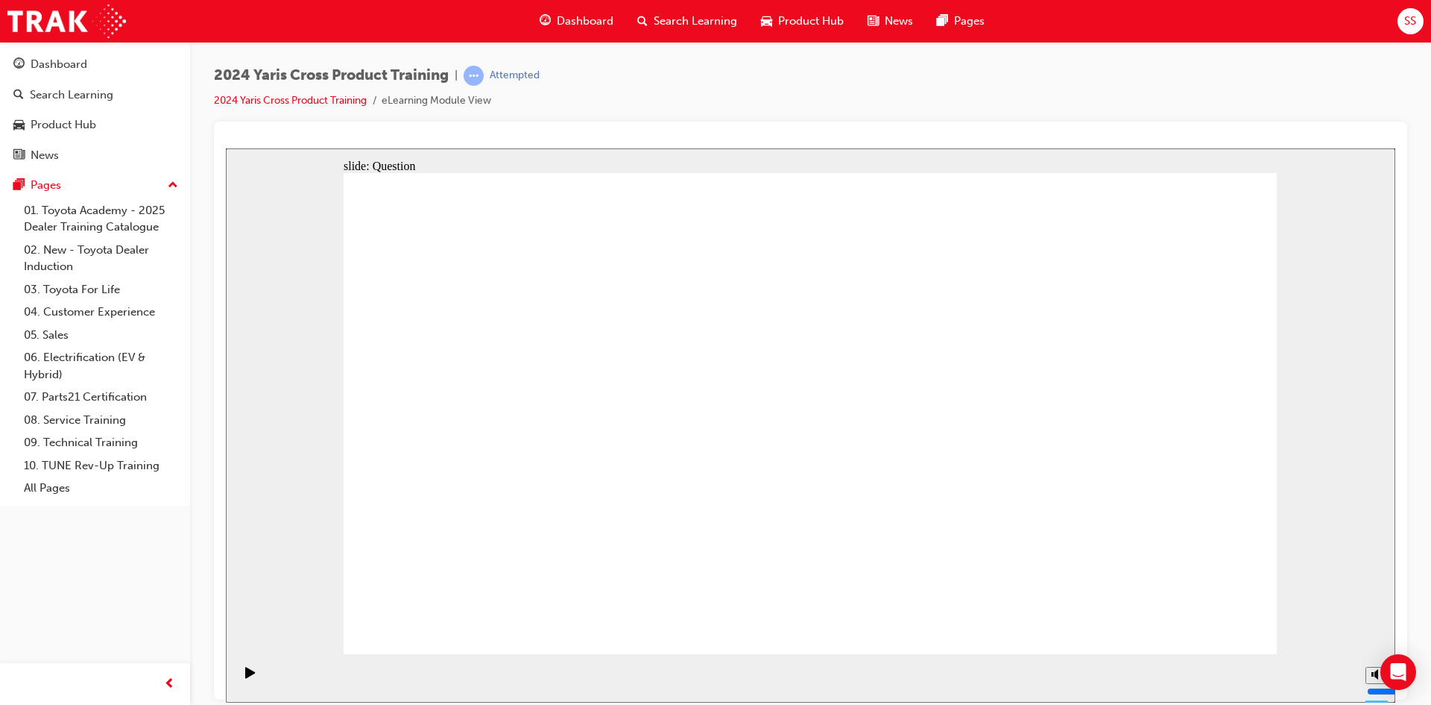
checkbox input "true"
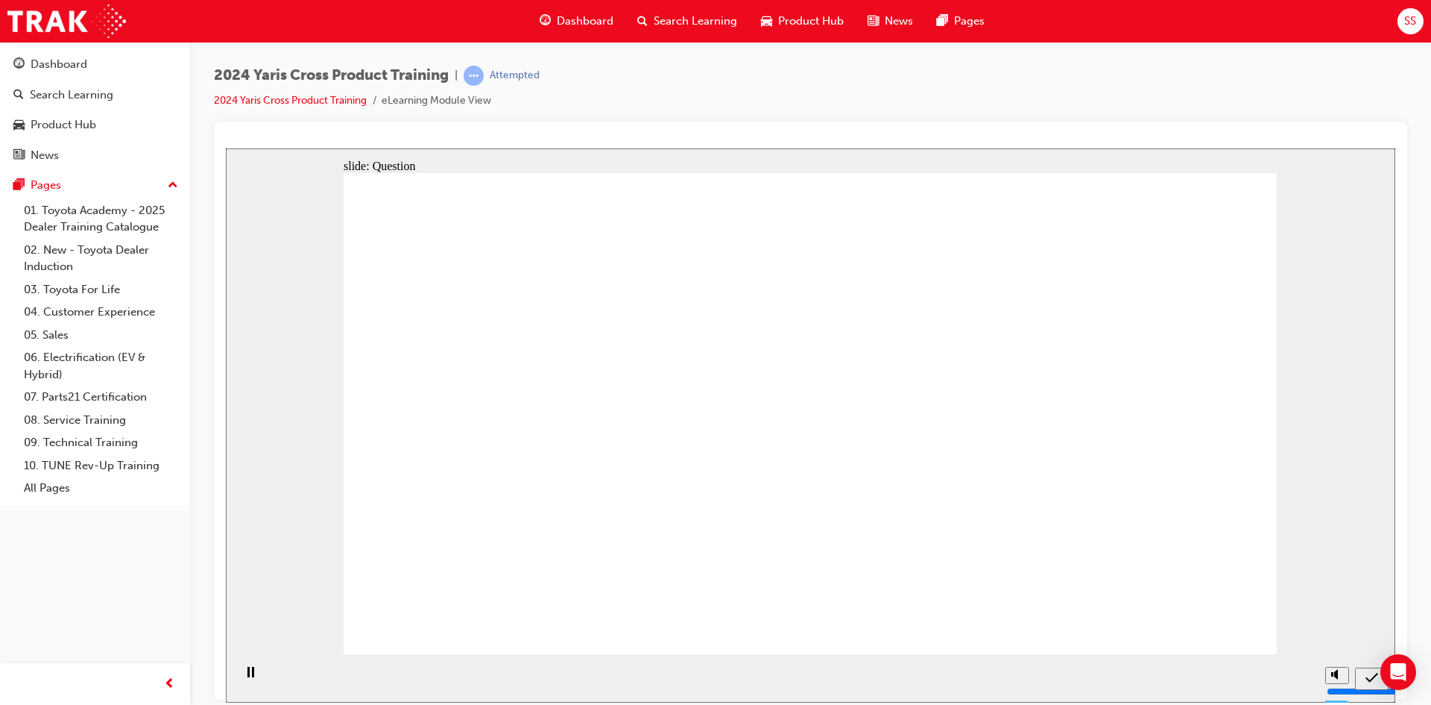
radio input "true"
drag, startPoint x: 678, startPoint y: 356, endPoint x: 1008, endPoint y: 515, distance: 366.8
drag, startPoint x: 930, startPoint y: 435, endPoint x: 570, endPoint y: 568, distance: 384.5
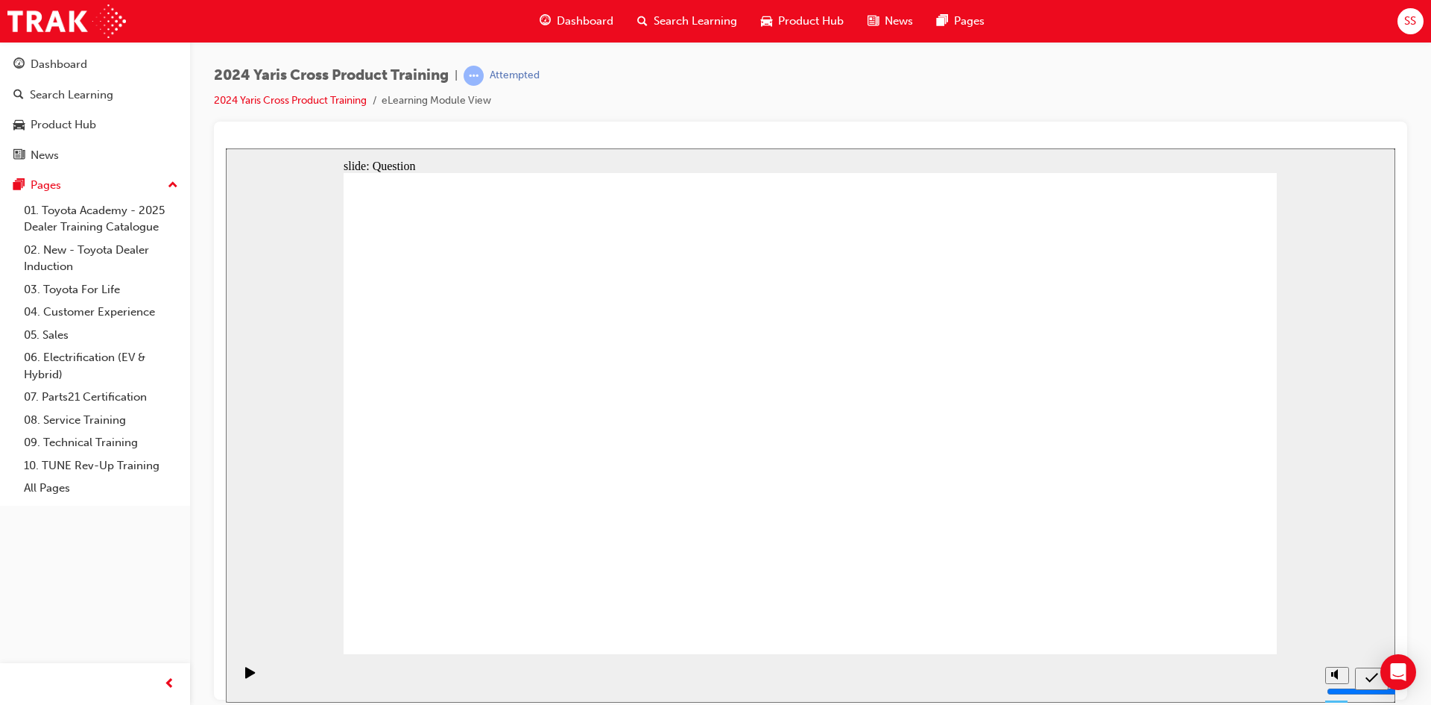
drag, startPoint x: 543, startPoint y: 397, endPoint x: 916, endPoint y: 542, distance: 400.8
drag, startPoint x: 1135, startPoint y: 377, endPoint x: 725, endPoint y: 529, distance: 437.3
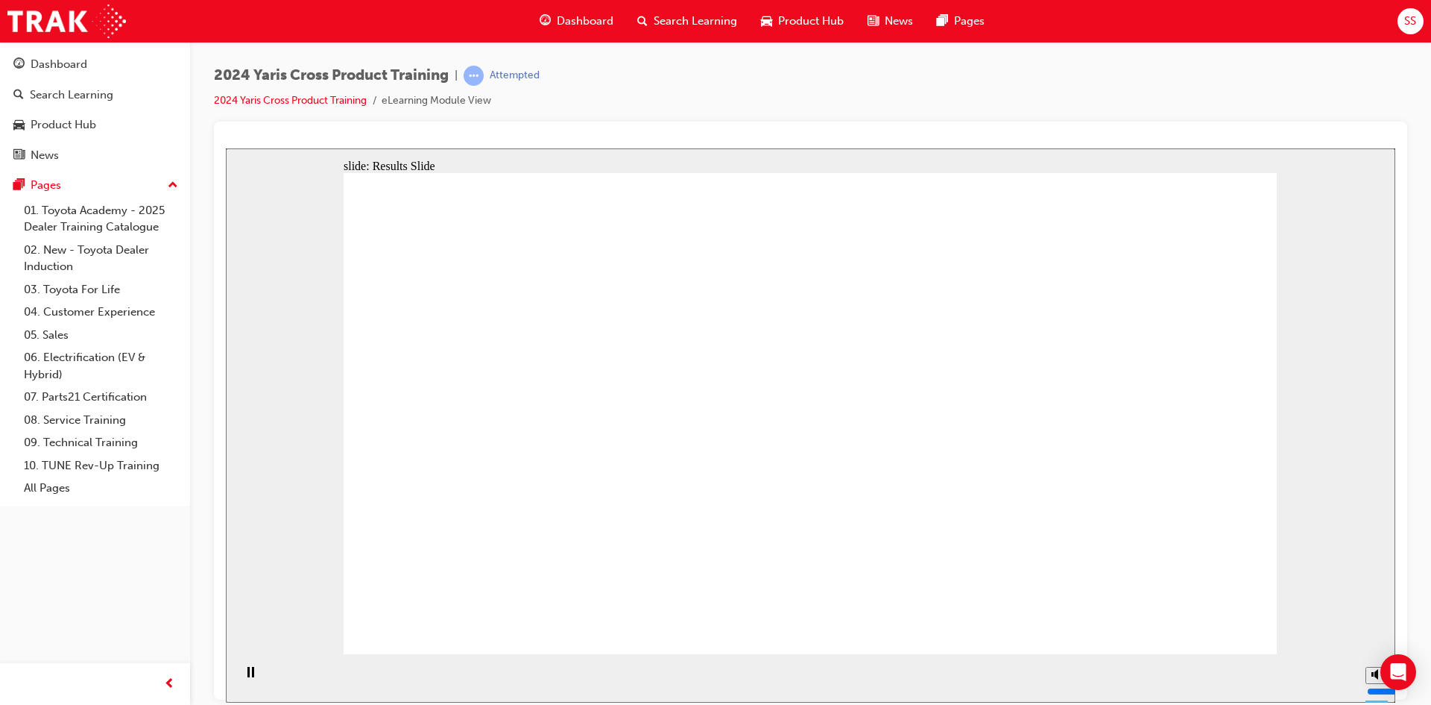
radio input "true"
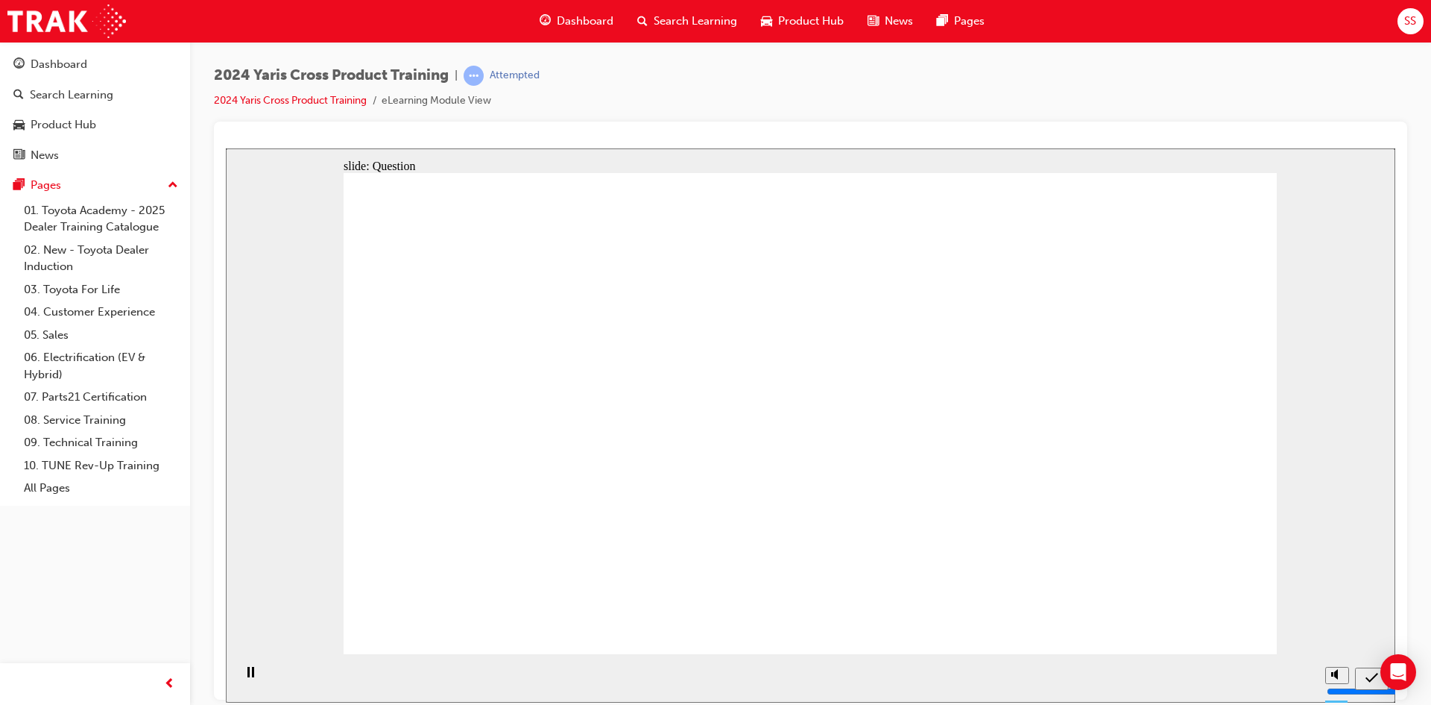
radio input "true"
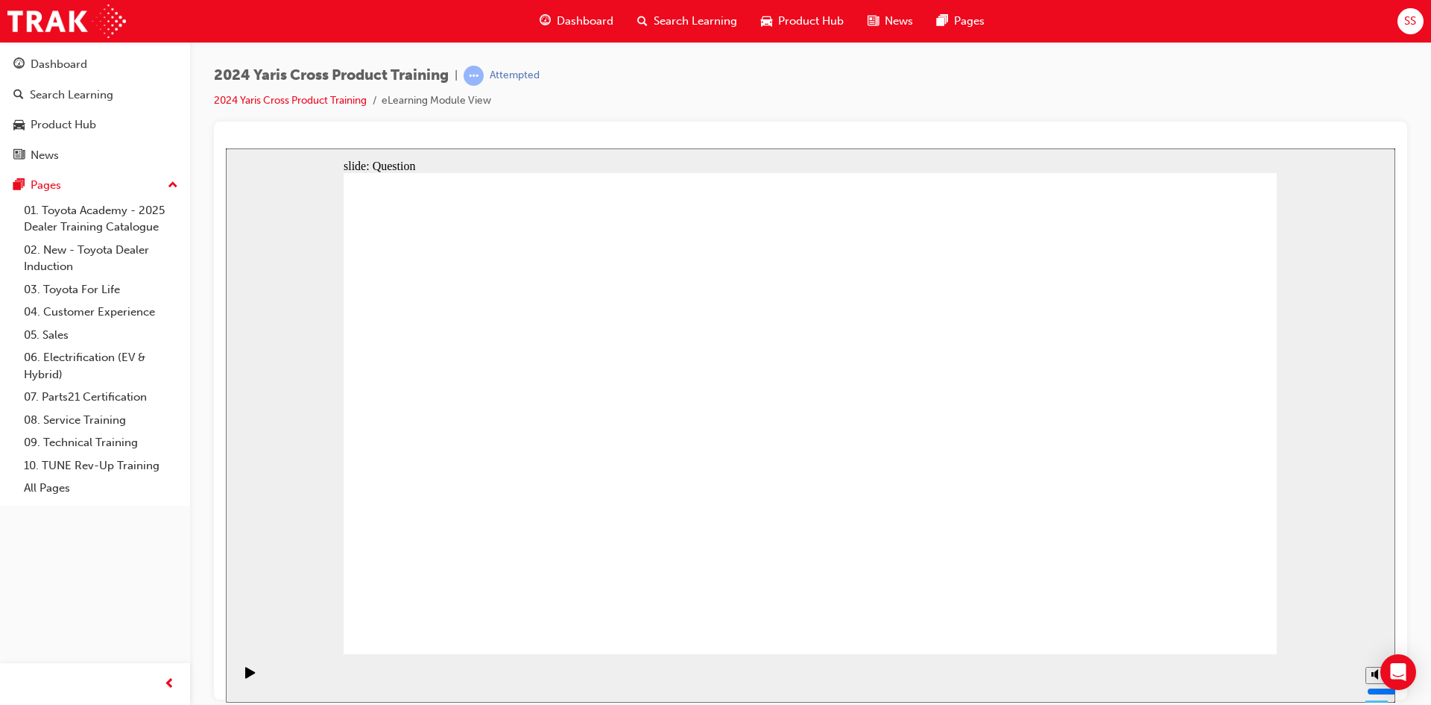
checkbox input "true"
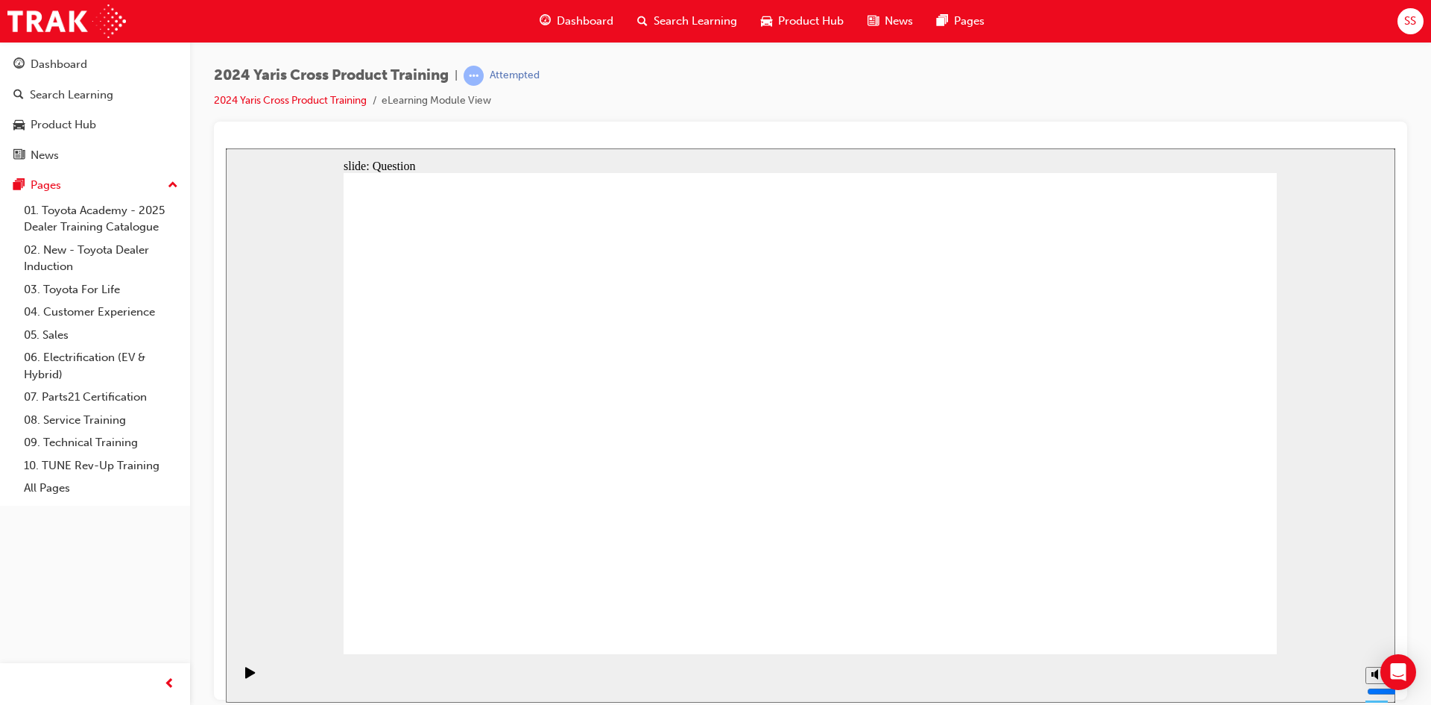
drag, startPoint x: 1059, startPoint y: 419, endPoint x: 1243, endPoint y: 646, distance: 292.1
radio input "true"
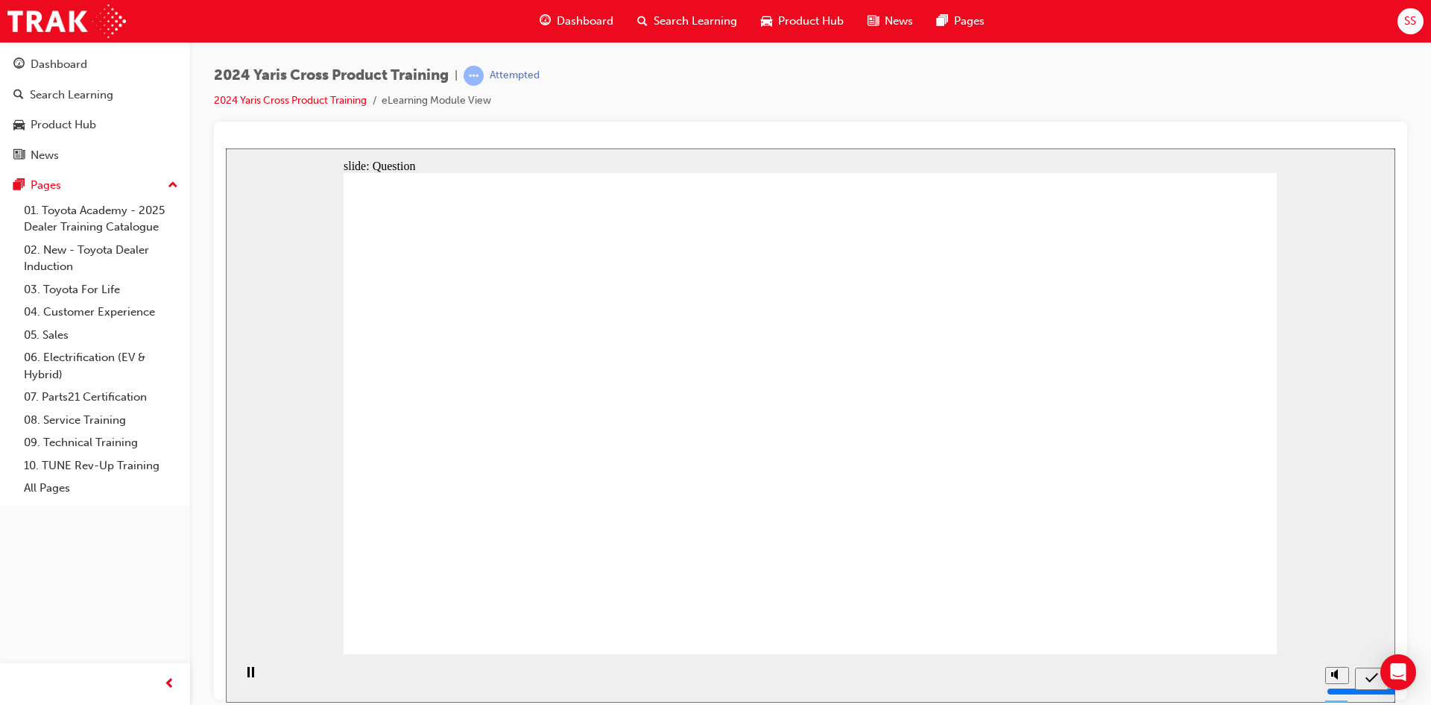
drag, startPoint x: 726, startPoint y: 396, endPoint x: 766, endPoint y: 402, distance: 40.0
drag, startPoint x: 874, startPoint y: 420, endPoint x: 544, endPoint y: 522, distance: 345.7
drag, startPoint x: 591, startPoint y: 549, endPoint x: 640, endPoint y: 549, distance: 48.5
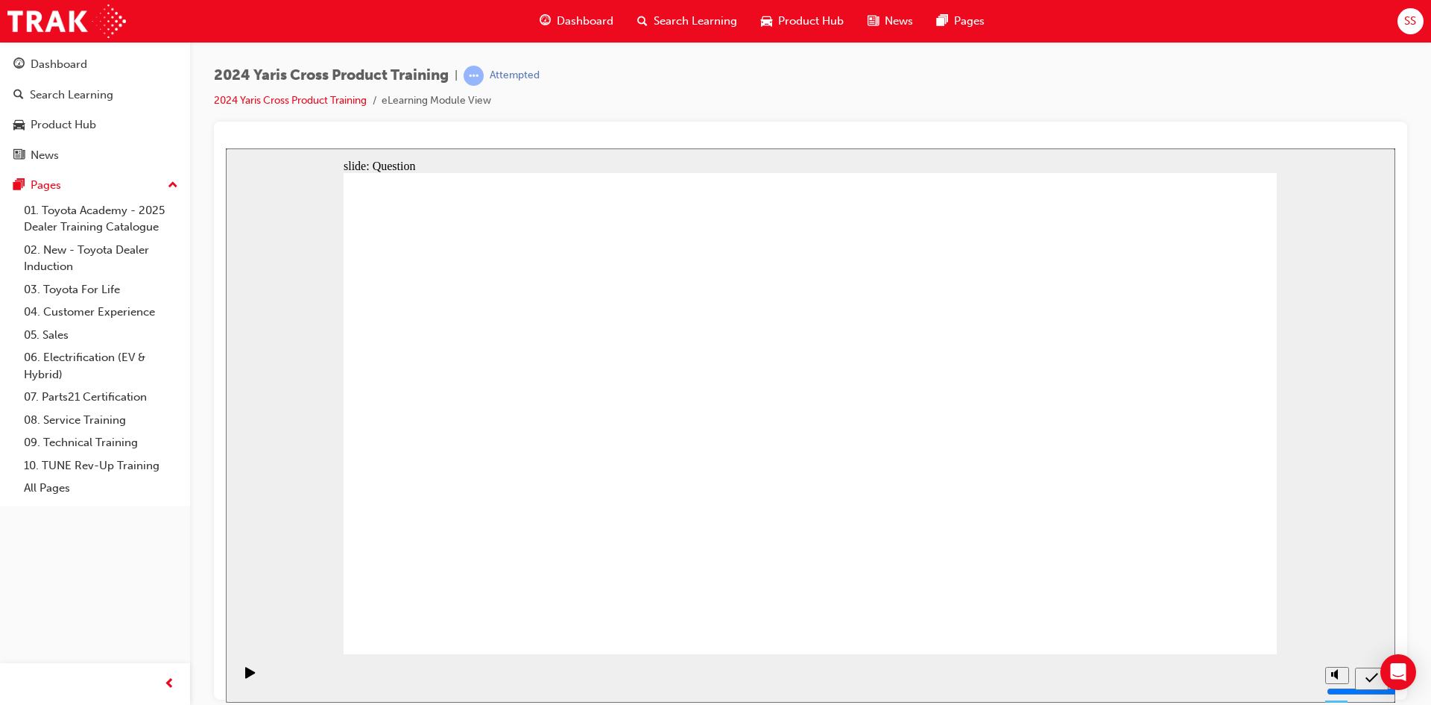
drag, startPoint x: 693, startPoint y: 526, endPoint x: 1050, endPoint y: 538, distance: 357.3
drag, startPoint x: 1074, startPoint y: 417, endPoint x: 631, endPoint y: 476, distance: 447.4
drag, startPoint x: 520, startPoint y: 353, endPoint x: 900, endPoint y: 509, distance: 410.2
drag, startPoint x: 1249, startPoint y: 590, endPoint x: 1223, endPoint y: 615, distance: 36.9
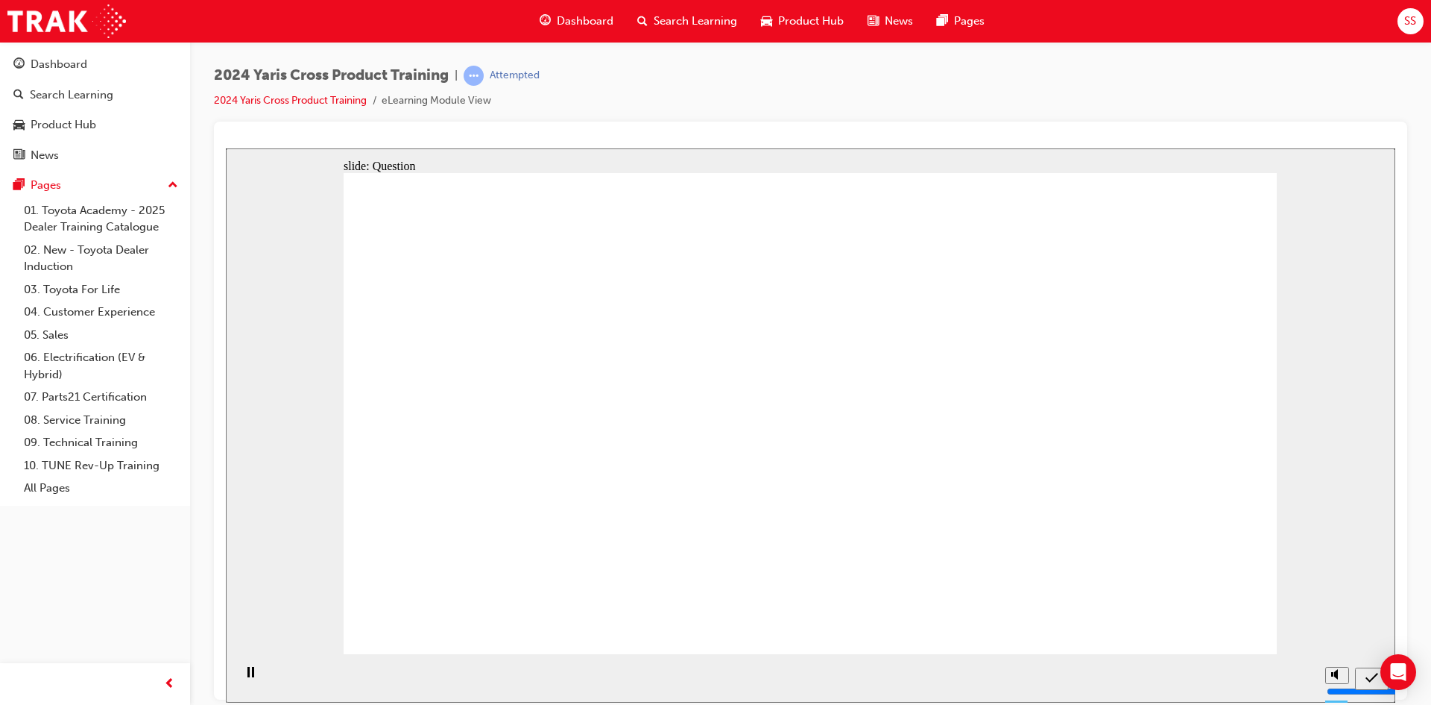
radio input "true"
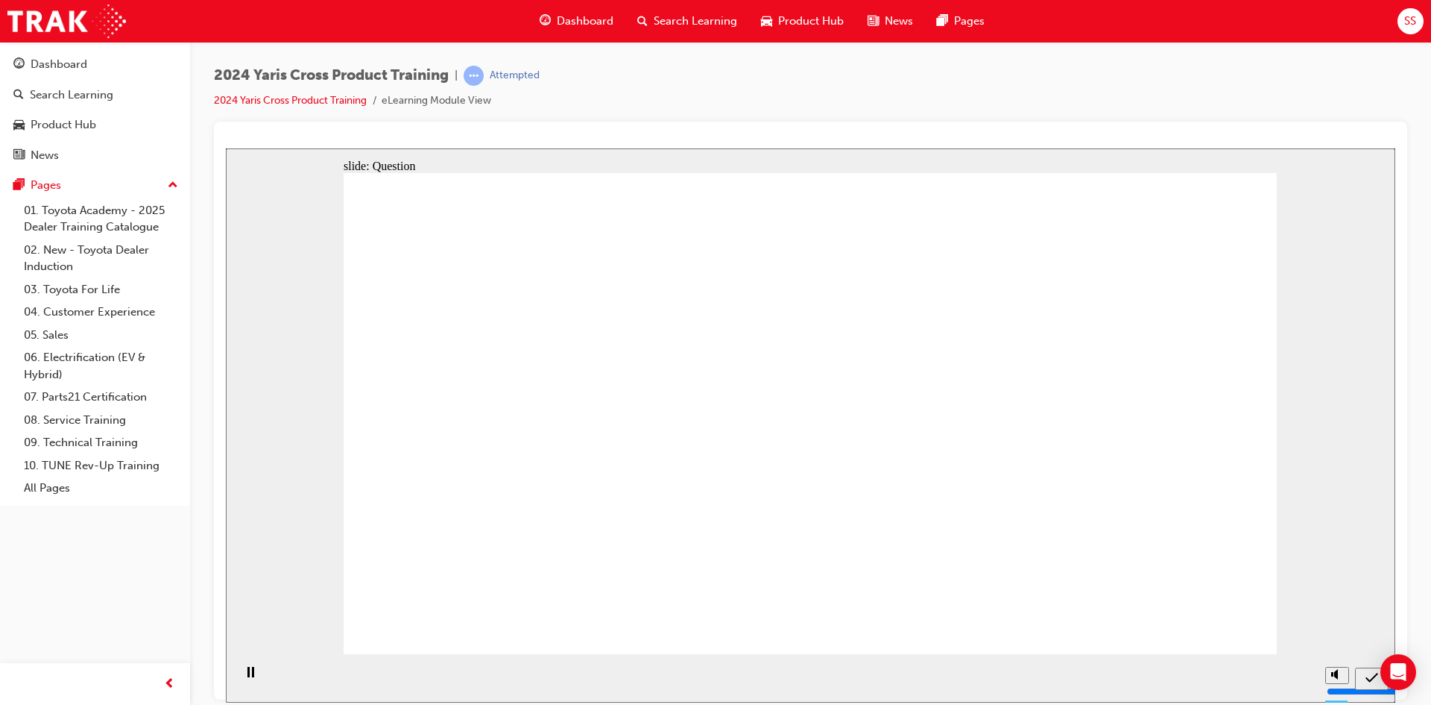
radio input "true"
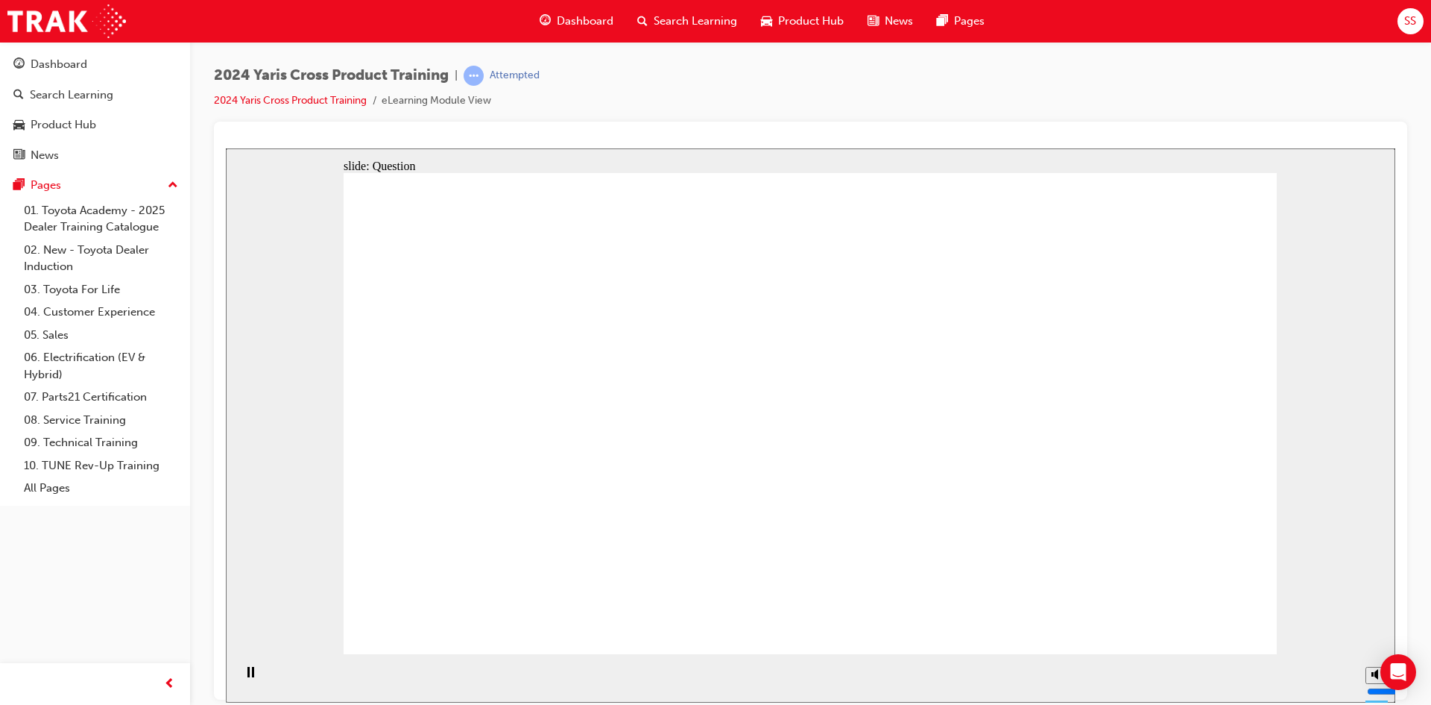
checkbox input "true"
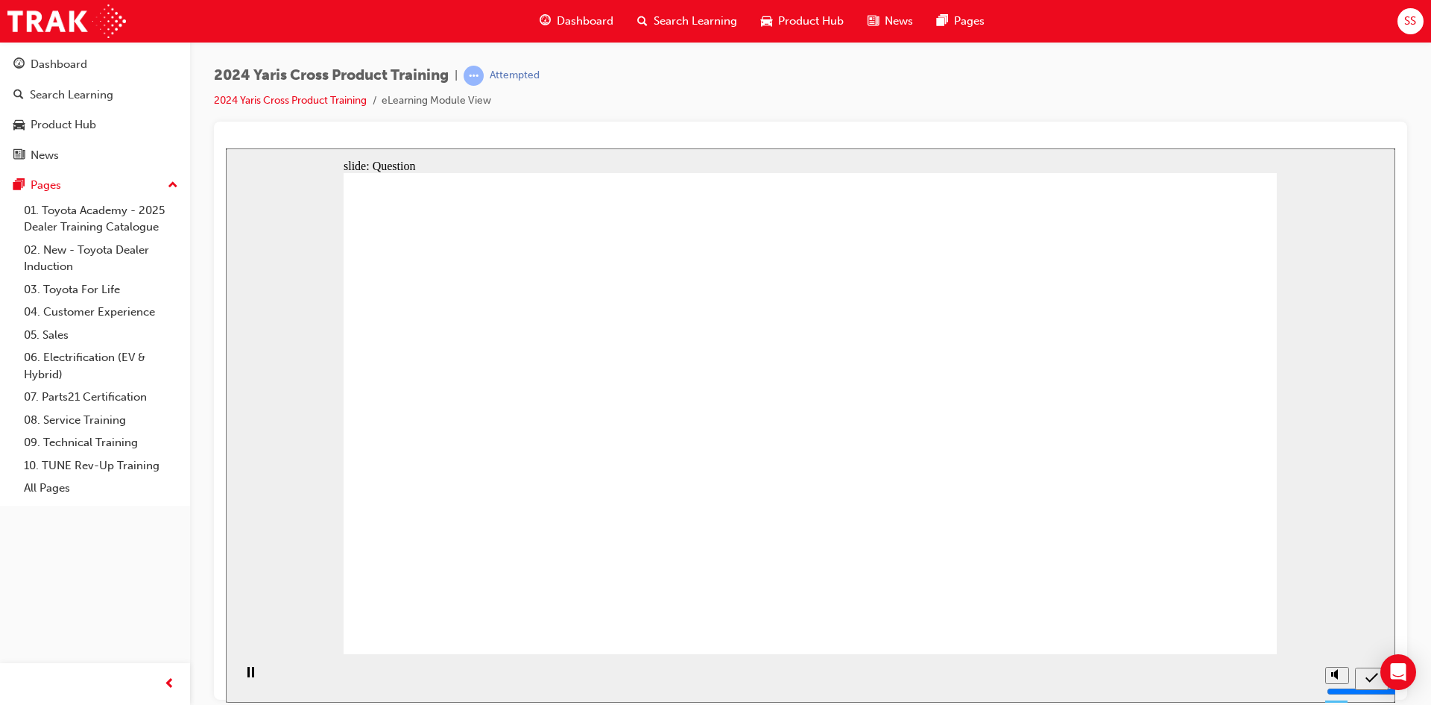
radio input "true"
drag, startPoint x: 686, startPoint y: 359, endPoint x: 675, endPoint y: 362, distance: 11.8
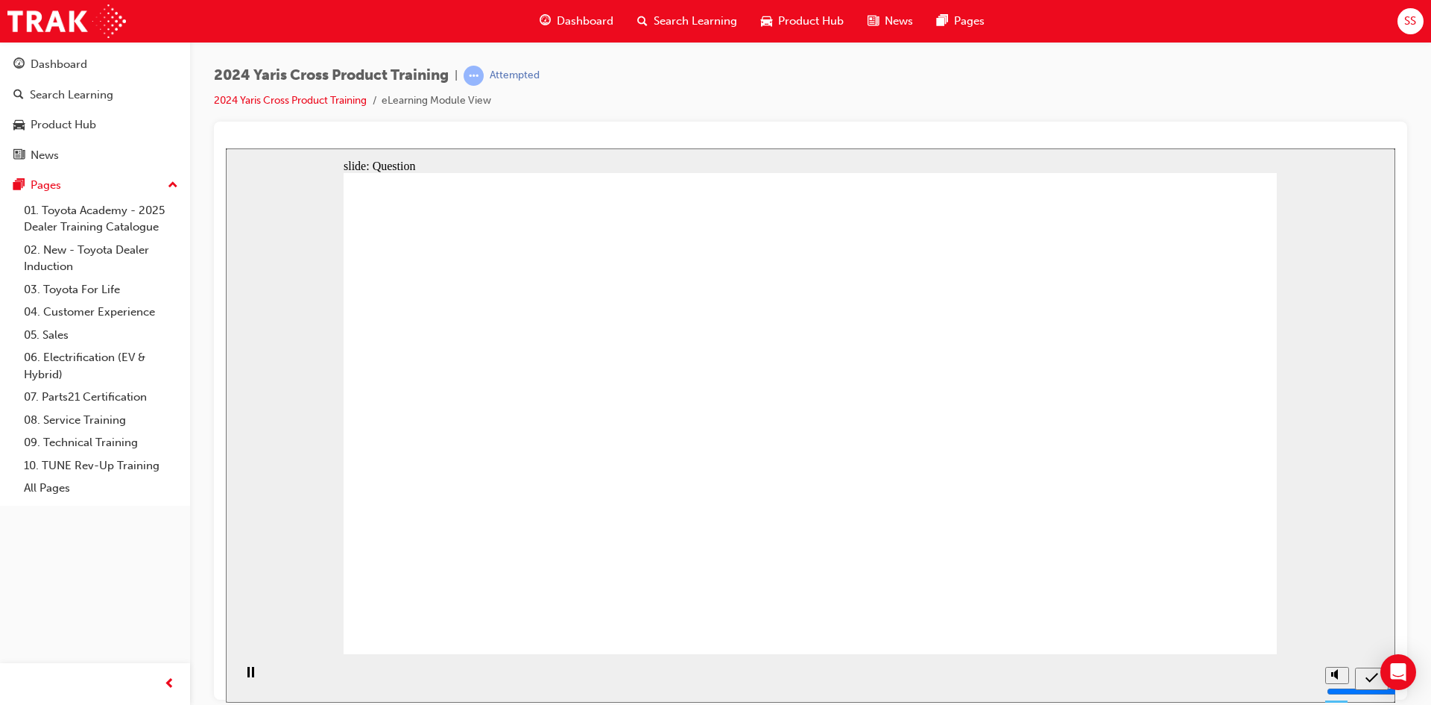
drag, startPoint x: 834, startPoint y: 445, endPoint x: 553, endPoint y: 532, distance: 294.1
drag, startPoint x: 514, startPoint y: 379, endPoint x: 880, endPoint y: 531, distance: 395.4
drag, startPoint x: 1076, startPoint y: 396, endPoint x: 731, endPoint y: 562, distance: 383.1
drag, startPoint x: 714, startPoint y: 375, endPoint x: 1058, endPoint y: 512, distance: 370.0
